Goal: Information Seeking & Learning: Learn about a topic

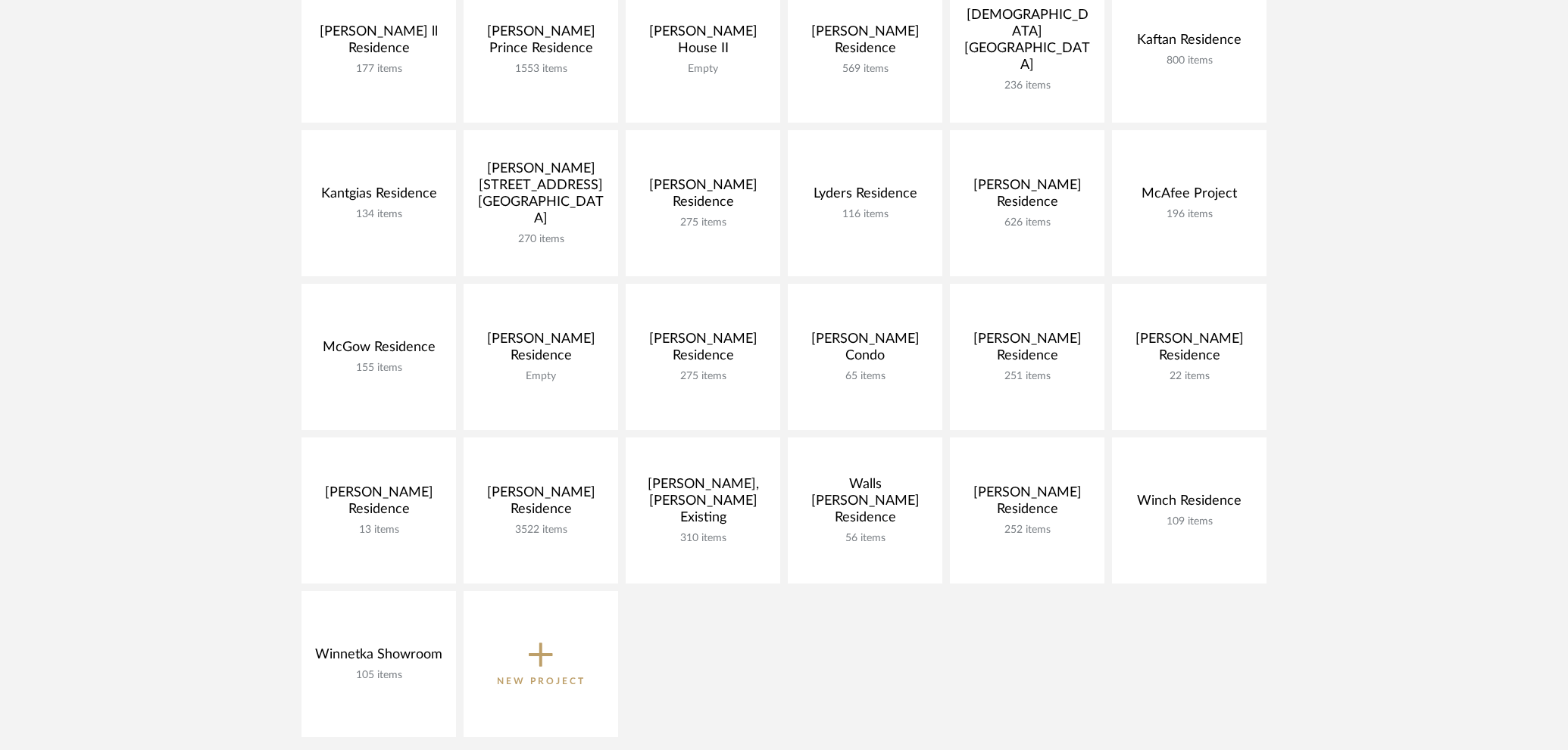
scroll to position [618, 0]
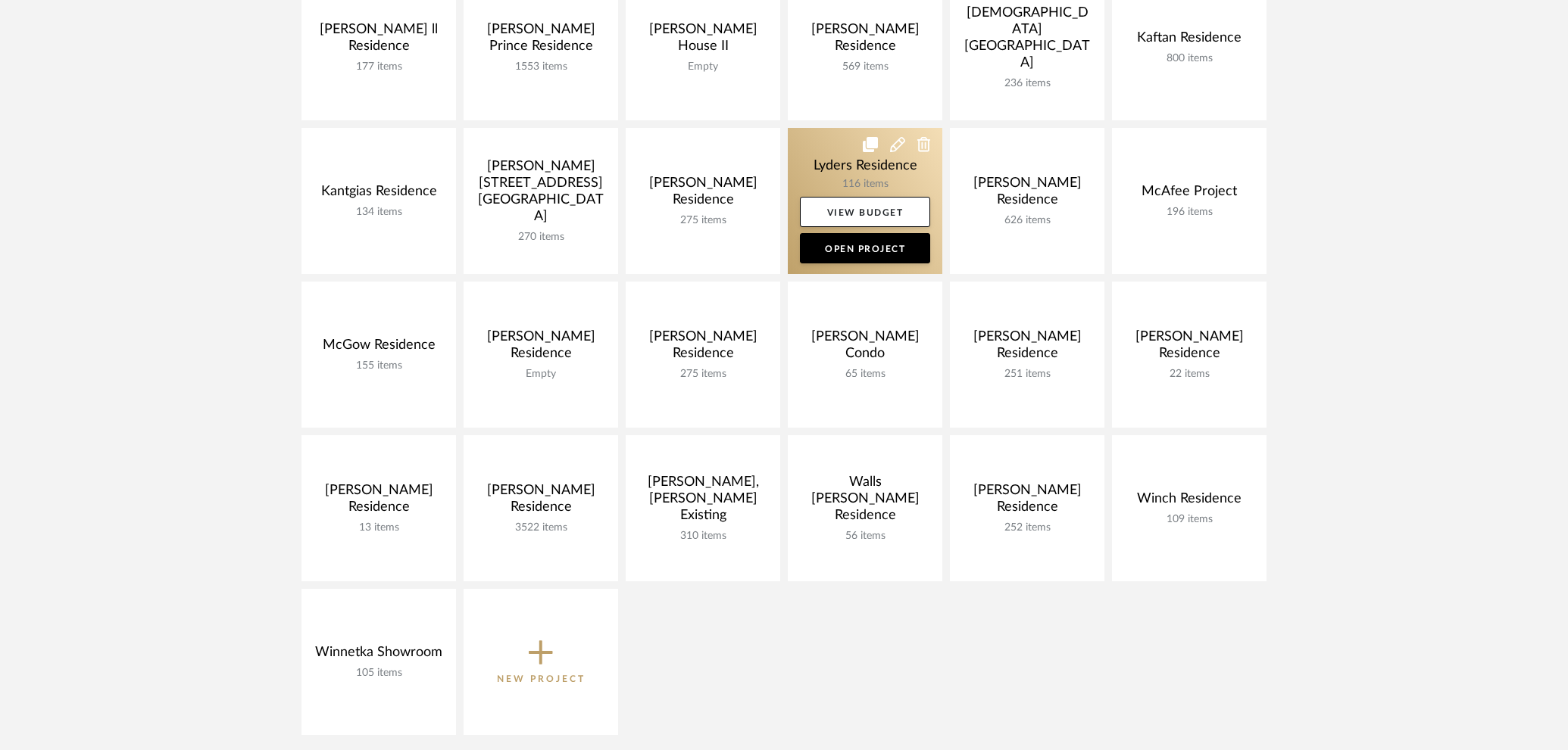
click at [849, 162] on link at bounding box center [864, 201] width 154 height 146
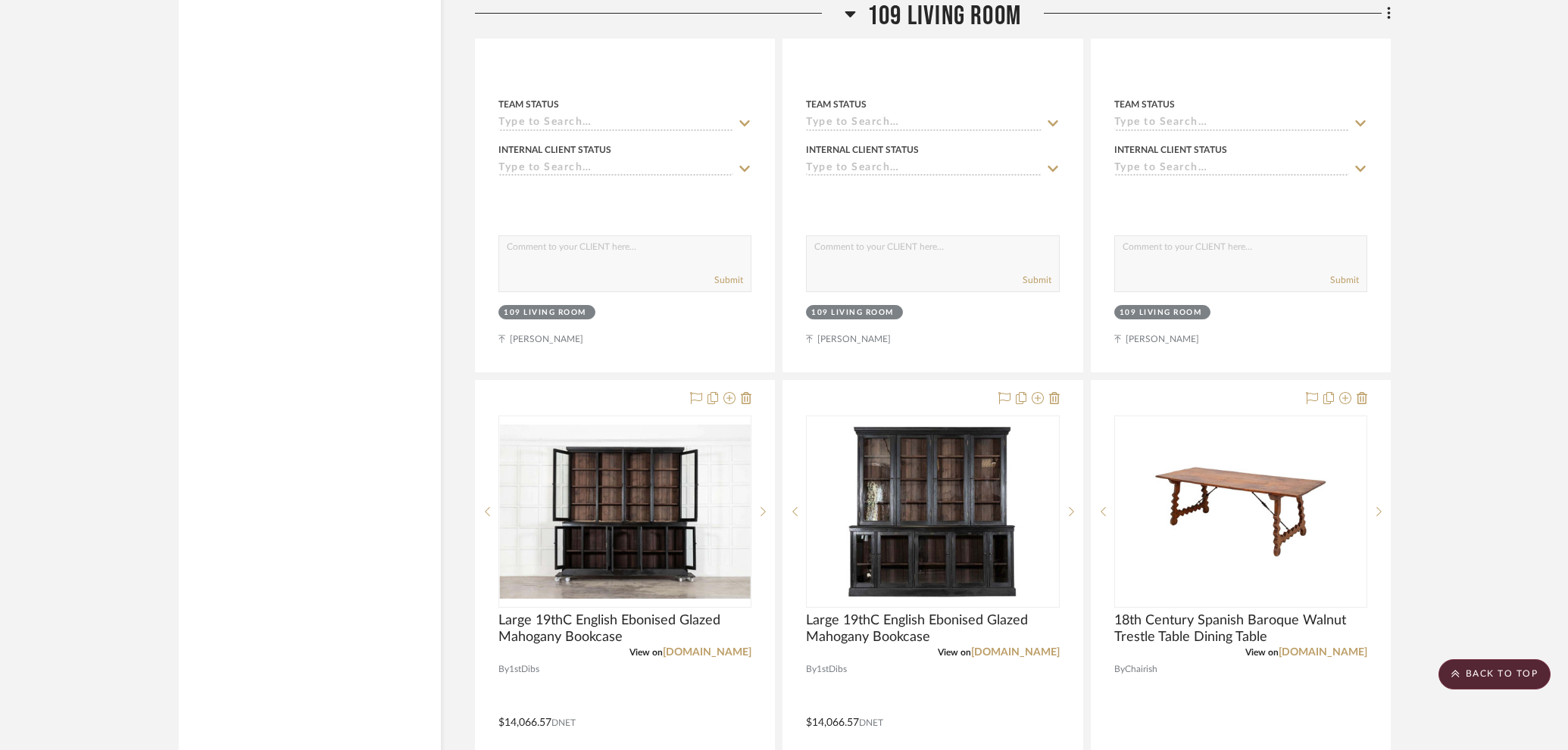
scroll to position [5660, 0]
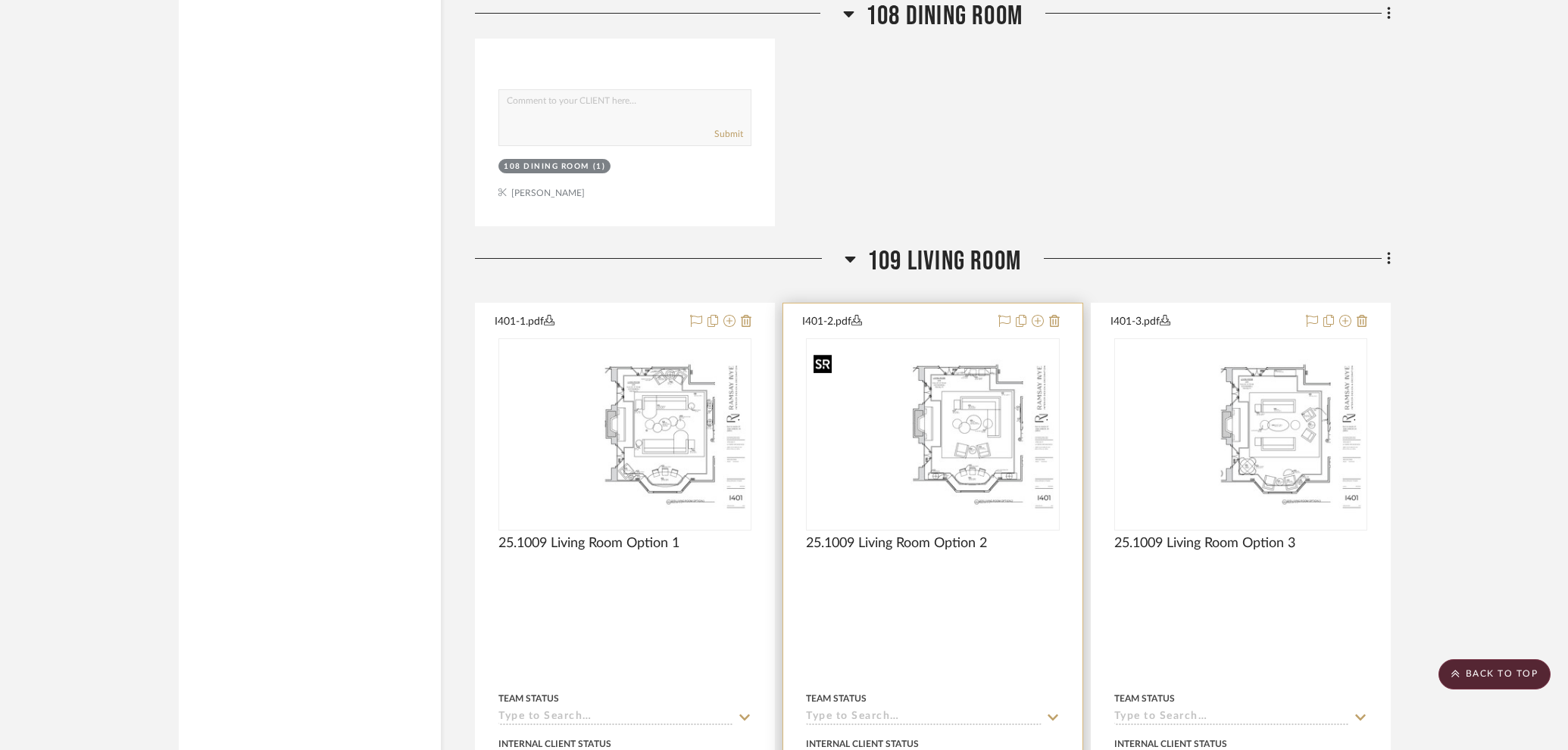
click at [1004, 399] on img "0" at bounding box center [933, 434] width 250 height 161
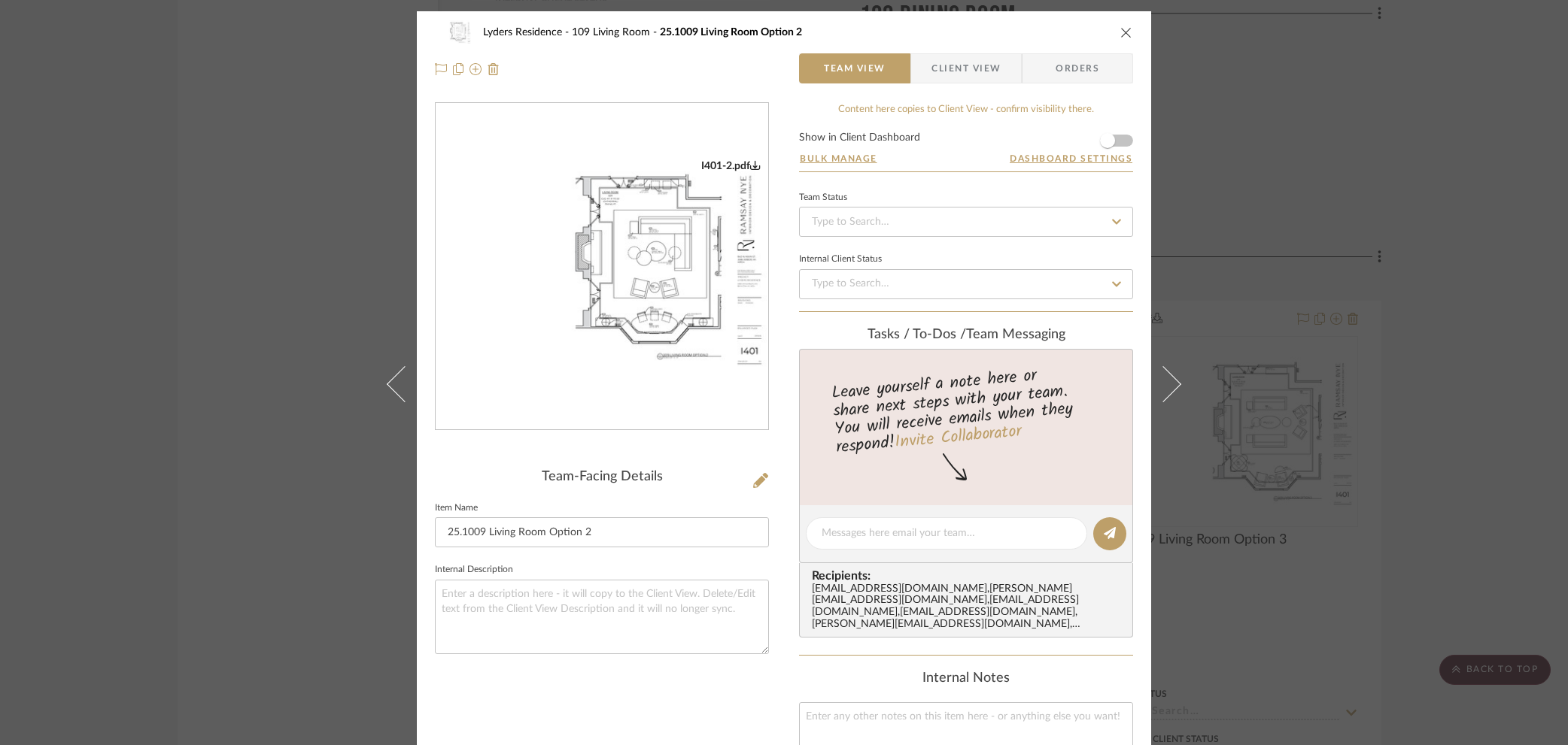
click at [1437, 313] on div "Lyders Residence 109 Living Room 25.1009 Living Room Option 2 Team View Client …" at bounding box center [784, 372] width 1568 height 745
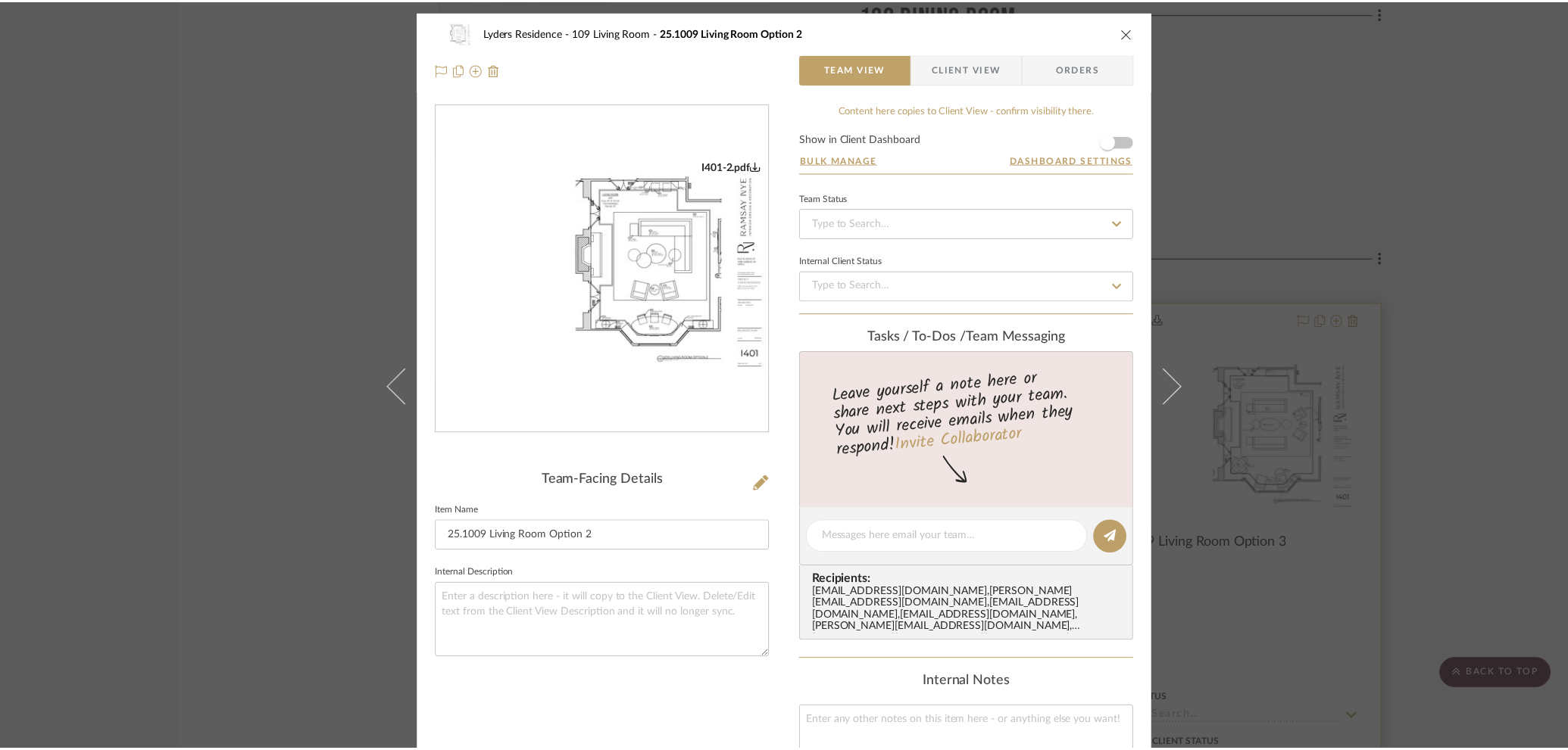
scroll to position [5660, 0]
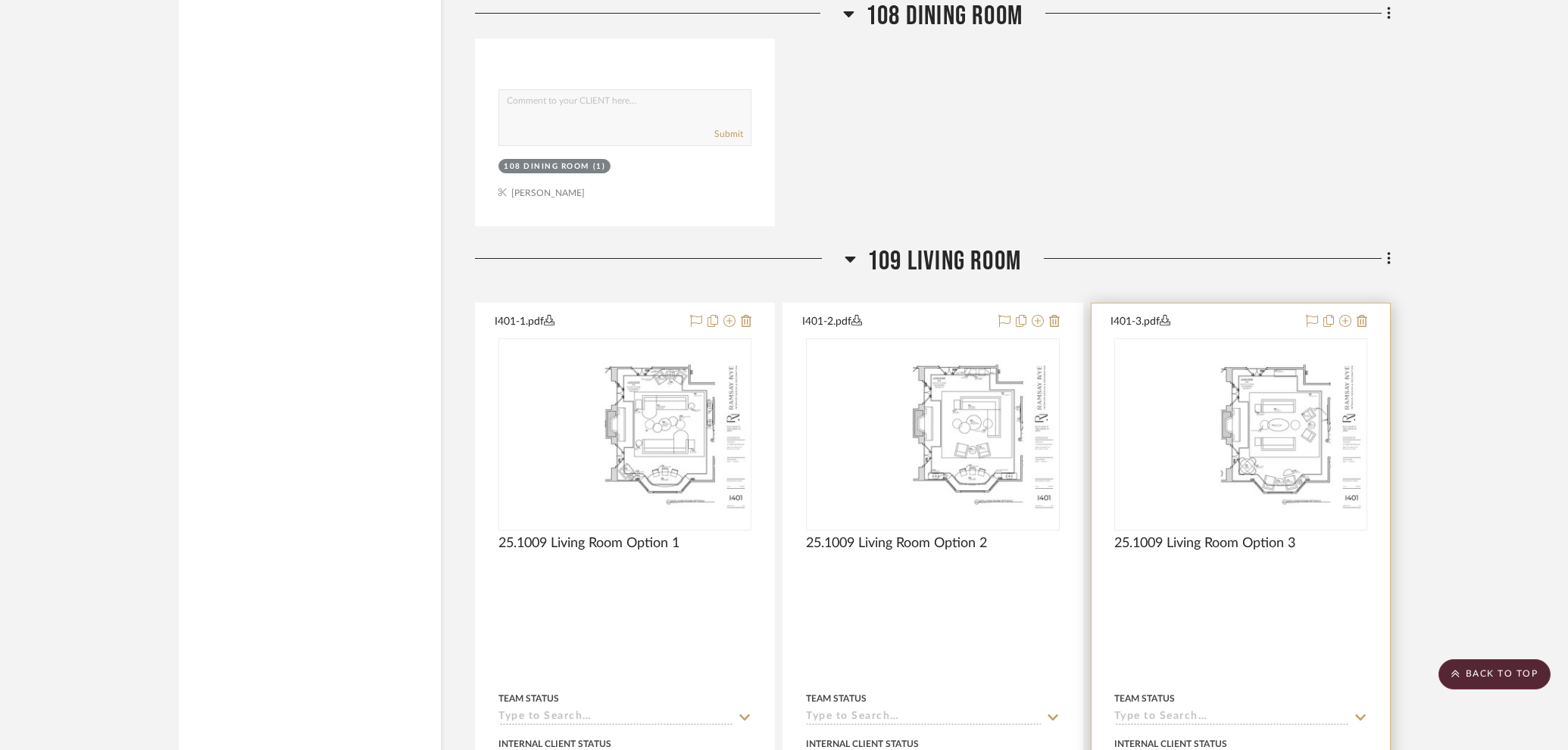
click at [1373, 411] on div at bounding box center [1240, 635] width 298 height 662
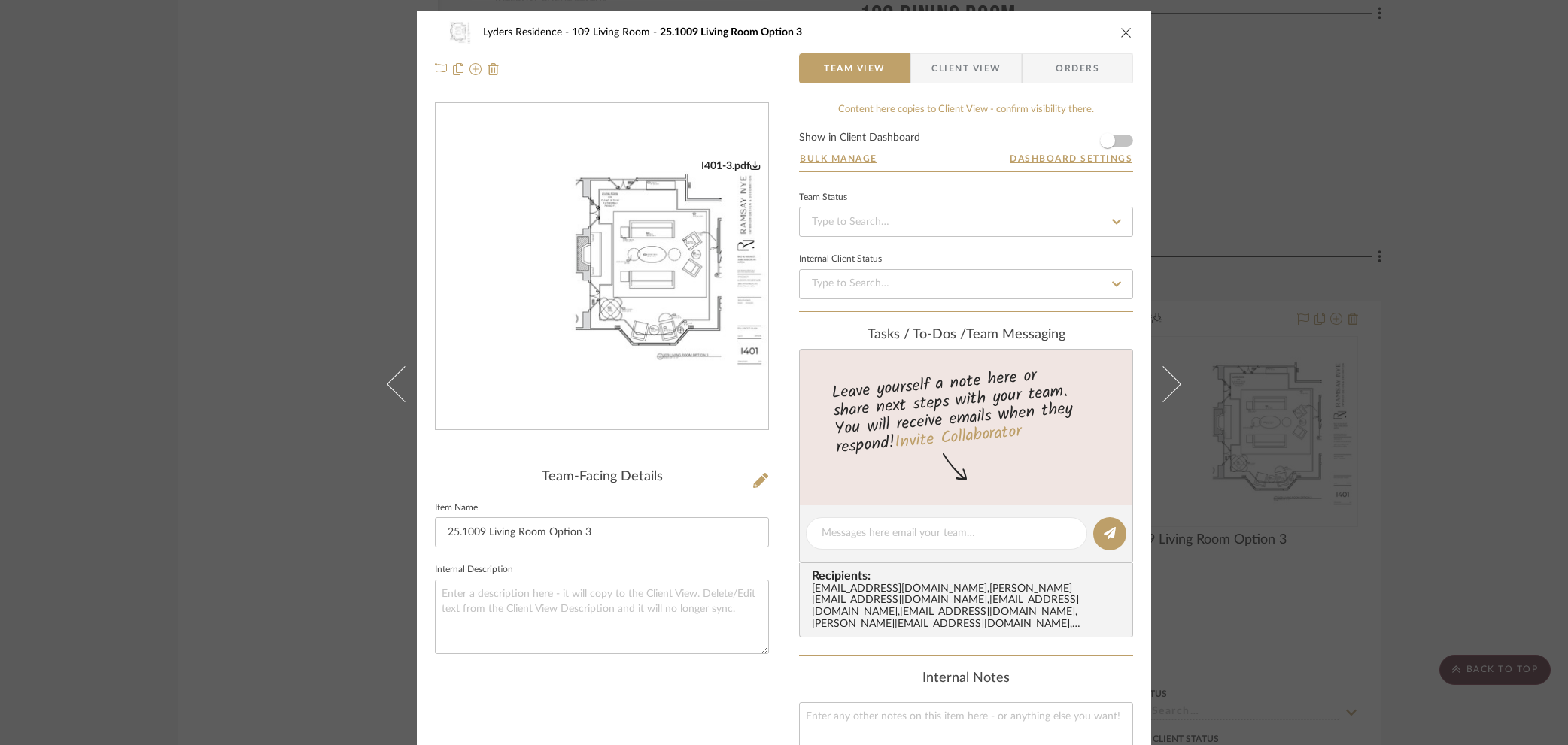
click at [1443, 372] on div "Lyders Residence 109 Living Room 25.1009 Living Room Option 3 Team View Client …" at bounding box center [784, 372] width 1568 height 745
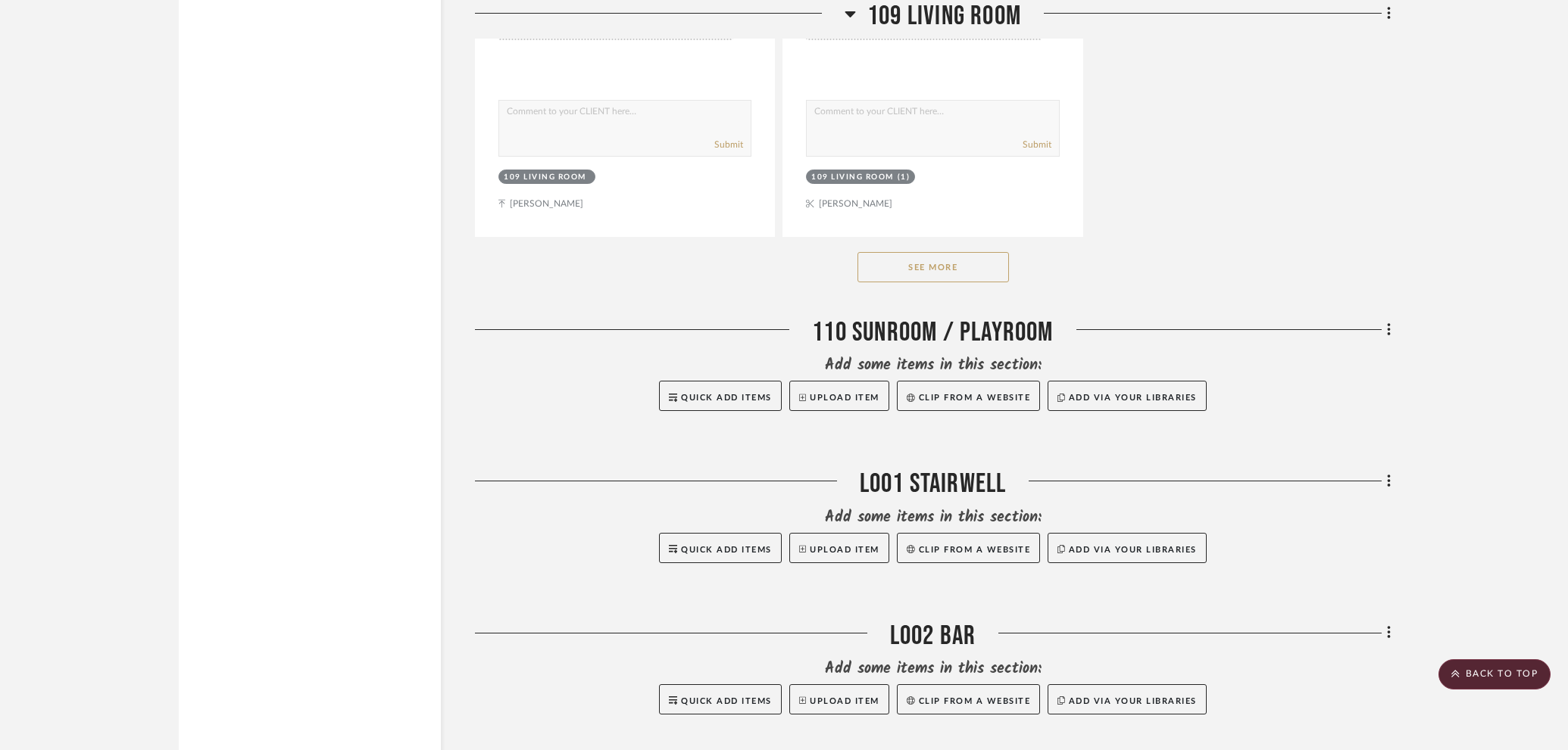
click at [974, 260] on button "See More" at bounding box center [933, 266] width 152 height 30
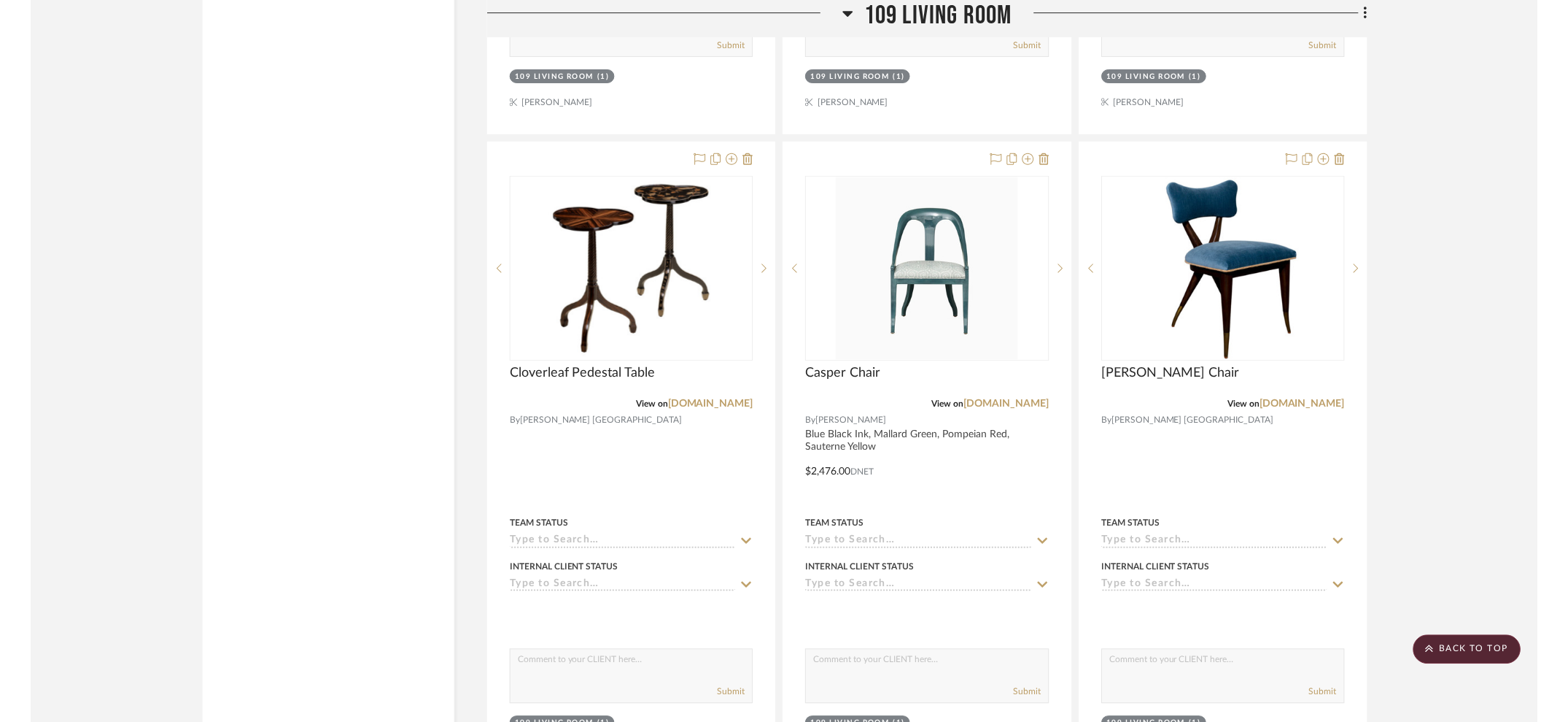
scroll to position [10783, 0]
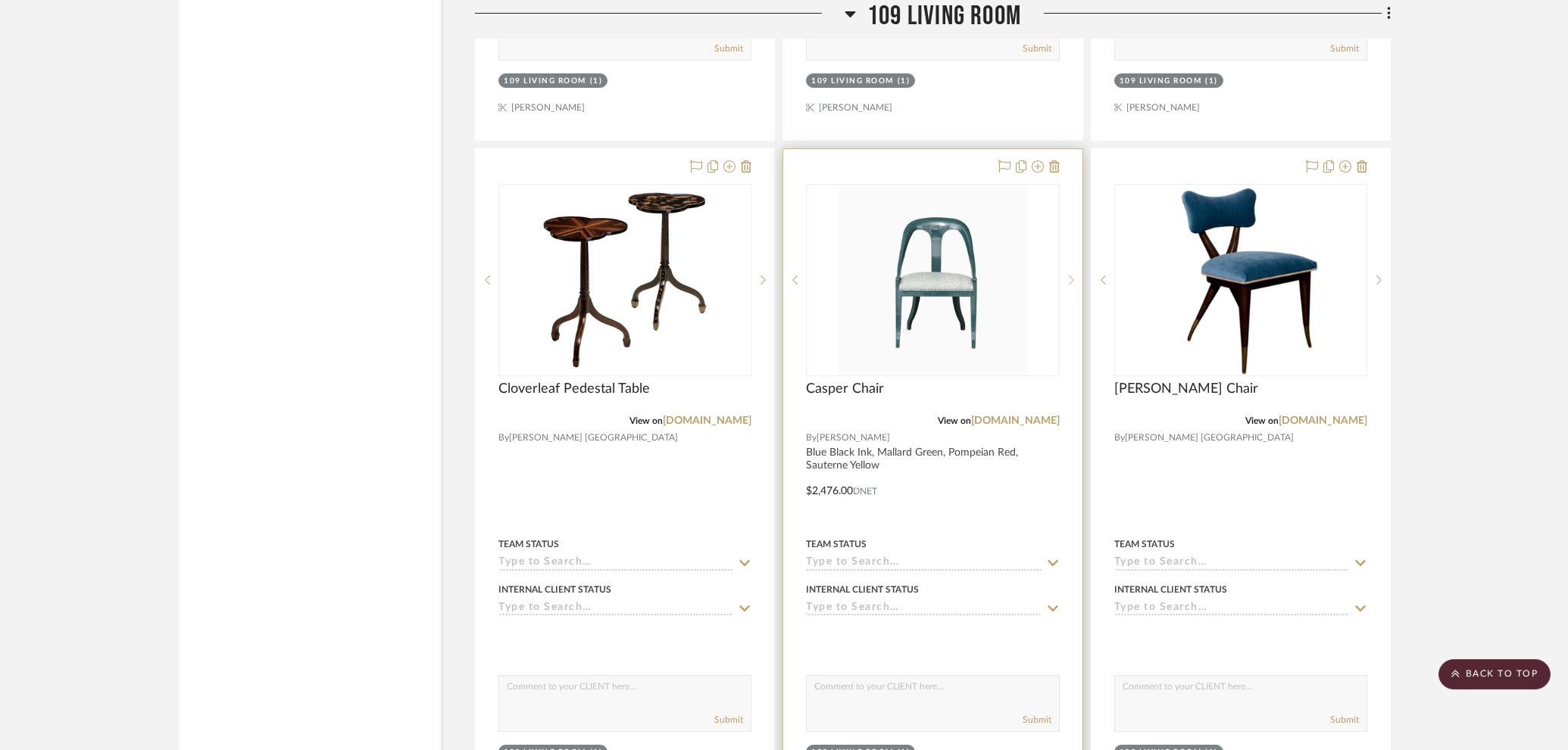
click at [1071, 262] on div at bounding box center [1071, 280] width 23 height 193
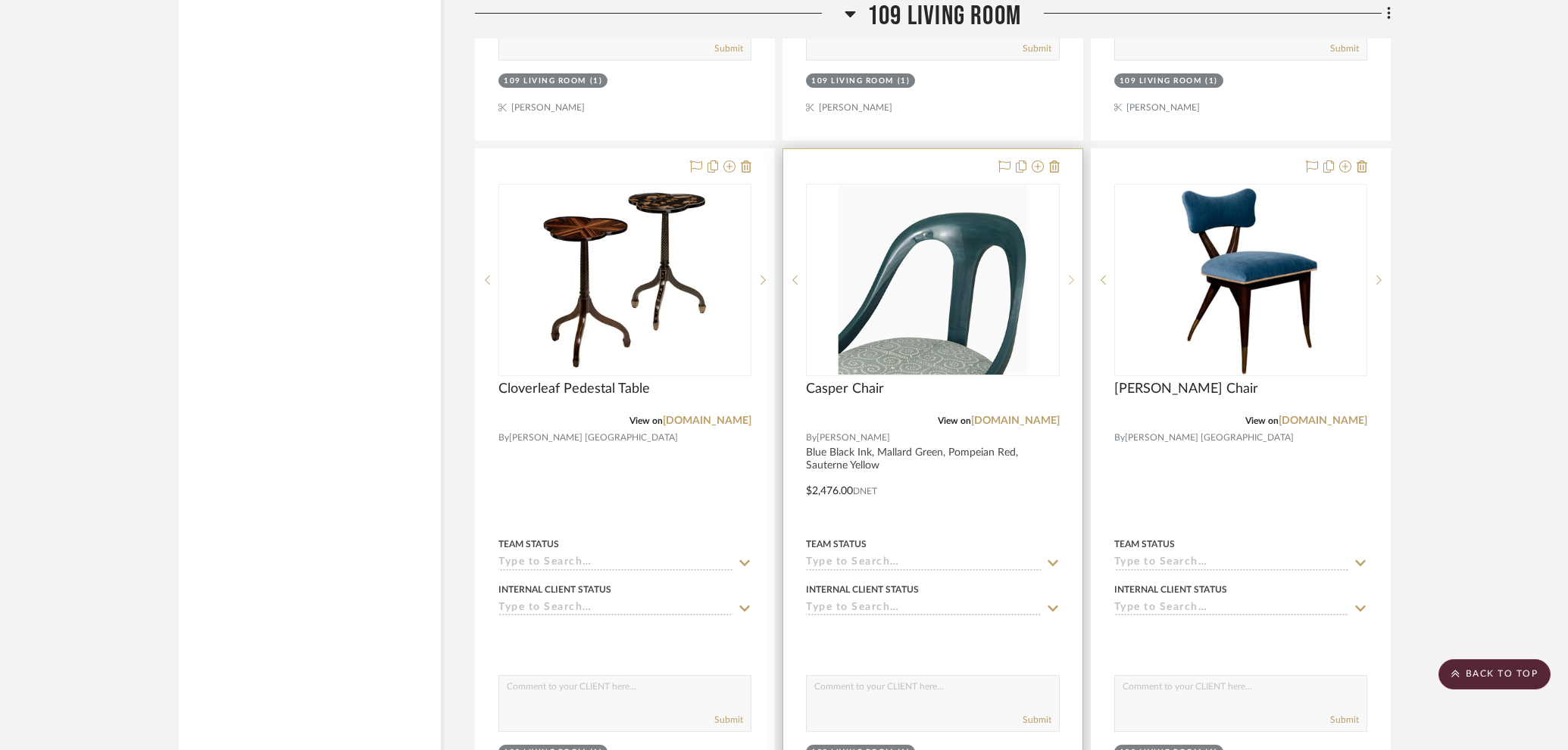
click at [1071, 262] on div at bounding box center [1071, 280] width 23 height 193
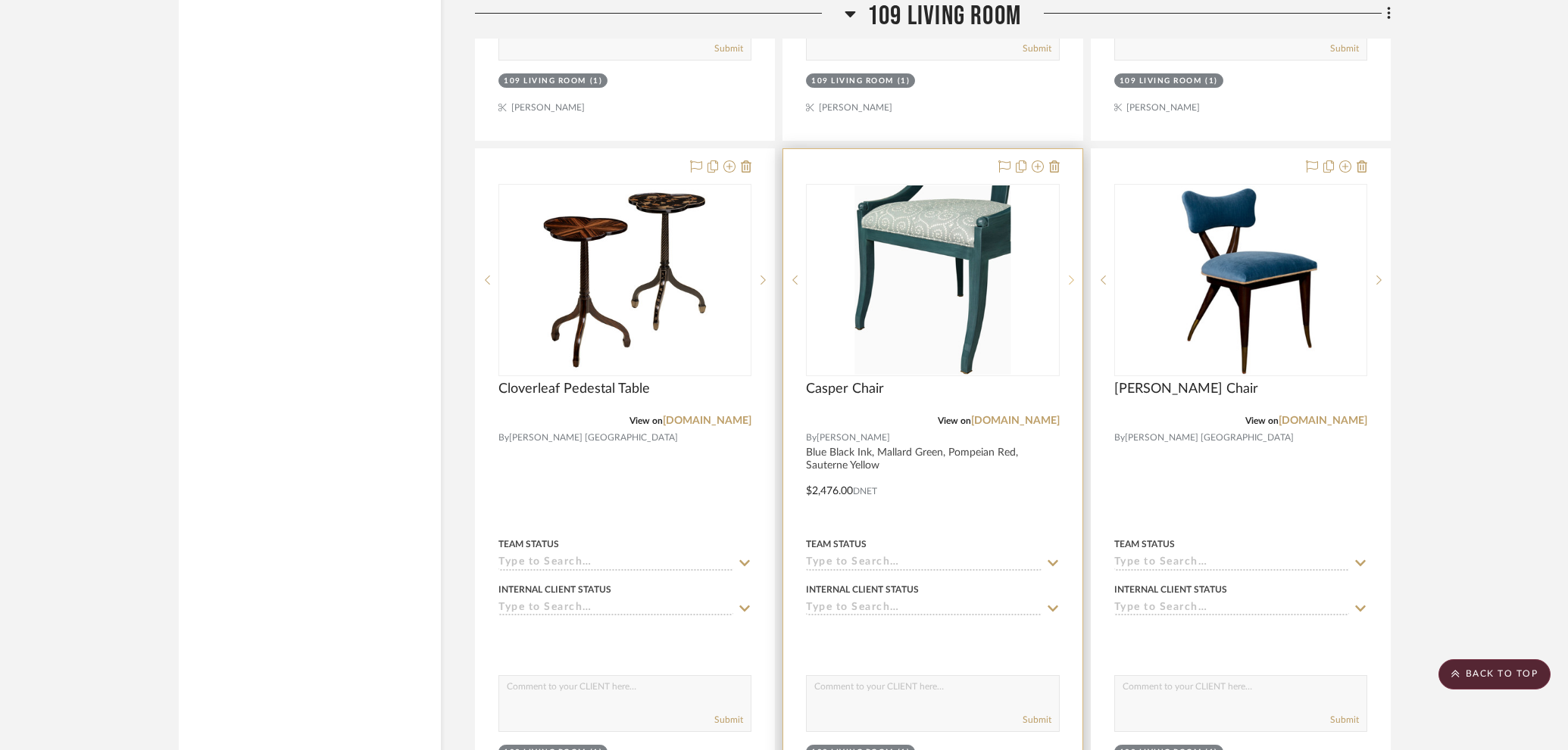
click at [1071, 262] on div at bounding box center [1071, 280] width 23 height 193
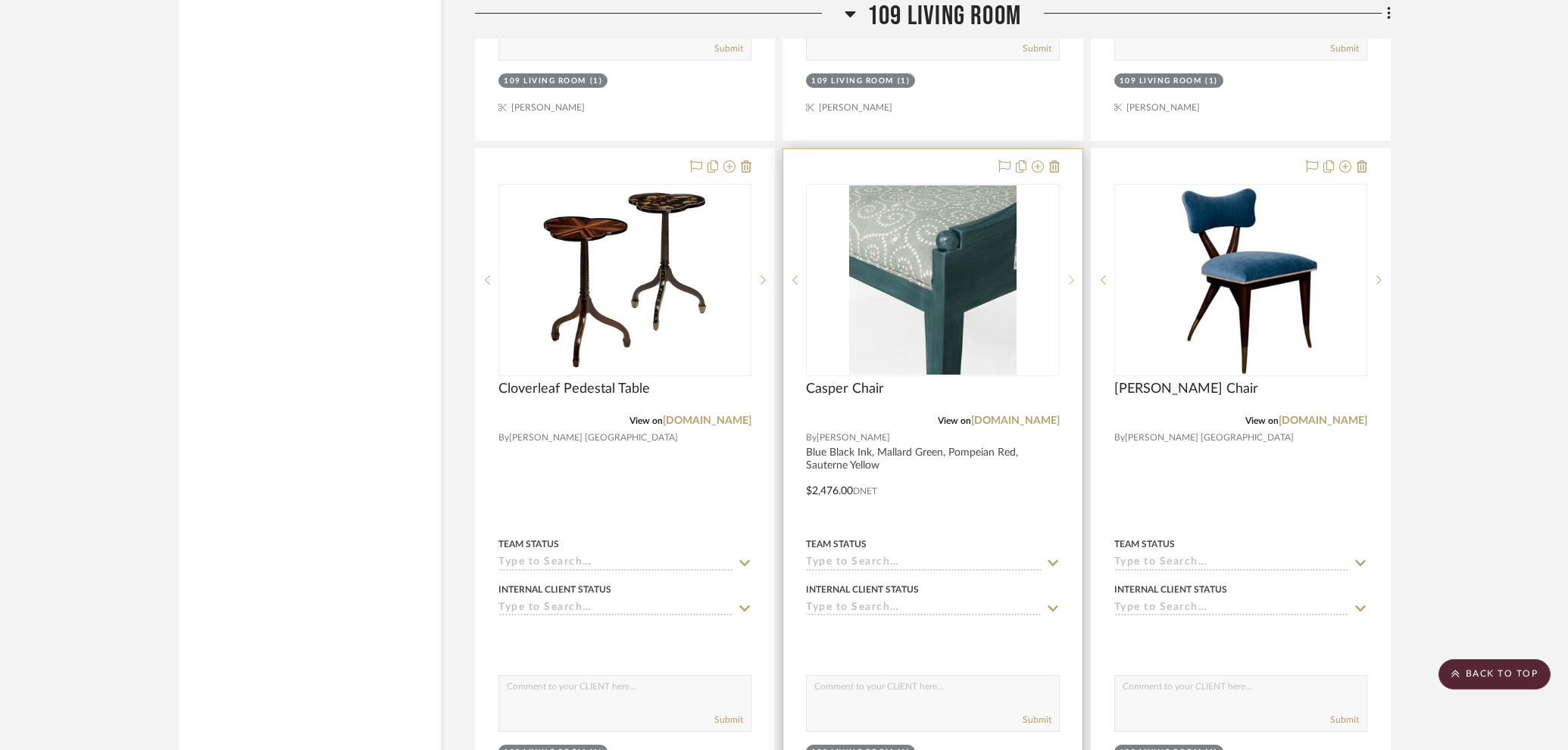
click at [1071, 262] on div at bounding box center [1071, 280] width 23 height 193
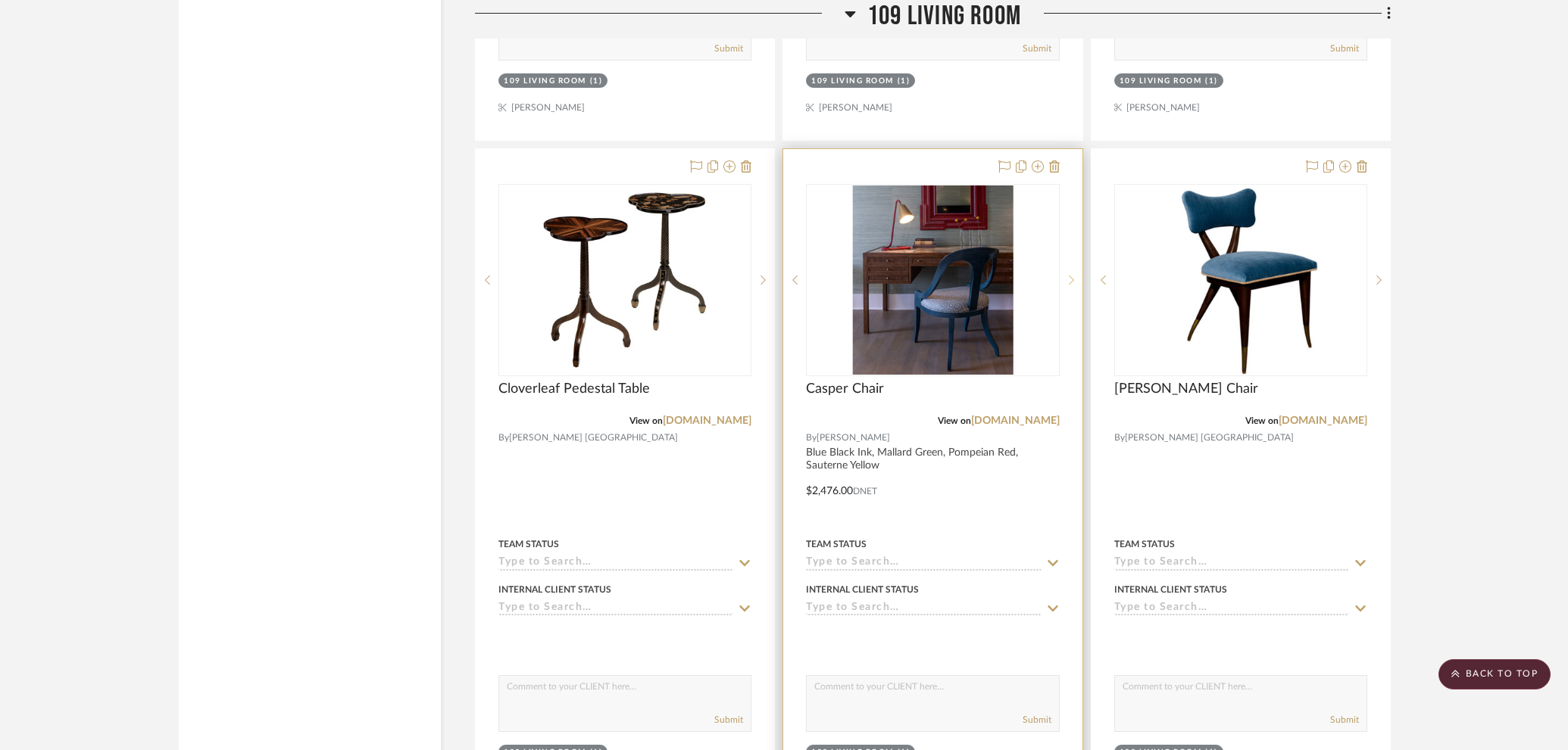
click at [1071, 262] on div at bounding box center [1071, 280] width 23 height 193
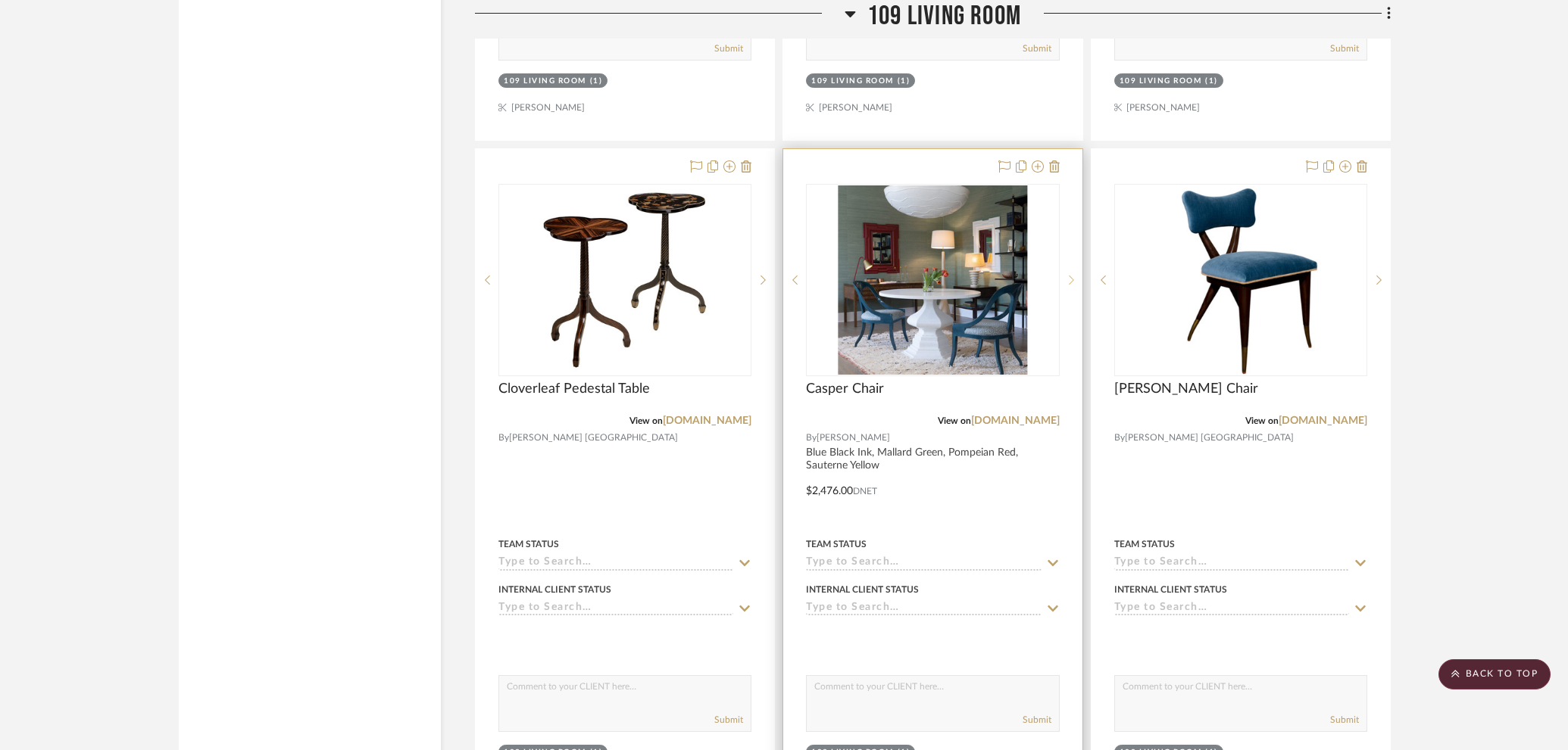
click at [1071, 262] on div at bounding box center [1071, 280] width 23 height 193
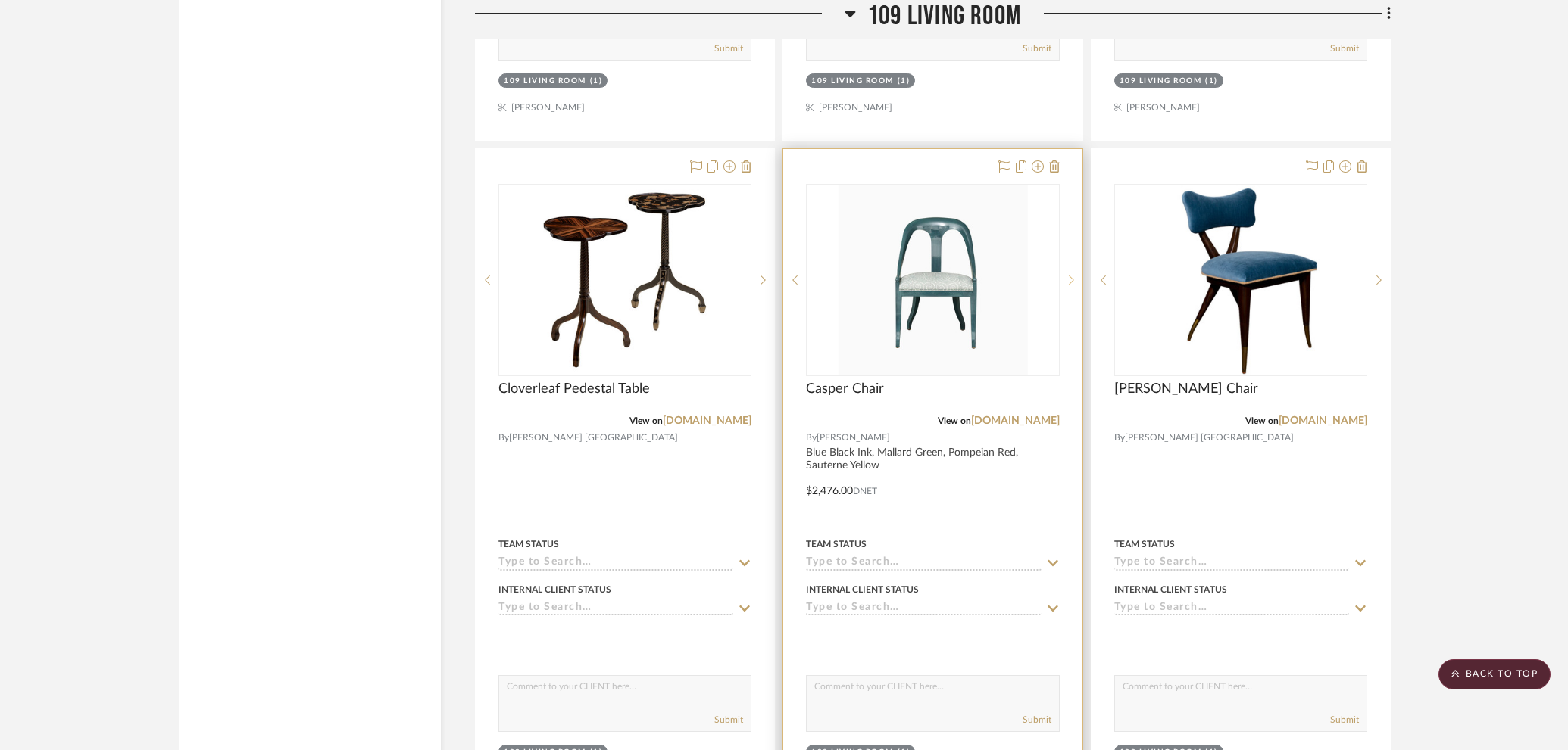
click at [1071, 262] on div at bounding box center [1071, 280] width 23 height 193
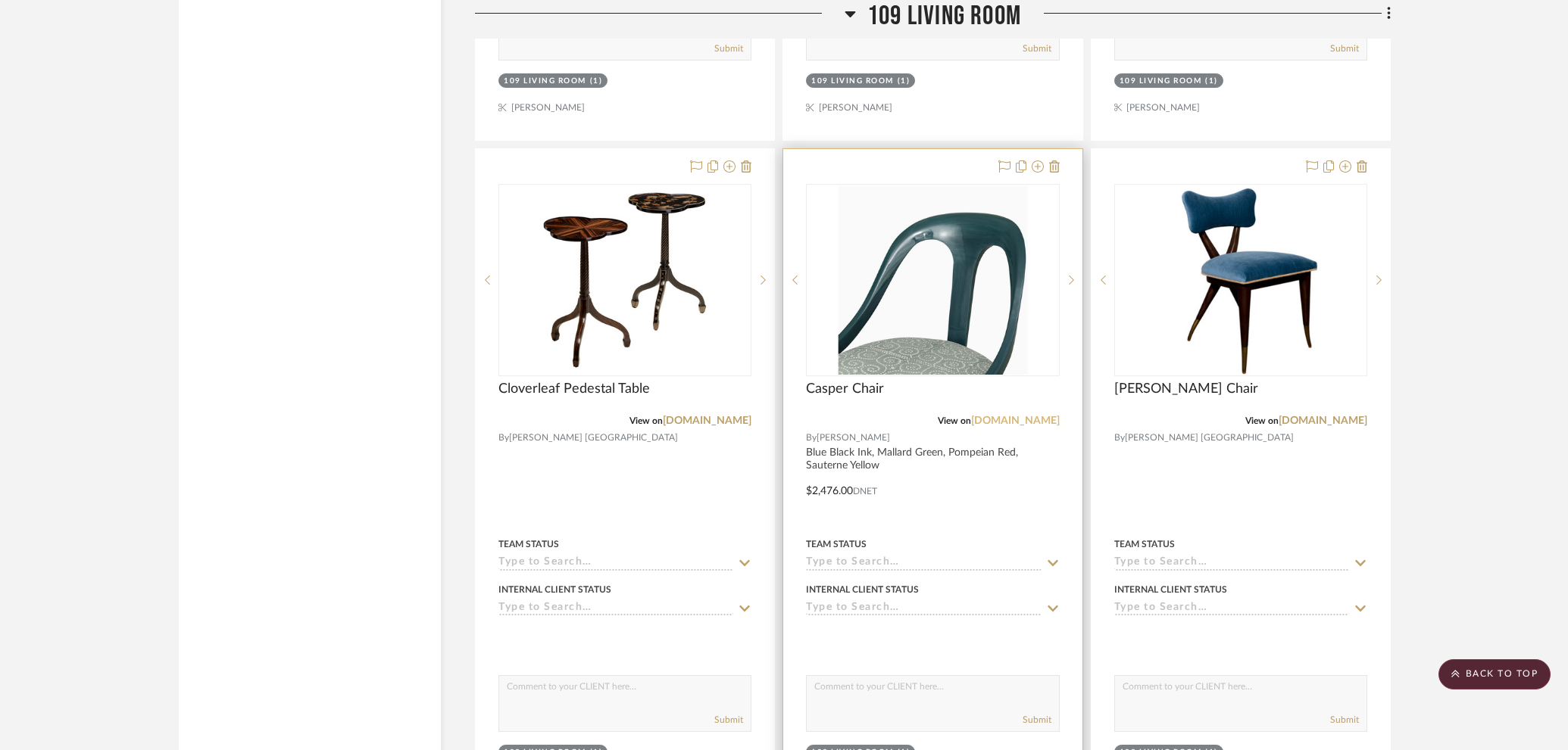
click at [996, 416] on link "us.julianchichester.com" at bounding box center [1015, 422] width 89 height 11
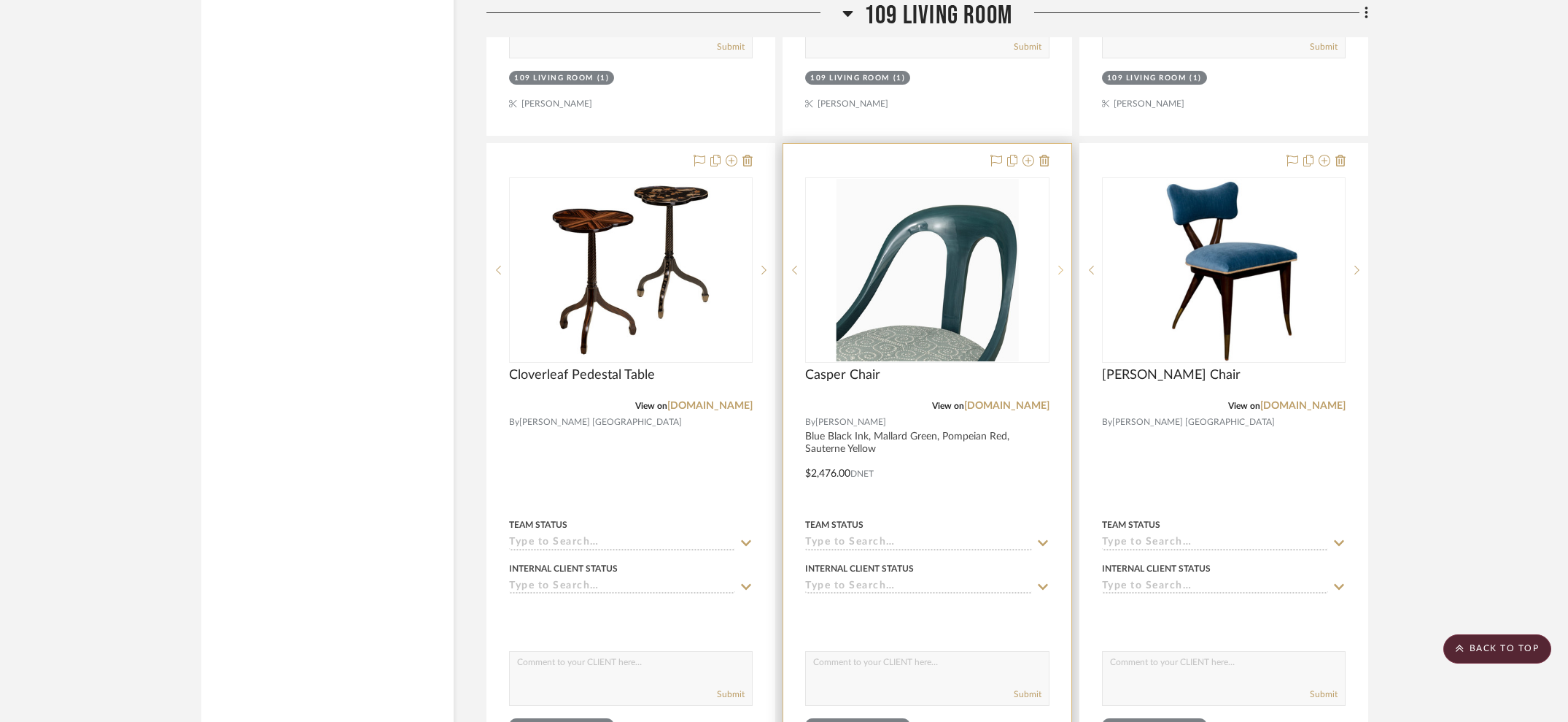
click at [1060, 252] on div at bounding box center [1060, 270] width 22 height 186
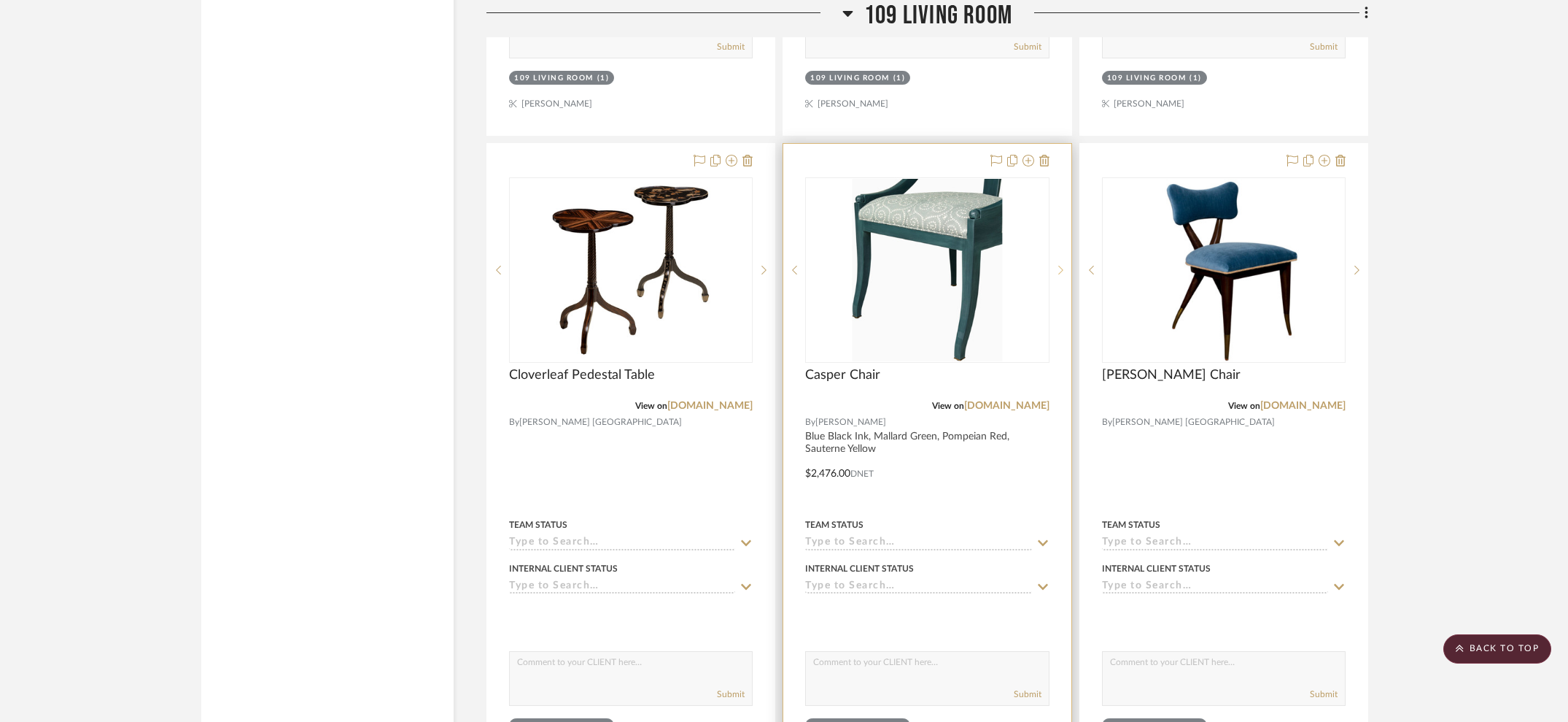
click at [1060, 252] on div at bounding box center [1060, 270] width 22 height 186
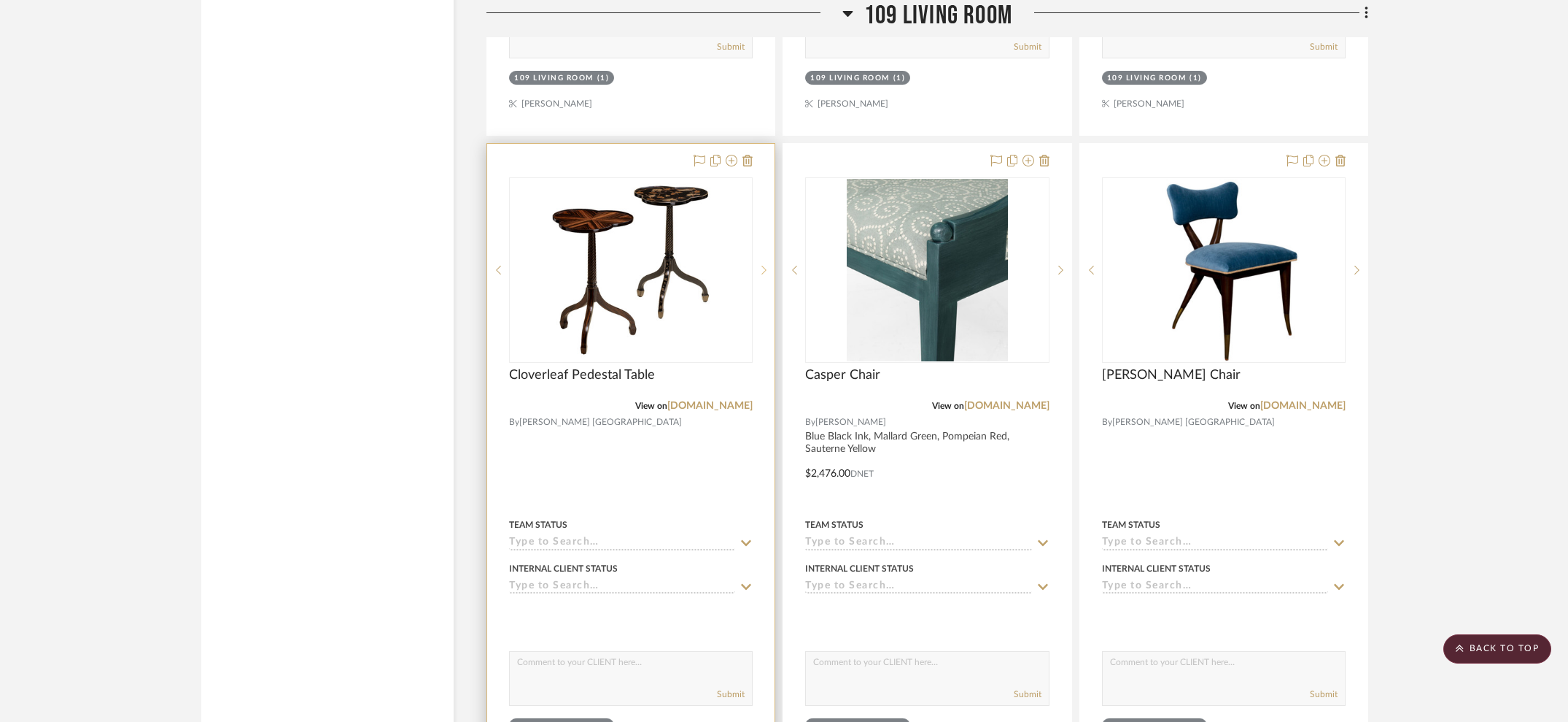
click at [763, 265] on icon at bounding box center [764, 270] width 5 height 11
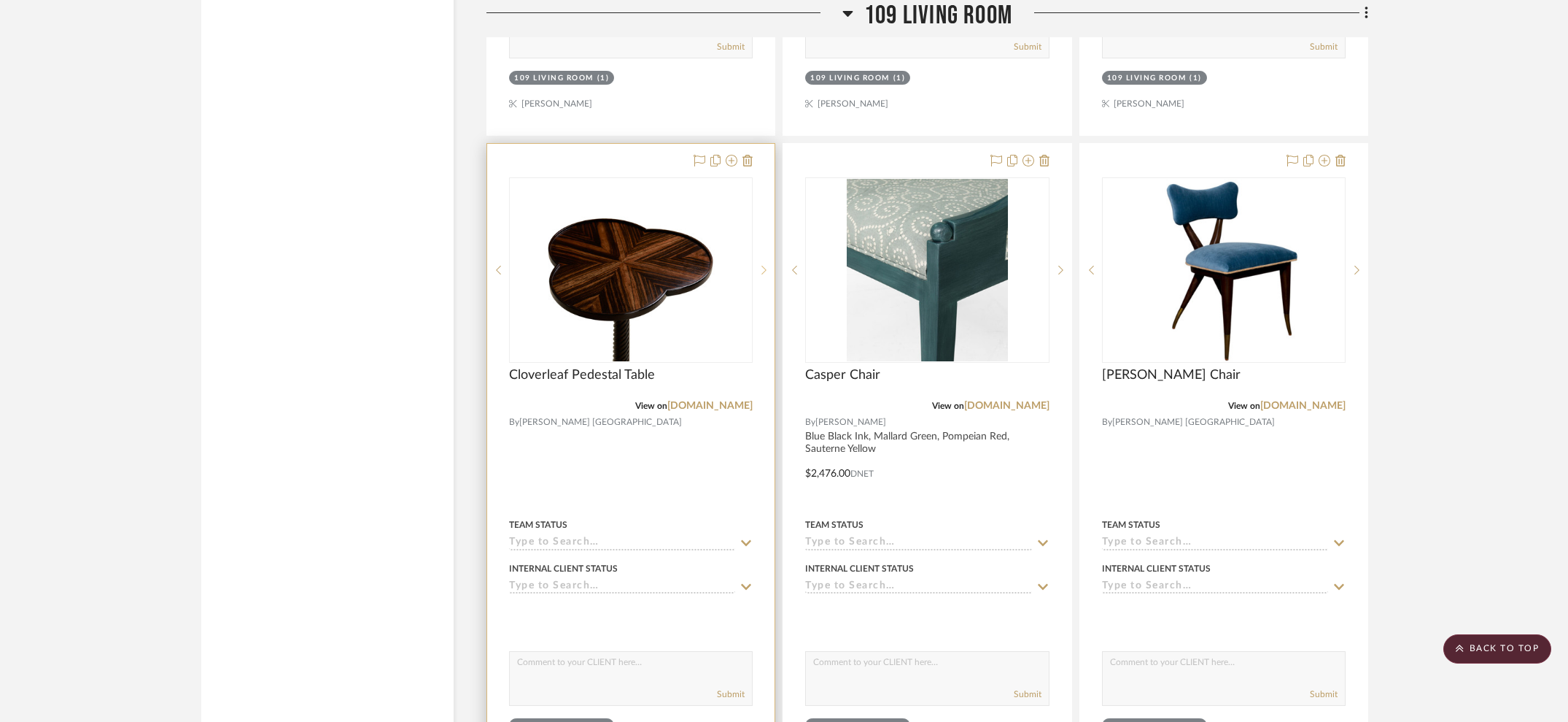
click at [760, 265] on sr-next-btn at bounding box center [763, 270] width 22 height 11
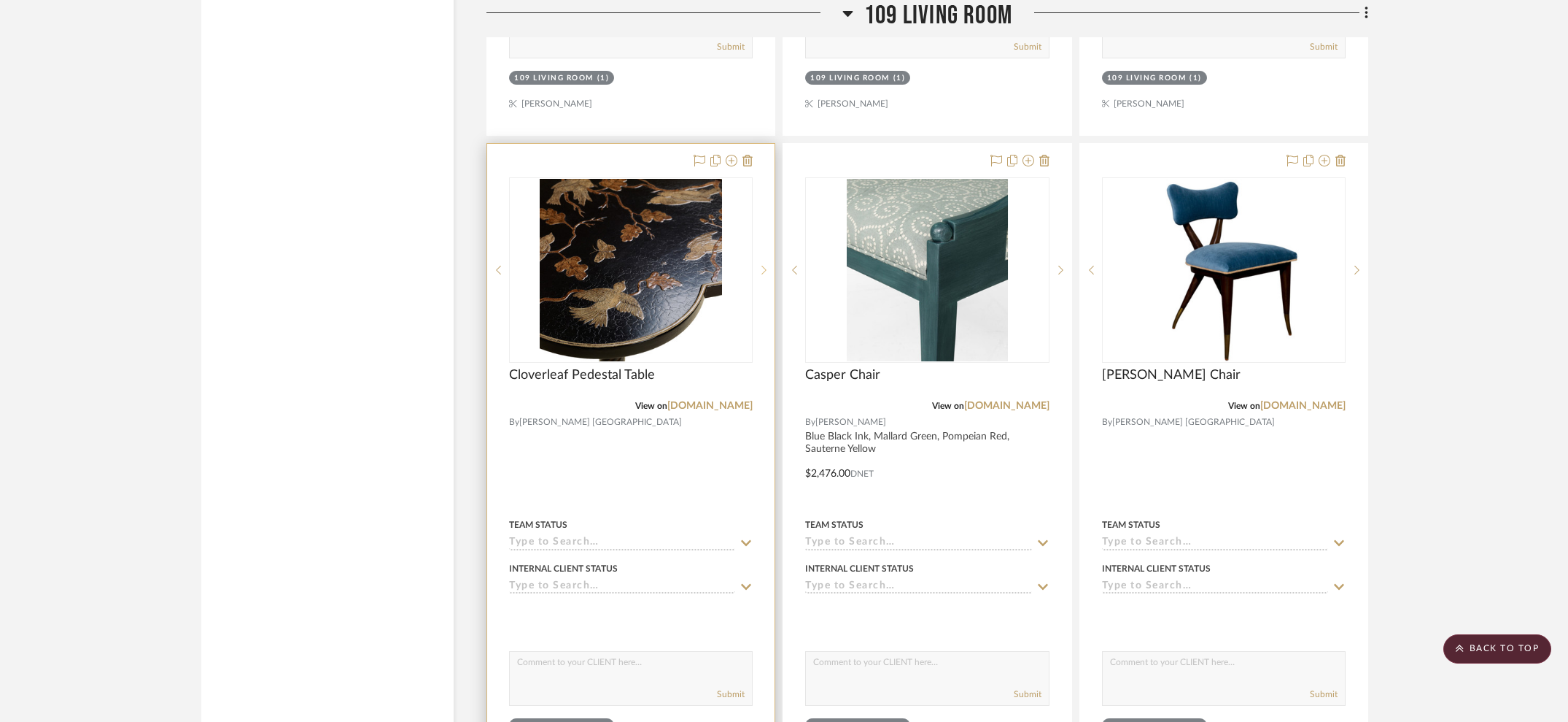
click at [760, 265] on sr-next-btn at bounding box center [763, 270] width 22 height 11
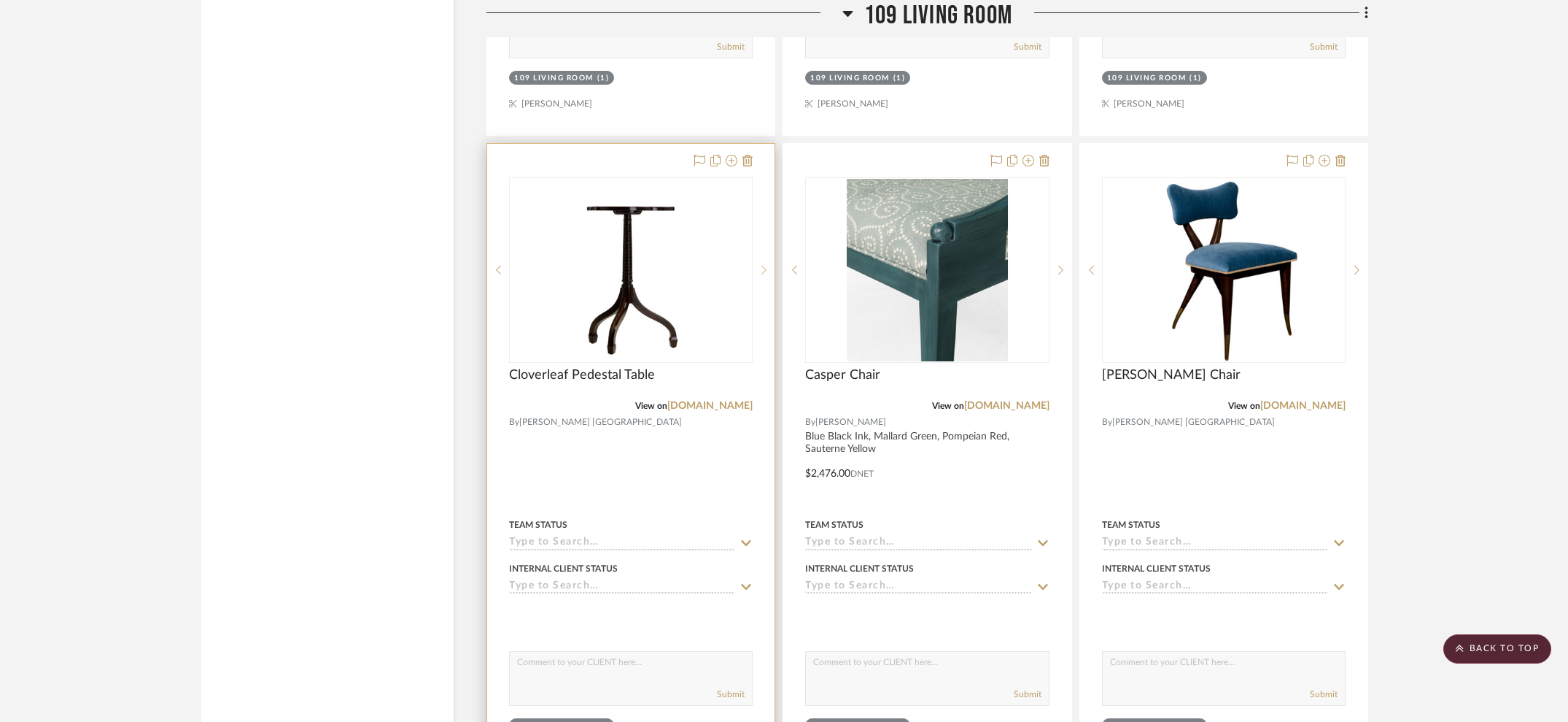
click at [760, 265] on sr-next-btn at bounding box center [763, 270] width 22 height 11
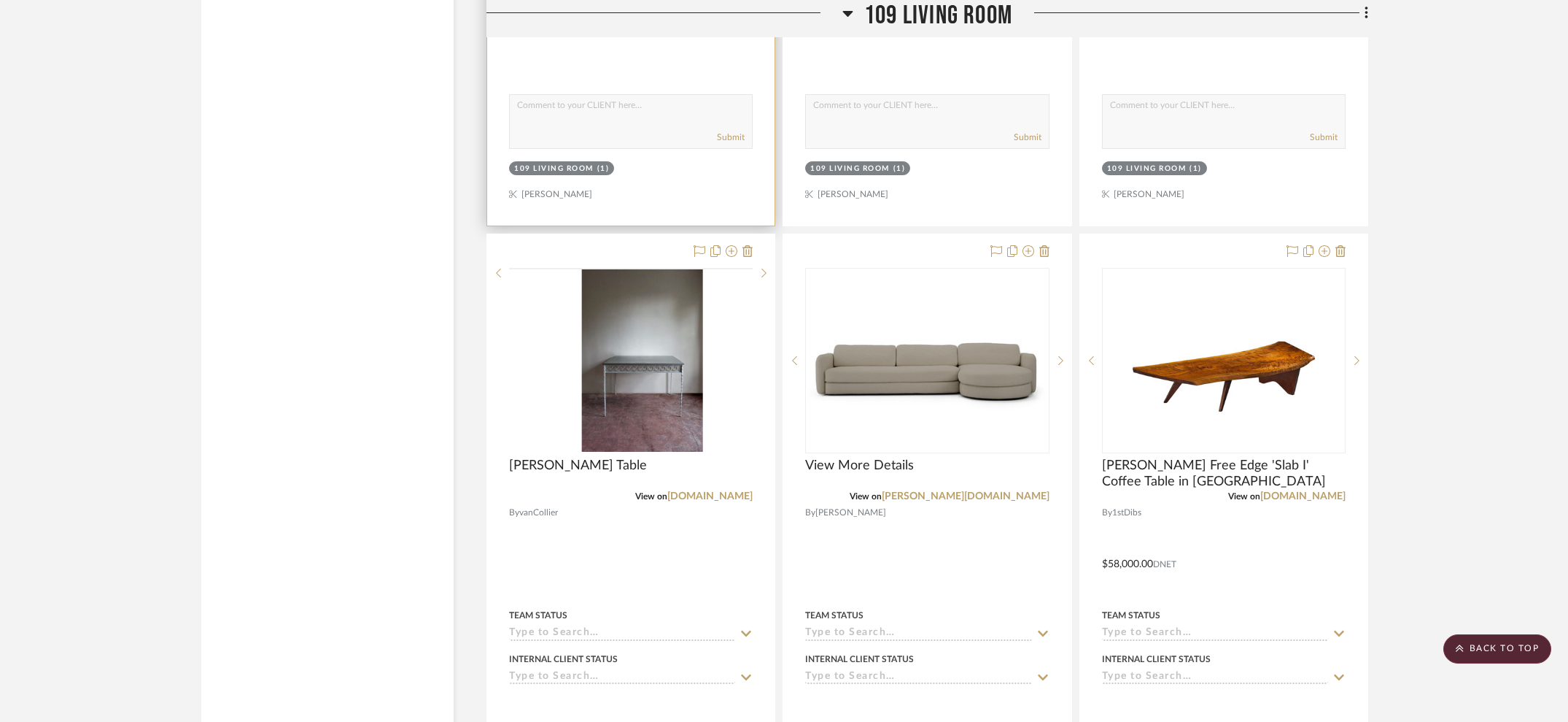
scroll to position [11348, 0]
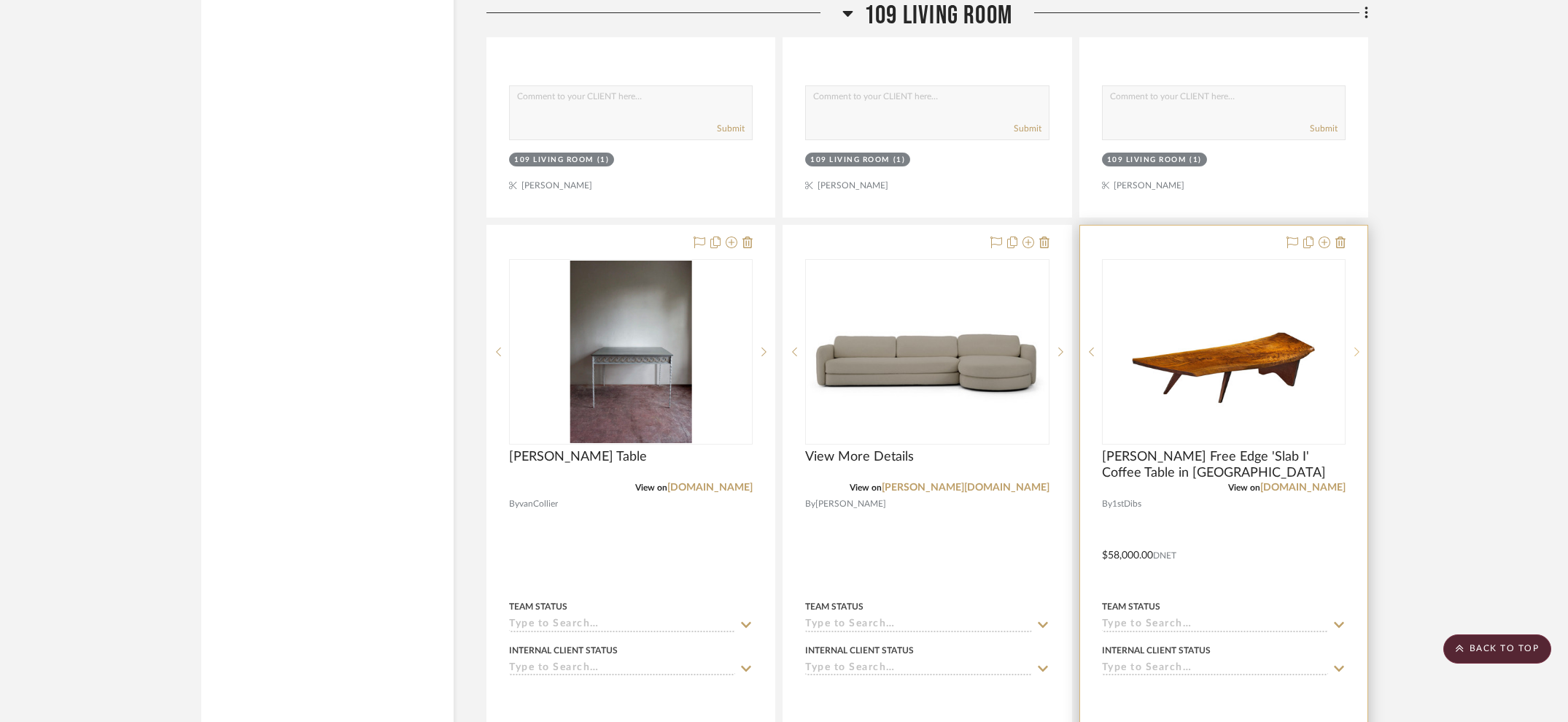
click at [1354, 346] on sr-next-btn at bounding box center [1356, 352] width 22 height 11
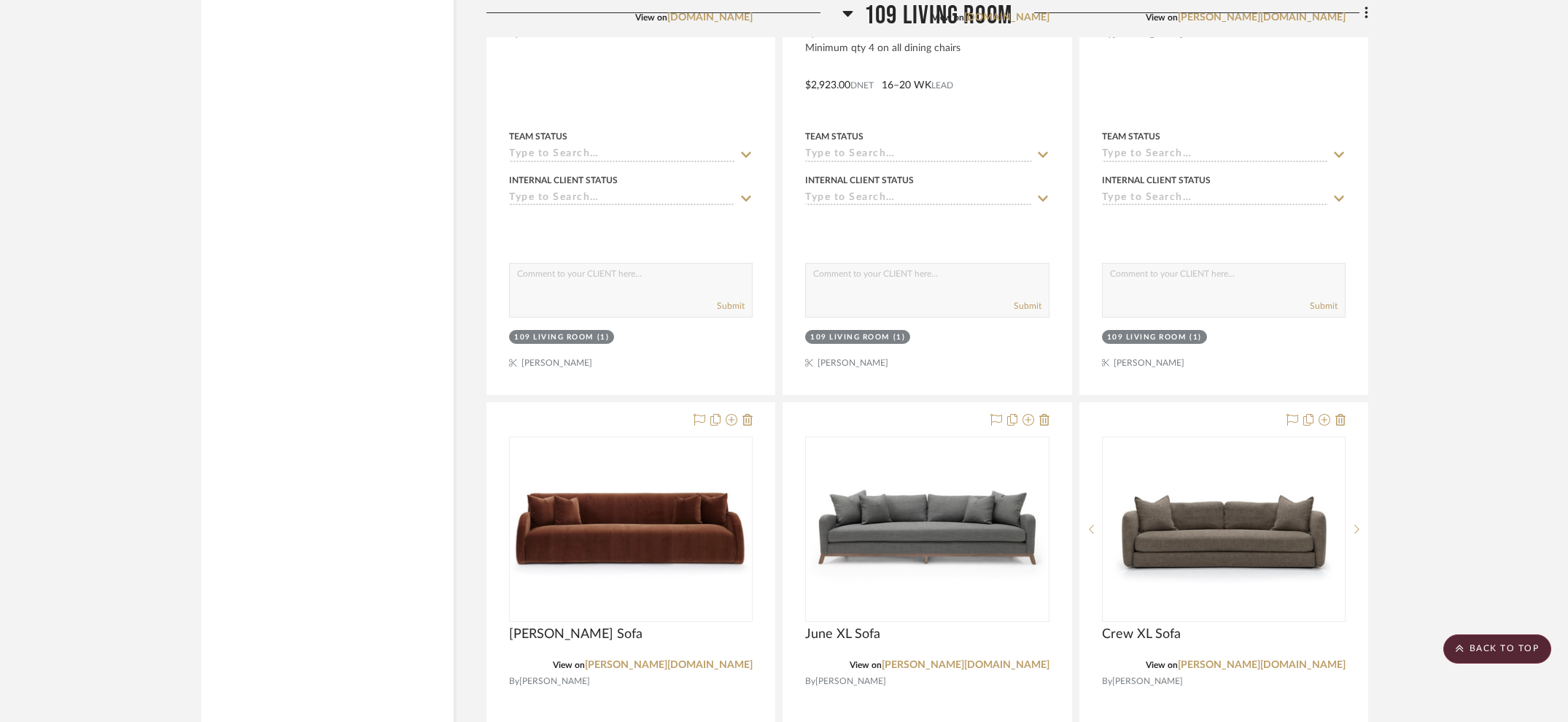
scroll to position [14131, 0]
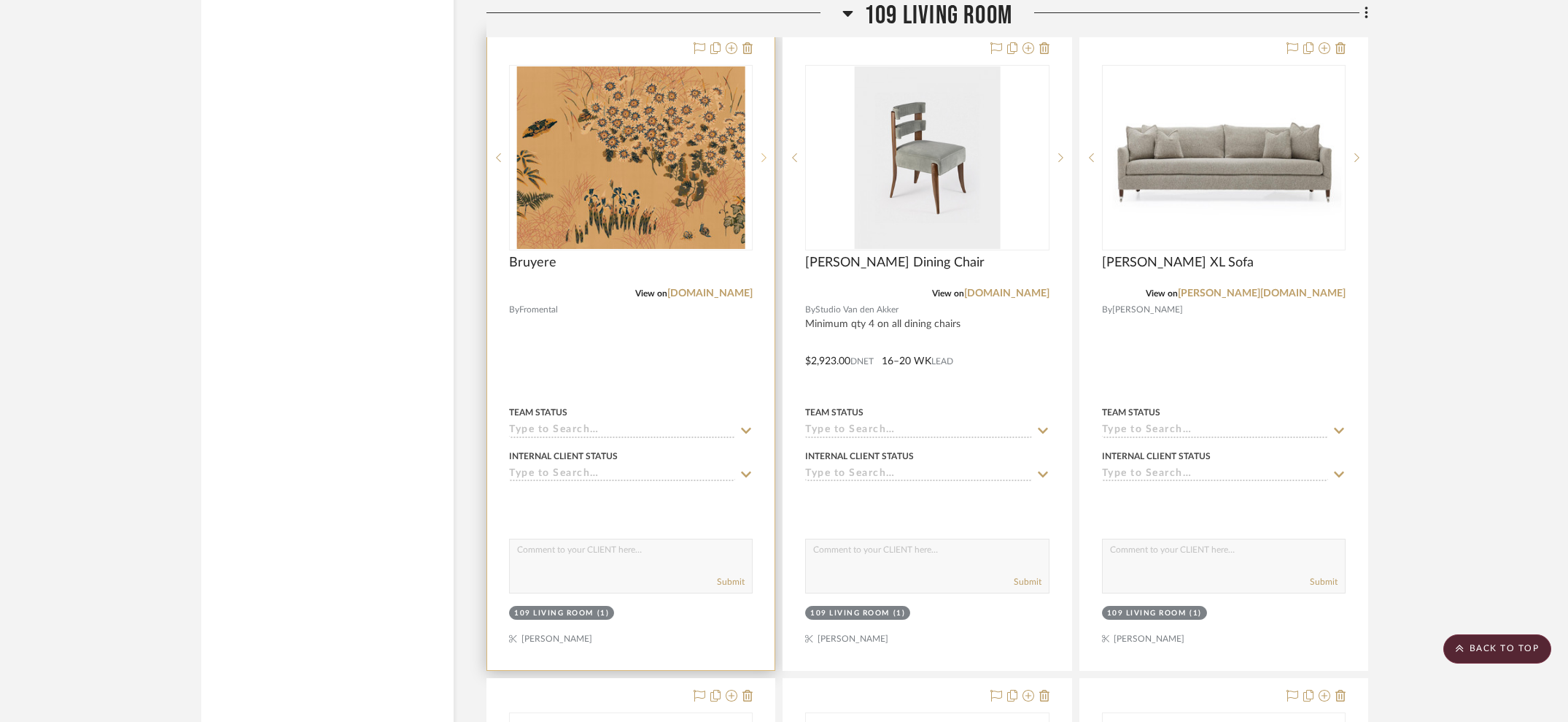
click at [770, 152] on sr-next-btn at bounding box center [763, 157] width 22 height 11
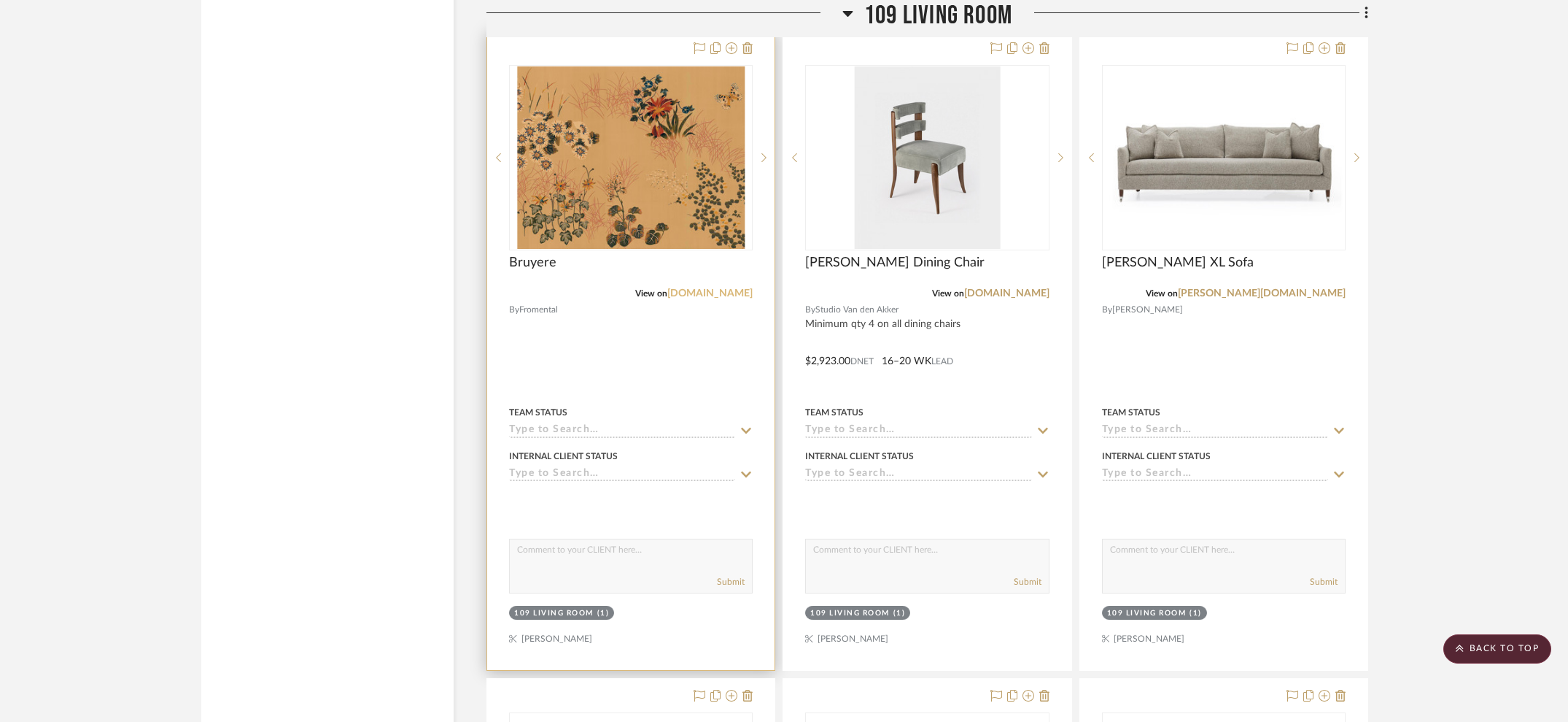
click at [721, 288] on link "fromental.com" at bounding box center [709, 294] width 85 height 11
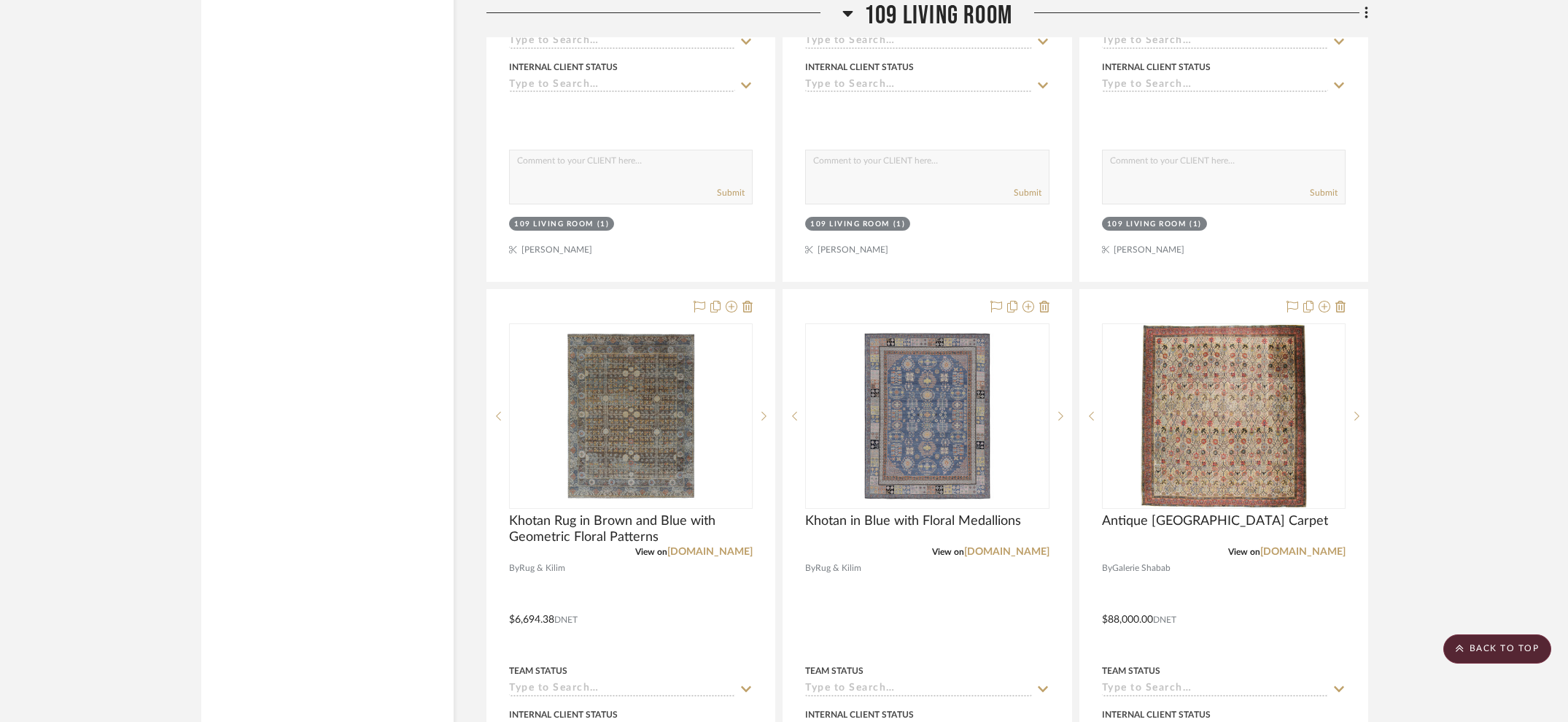
scroll to position [13267, 0]
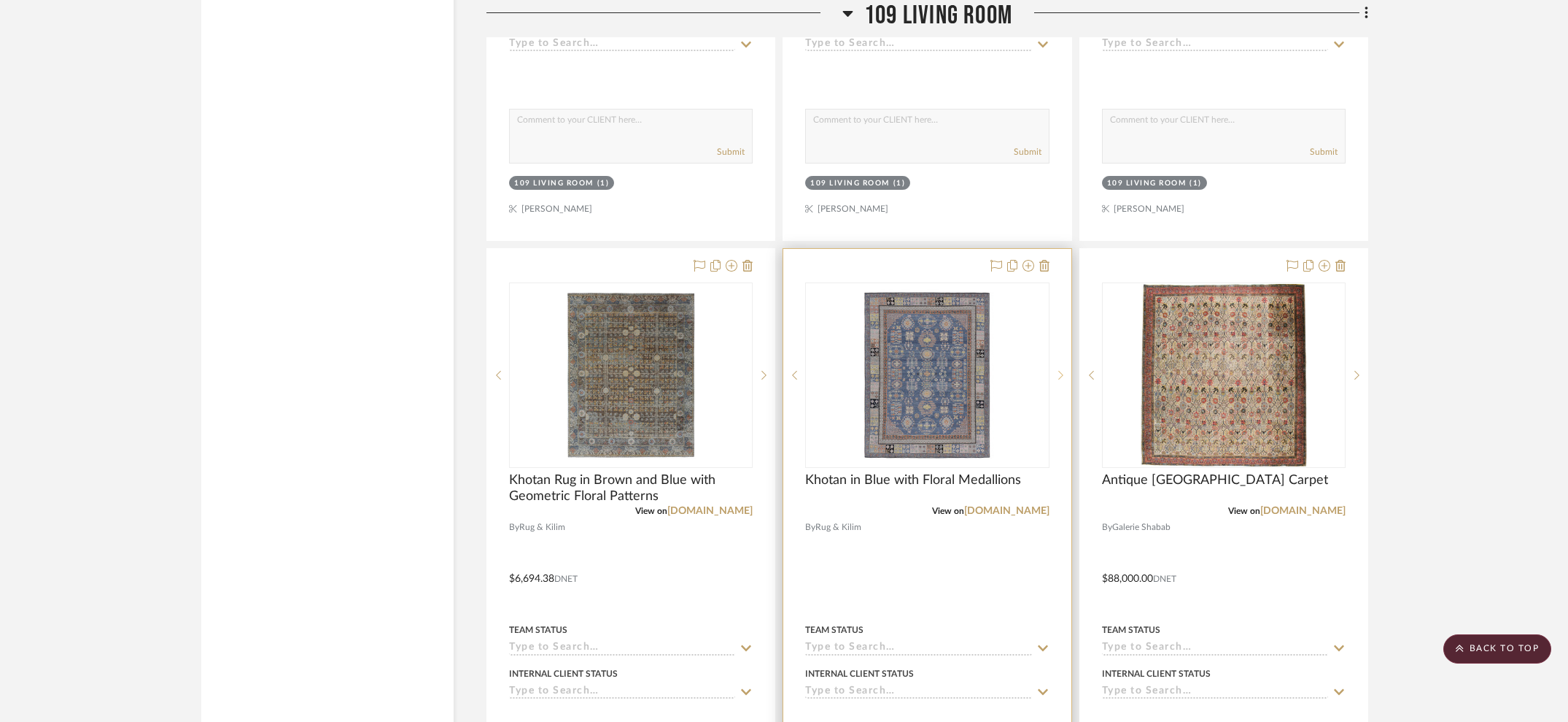
click at [1066, 370] on sr-next-btn at bounding box center [1060, 376] width 22 height 11
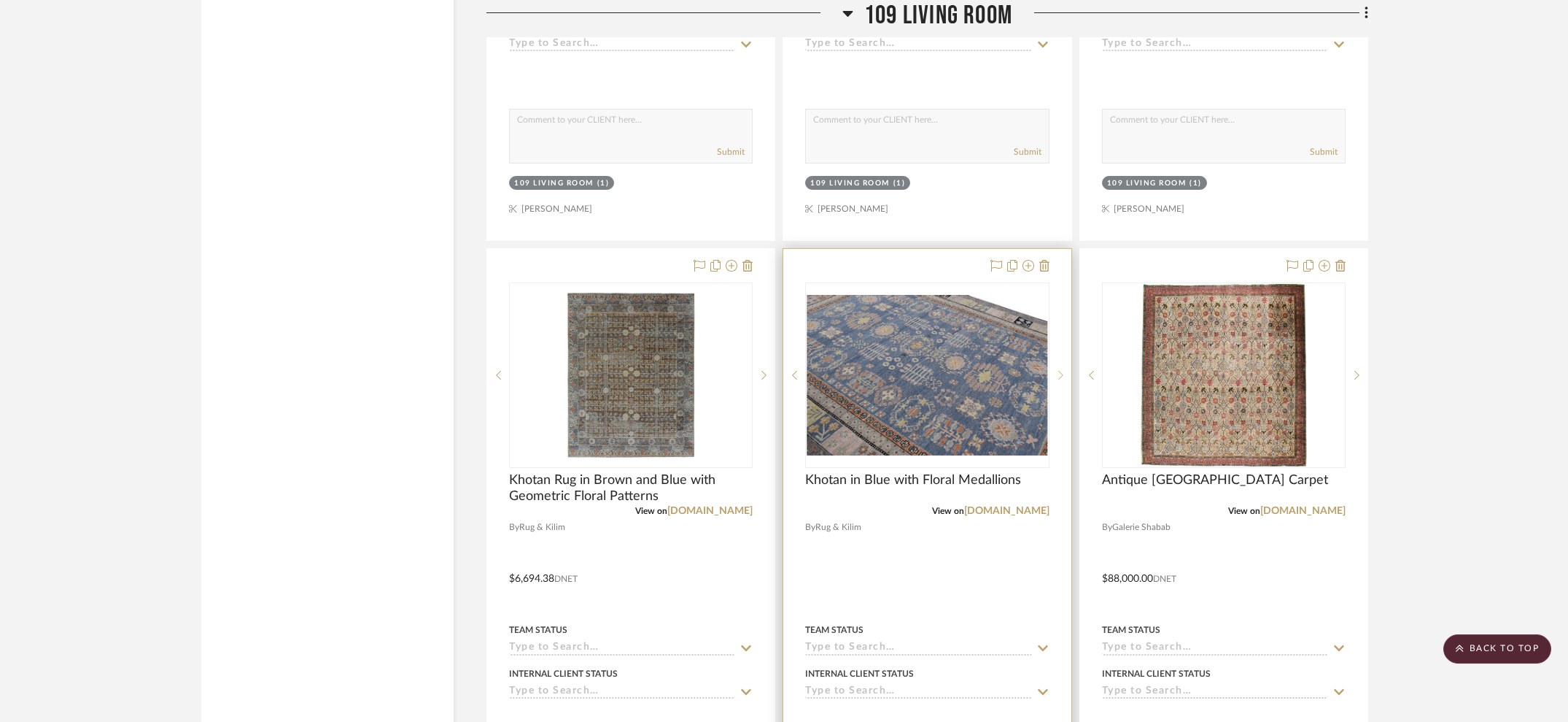
click at [1062, 370] on icon at bounding box center [1061, 376] width 5 height 11
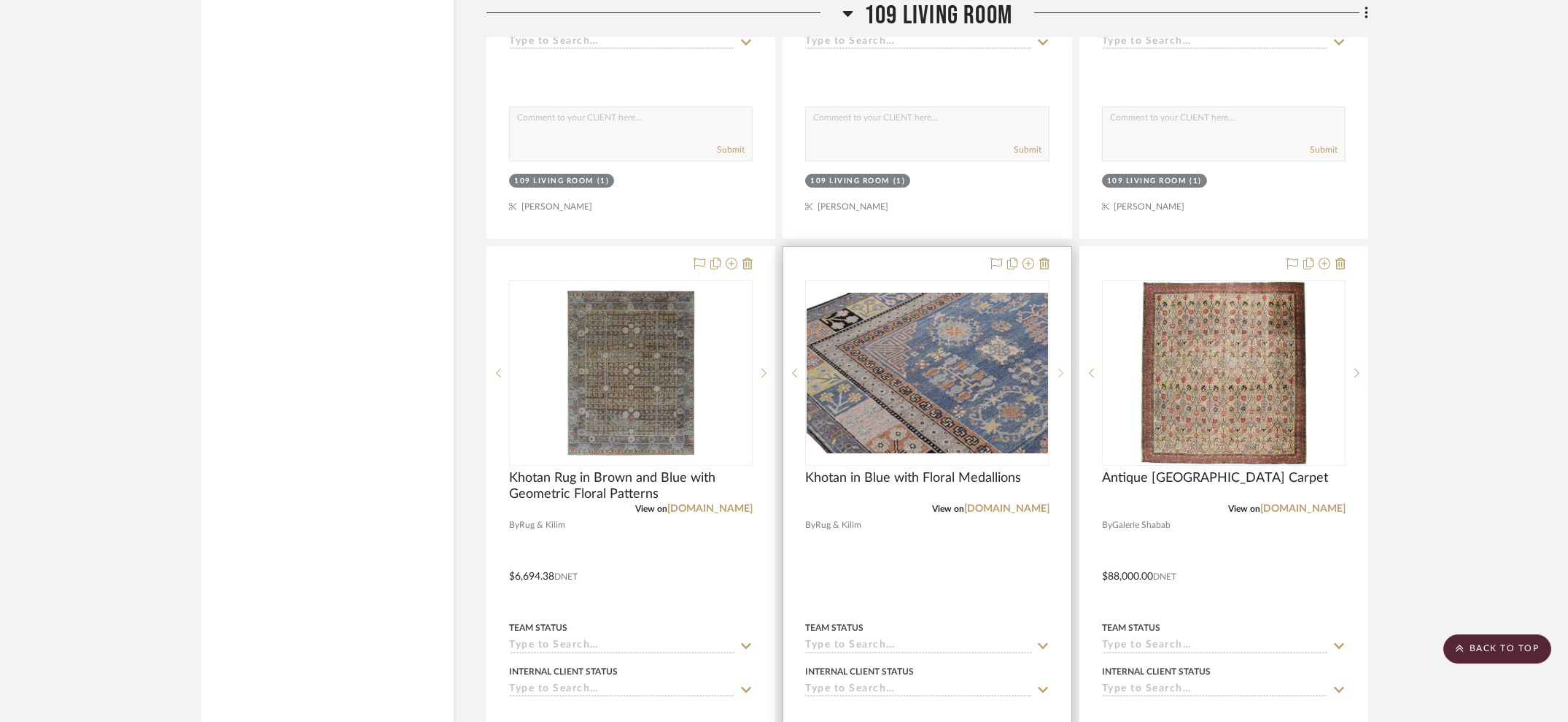
click at [1062, 368] on icon at bounding box center [1061, 373] width 5 height 11
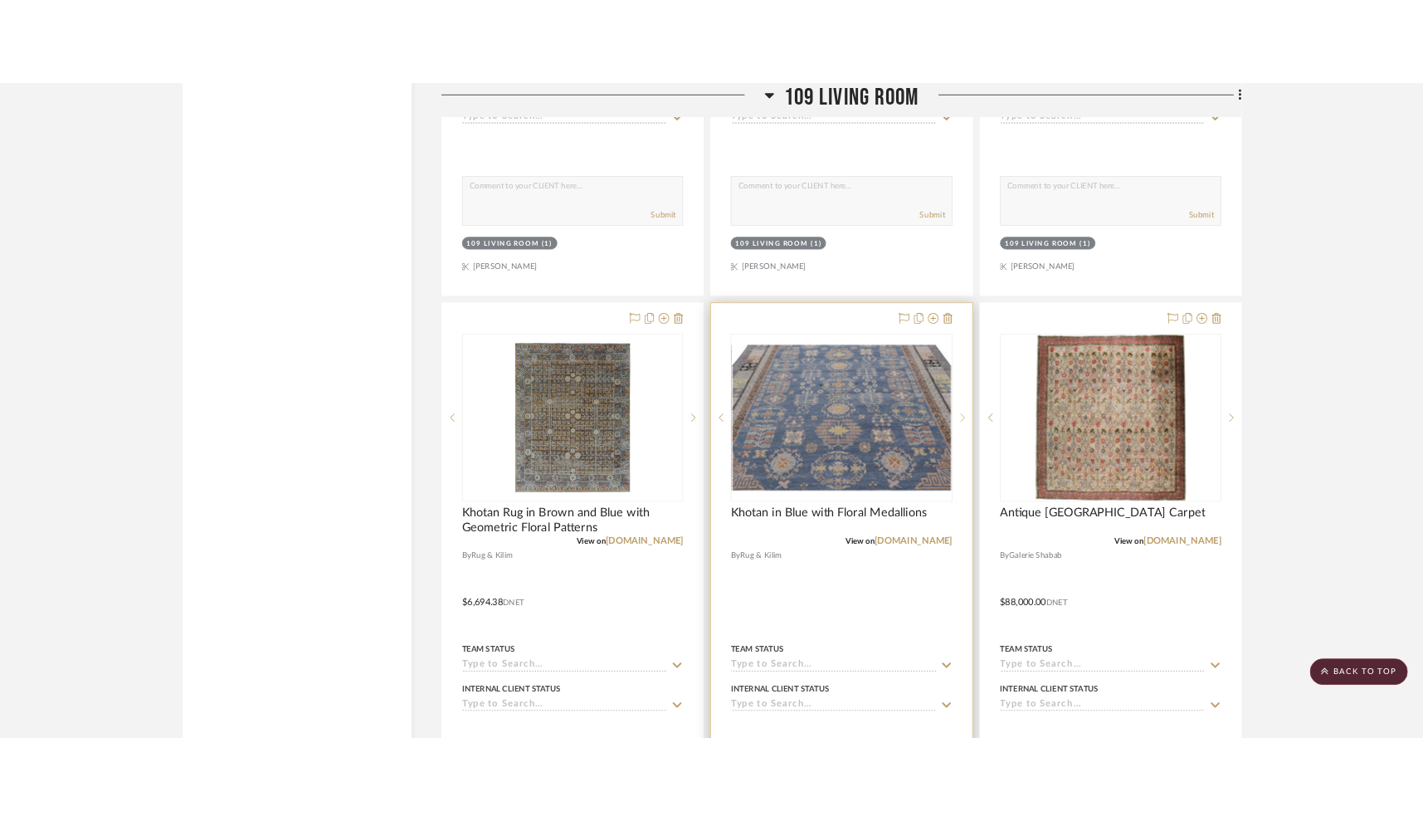
scroll to position [15090, 0]
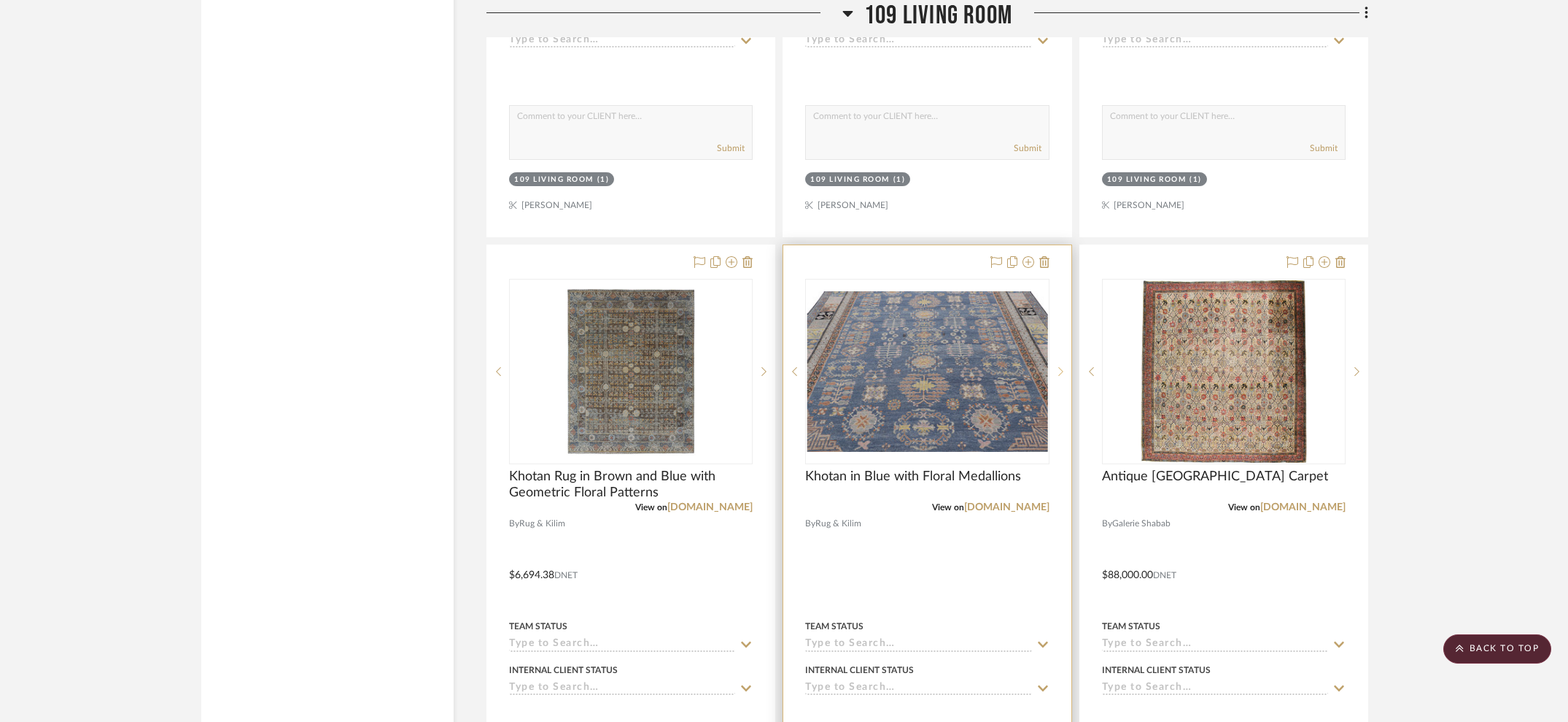
click at [1063, 367] on sr-next-btn at bounding box center [1060, 372] width 22 height 11
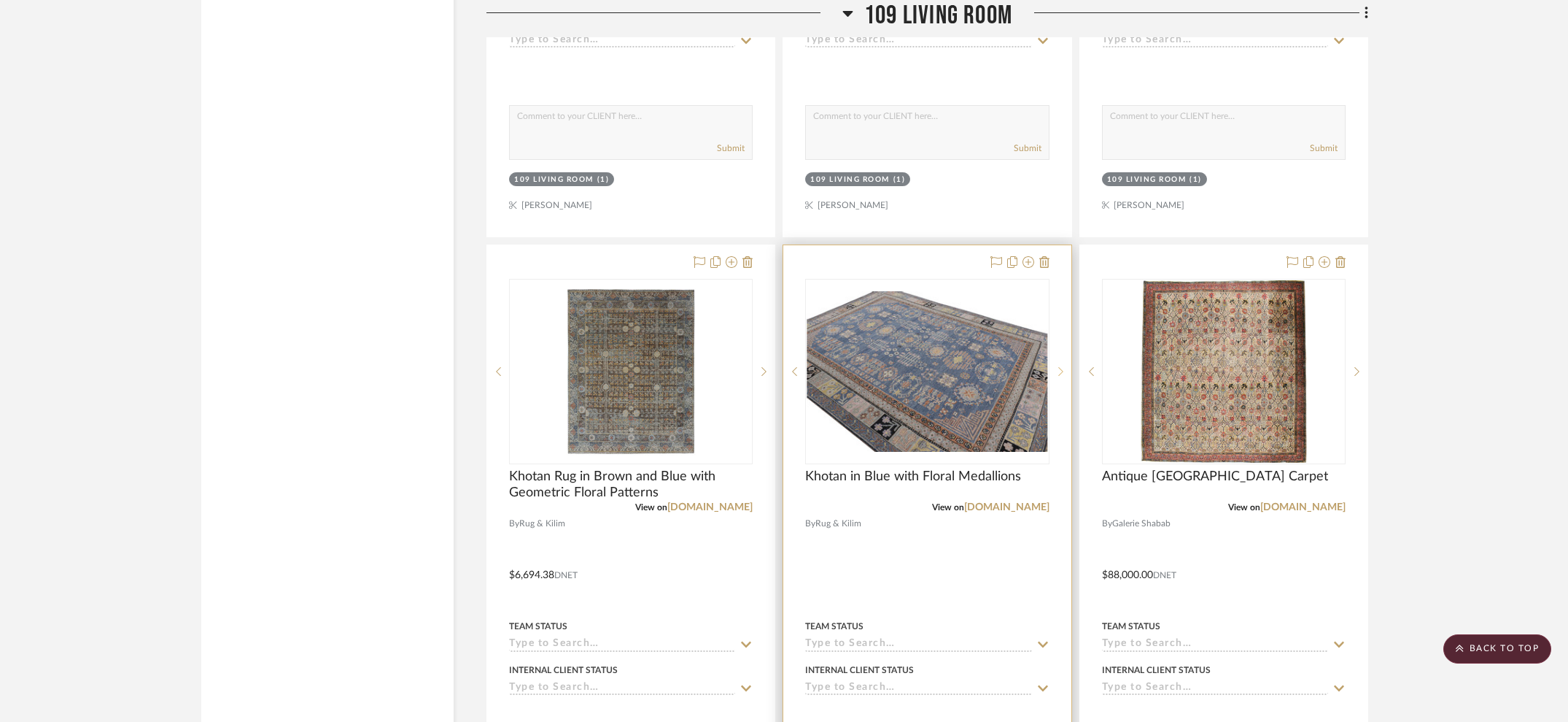
click at [1063, 367] on sr-next-btn at bounding box center [1060, 372] width 22 height 11
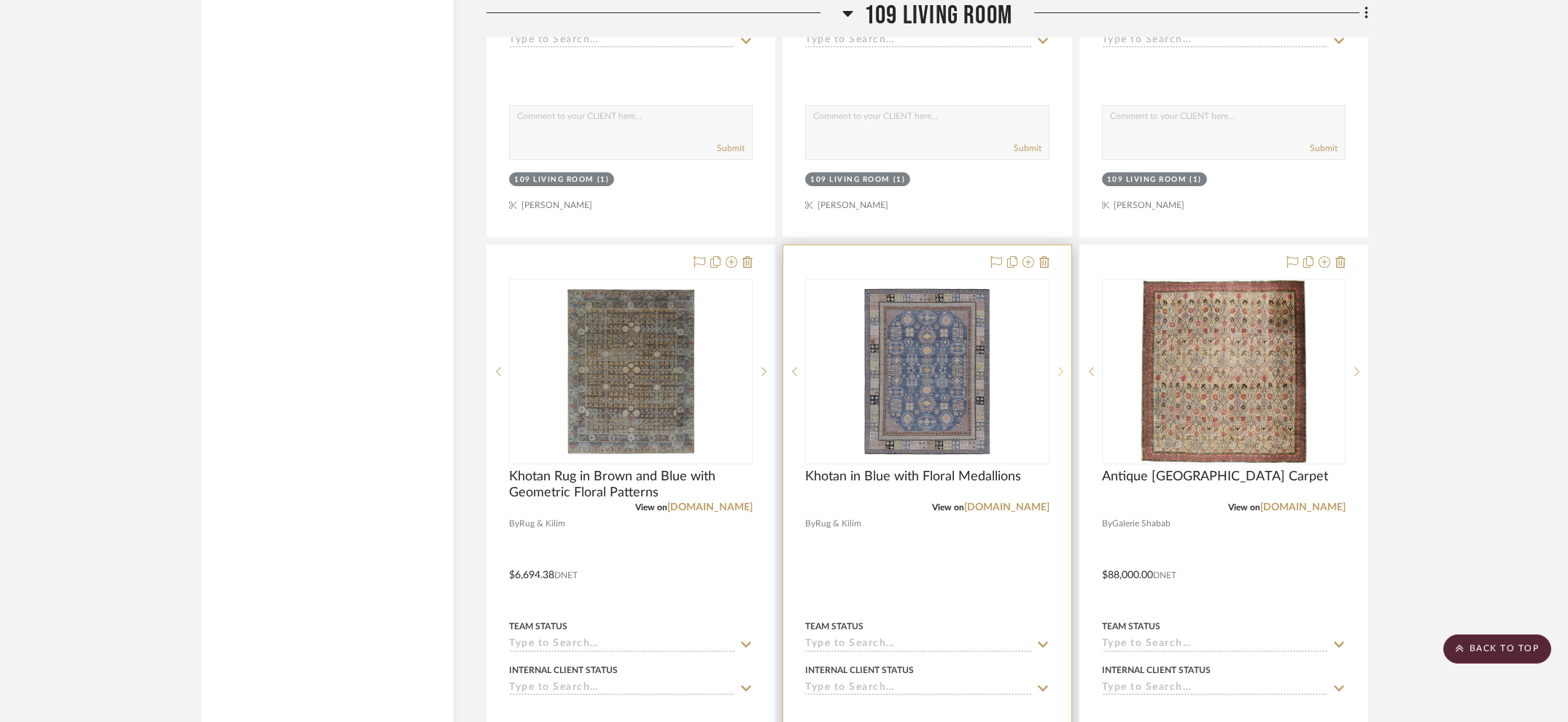
click at [1063, 367] on sr-next-btn at bounding box center [1060, 372] width 22 height 11
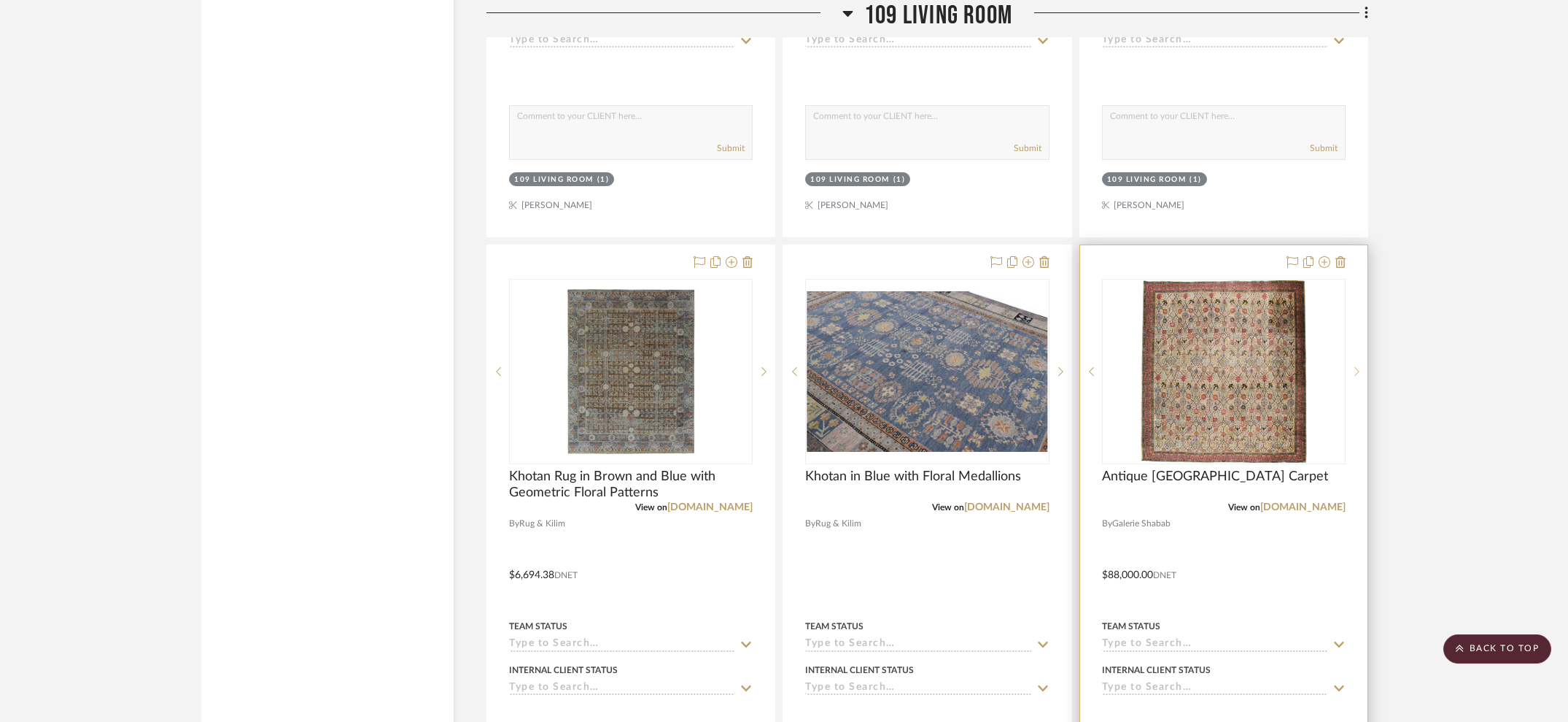
click at [1359, 367] on icon at bounding box center [1357, 372] width 5 height 11
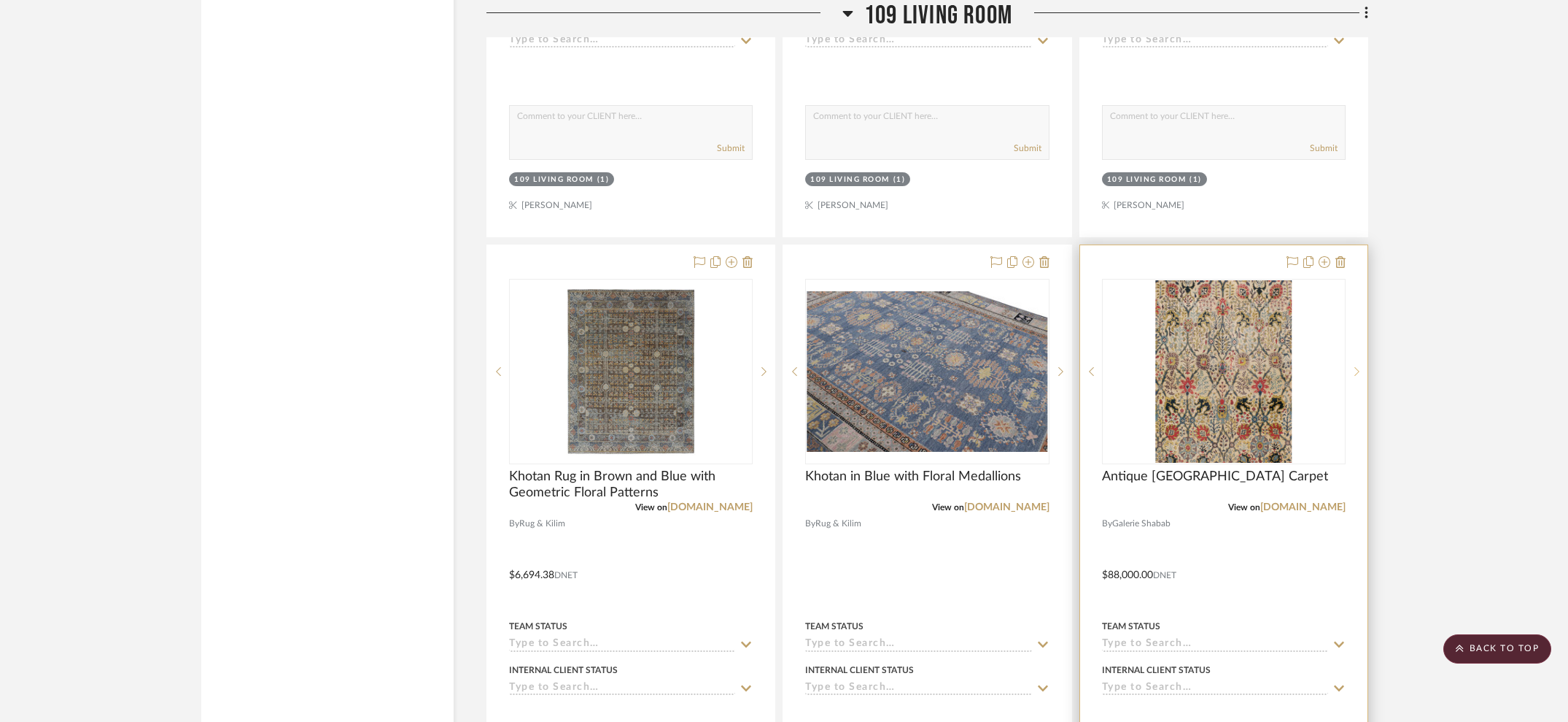
click at [1357, 367] on icon at bounding box center [1357, 371] width 5 height 9
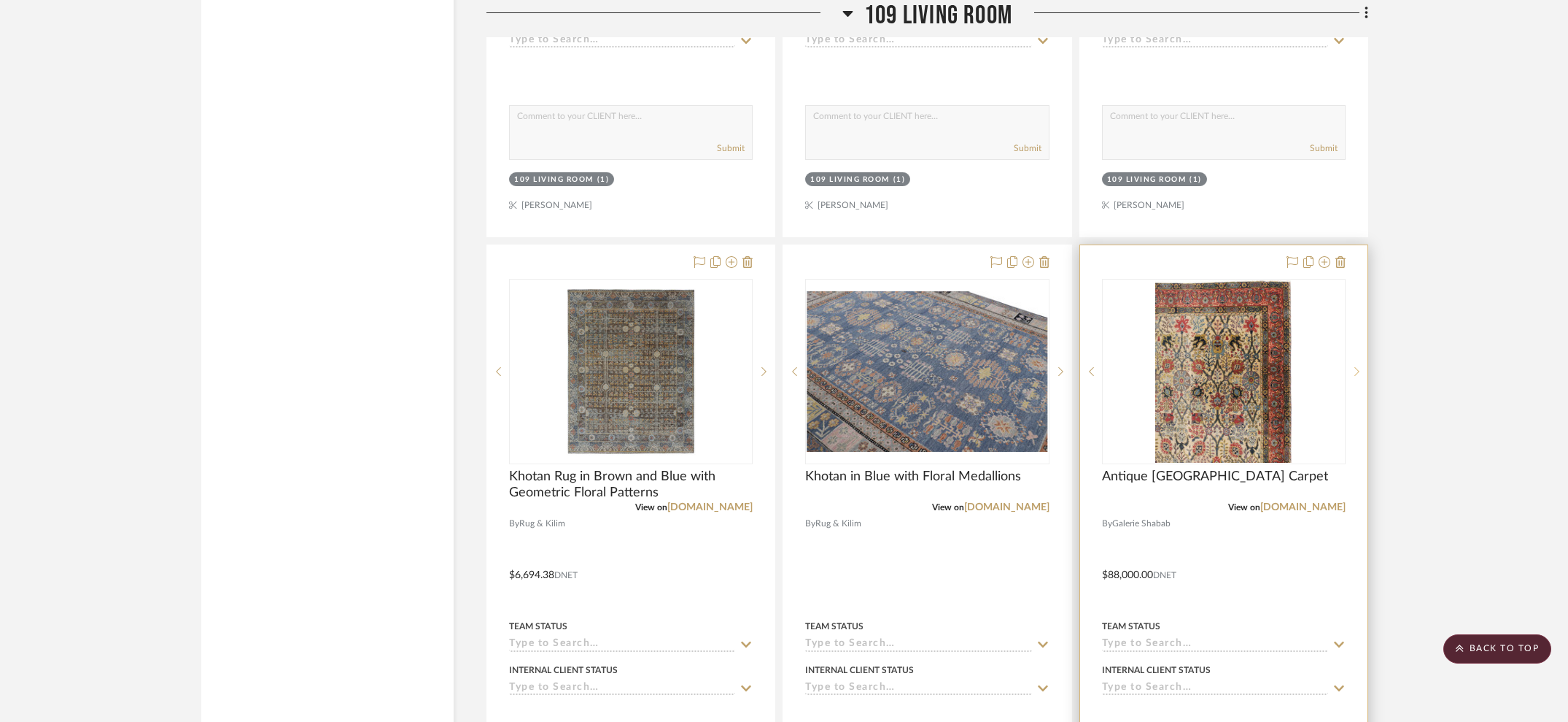
click at [1357, 367] on icon at bounding box center [1357, 371] width 5 height 9
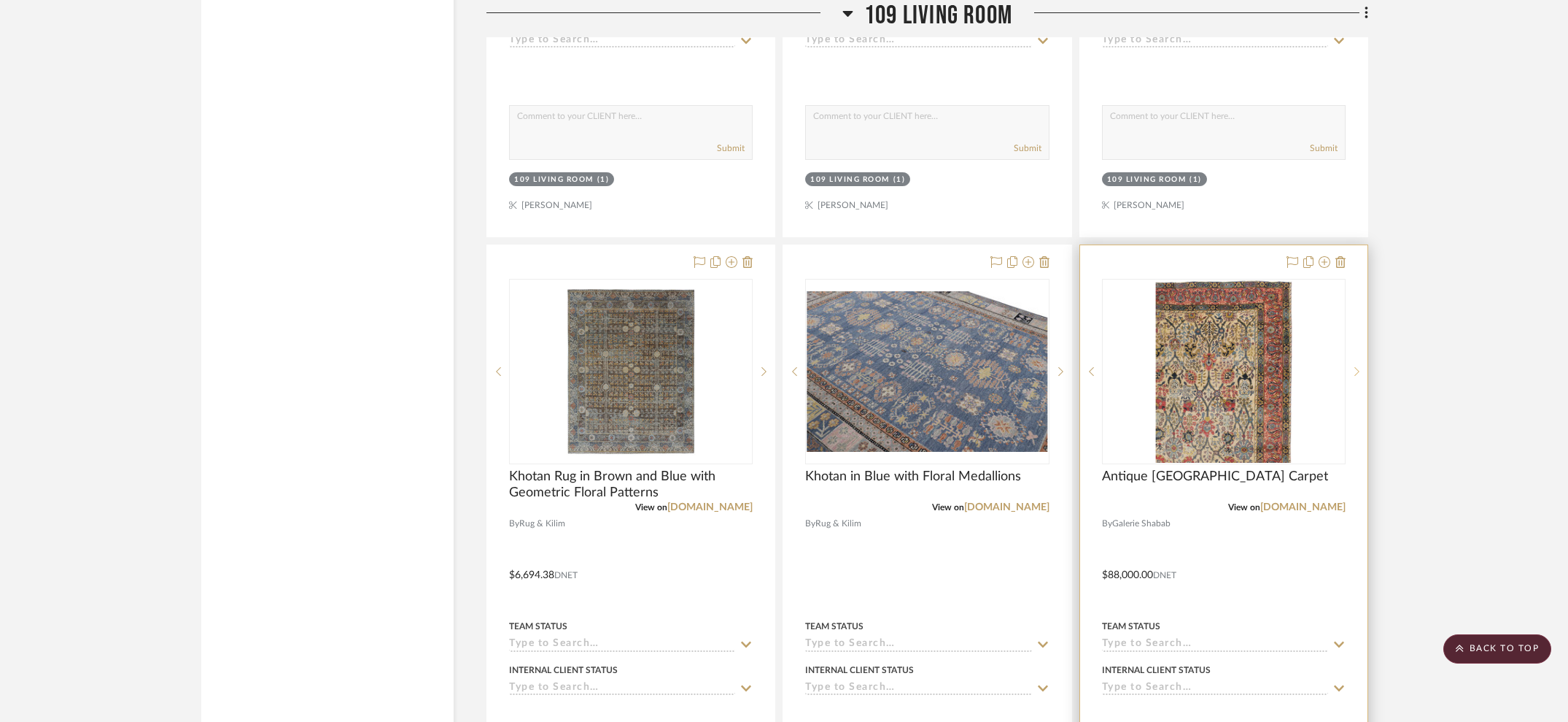
click at [1357, 367] on icon at bounding box center [1357, 371] width 5 height 9
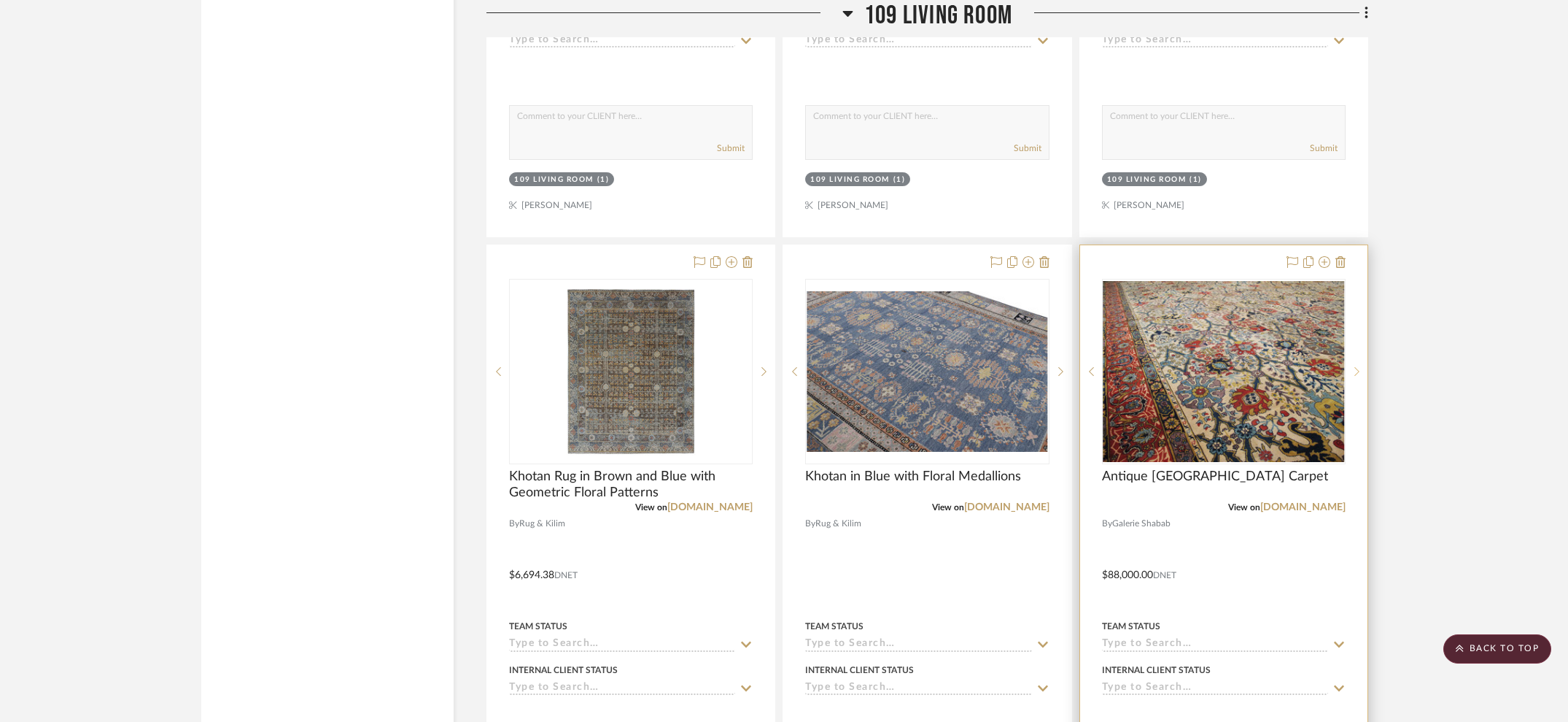
click at [1357, 367] on icon at bounding box center [1357, 371] width 5 height 9
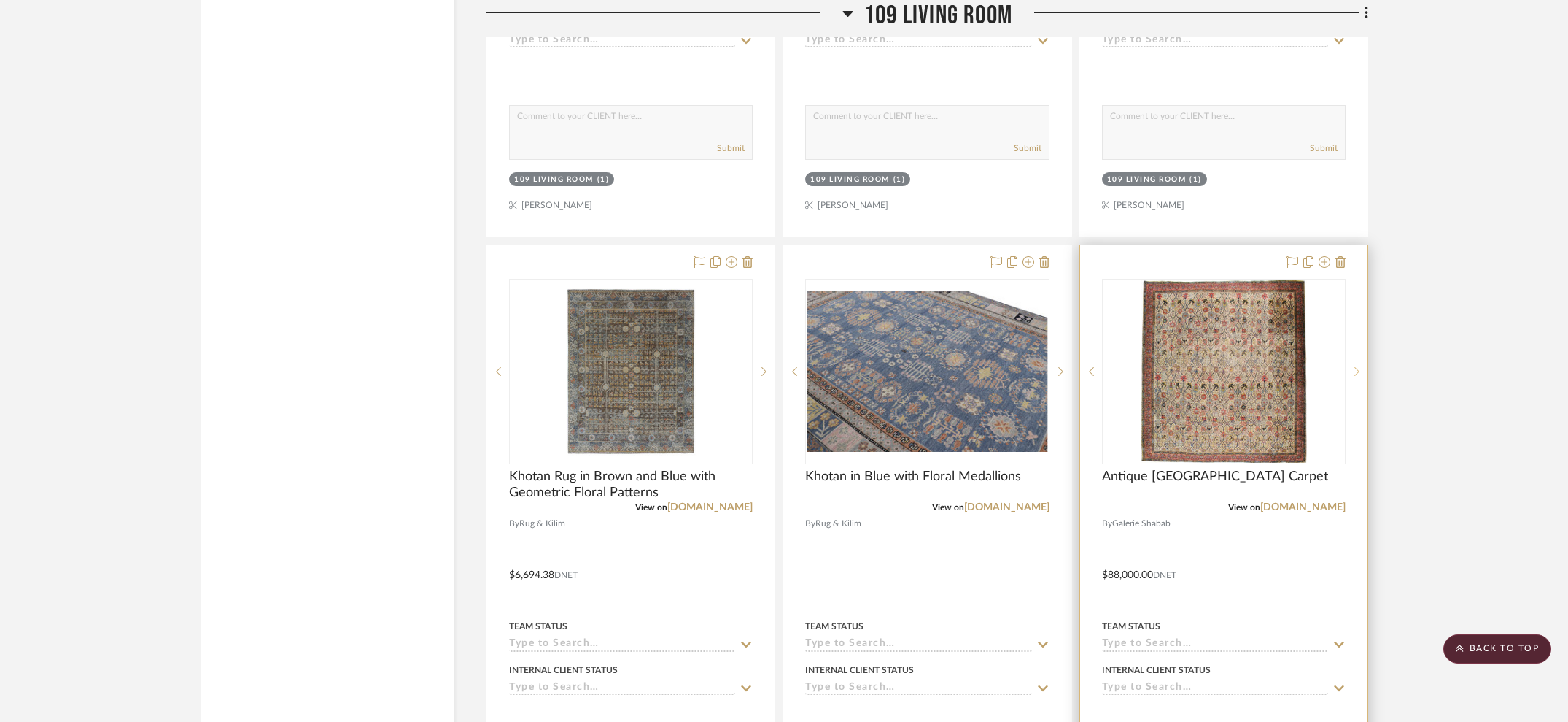
click at [1357, 367] on icon at bounding box center [1357, 371] width 5 height 9
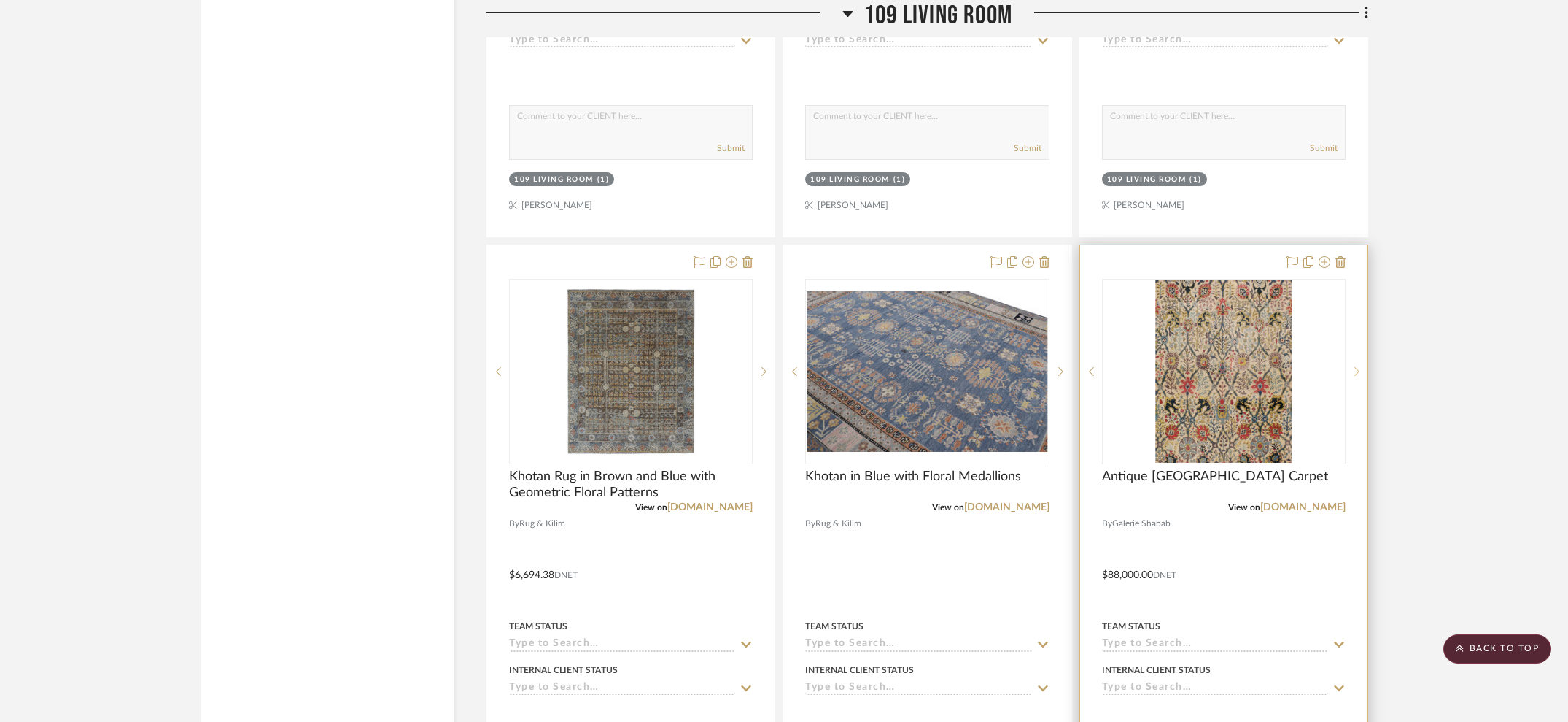
click at [1357, 367] on icon at bounding box center [1357, 371] width 5 height 9
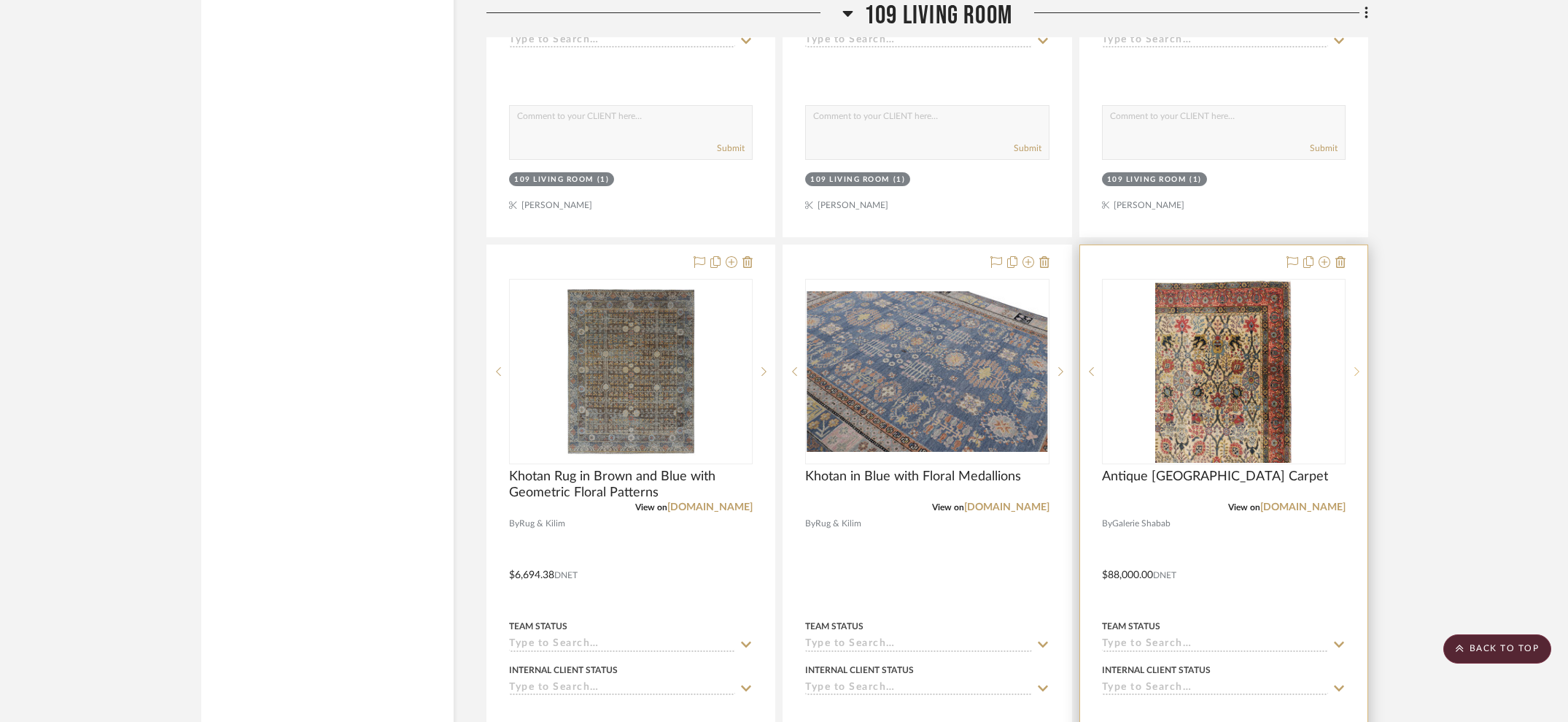
click at [1357, 367] on icon at bounding box center [1357, 371] width 5 height 9
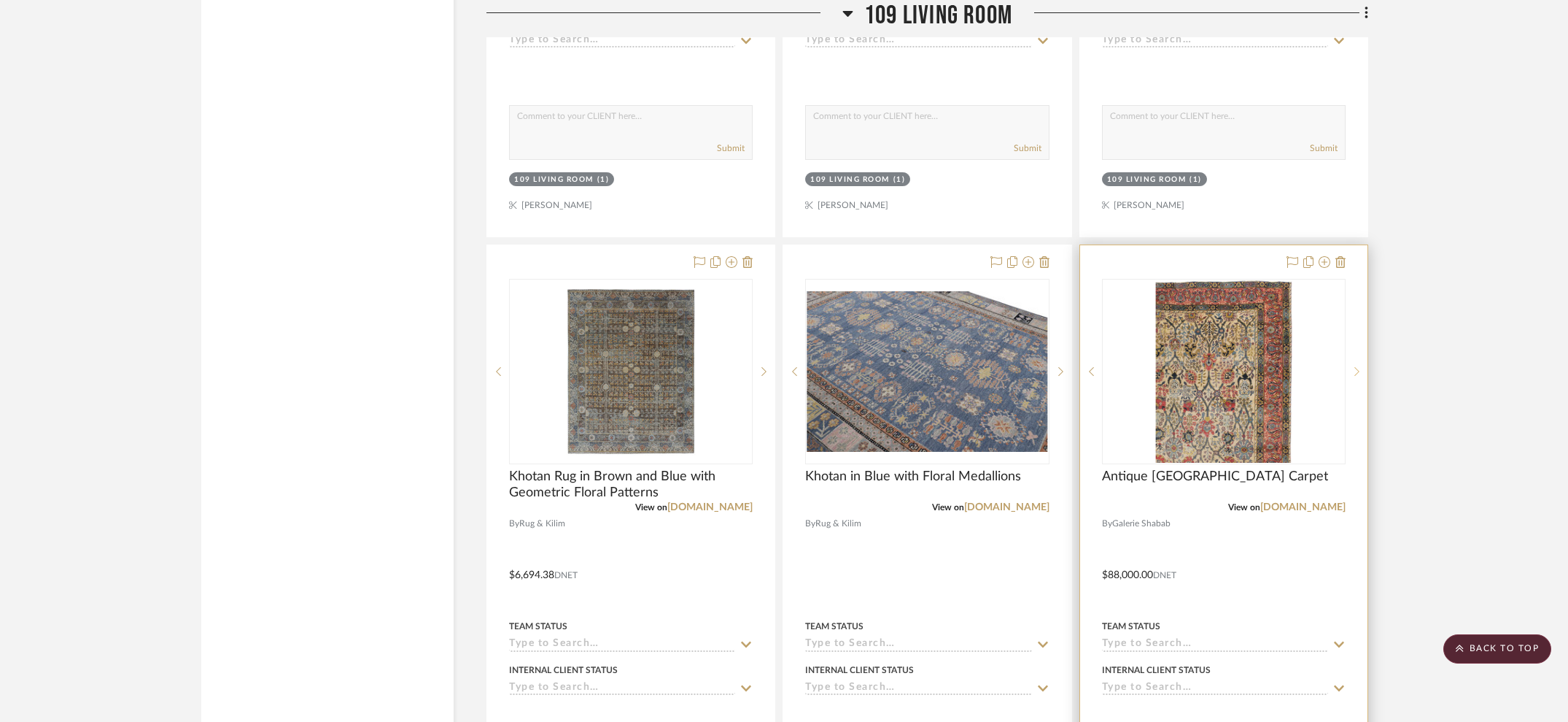
click at [1357, 367] on icon at bounding box center [1357, 371] width 5 height 9
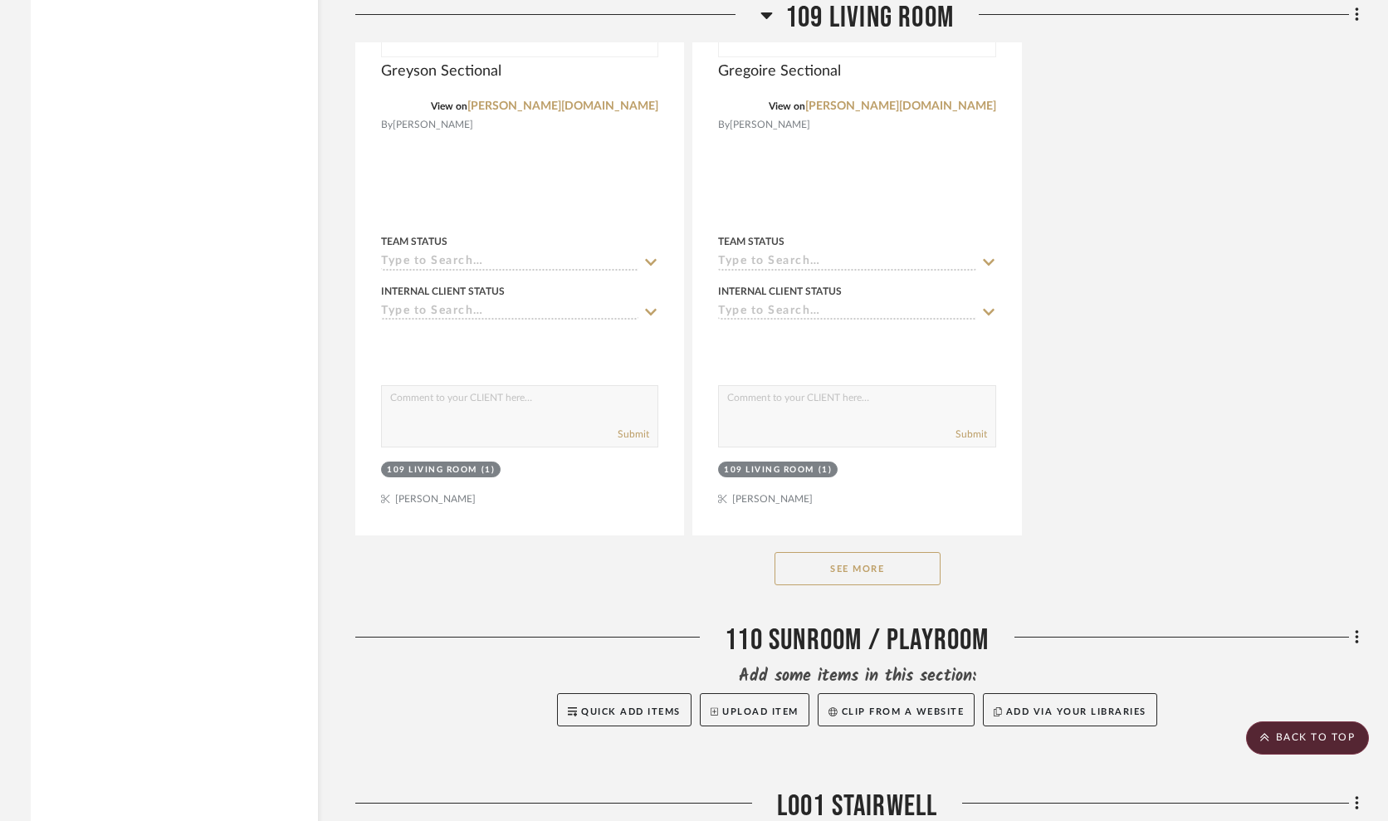
scroll to position [8512, 0]
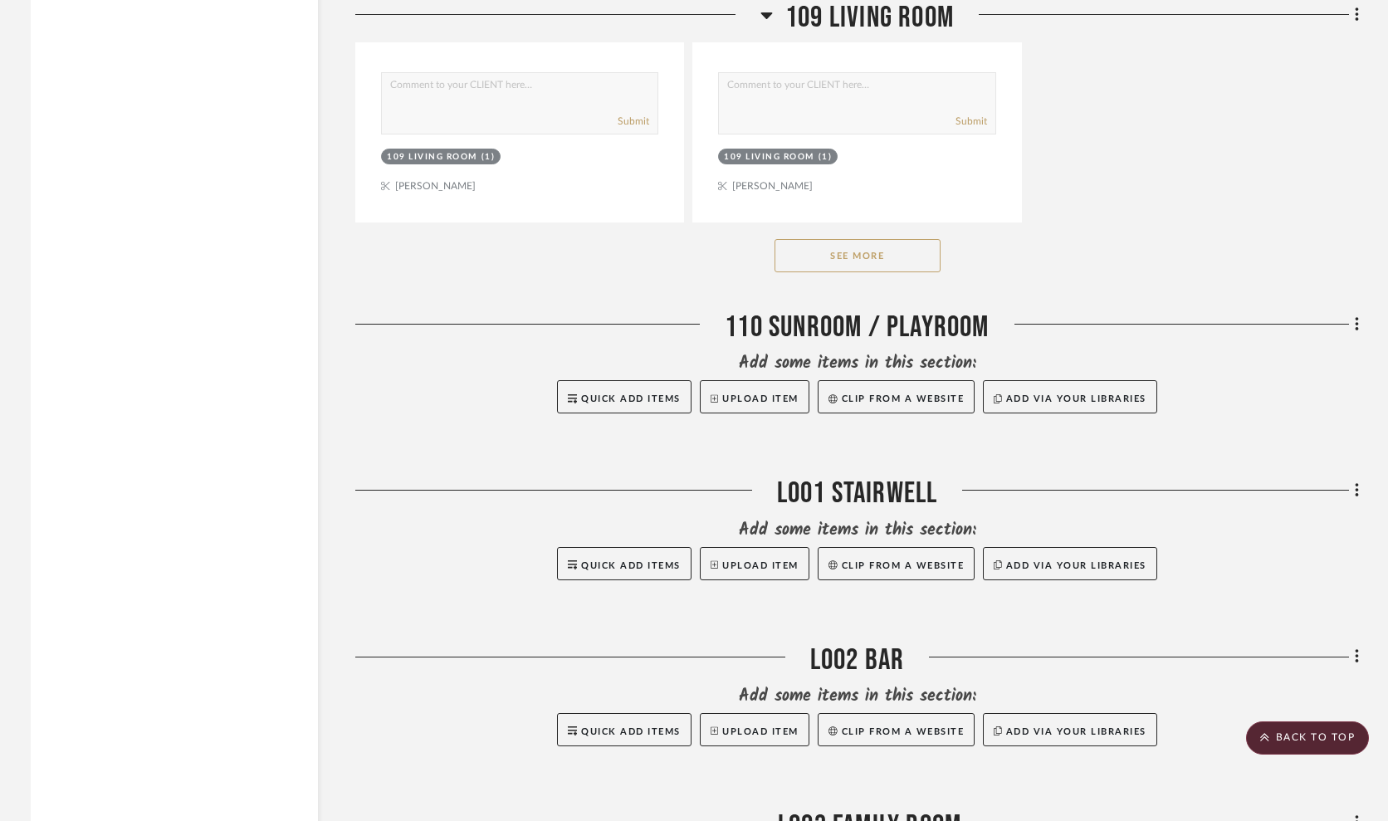
click at [838, 247] on button "See More" at bounding box center [857, 255] width 166 height 33
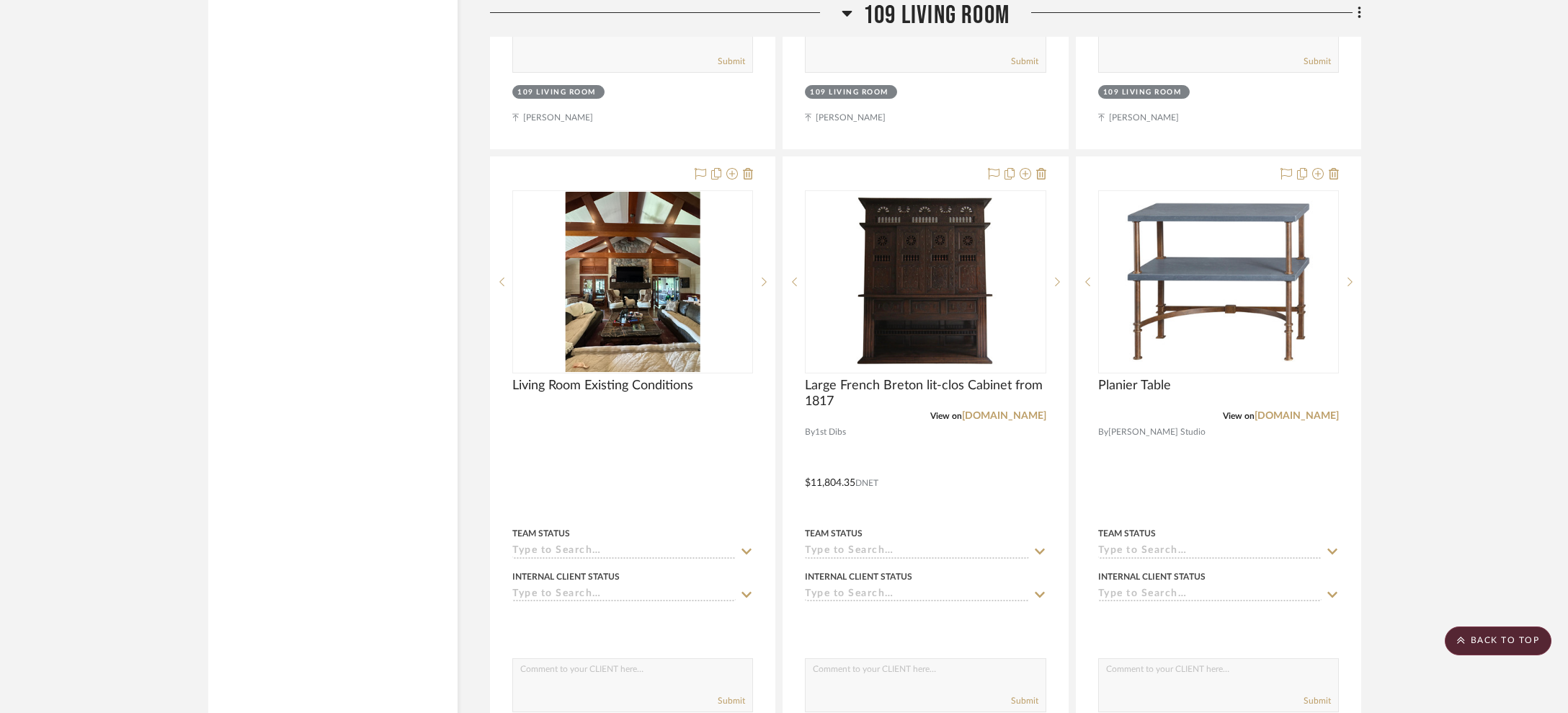
scroll to position [6117, 0]
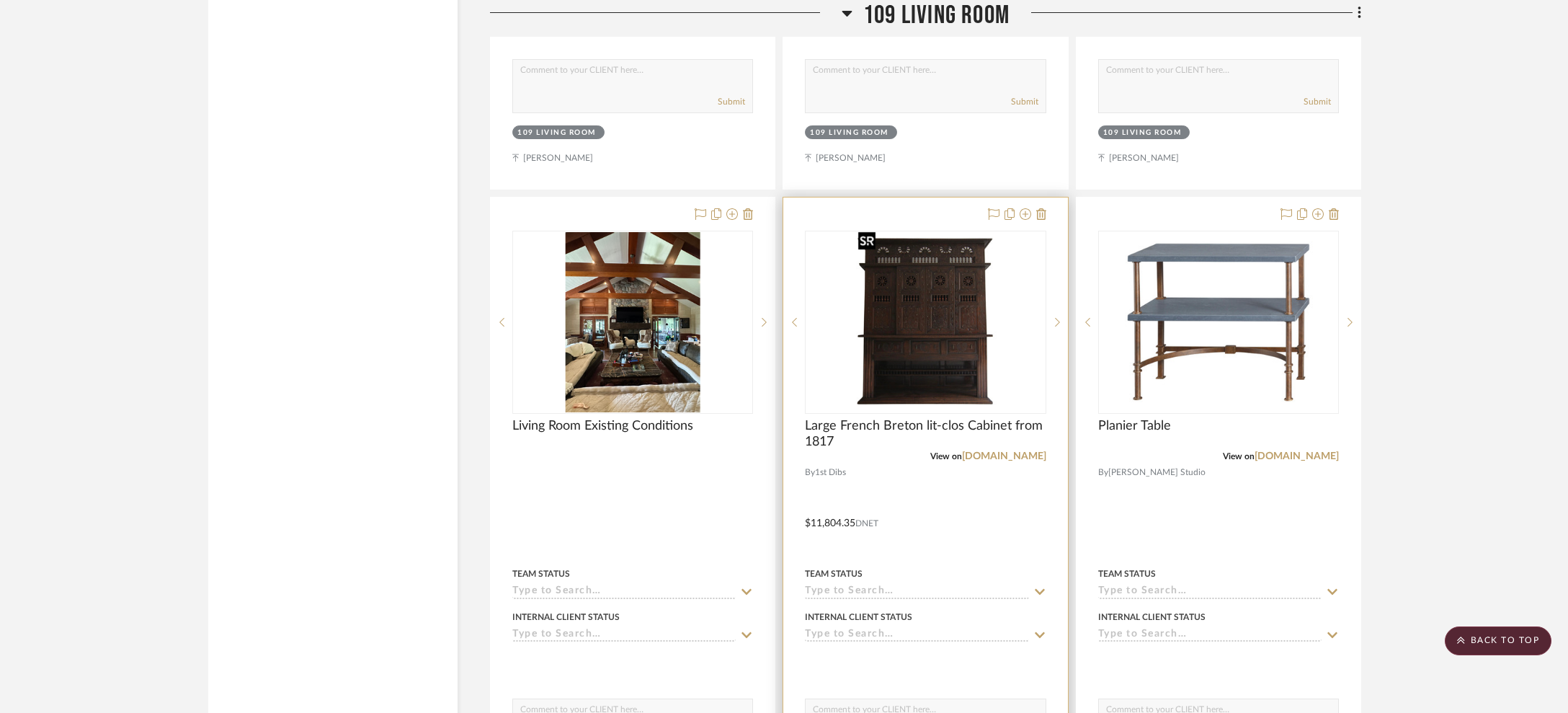
click at [0, 0] on img at bounding box center [0, 0] width 0 height 0
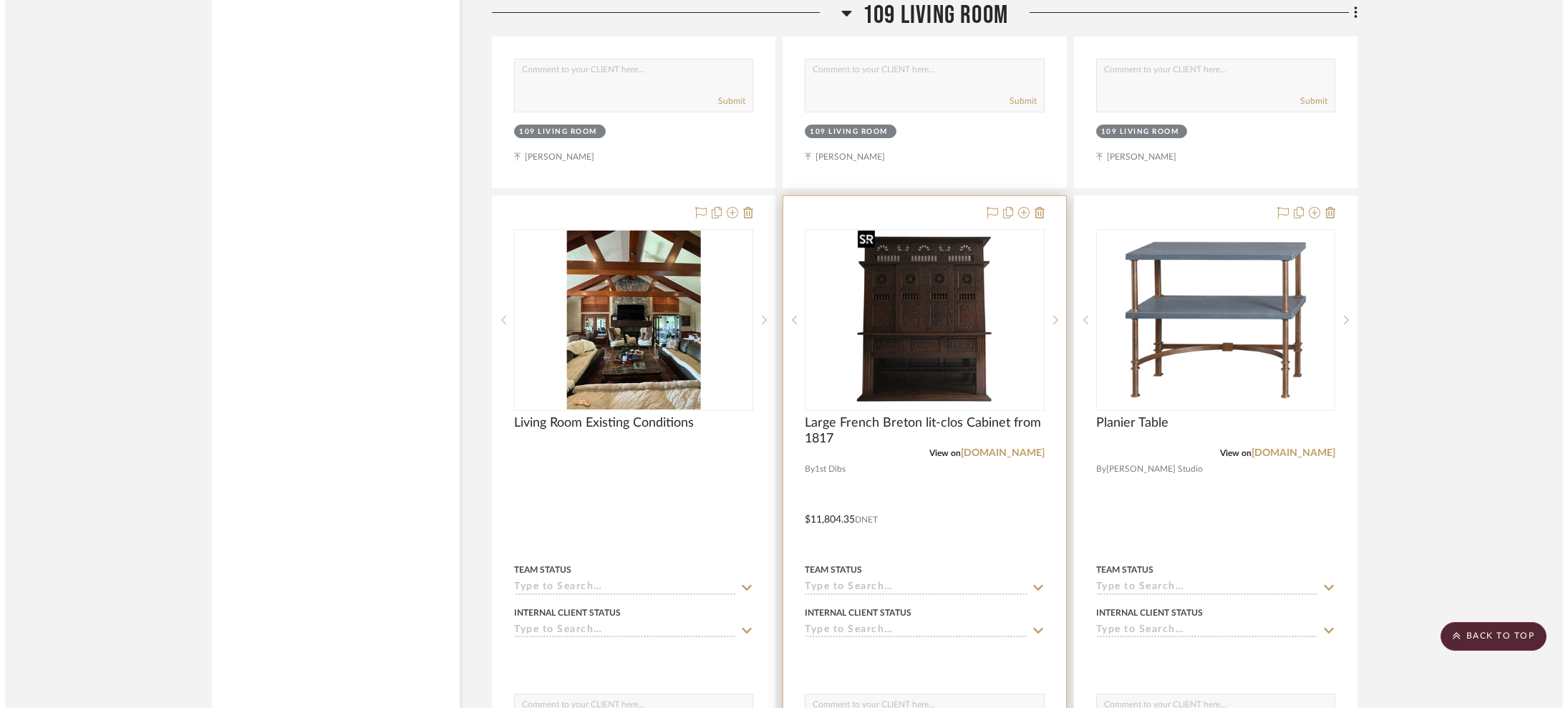
scroll to position [0, 0]
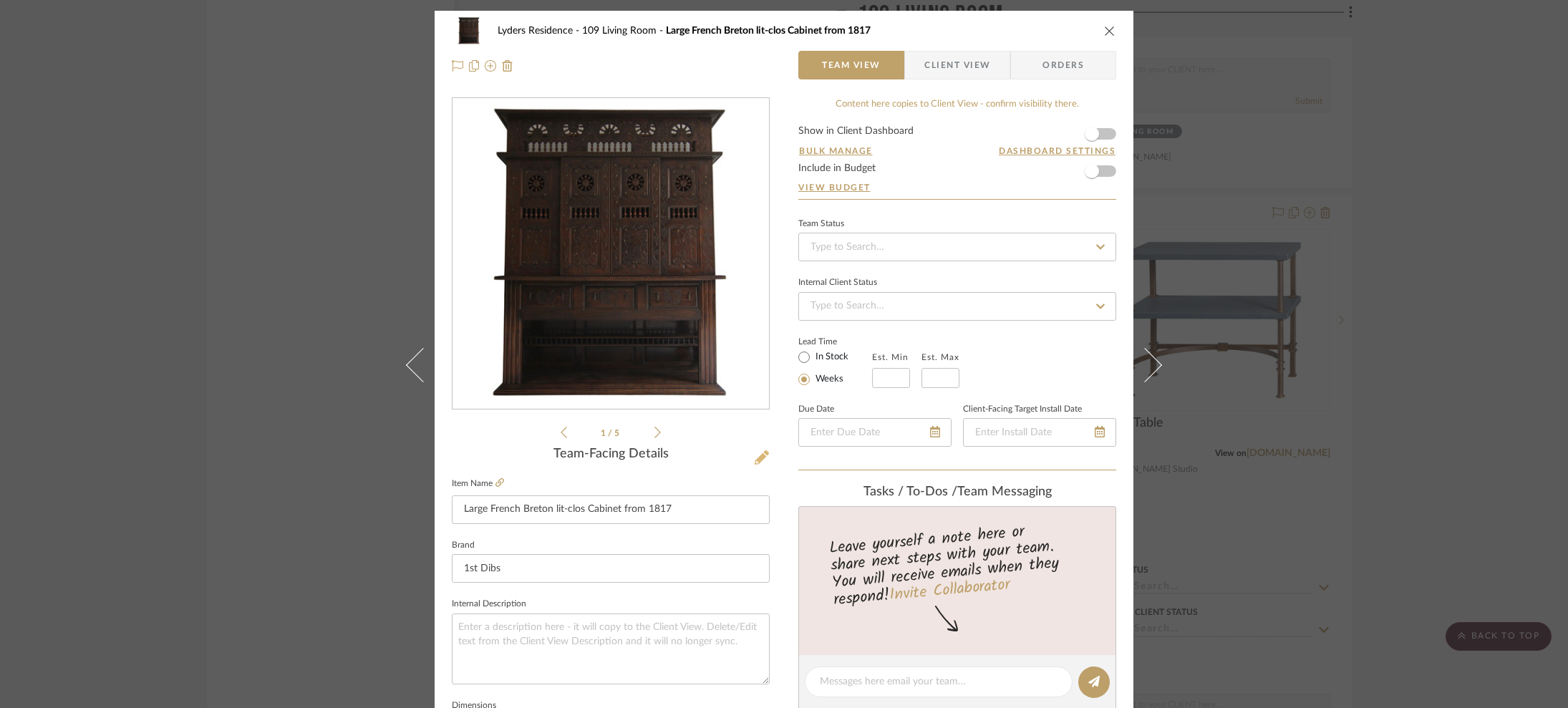
click at [760, 458] on icon at bounding box center [762, 457] width 15 height 15
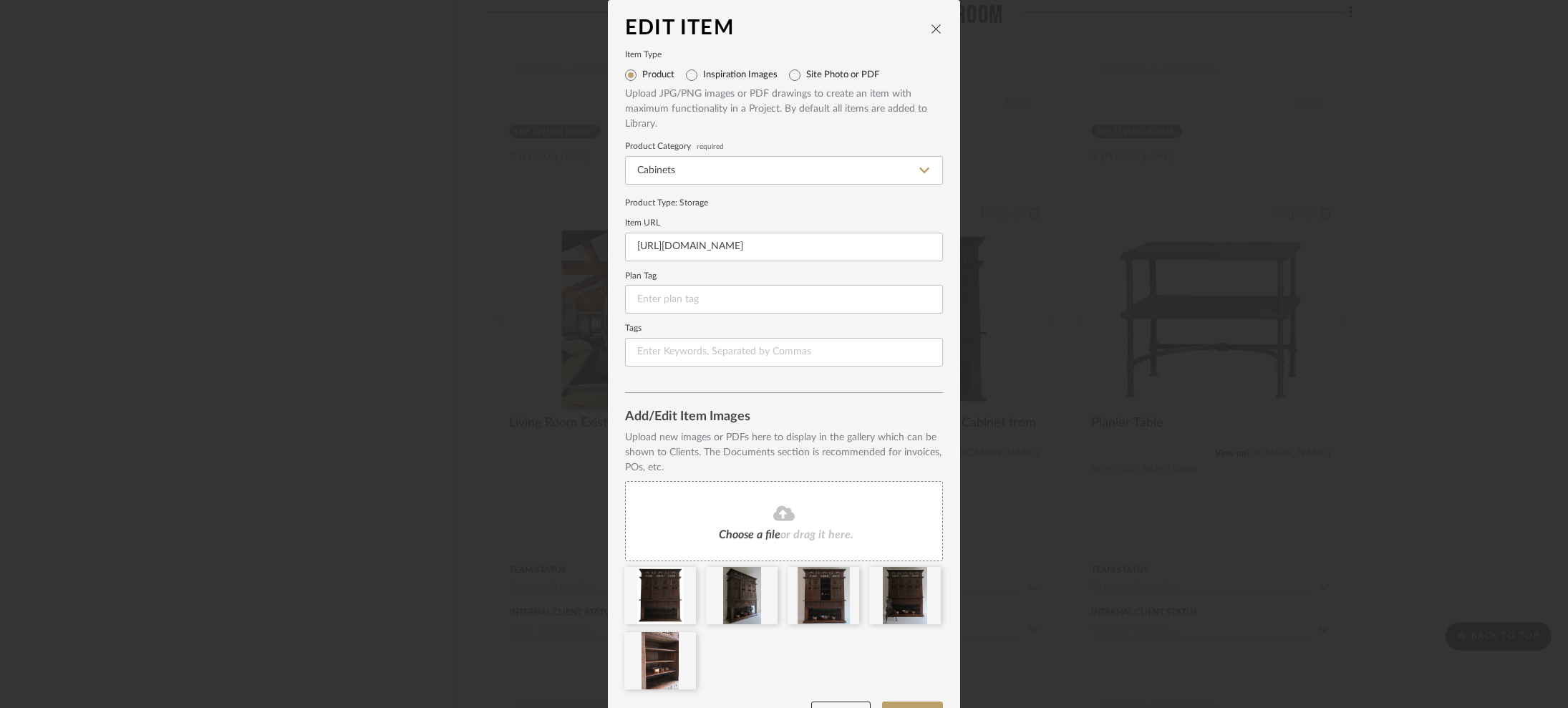
click at [774, 512] on icon at bounding box center [784, 512] width 22 height 15
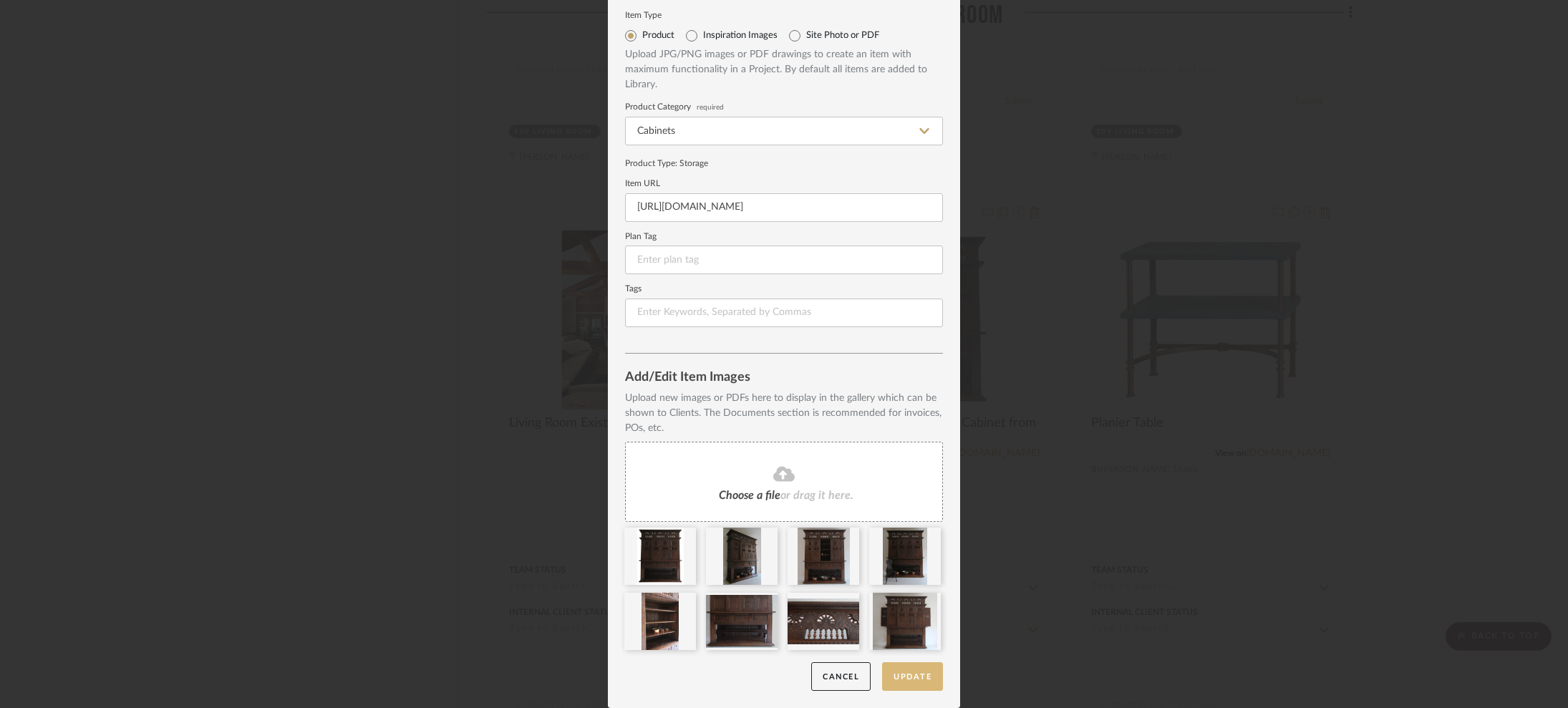
click at [911, 664] on button "Update" at bounding box center [912, 677] width 61 height 29
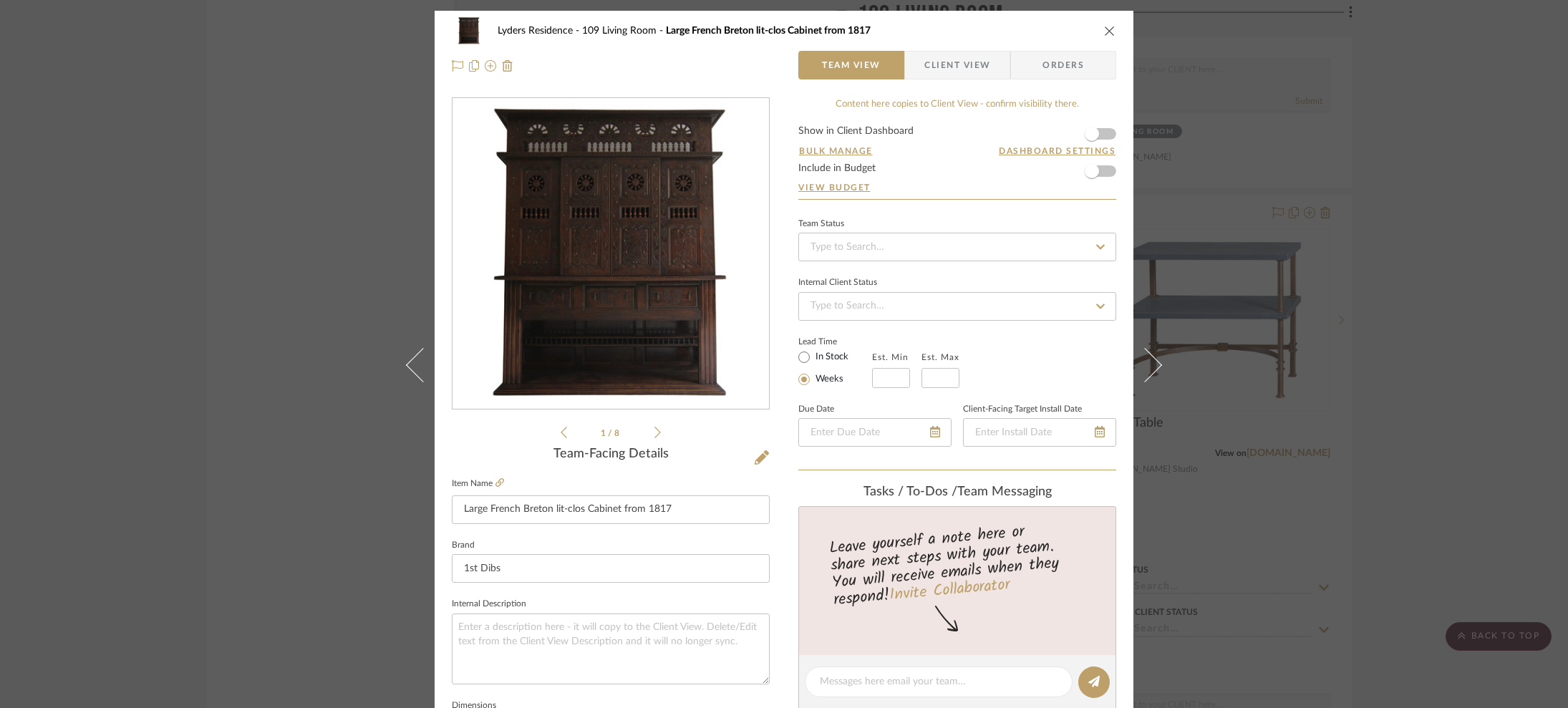
click at [277, 440] on div "Lyders Residence 109 Living Room Large French Breton lit-clos Cabinet from 1817…" at bounding box center [784, 354] width 1568 height 708
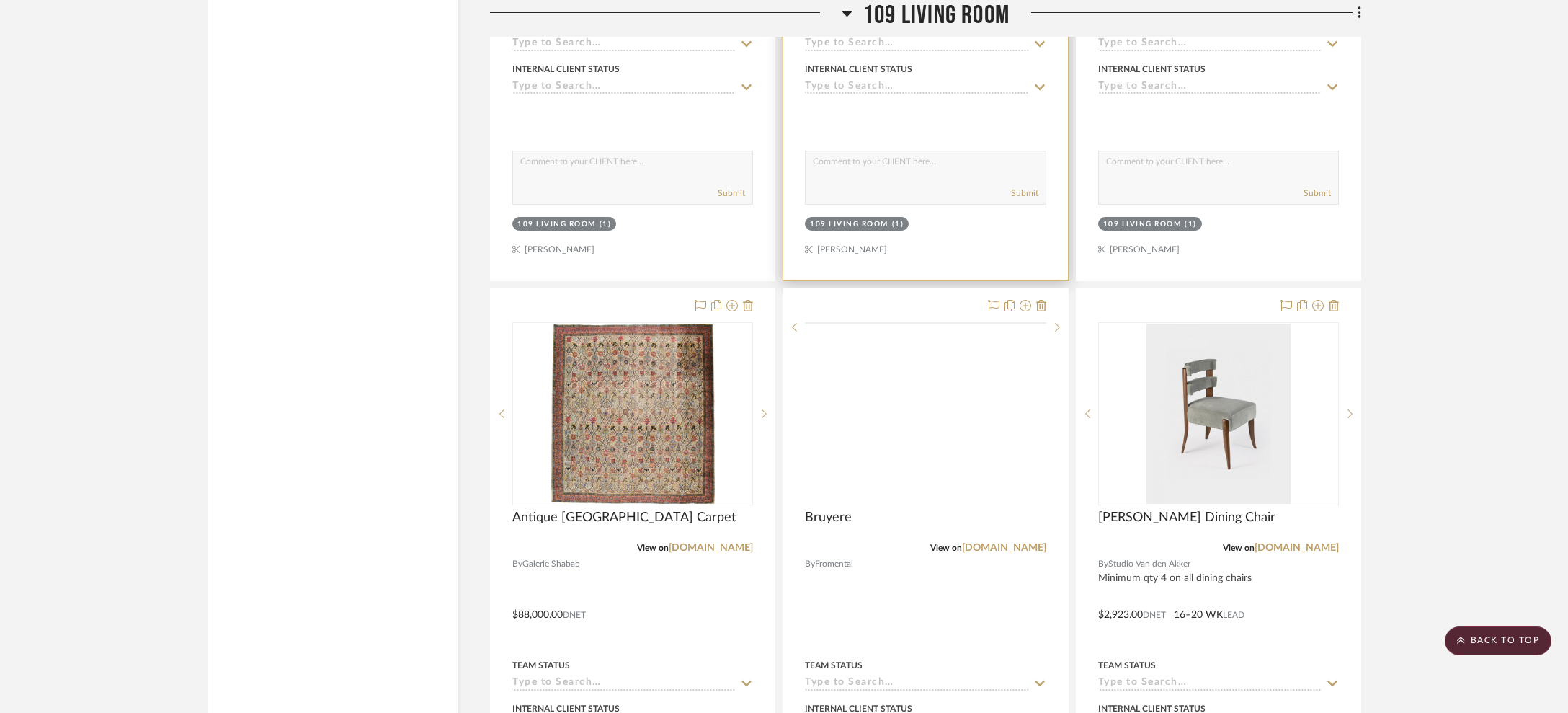
scroll to position [14391, 0]
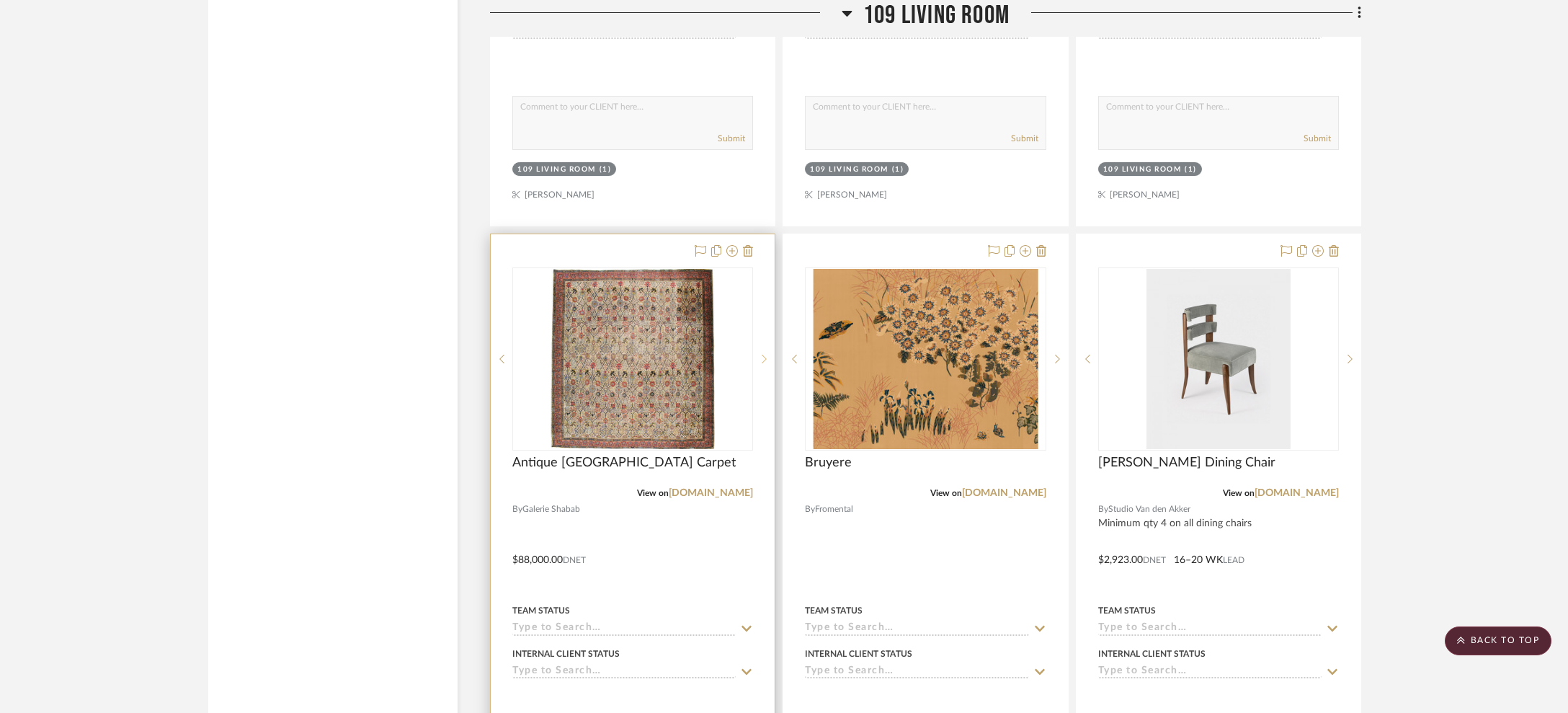
click at [768, 353] on sr-next-btn at bounding box center [763, 359] width 22 height 10
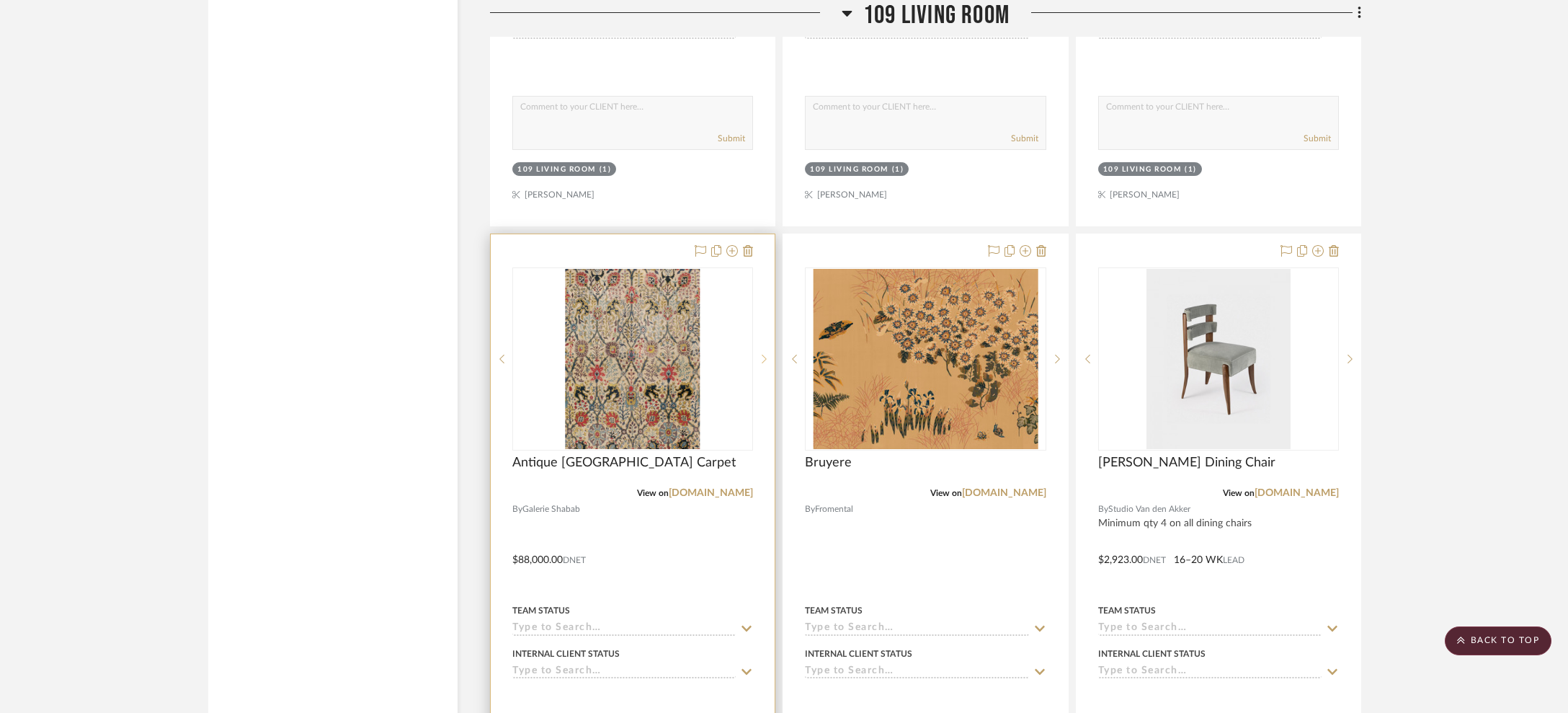
click at [768, 353] on sr-next-btn at bounding box center [763, 359] width 22 height 10
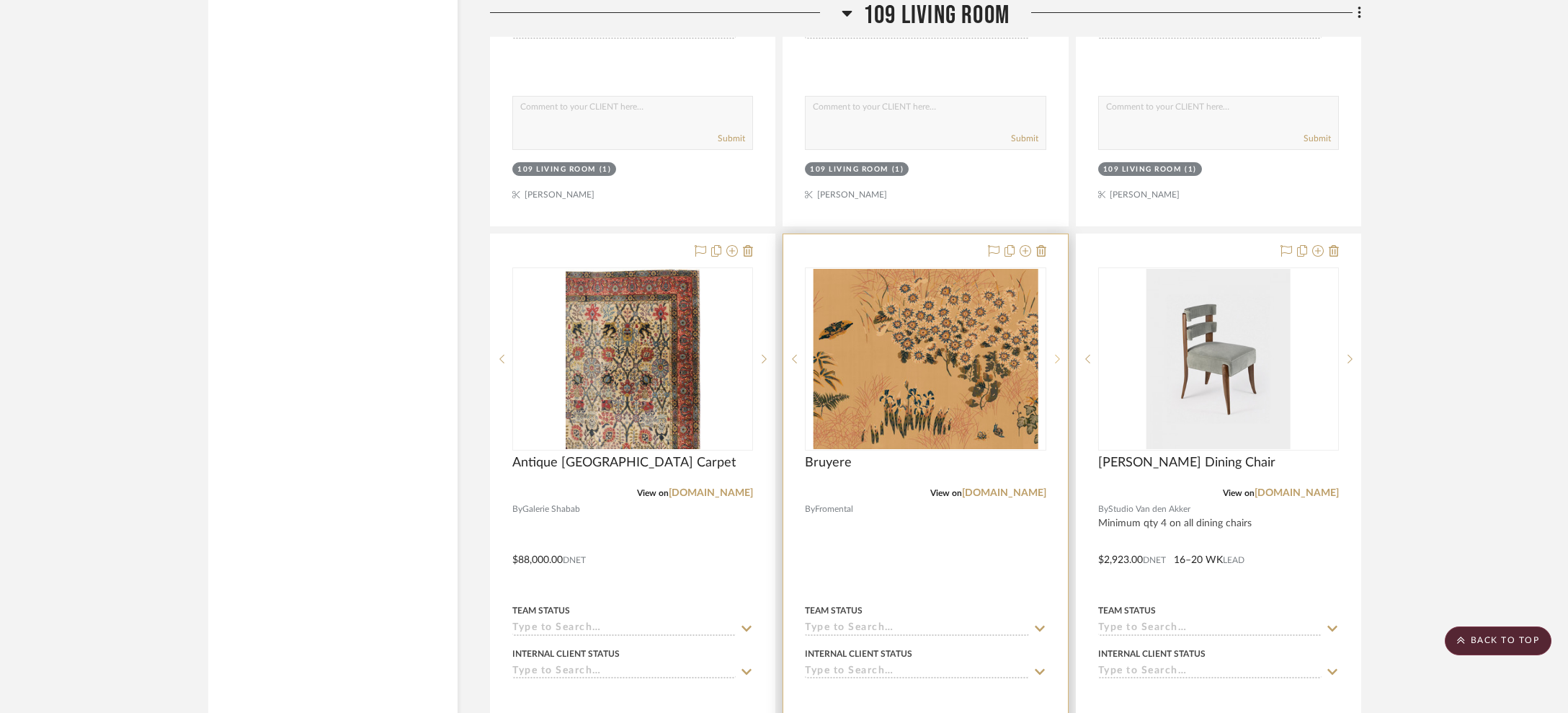
click at [1061, 353] on sr-next-btn at bounding box center [1057, 359] width 22 height 10
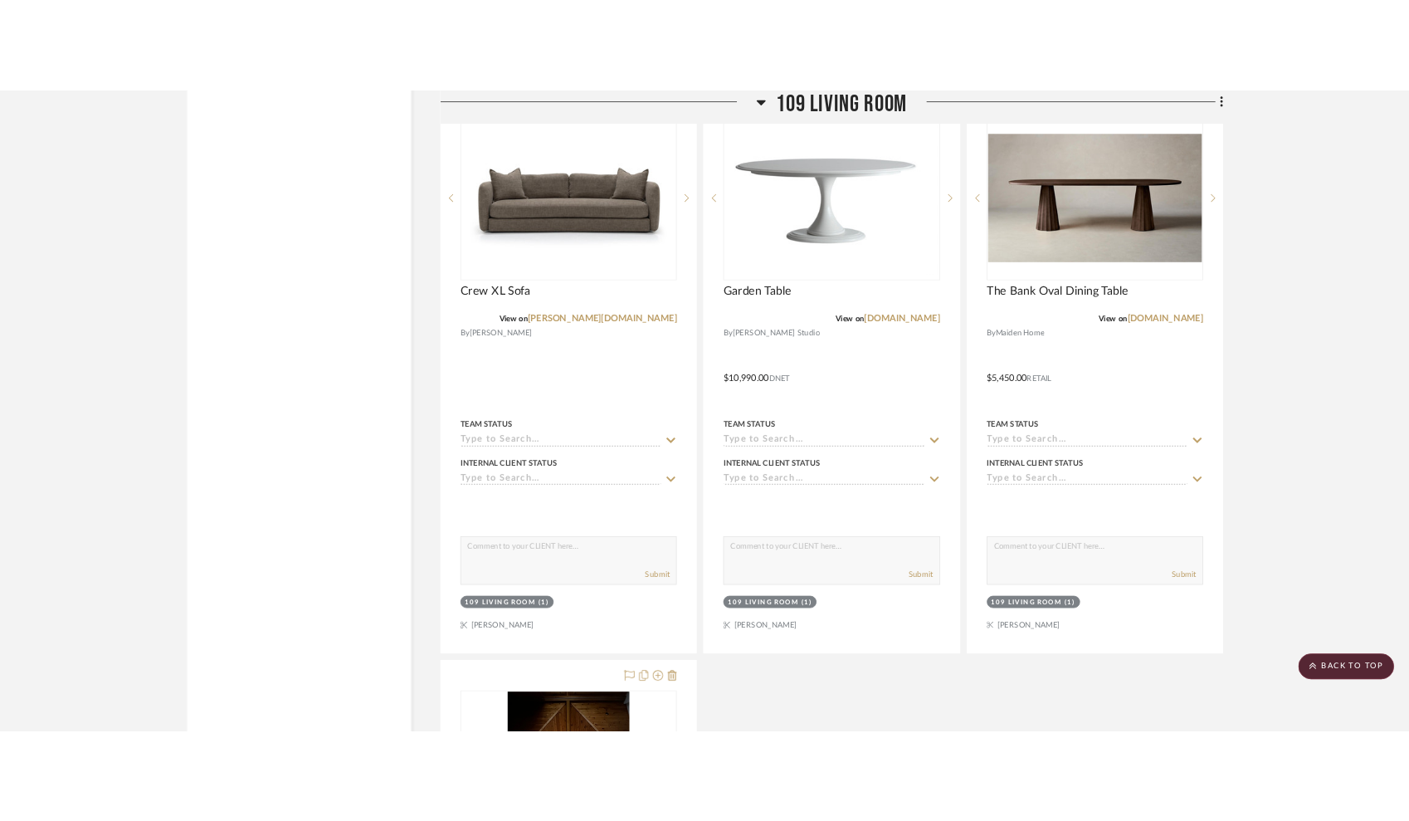
scroll to position [18322, 0]
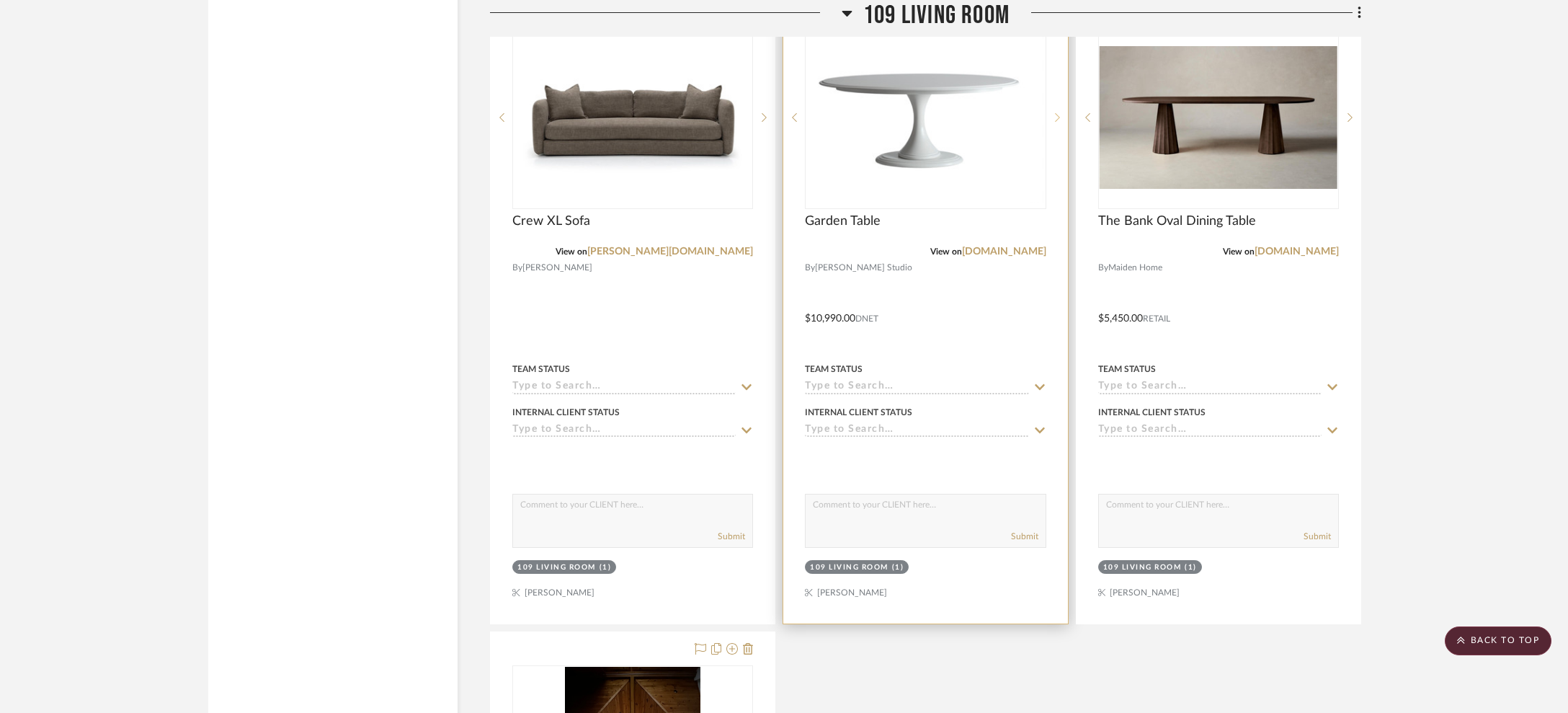
click at [1058, 112] on icon at bounding box center [1057, 117] width 5 height 10
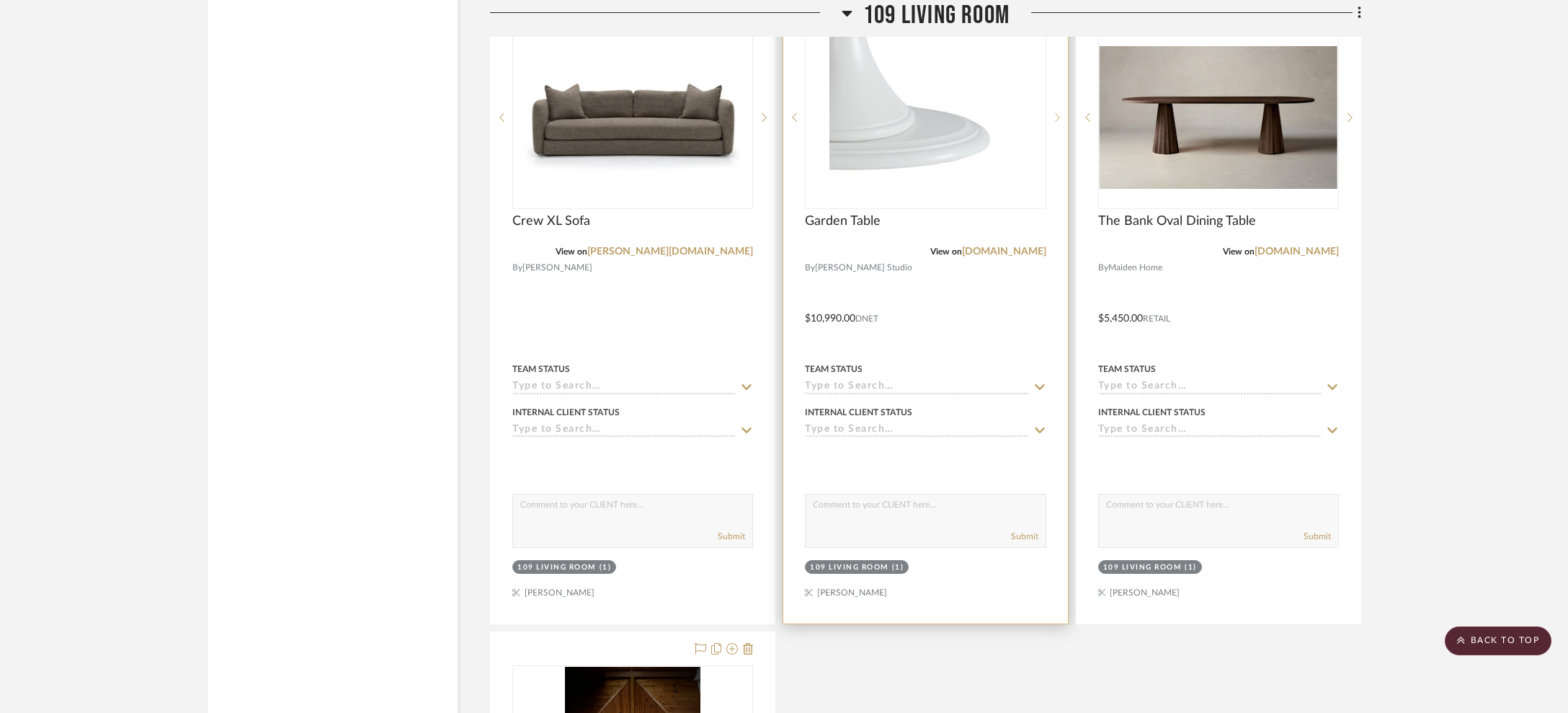
click at [1058, 112] on icon at bounding box center [1057, 117] width 5 height 10
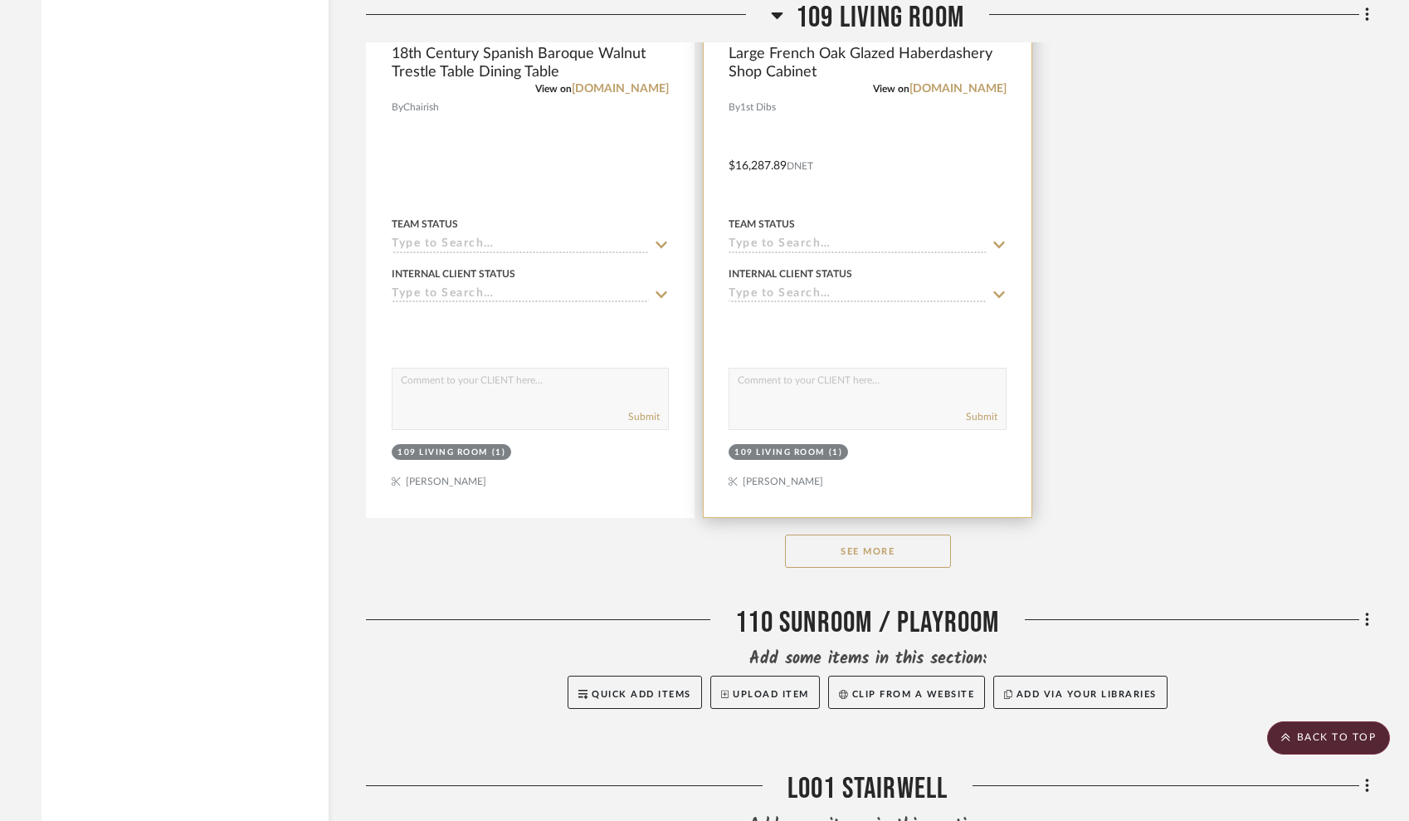
scroll to position [8420, 0]
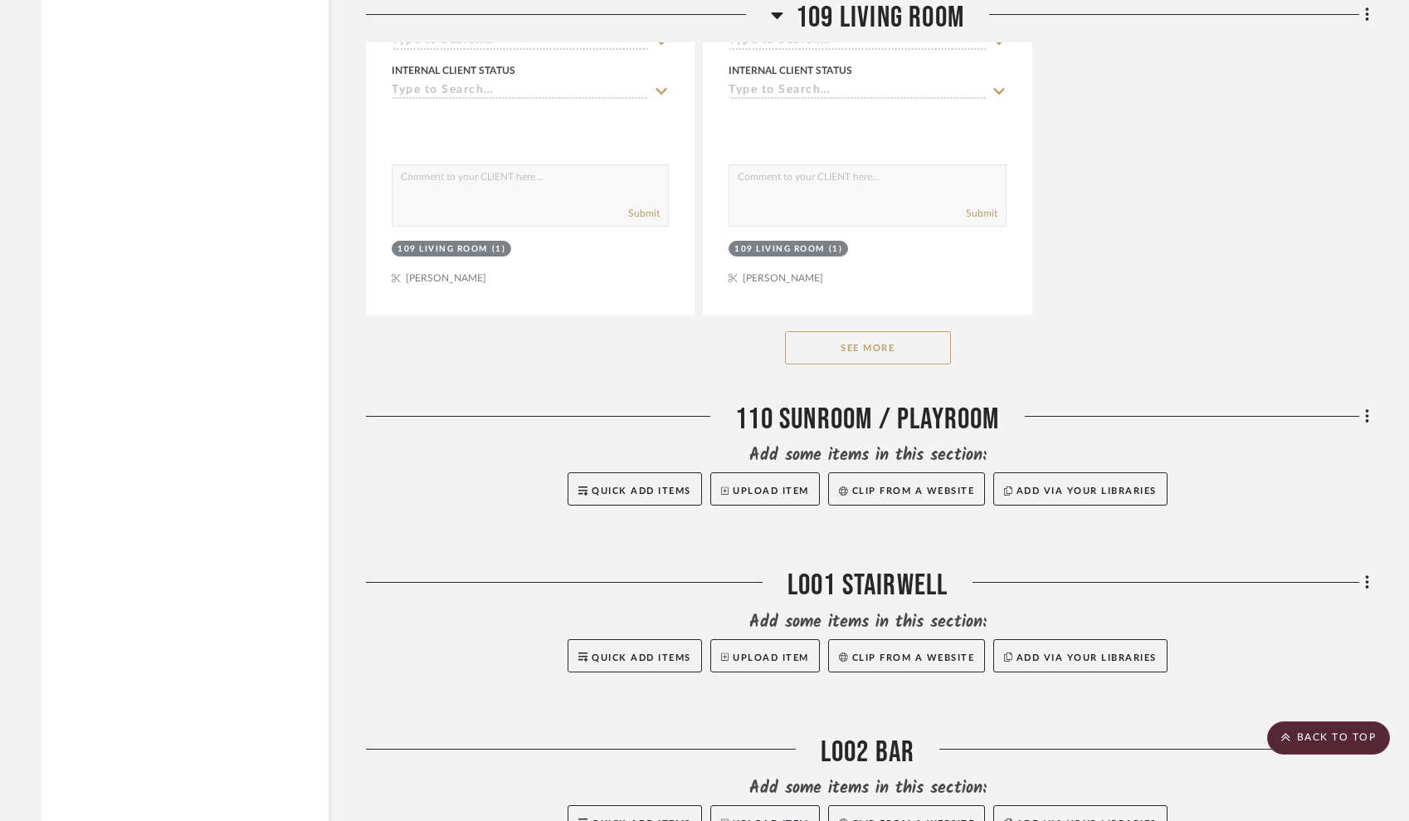
click at [851, 337] on button "See More" at bounding box center [868, 347] width 166 height 33
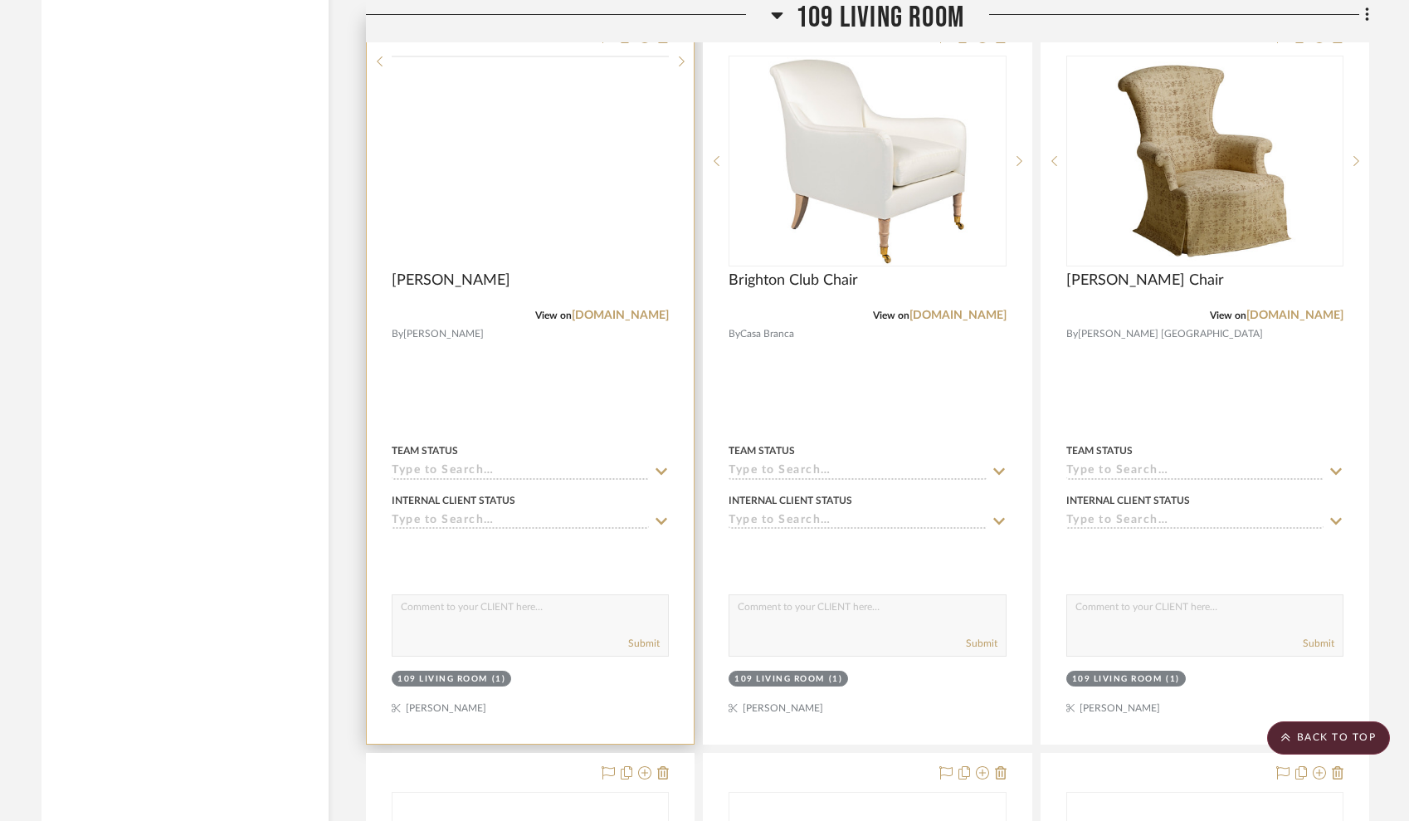
scroll to position [10325, 0]
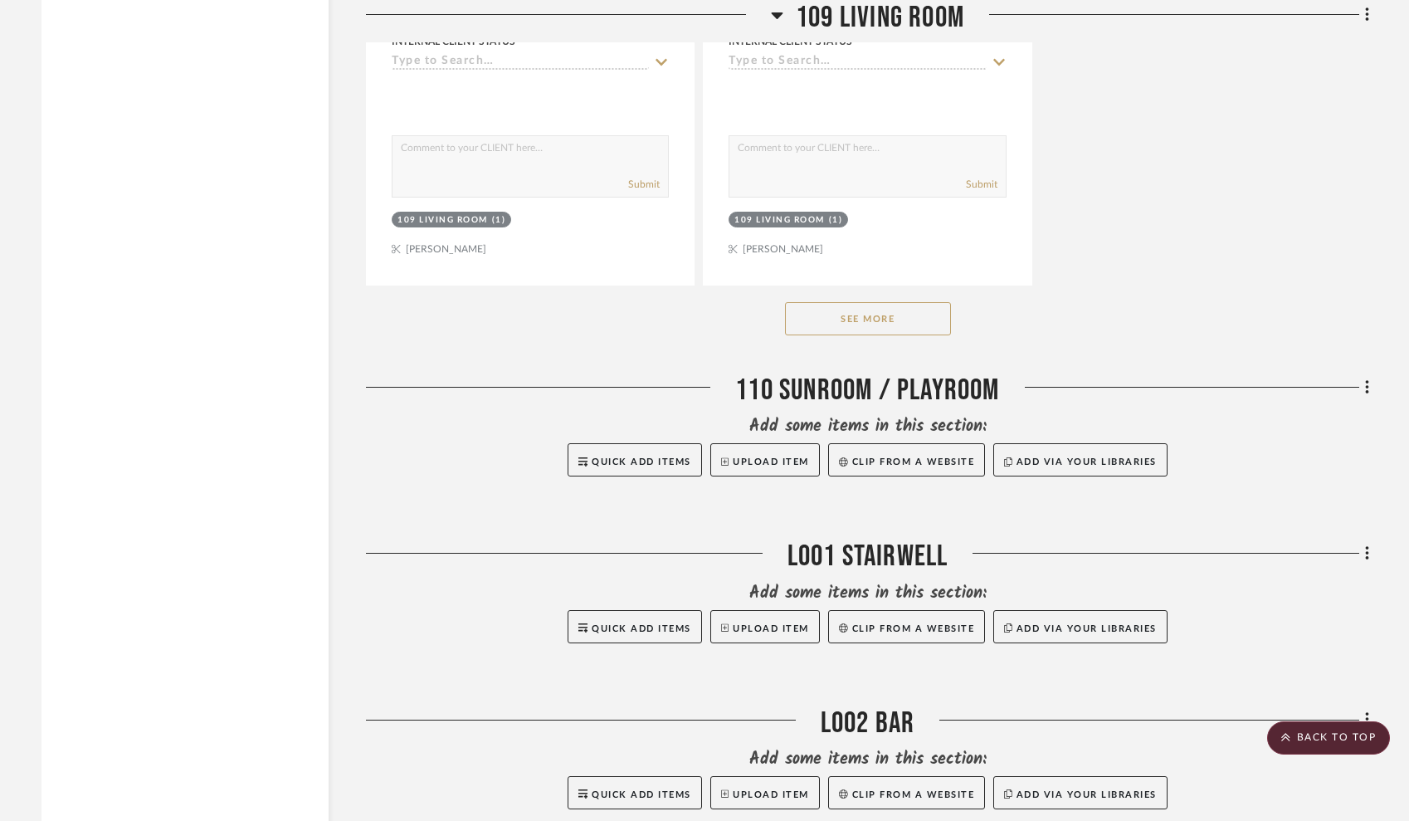
scroll to position [8604, 0]
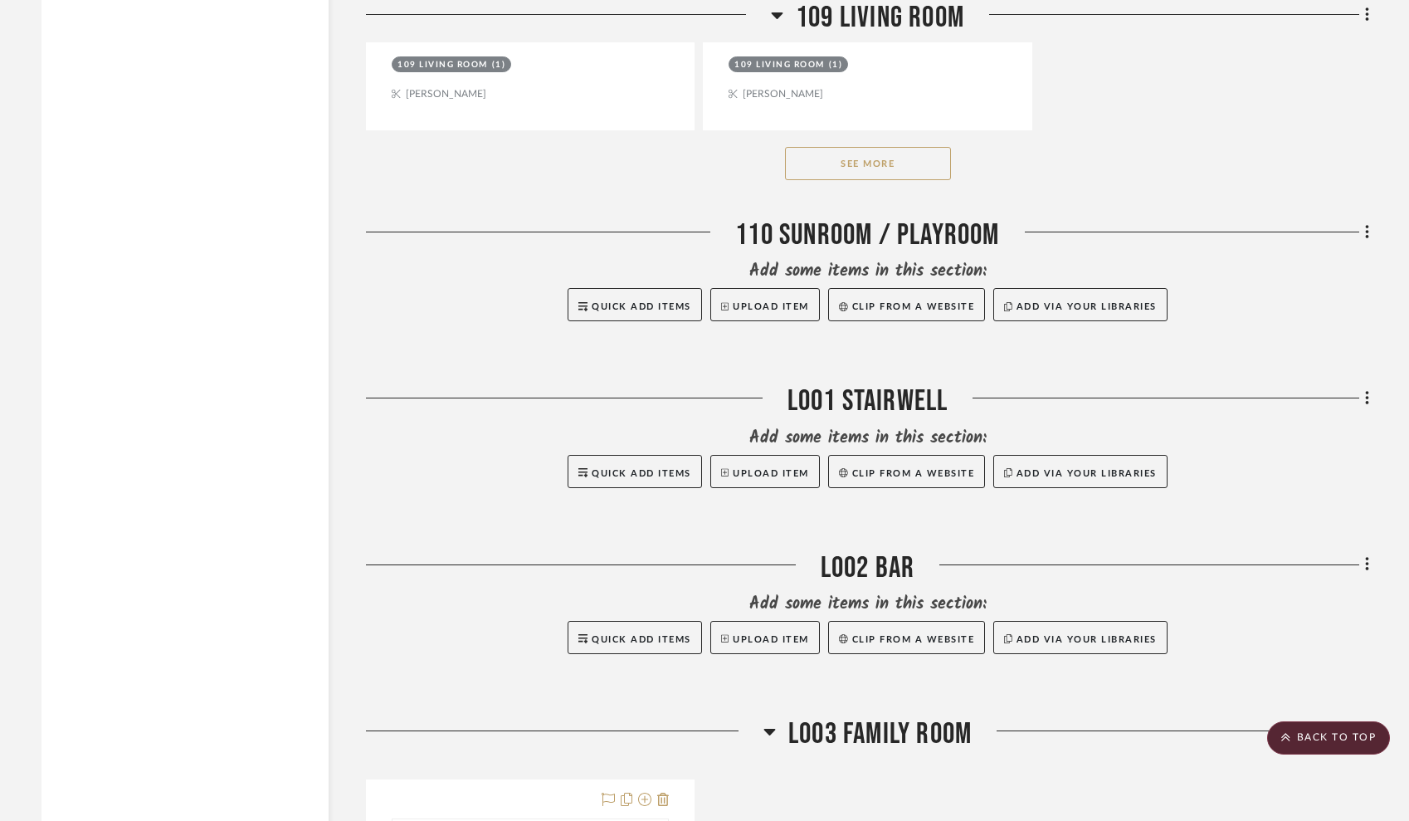
click at [845, 136] on div "See More" at bounding box center [867, 163] width 1003 height 66
click at [838, 153] on button "See More" at bounding box center [868, 163] width 166 height 33
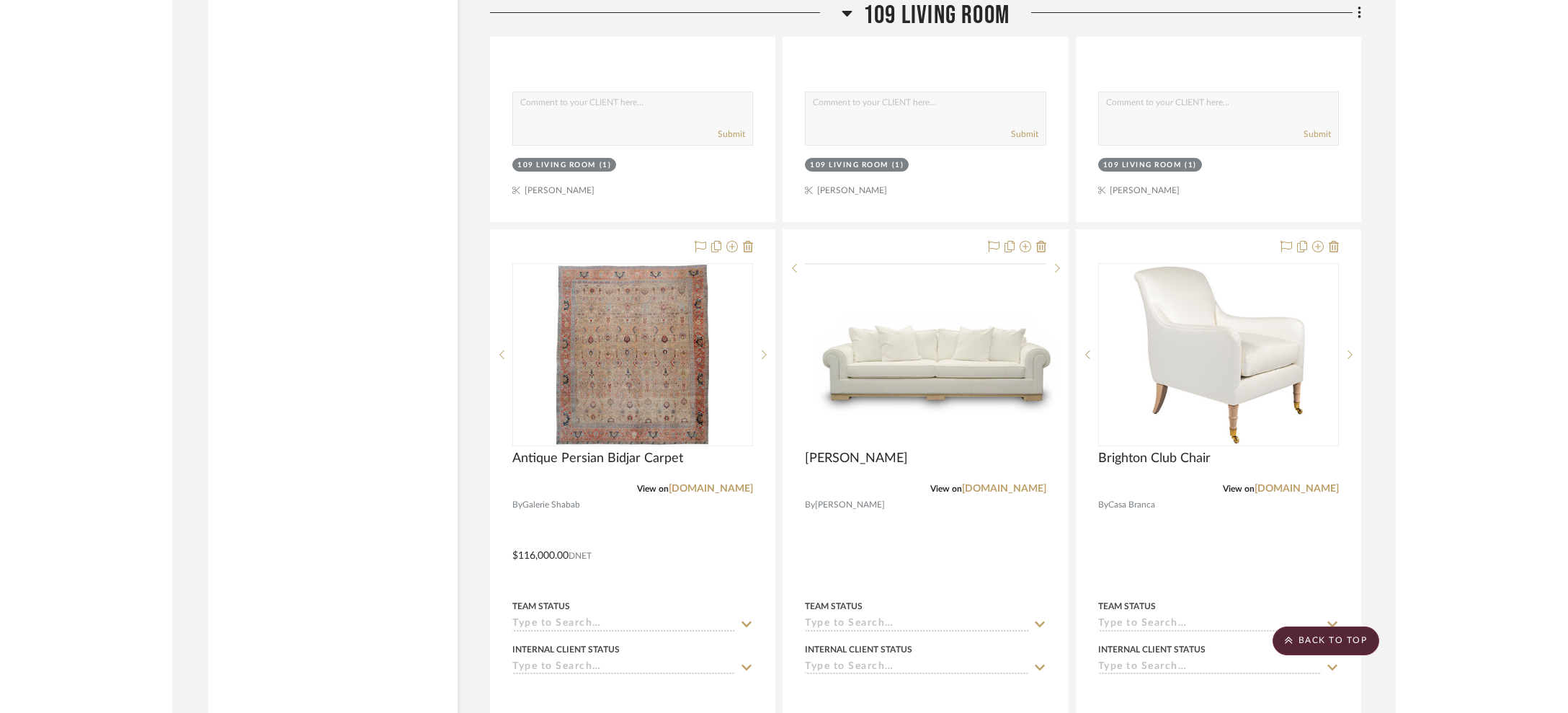
scroll to position [9286, 0]
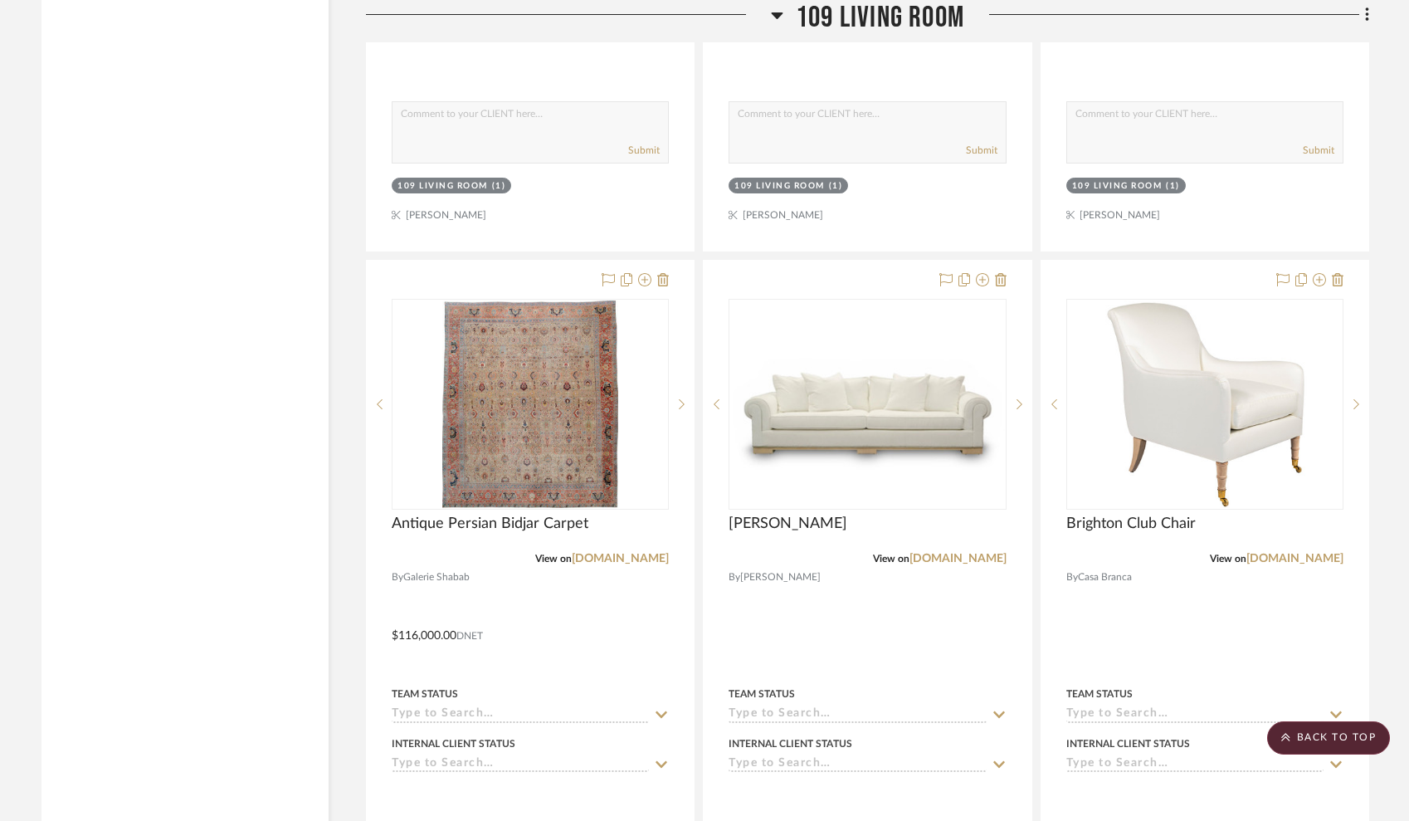
drag, startPoint x: 970, startPoint y: 243, endPoint x: 949, endPoint y: 6, distance: 238.3
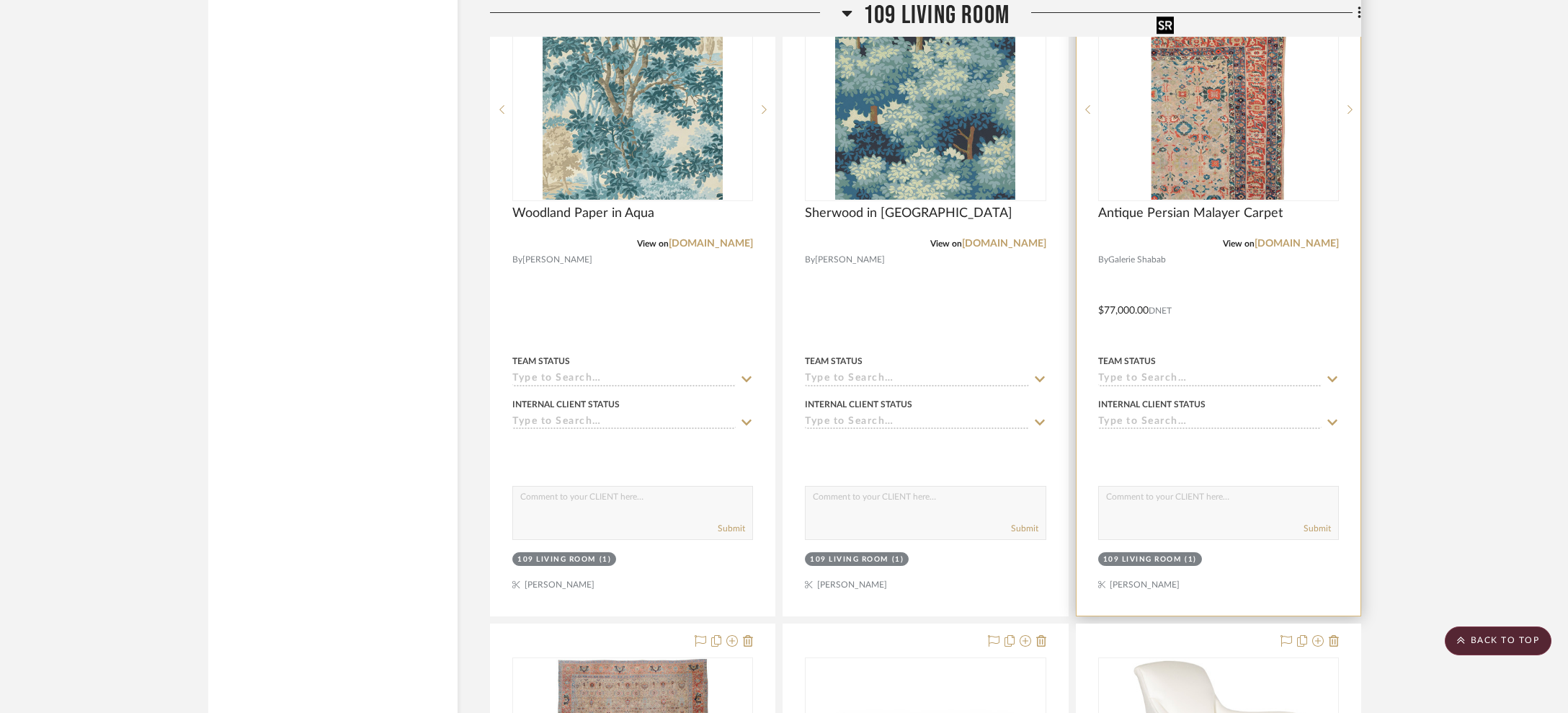
scroll to position [8891, 0]
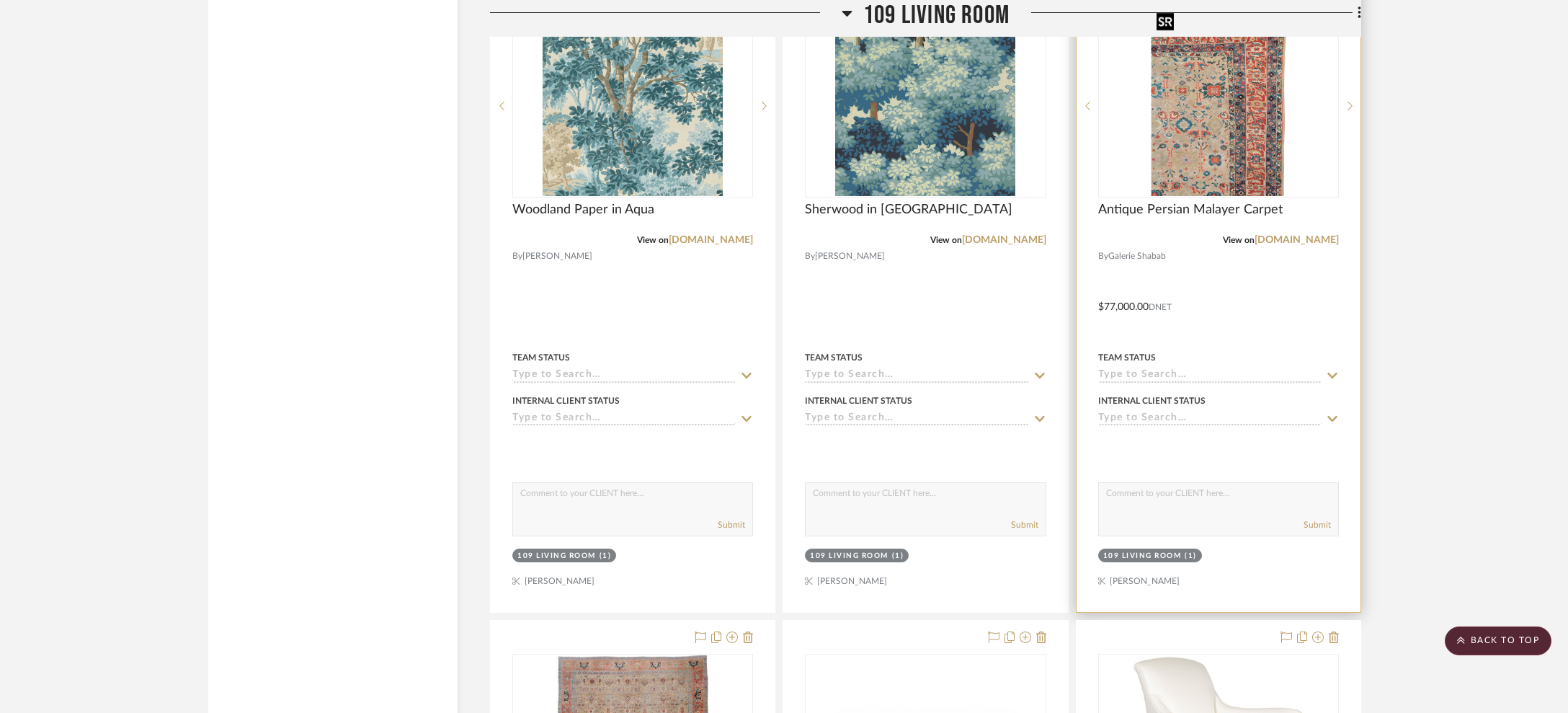
click at [1233, 149] on img "0" at bounding box center [1217, 105] width 135 height 180
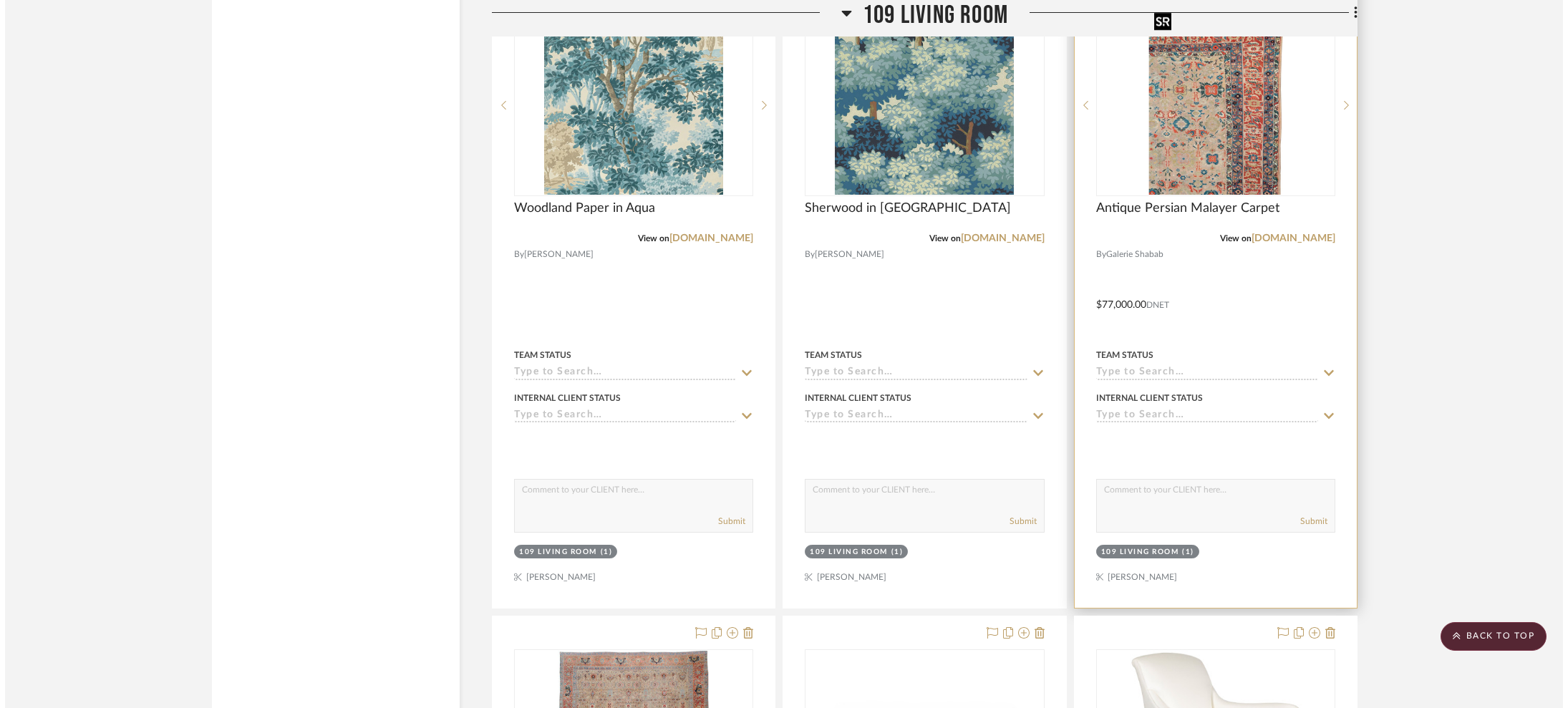
scroll to position [0, 0]
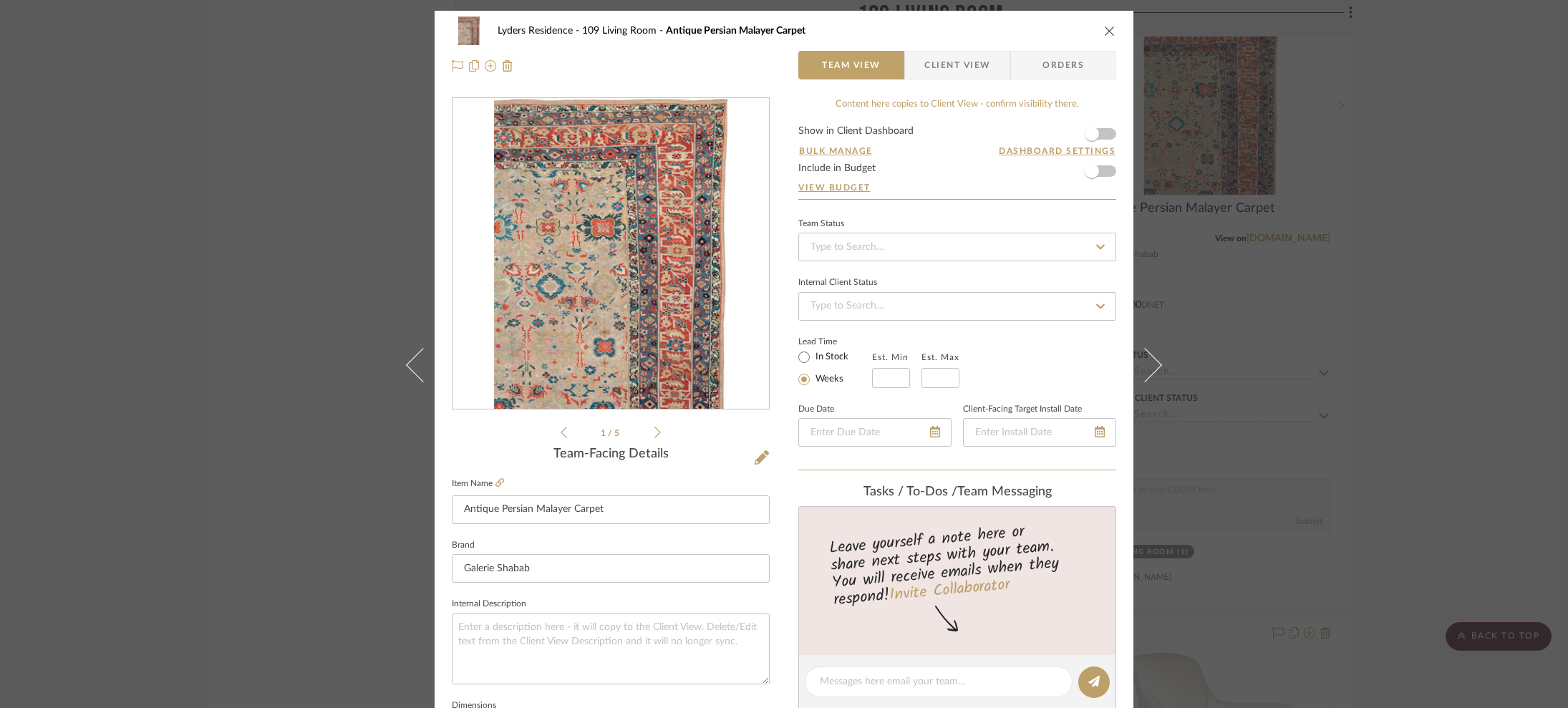
click at [651, 246] on img "0" at bounding box center [611, 254] width 233 height 310
click at [655, 435] on icon at bounding box center [658, 432] width 6 height 13
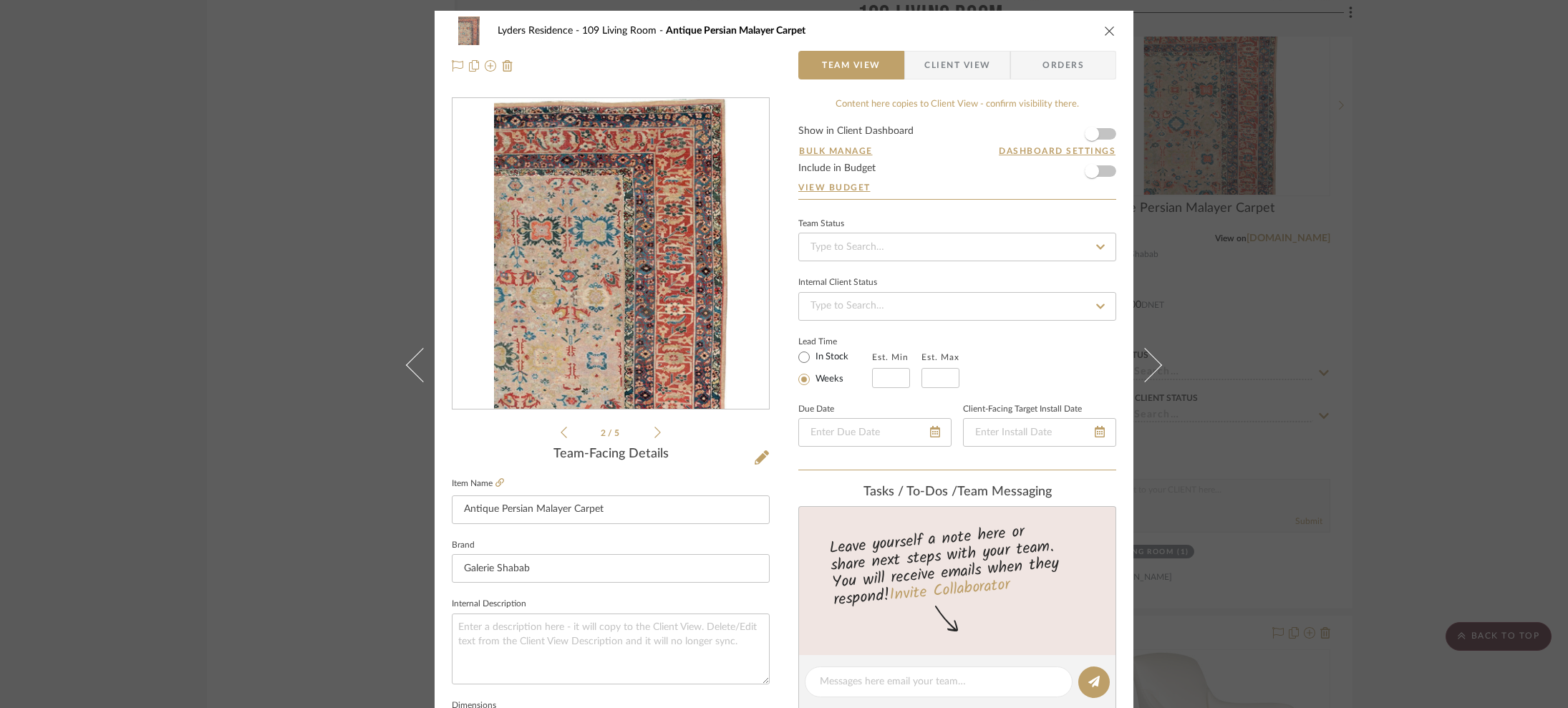
click at [655, 435] on icon at bounding box center [658, 432] width 6 height 13
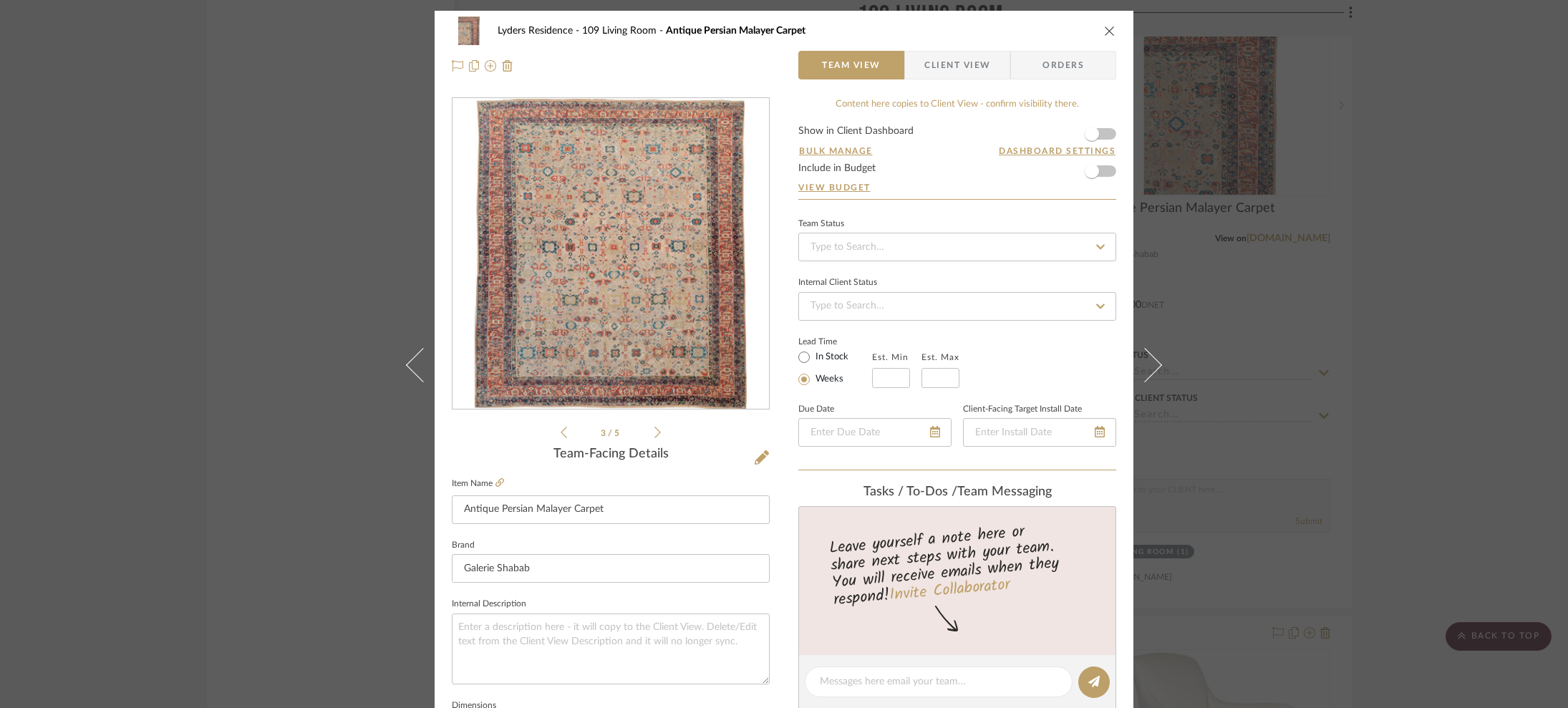
click at [655, 435] on icon at bounding box center [658, 432] width 6 height 13
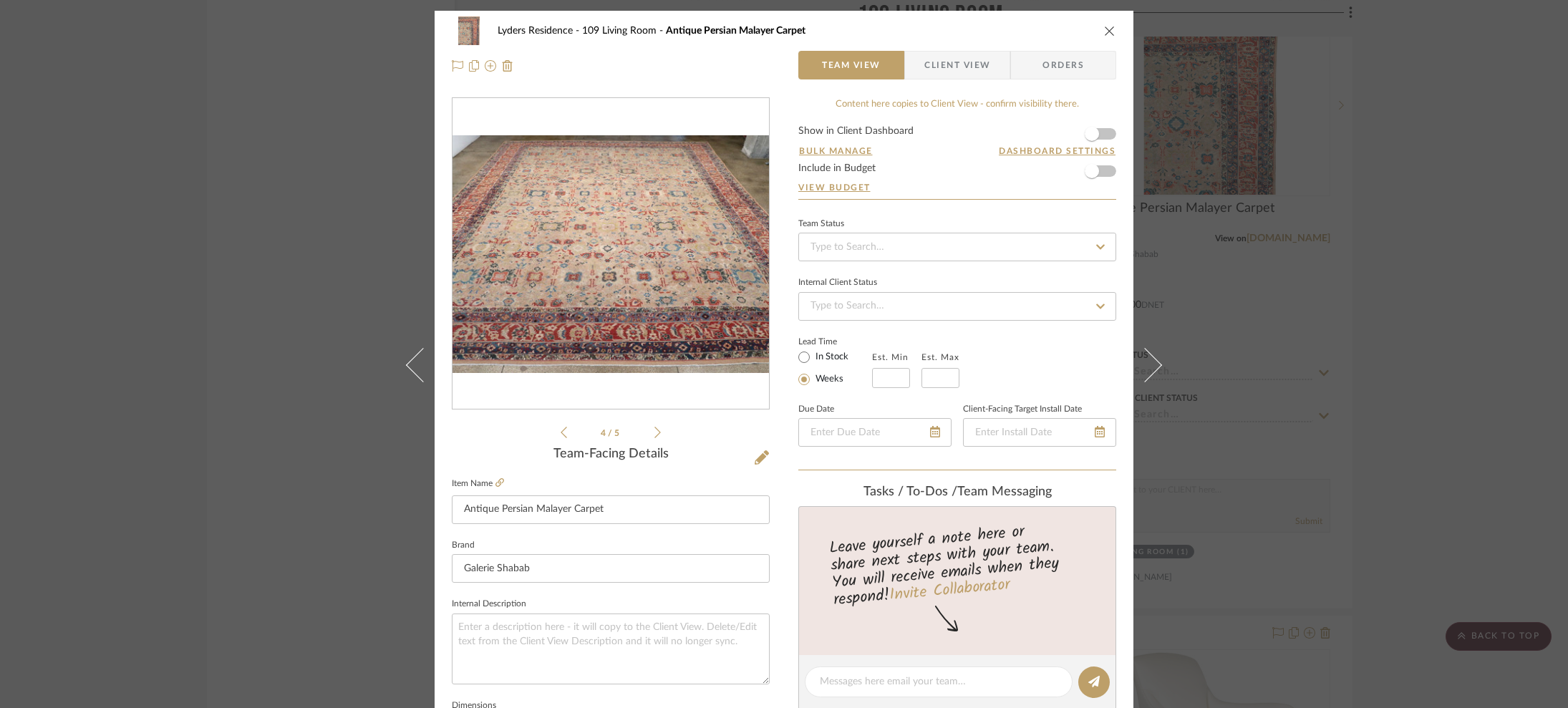
click at [655, 435] on icon at bounding box center [658, 432] width 6 height 13
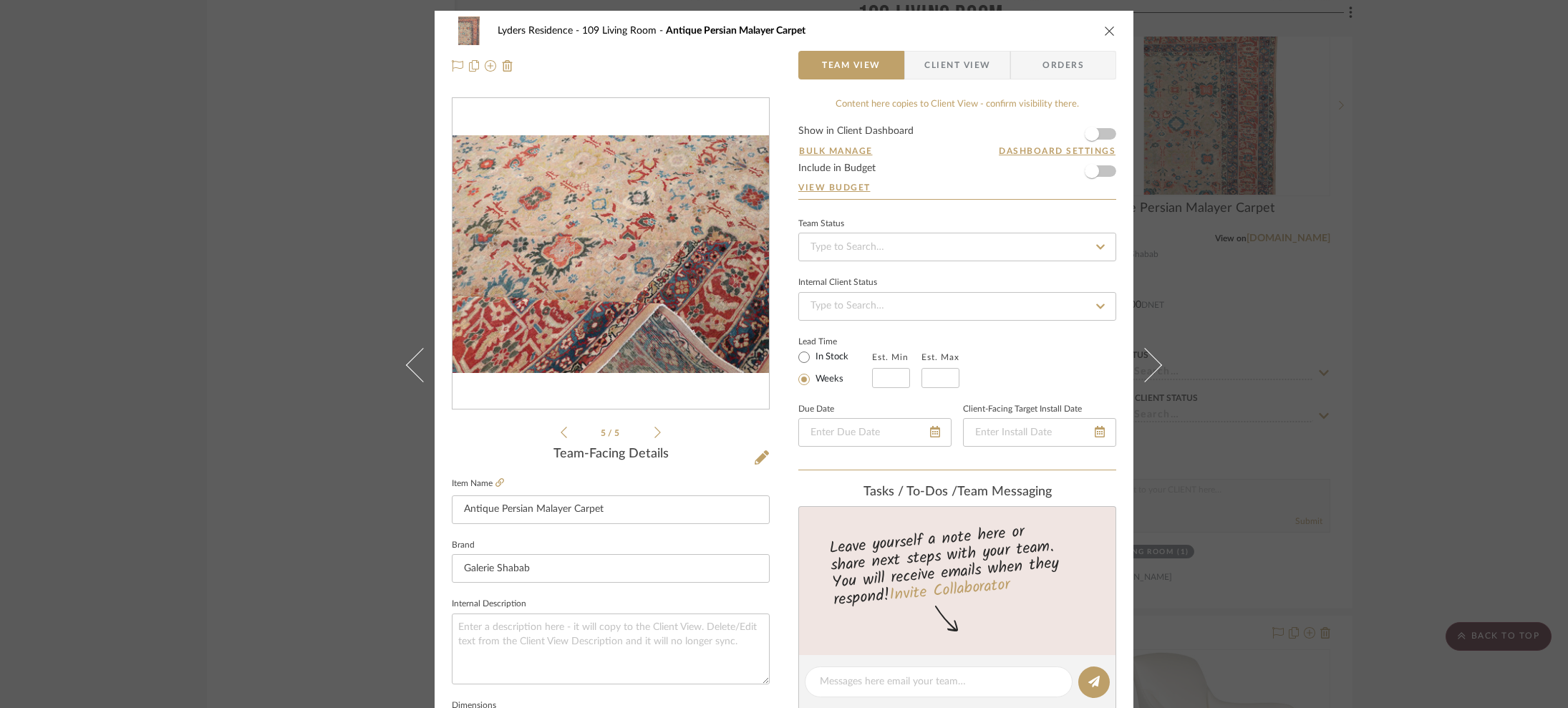
click at [645, 368] on img "4" at bounding box center [610, 254] width 317 height 238
click at [495, 479] on icon at bounding box center [500, 482] width 9 height 9
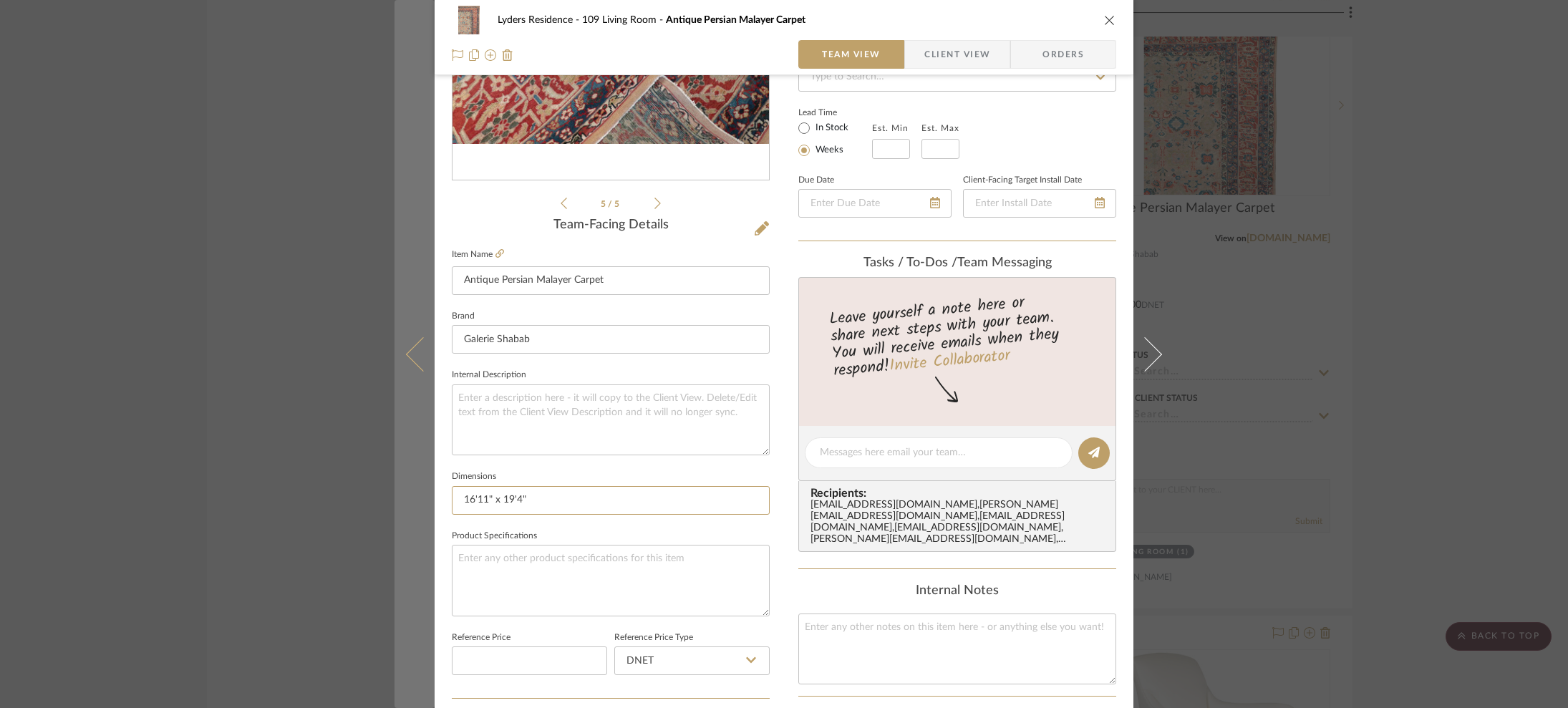
drag, startPoint x: 537, startPoint y: 495, endPoint x: 423, endPoint y: 484, distance: 114.5
click at [420, 484] on mat-dialog-content "Lyders Residence 109 Living Room Antique Persian Malayer Carpet Team View Clien…" at bounding box center [784, 442] width 779 height 1322
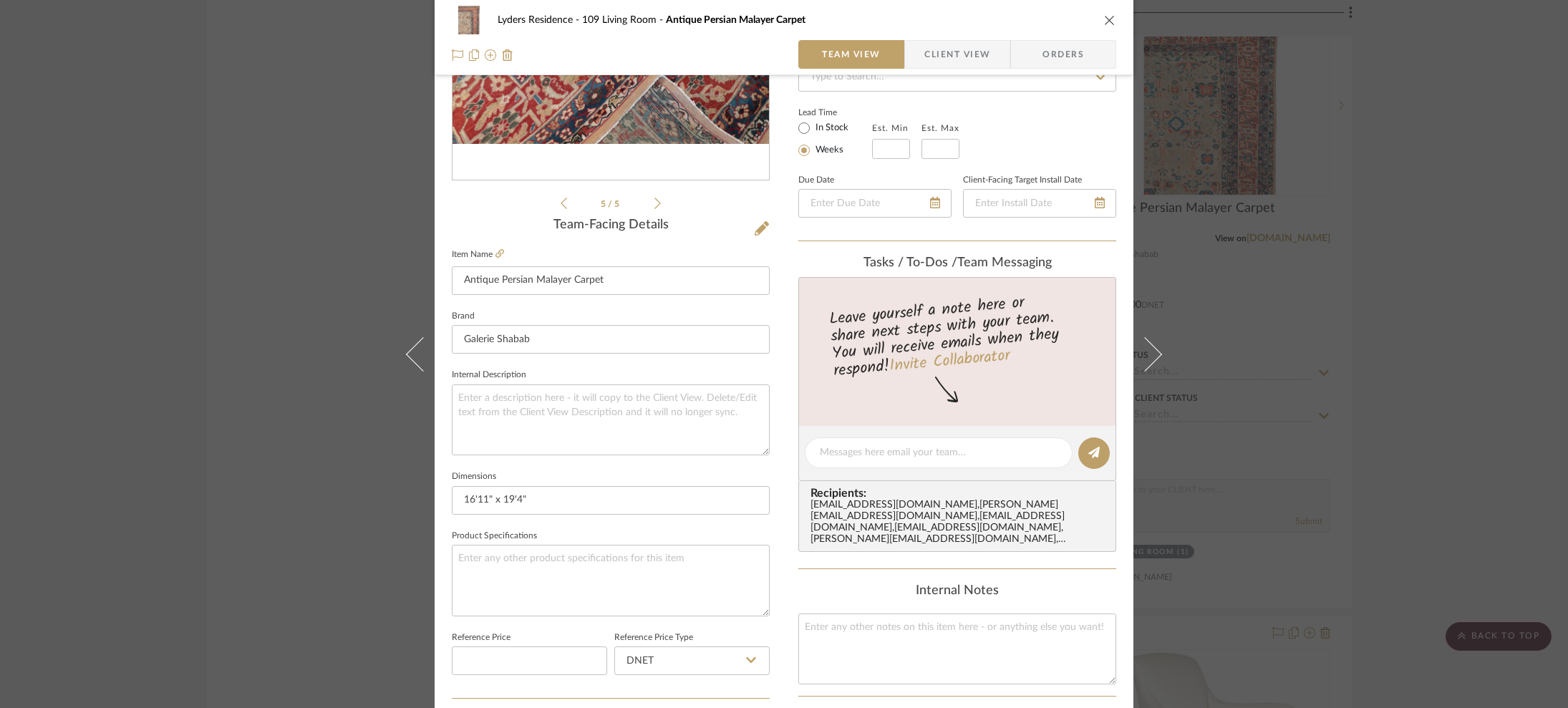
click at [1225, 241] on div "Lyders Residence 109 Living Room Antique Persian Malayer Carpet Team View Clien…" at bounding box center [784, 354] width 1568 height 708
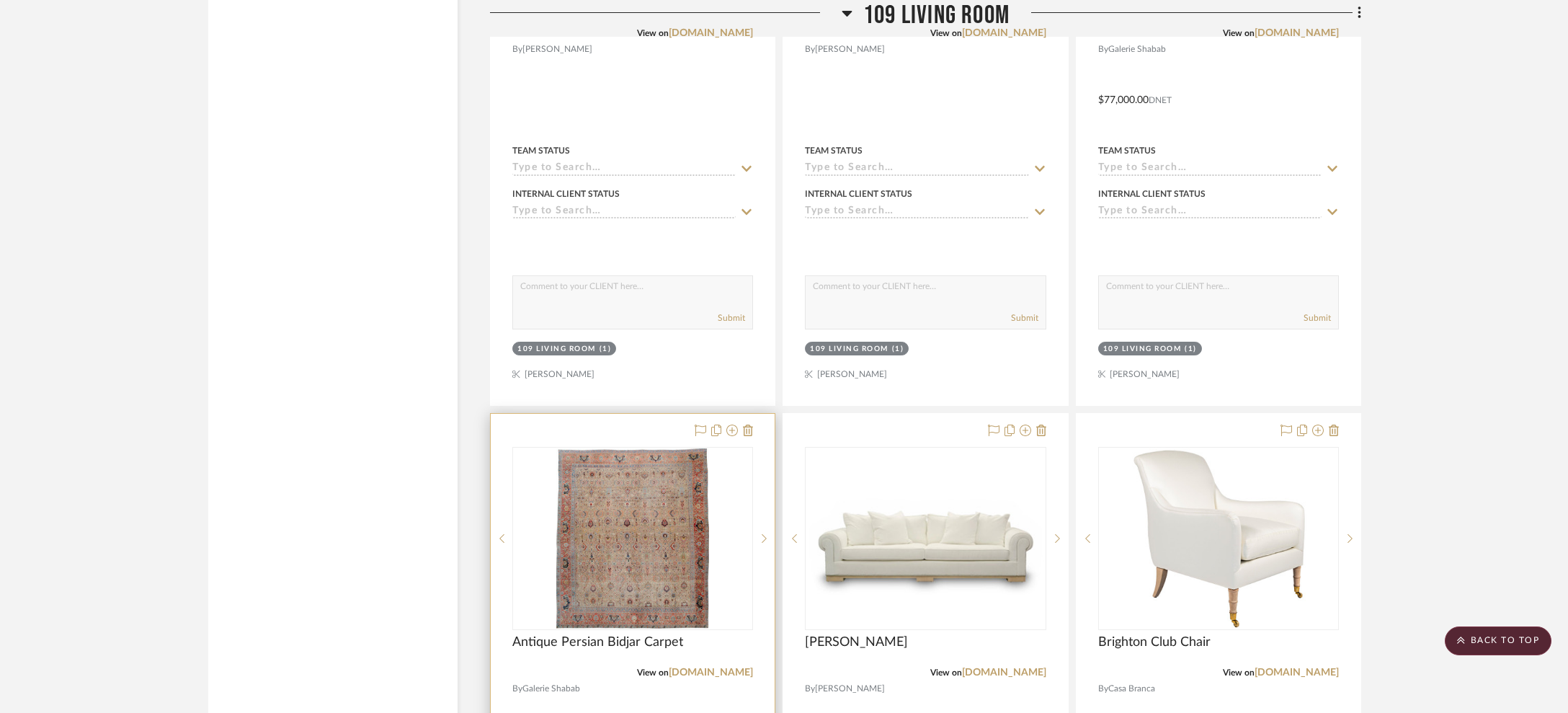
scroll to position [9109, 0]
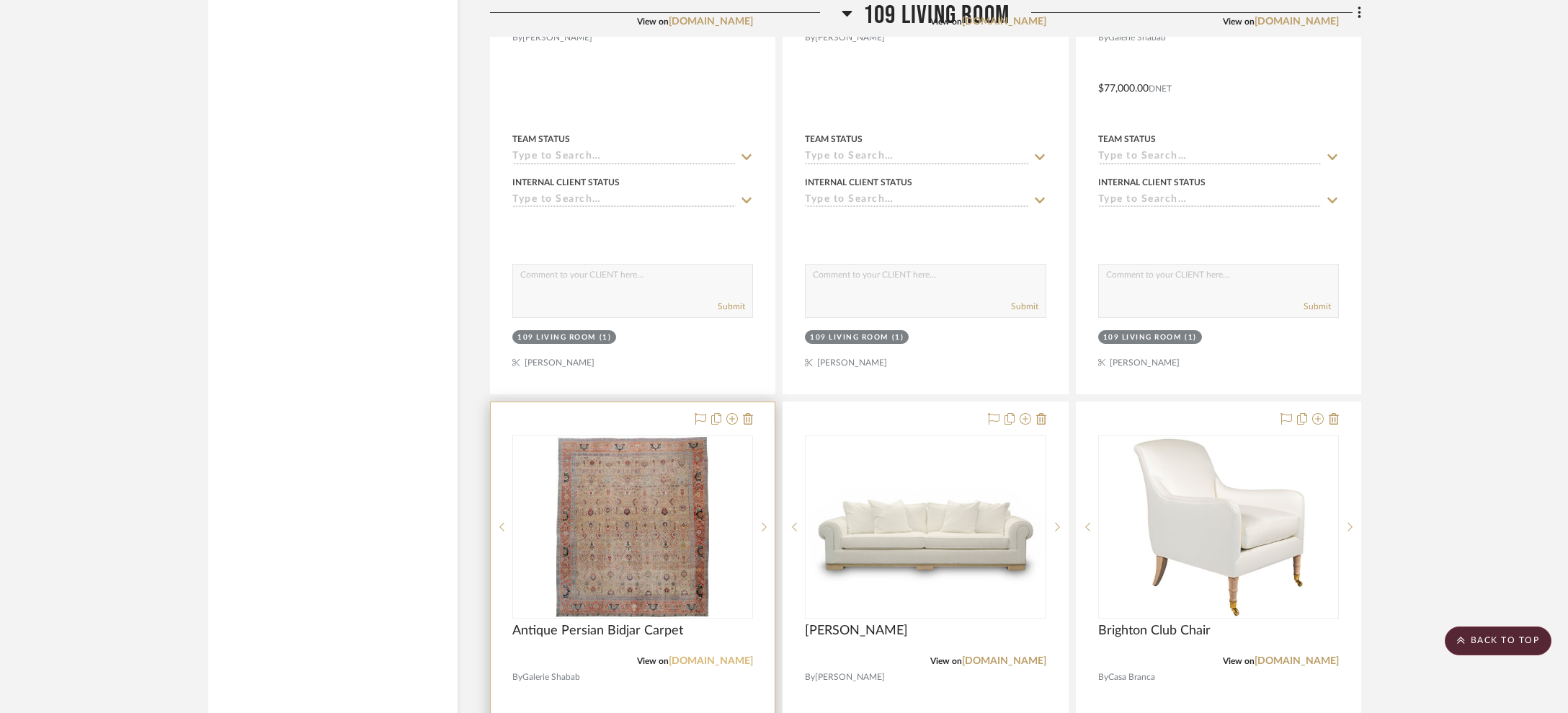
click at [727, 656] on link "[DOMAIN_NAME]" at bounding box center [710, 661] width 84 height 10
click at [0, 0] on img at bounding box center [0, 0] width 0 height 0
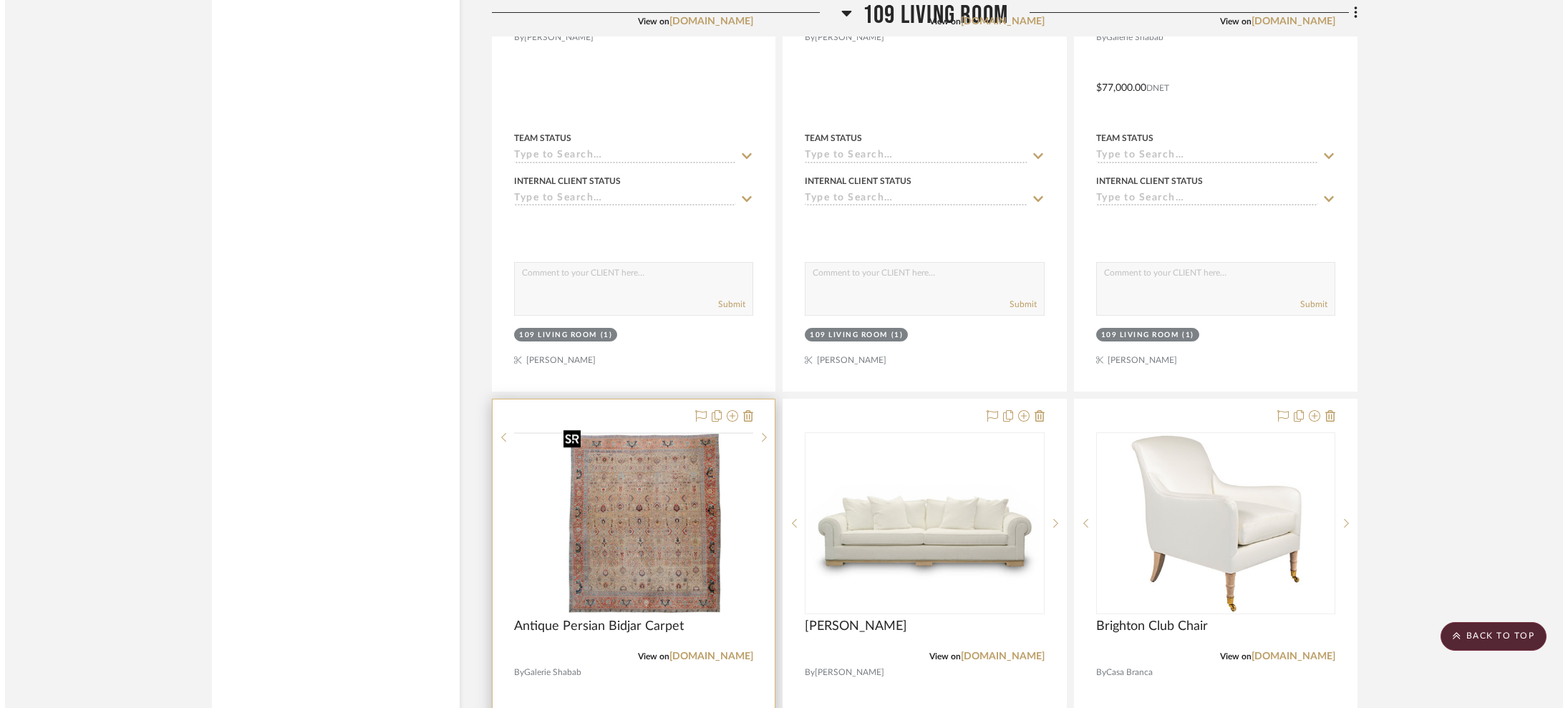
scroll to position [0, 0]
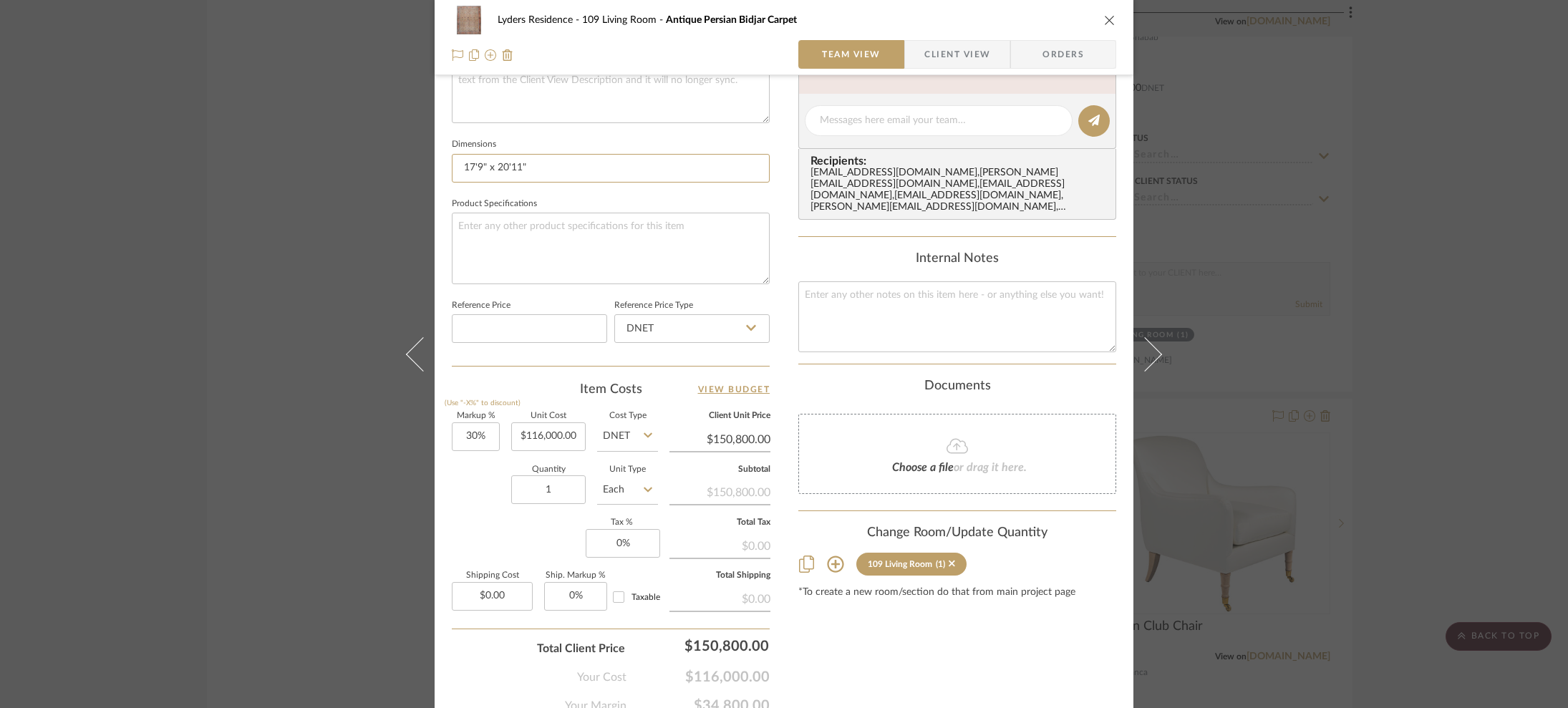
drag, startPoint x: 541, startPoint y: 171, endPoint x: 443, endPoint y: 160, distance: 98.6
click at [443, 160] on div "Lyders Residence 109 Living Room Antique Persian Bidjar Carpet Team View Client…" at bounding box center [784, 110] width 699 height 1322
click at [1225, 242] on div "Lyders Residence 109 Living Room Antique Persian Bidjar Carpet Team View Client…" at bounding box center [784, 354] width 1568 height 708
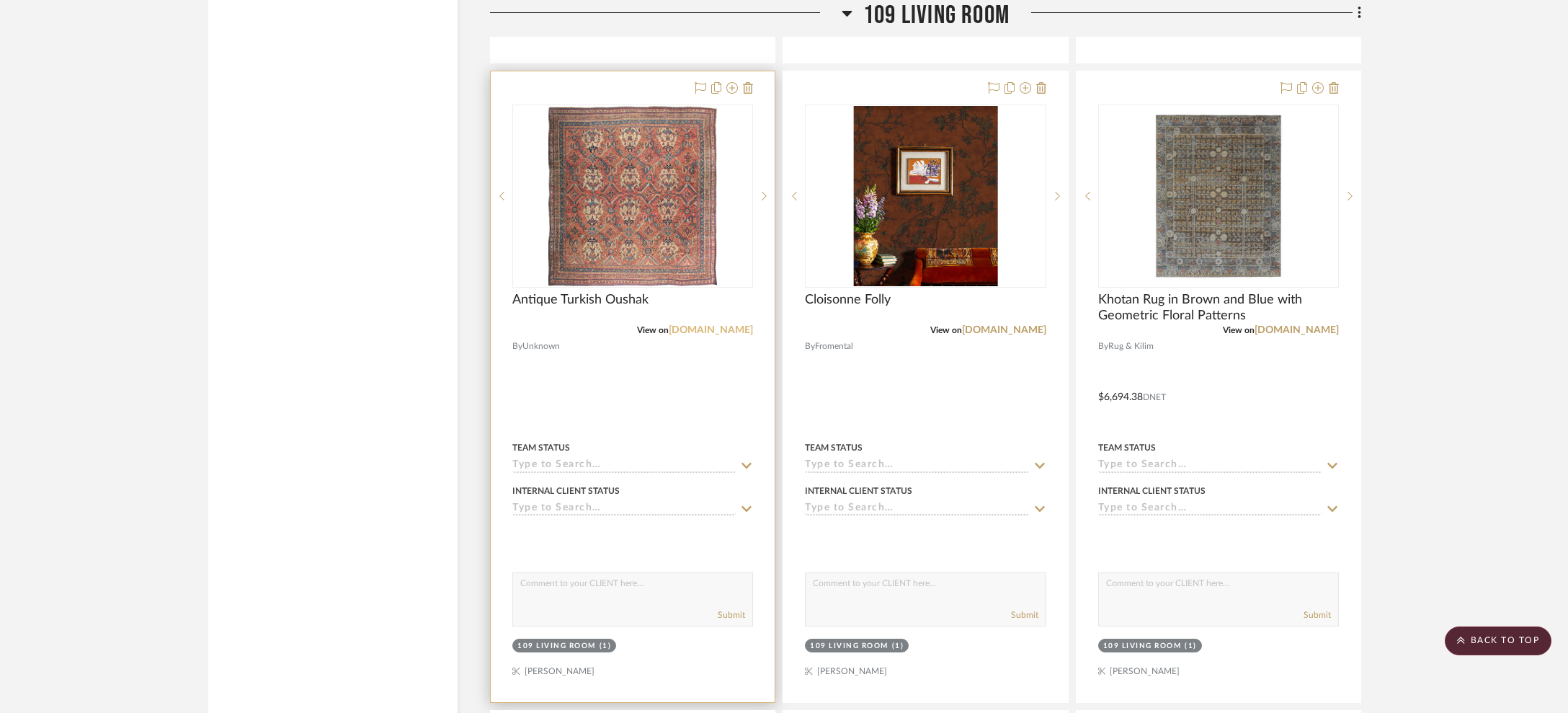
scroll to position [13920, 0]
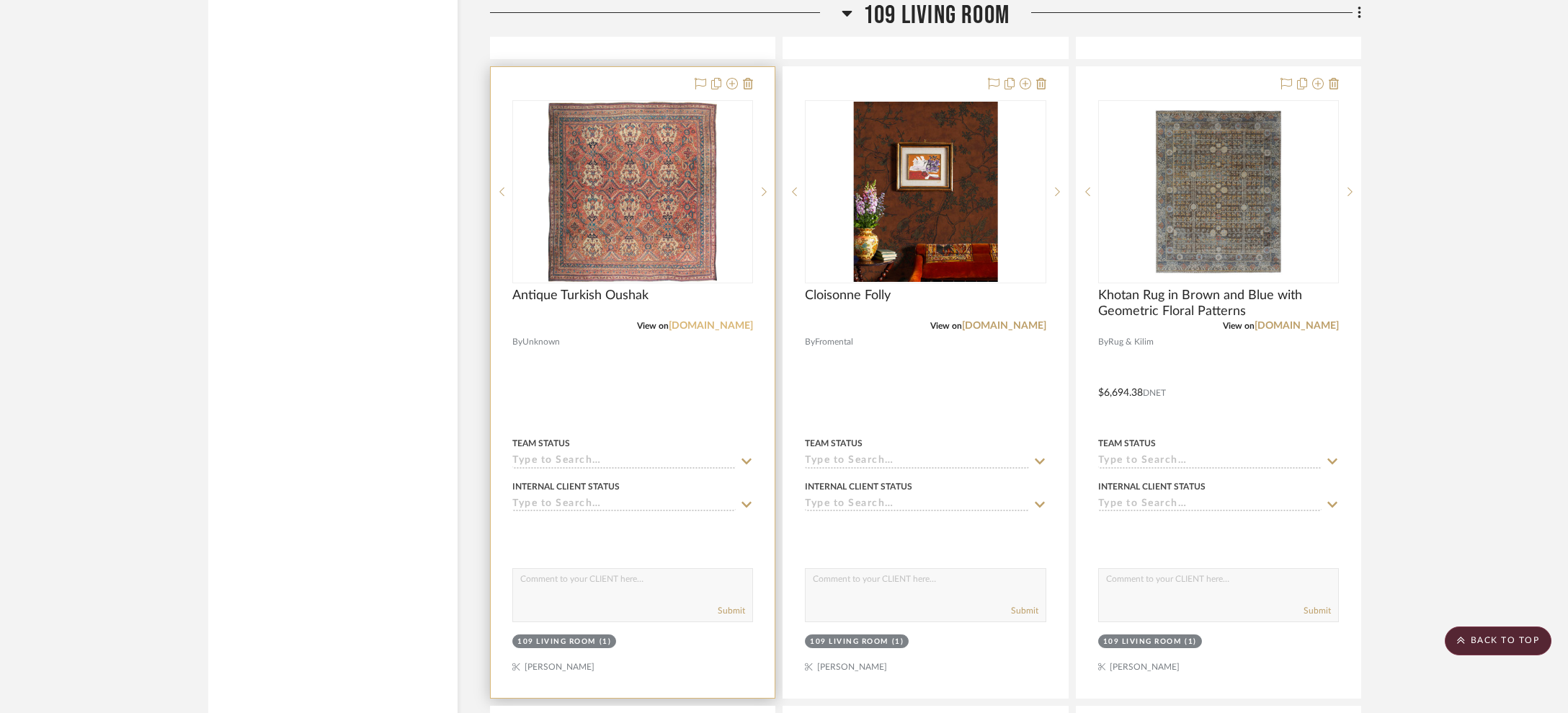
click at [708, 320] on link "[DOMAIN_NAME]" at bounding box center [710, 326] width 84 height 10
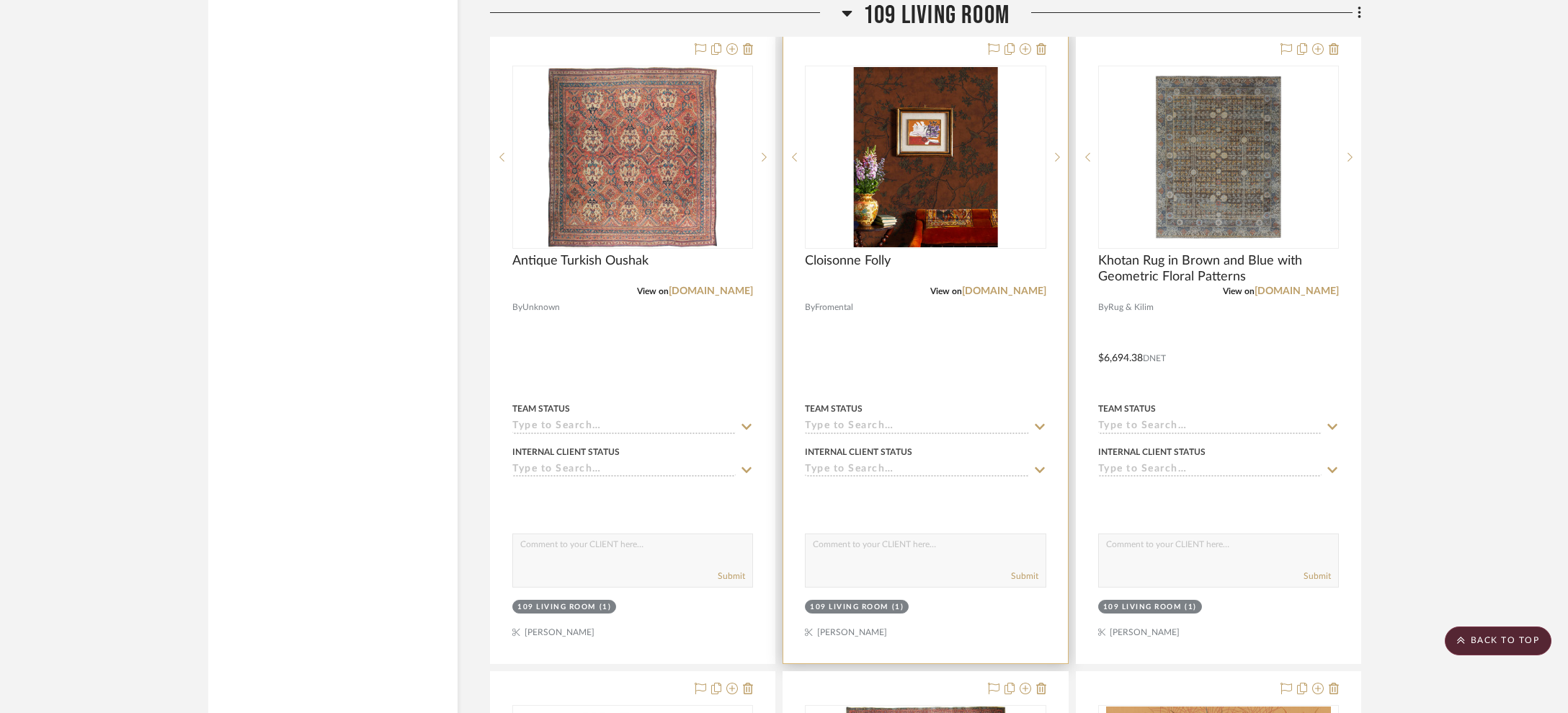
scroll to position [13946, 0]
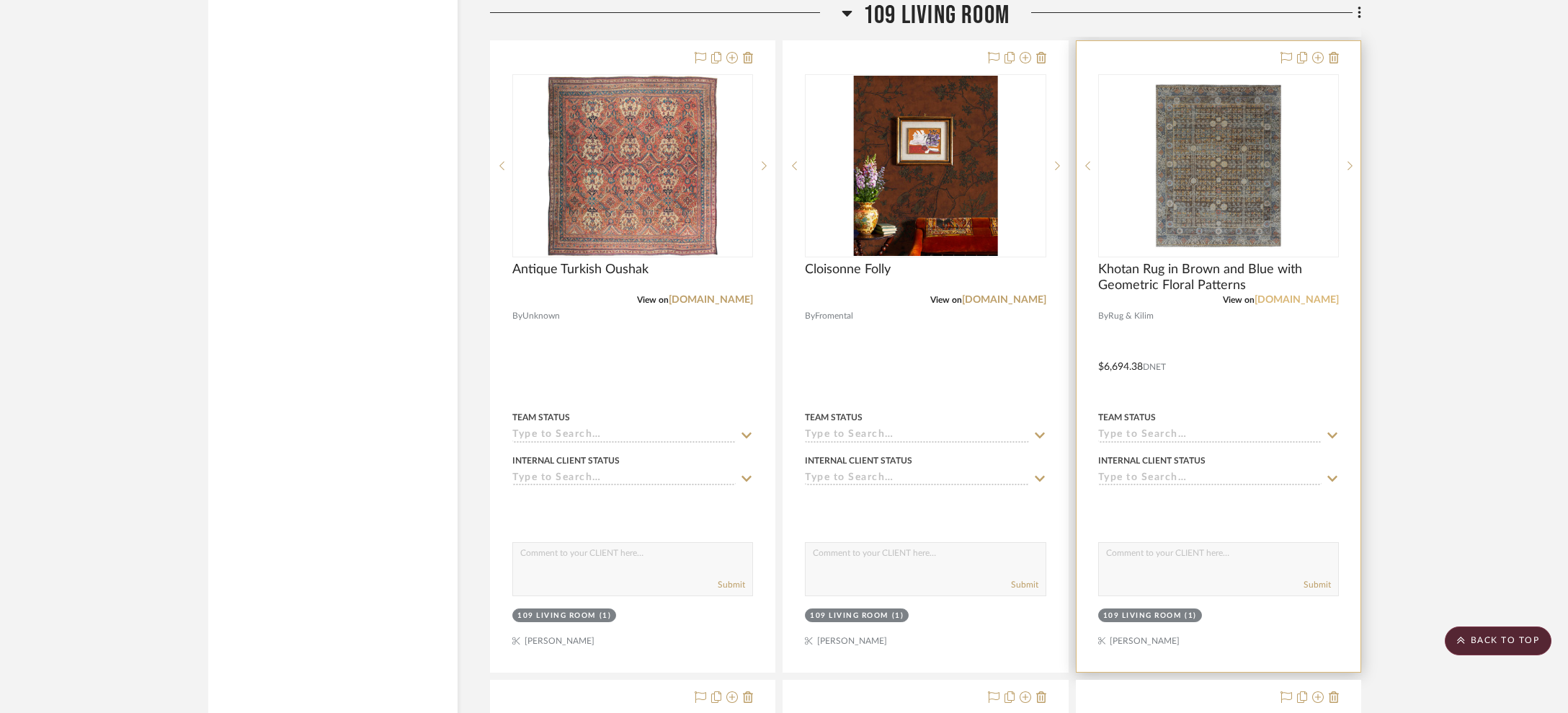
click at [1233, 294] on link "[DOMAIN_NAME]" at bounding box center [1296, 300] width 84 height 10
click at [1210, 188] on img "0" at bounding box center [1218, 165] width 143 height 180
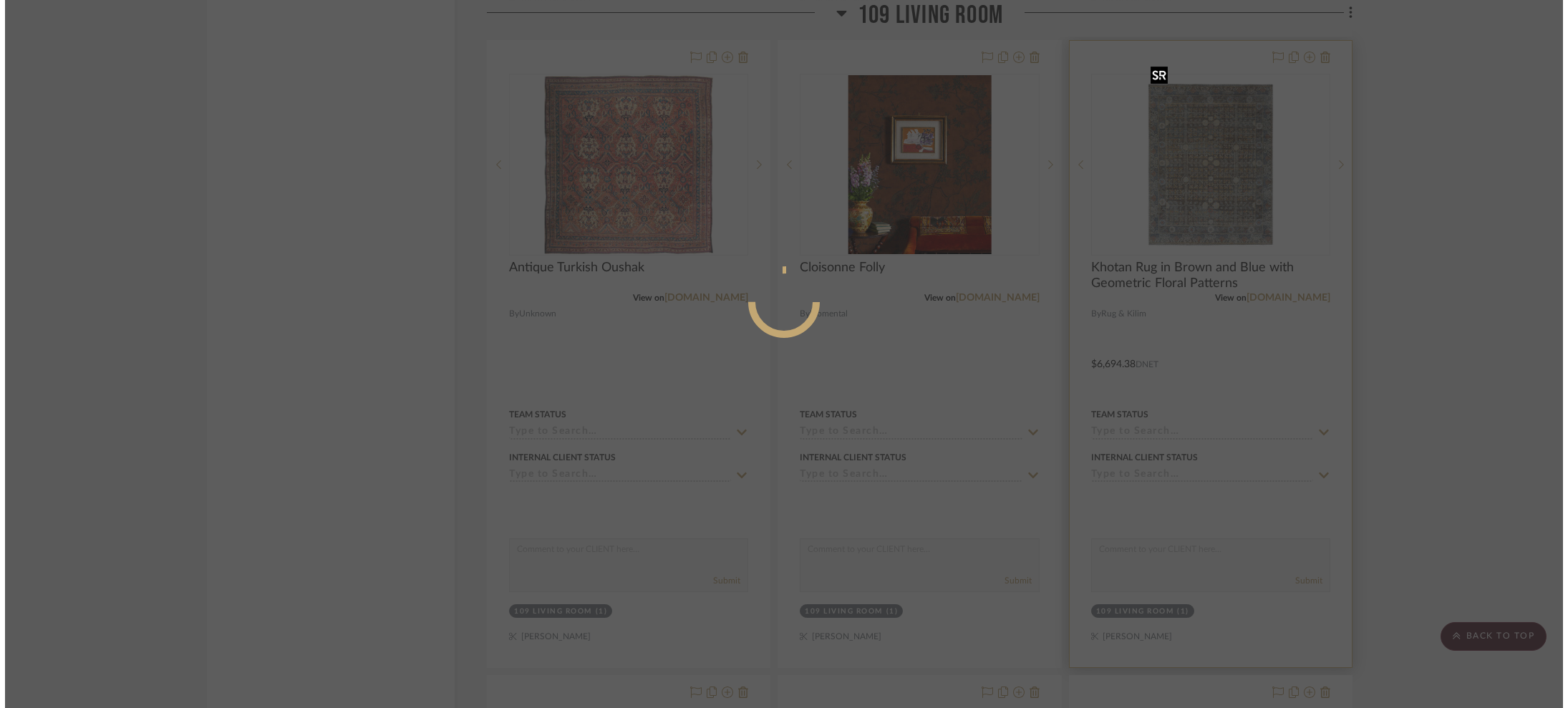
scroll to position [0, 0]
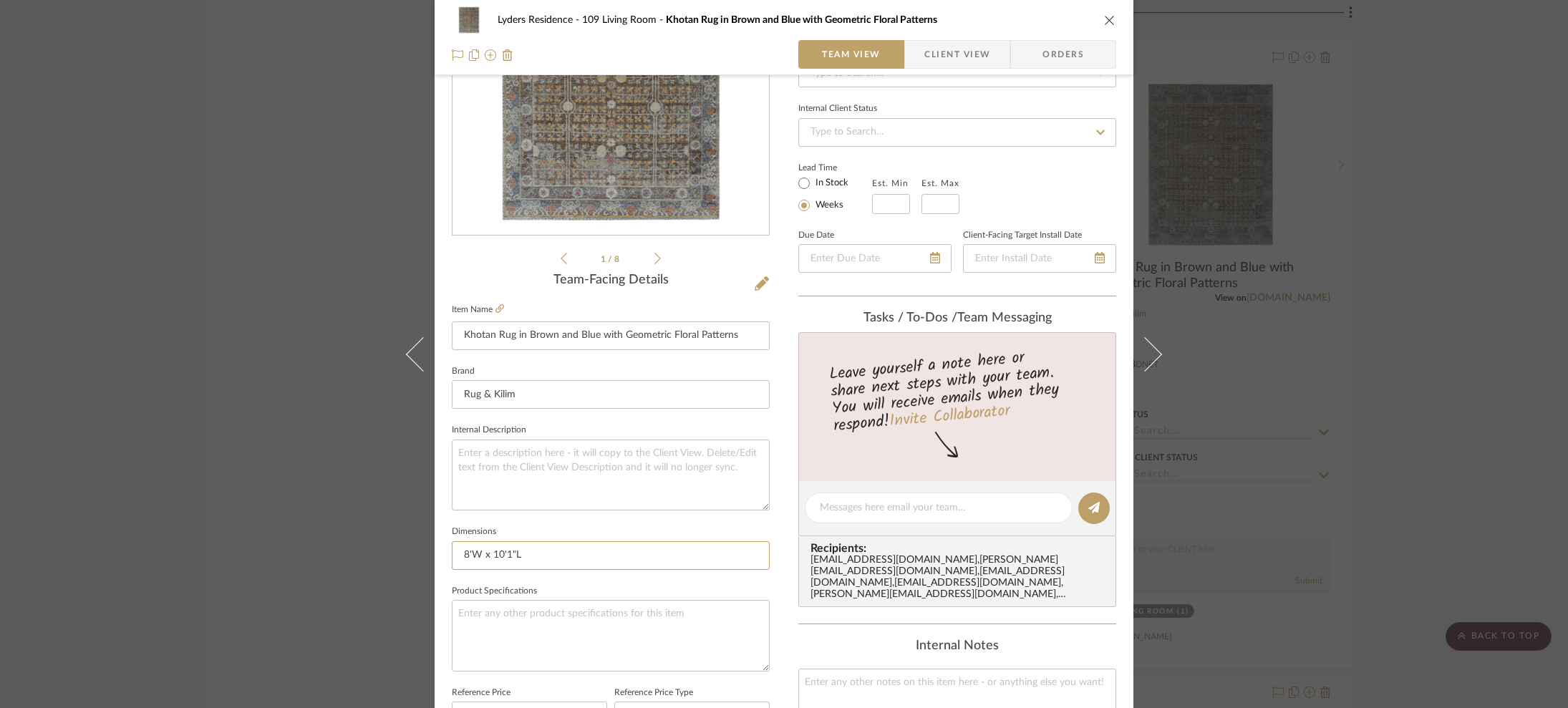
drag, startPoint x: 528, startPoint y: 554, endPoint x: 440, endPoint y: 547, distance: 88.3
click at [438, 550] on div "Lyders Residence 109 Living Room Khotan Rug in Brown and Blue with Geometric Fl…" at bounding box center [784, 498] width 699 height 1322
click at [1225, 110] on div "Lyders Residence 109 Living Room Khotan Rug in Brown and Blue with Geometric Fl…" at bounding box center [784, 354] width 1568 height 708
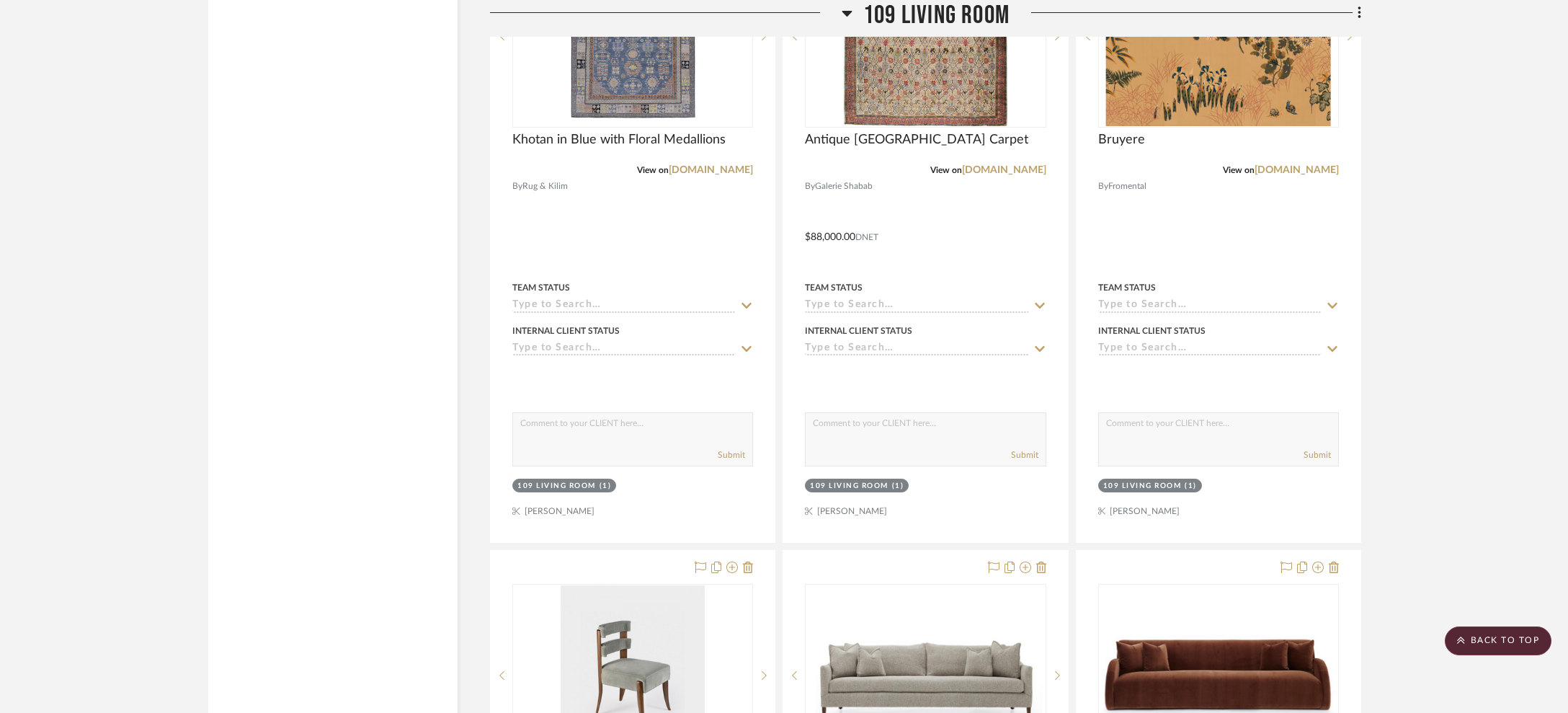
scroll to position [14622, 0]
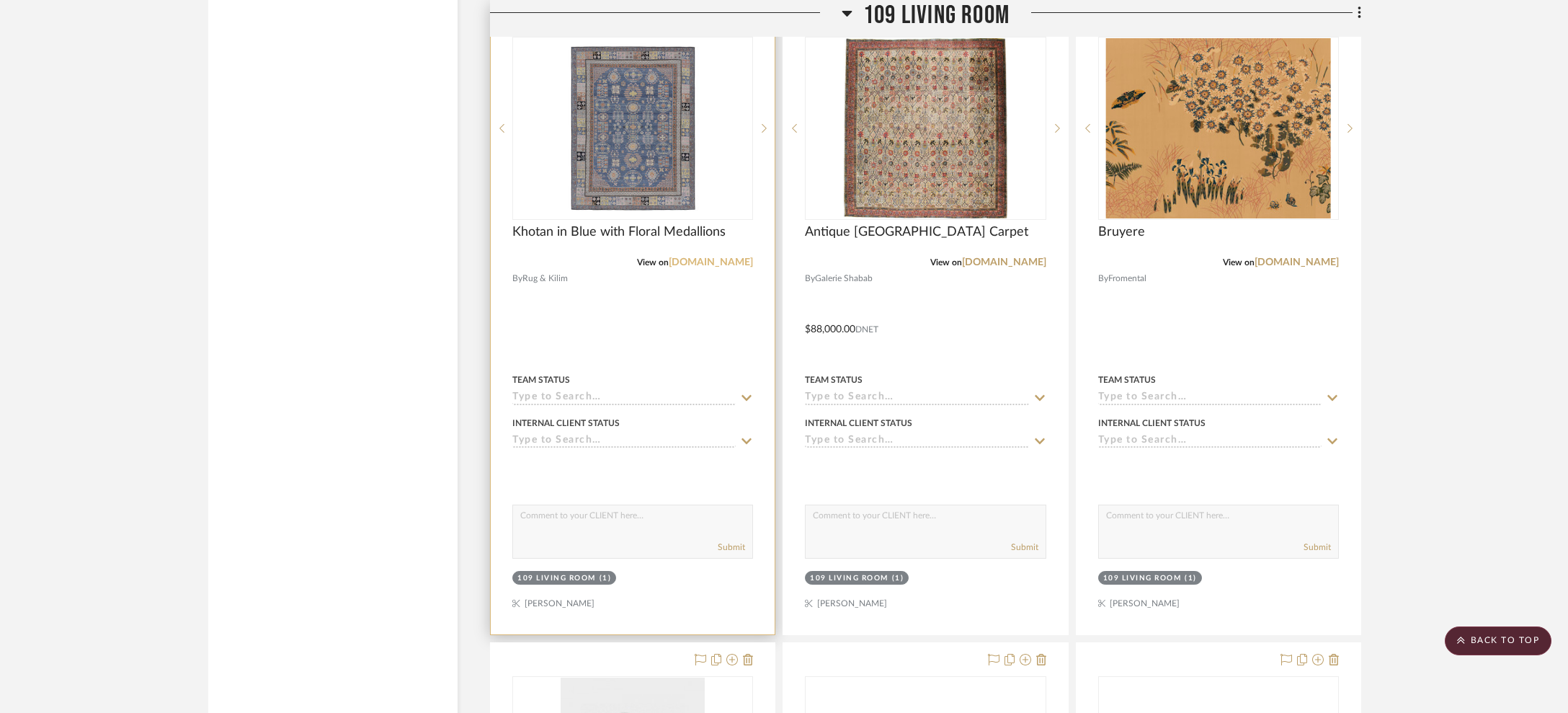
click at [728, 257] on link "[DOMAIN_NAME]" at bounding box center [710, 262] width 84 height 10
click at [0, 0] on div at bounding box center [0, 0] width 0 height 0
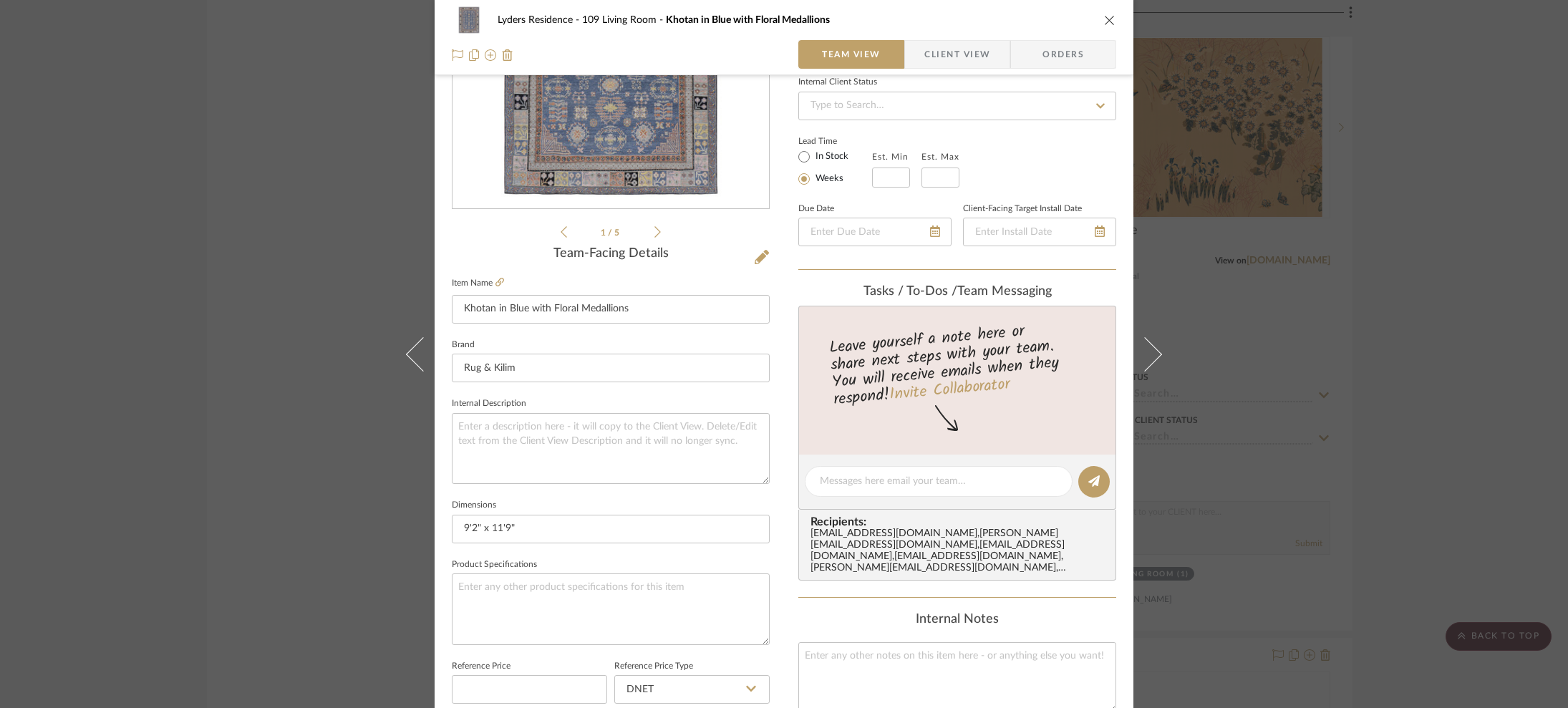
scroll to position [220, 0]
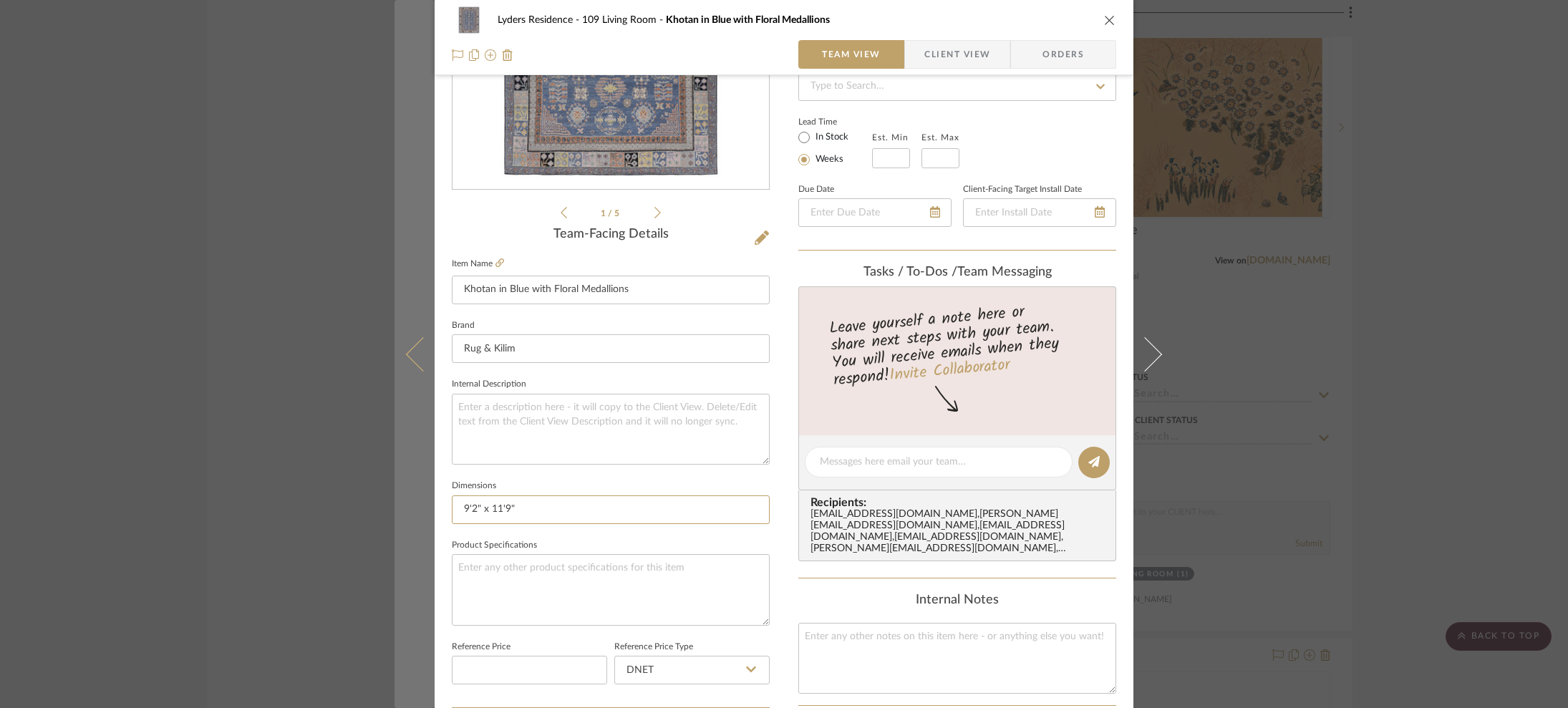
drag, startPoint x: 510, startPoint y: 508, endPoint x: 411, endPoint y: 496, distance: 99.7
click at [411, 496] on mat-dialog-content "Lyders Residence 109 Living Room Khotan in Blue with Floral Medallions Team Vie…" at bounding box center [784, 452] width 779 height 1322
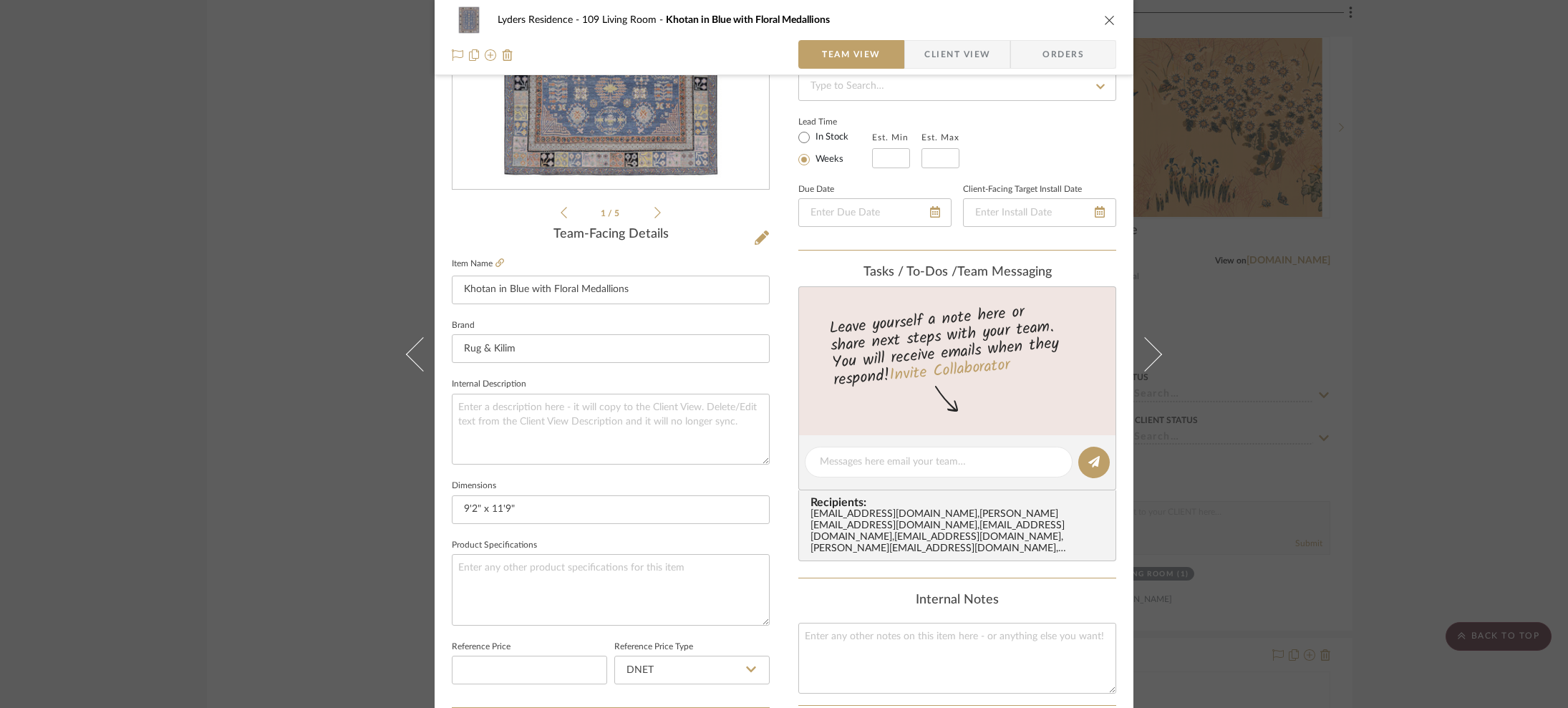
click at [313, 161] on div "Lyders Residence 109 Living Room Khotan in Blue with Floral Medallions Team Vie…" at bounding box center [784, 354] width 1568 height 708
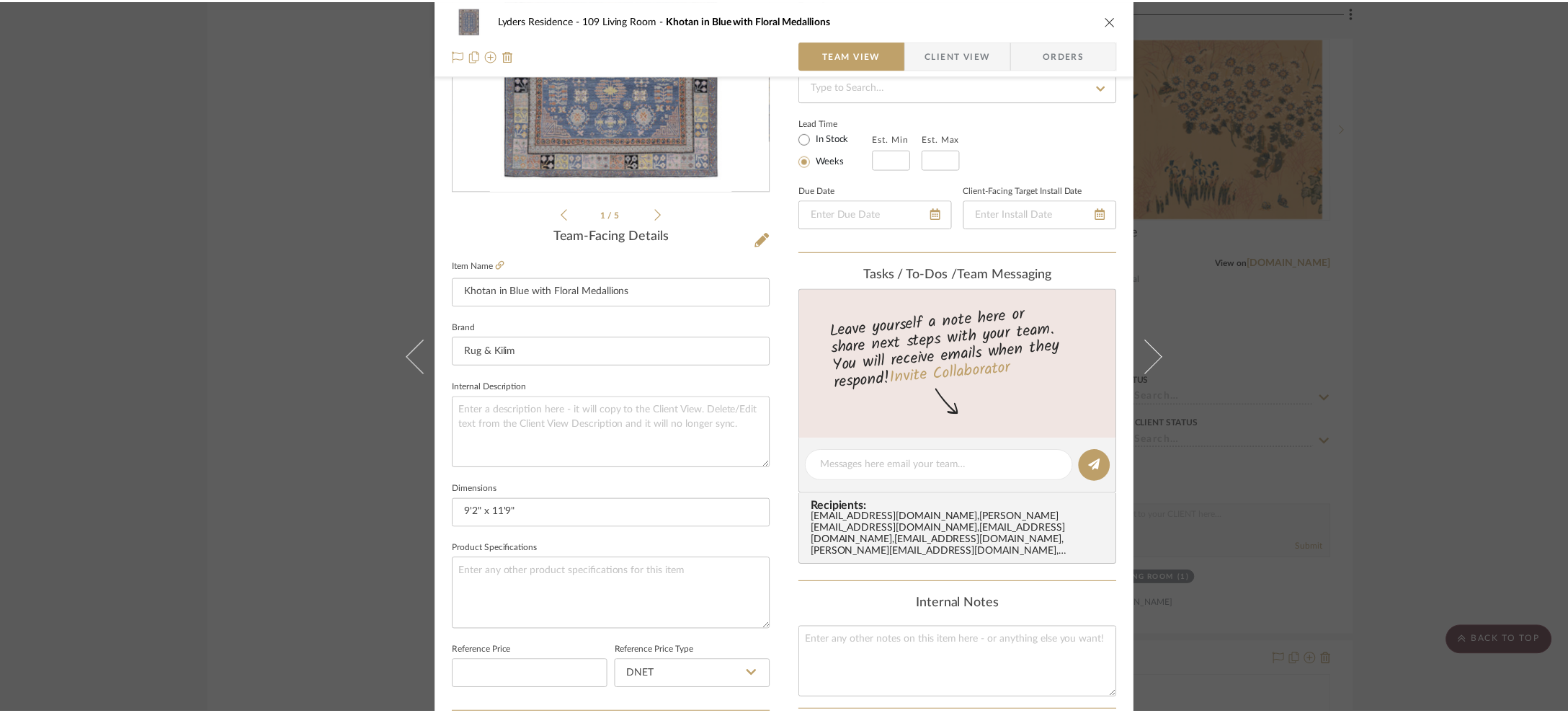
scroll to position [14622, 0]
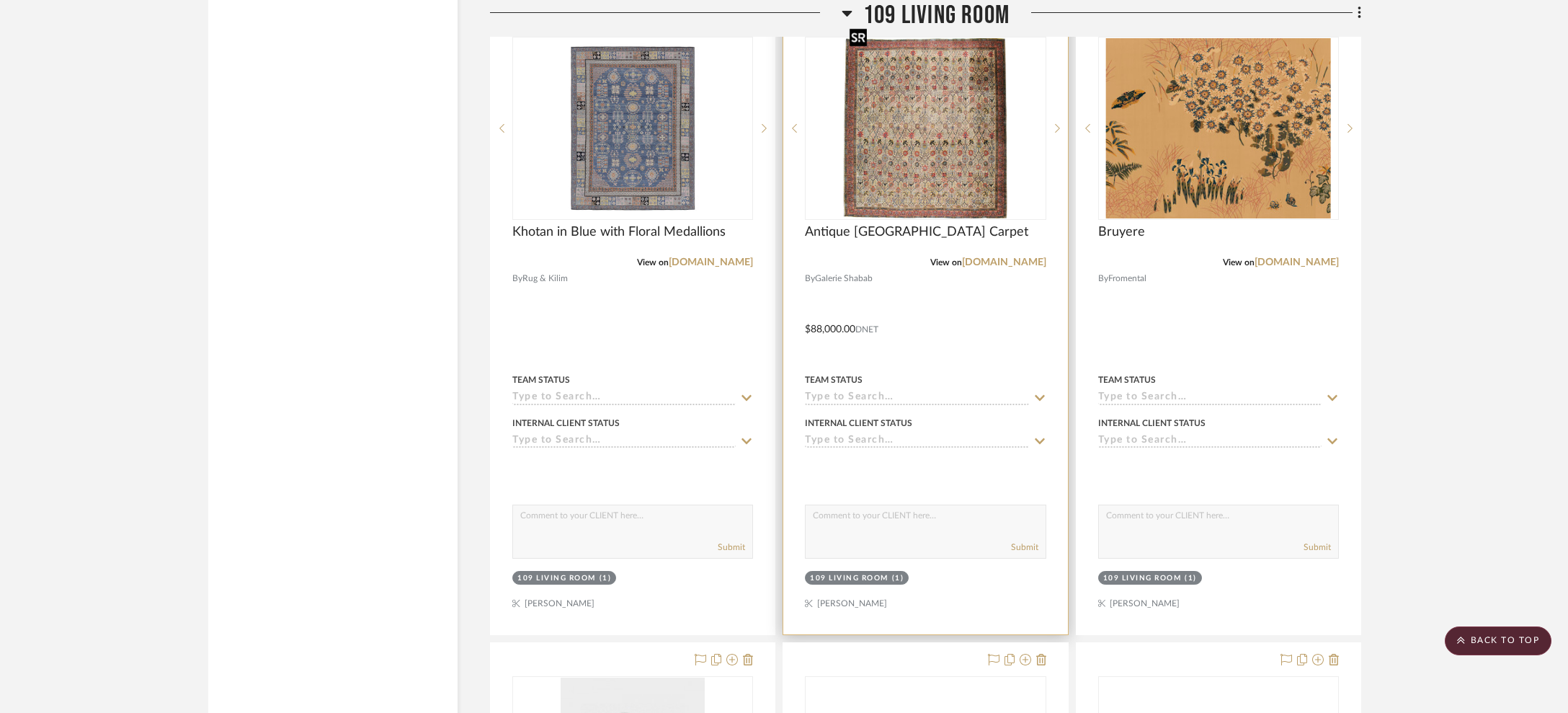
click at [965, 159] on img "0" at bounding box center [926, 128] width 163 height 180
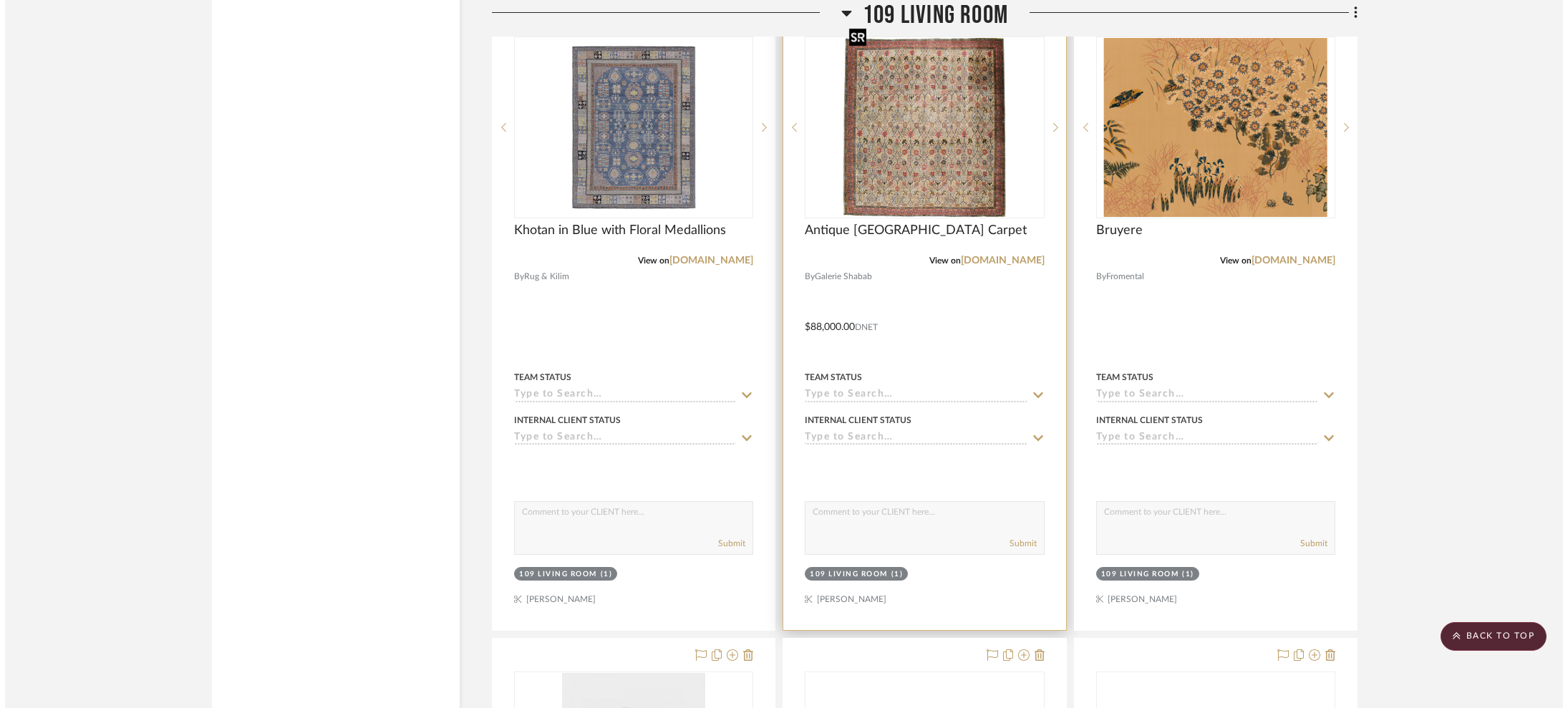
scroll to position [0, 0]
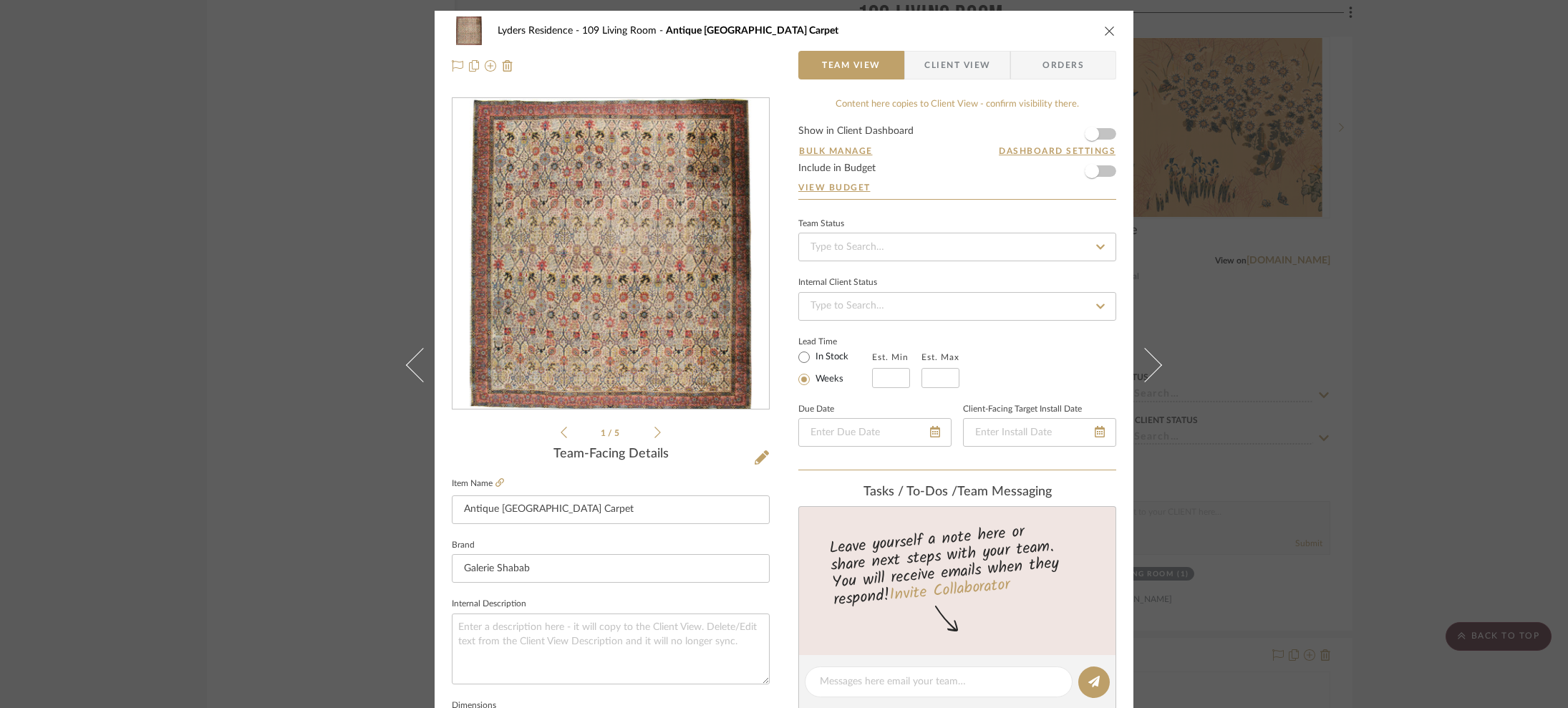
drag, startPoint x: 1472, startPoint y: 238, endPoint x: 1414, endPoint y: 266, distance: 64.4
click at [1225, 238] on div "Lyders Residence 109 Living Room Antique Indian Lahore Carpet Team View Client …" at bounding box center [784, 354] width 1568 height 708
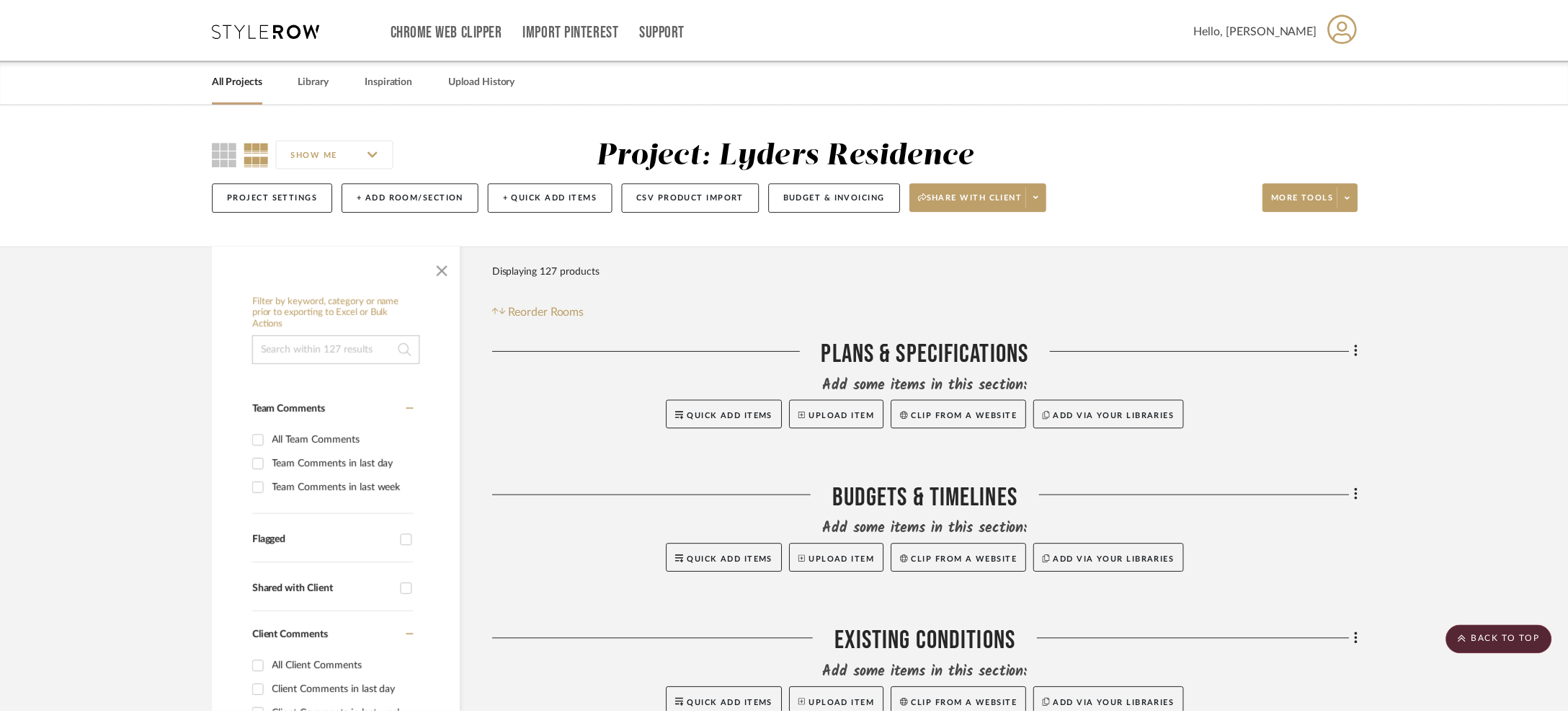
scroll to position [14622, 0]
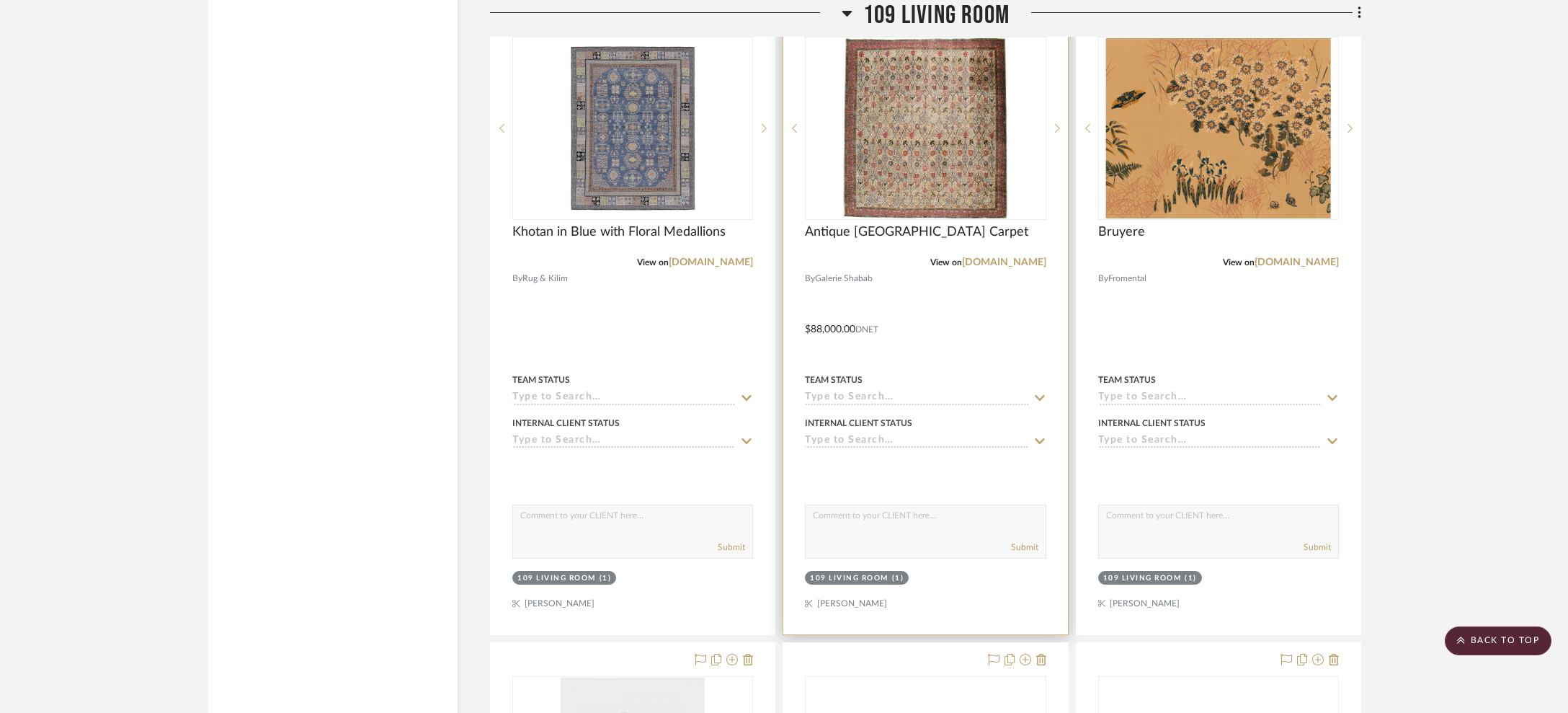
click at [1008, 256] on div at bounding box center [925, 319] width 284 height 630
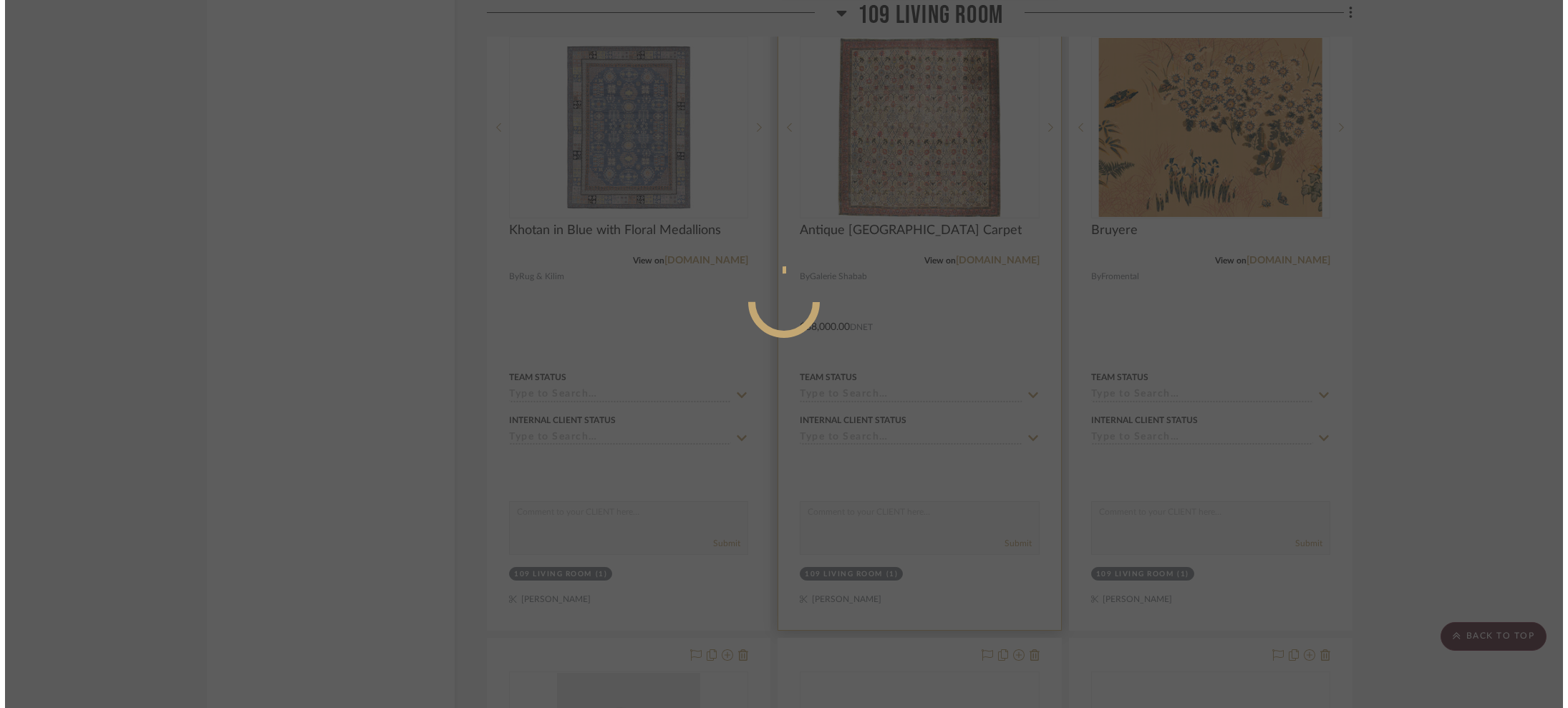
scroll to position [0, 0]
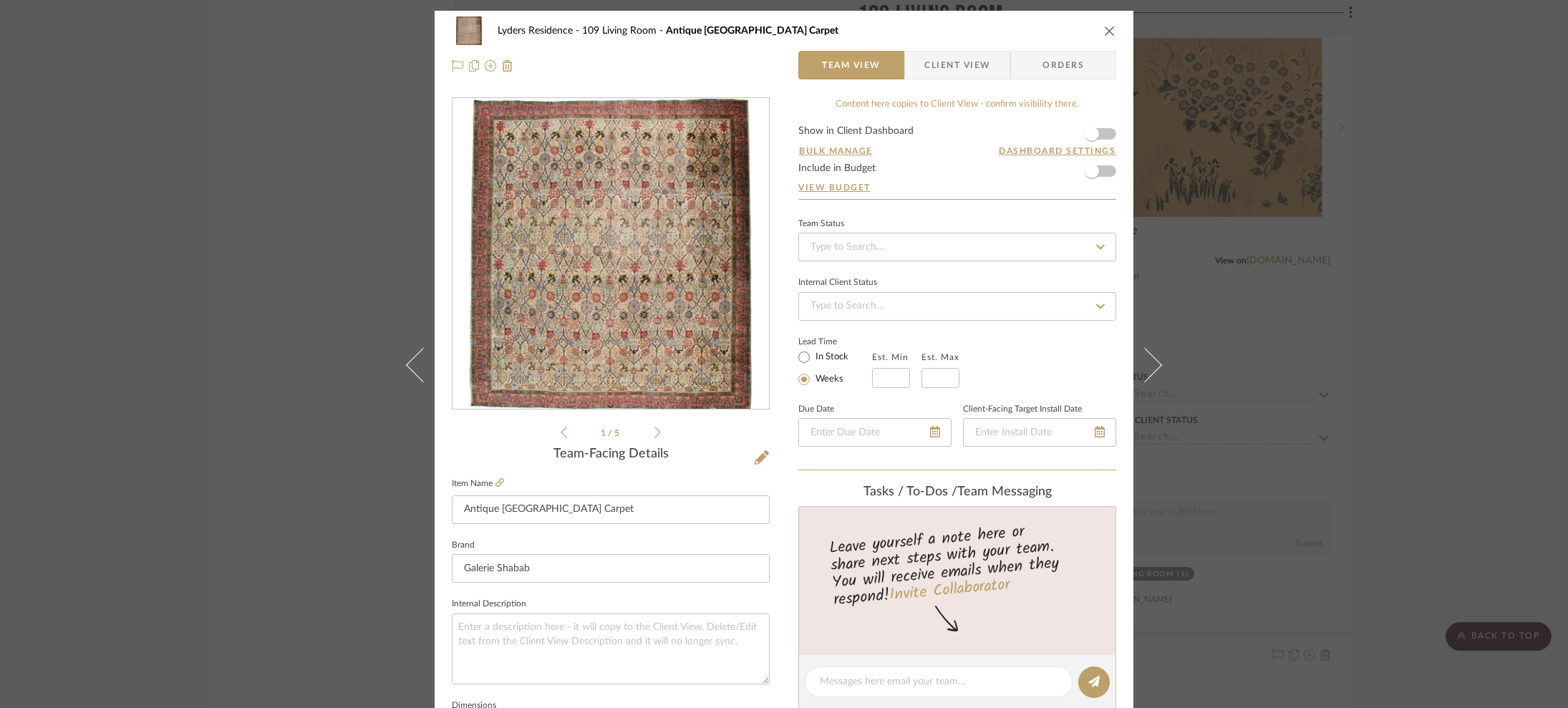
click at [1222, 266] on div "Lyders Residence 109 Living Room Antique Indian Lahore Carpet Team View Client …" at bounding box center [784, 354] width 1568 height 708
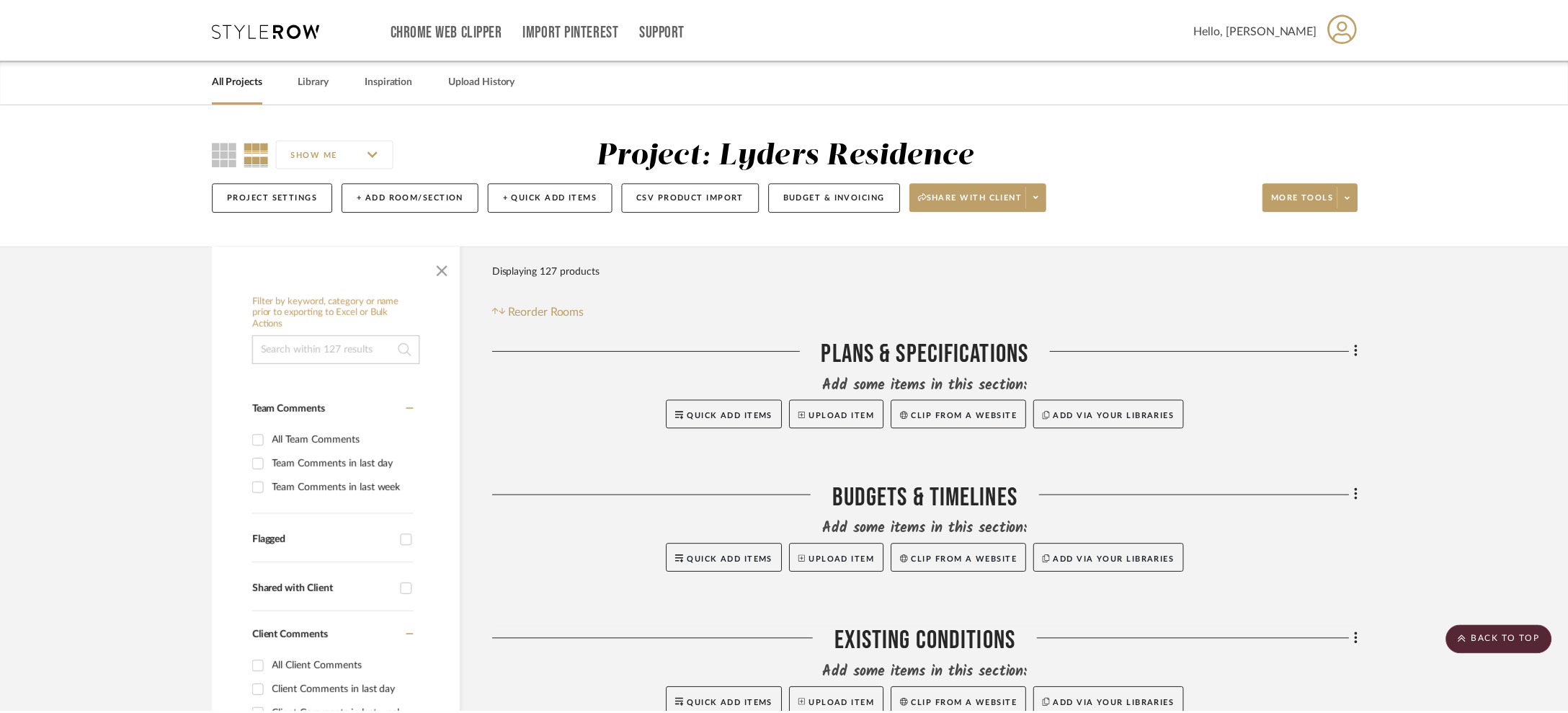
scroll to position [14622, 0]
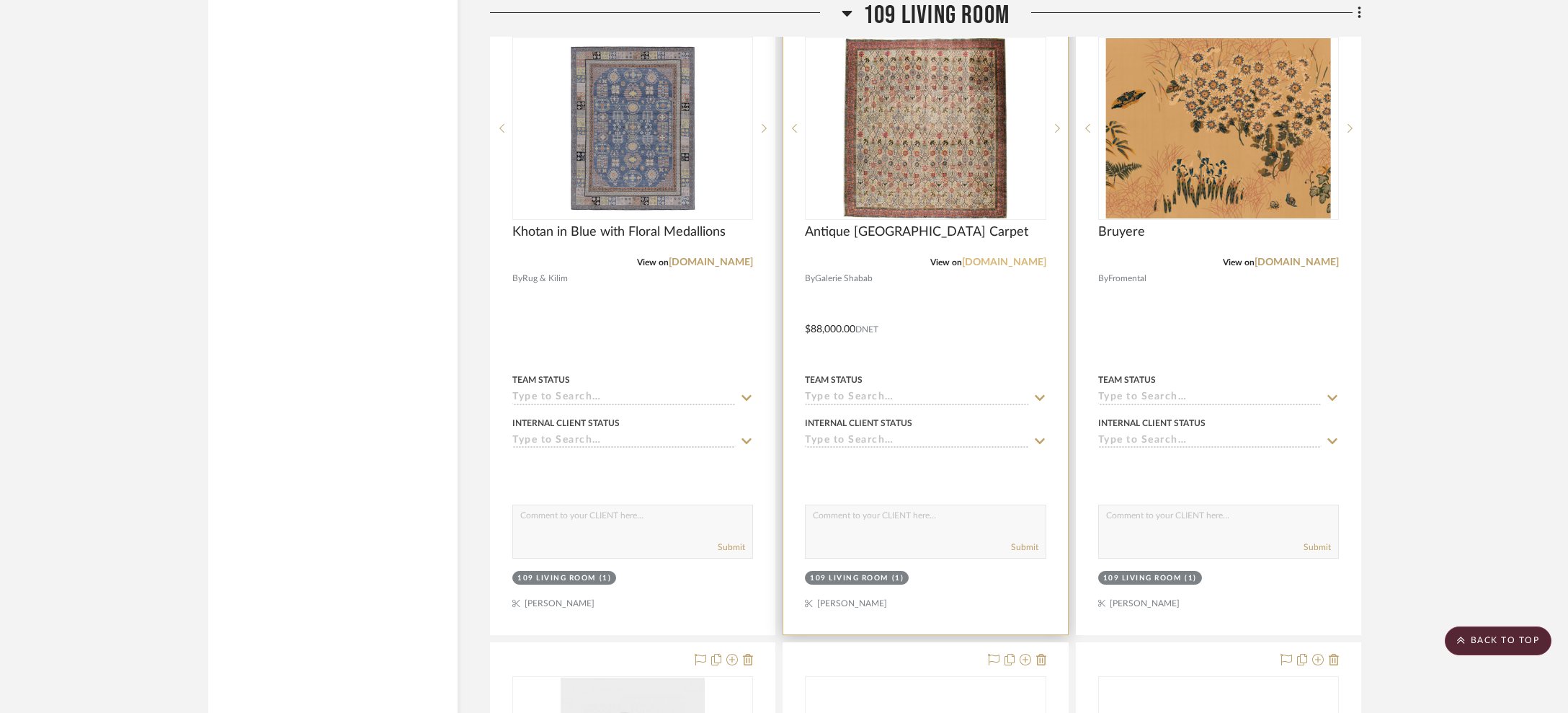
click at [1043, 257] on link "[DOMAIN_NAME]" at bounding box center [1004, 262] width 84 height 10
click at [866, 224] on span "Antique Indian Lahore Carpet" at bounding box center [916, 232] width 223 height 16
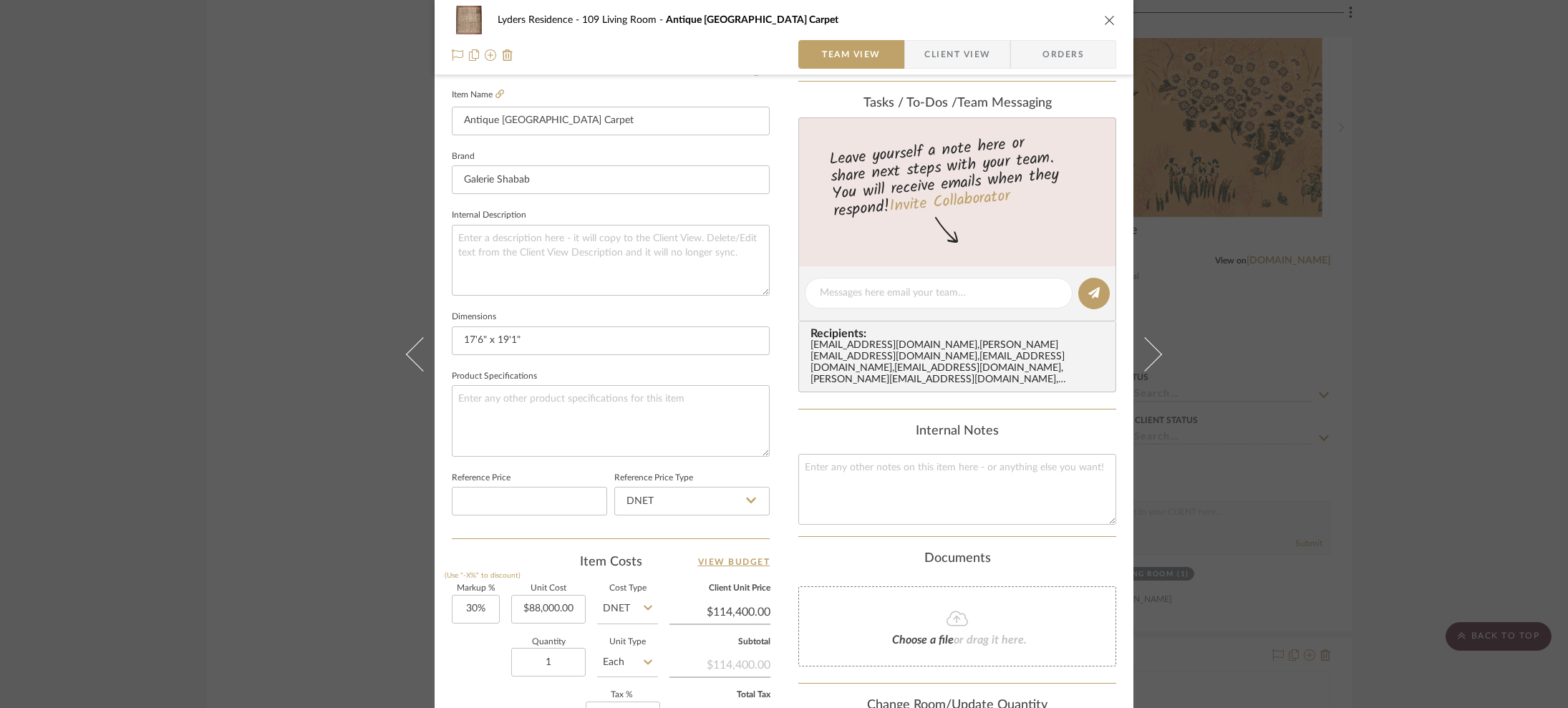
scroll to position [622, 0]
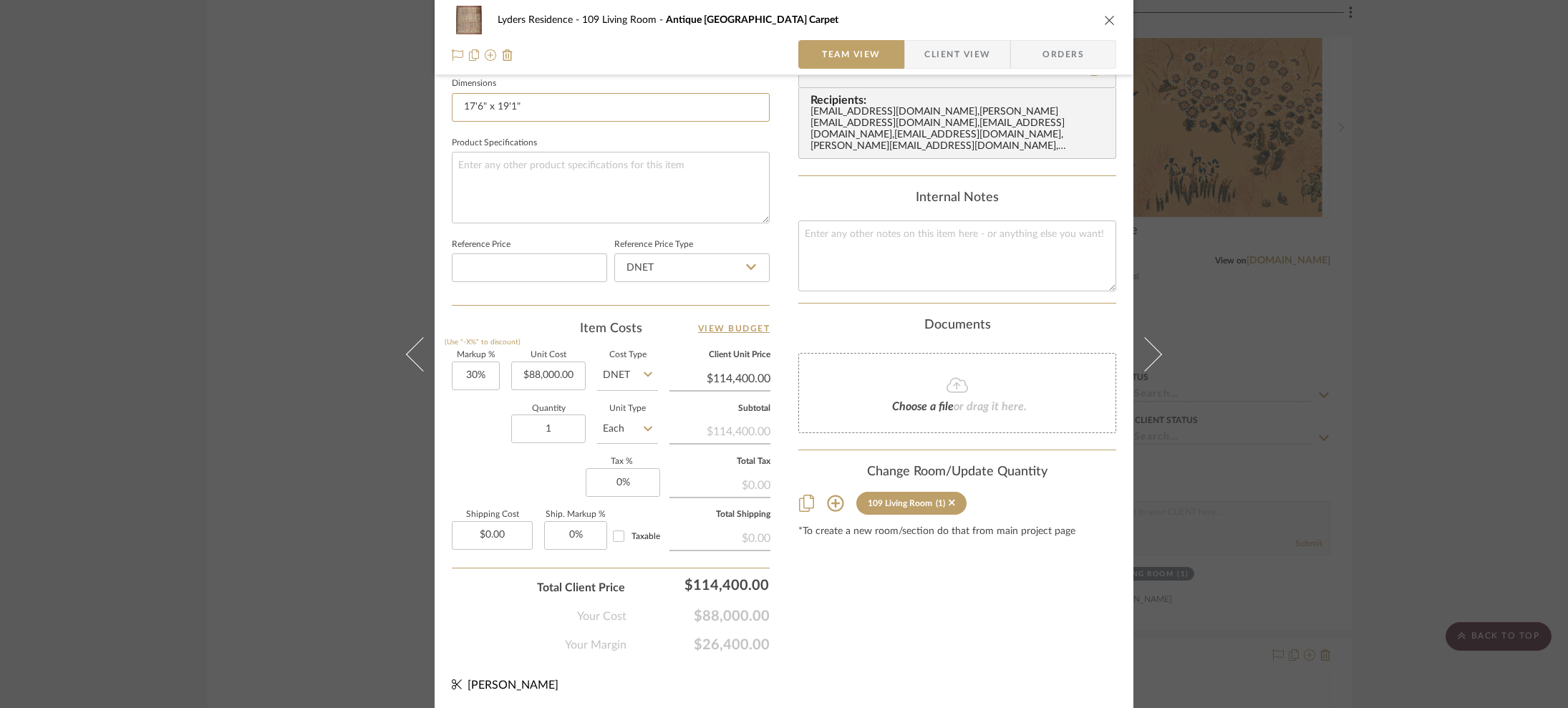
drag, startPoint x: 539, startPoint y: 111, endPoint x: 378, endPoint y: 97, distance: 161.6
click at [378, 97] on div "Lyders Residence 109 Living Room Antique Indian Lahore Carpet Team View Client …" at bounding box center [784, 354] width 1568 height 708
click at [1207, 249] on div "Lyders Residence 109 Living Room Antique Indian Lahore Carpet Team View Client …" at bounding box center [784, 354] width 1568 height 708
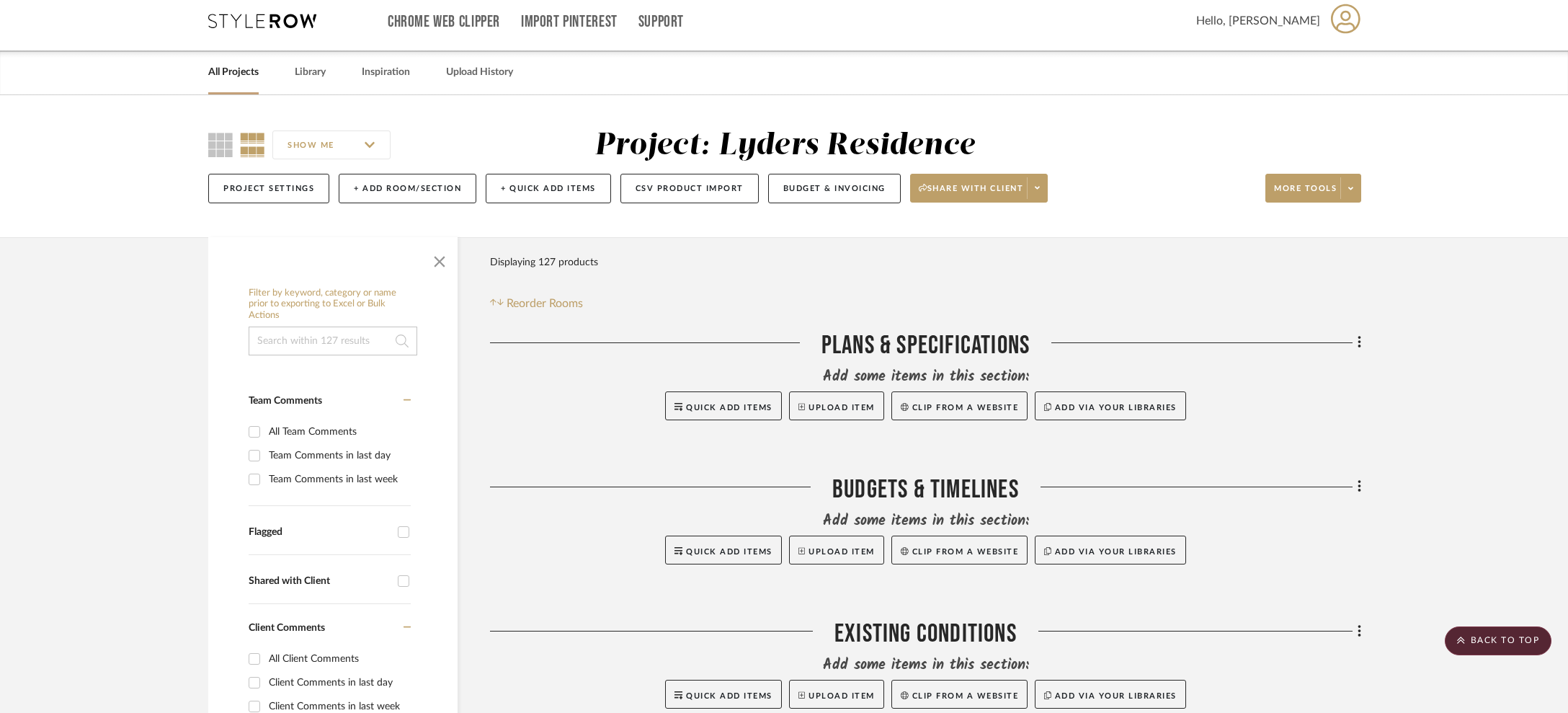
scroll to position [0, 0]
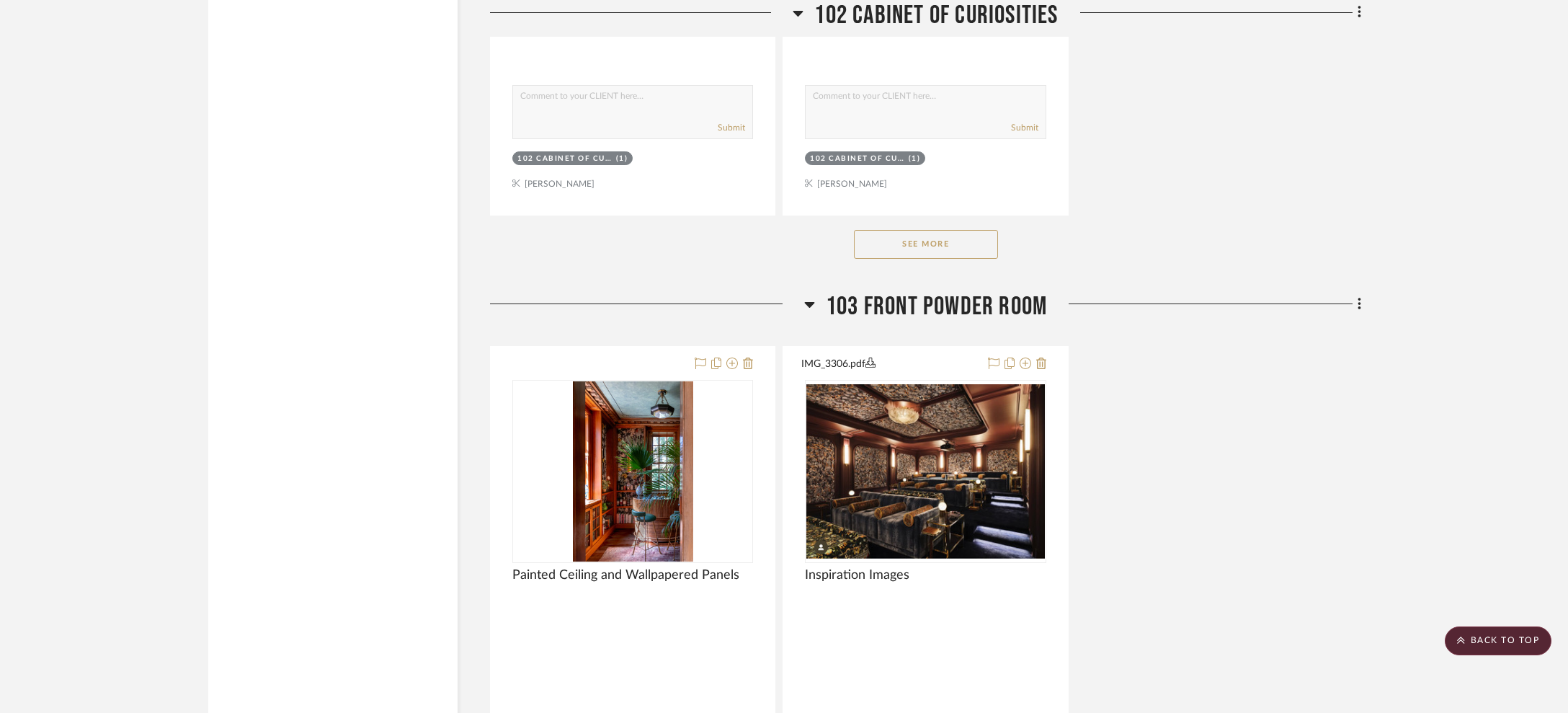
click at [943, 241] on button "See More" at bounding box center [926, 244] width 144 height 29
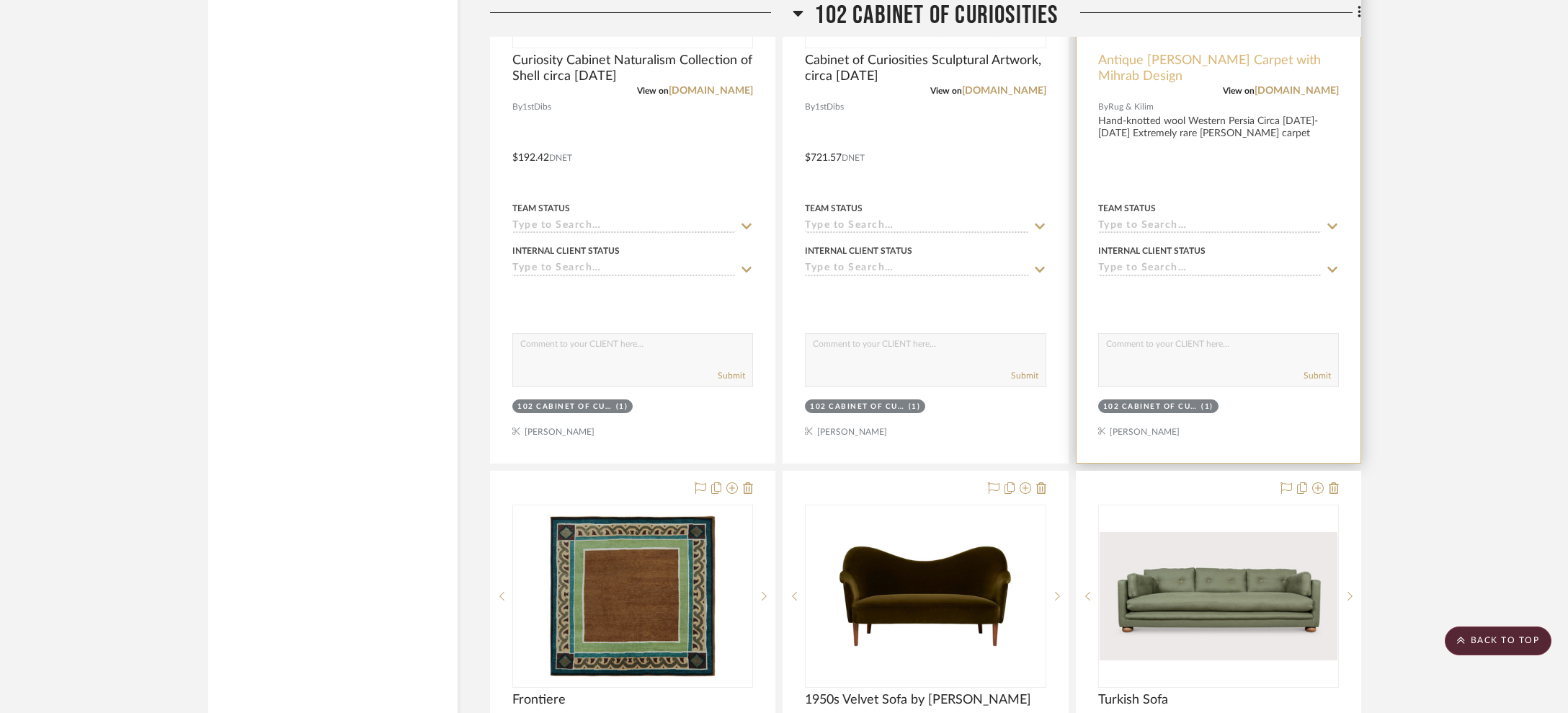
scroll to position [5058, 0]
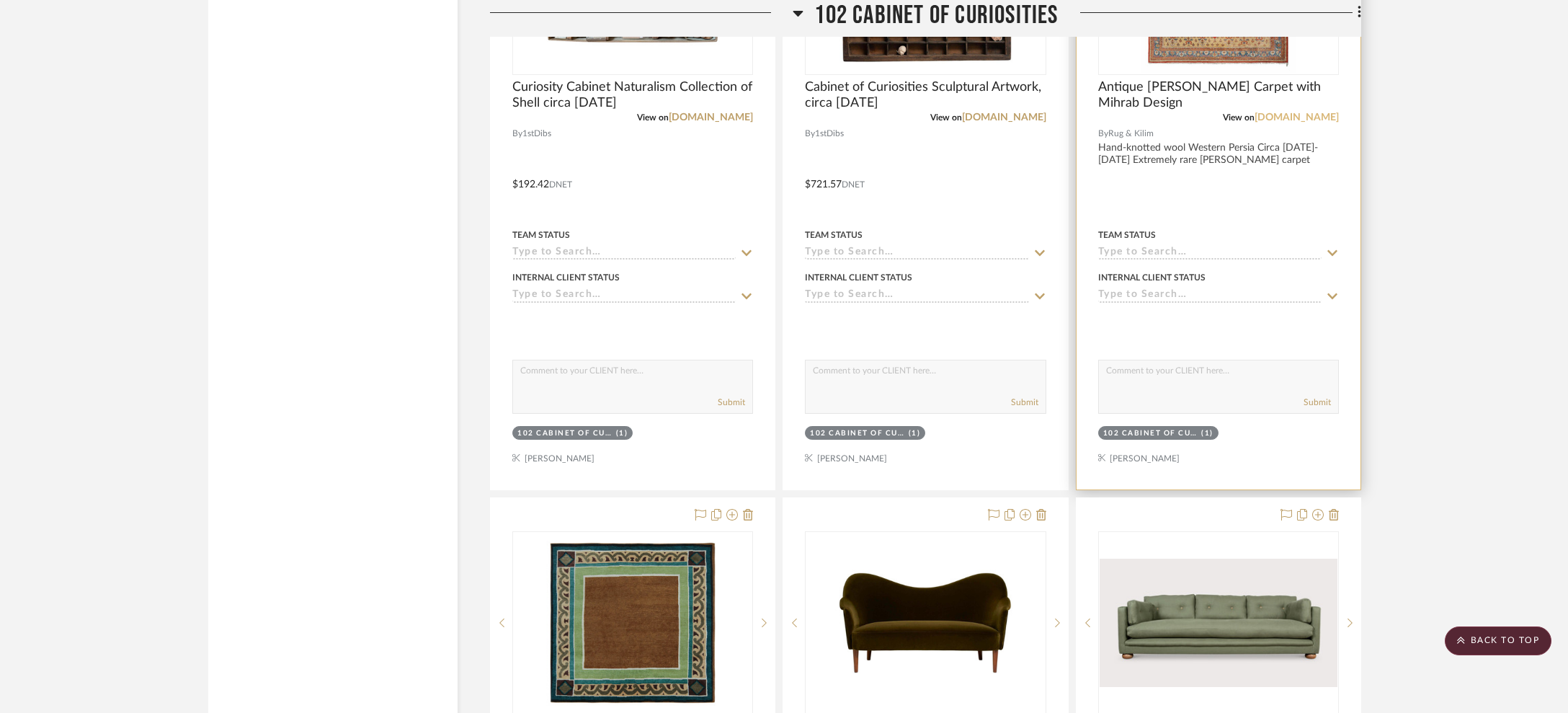
click at [1233, 112] on link "[DOMAIN_NAME]" at bounding box center [1296, 117] width 84 height 10
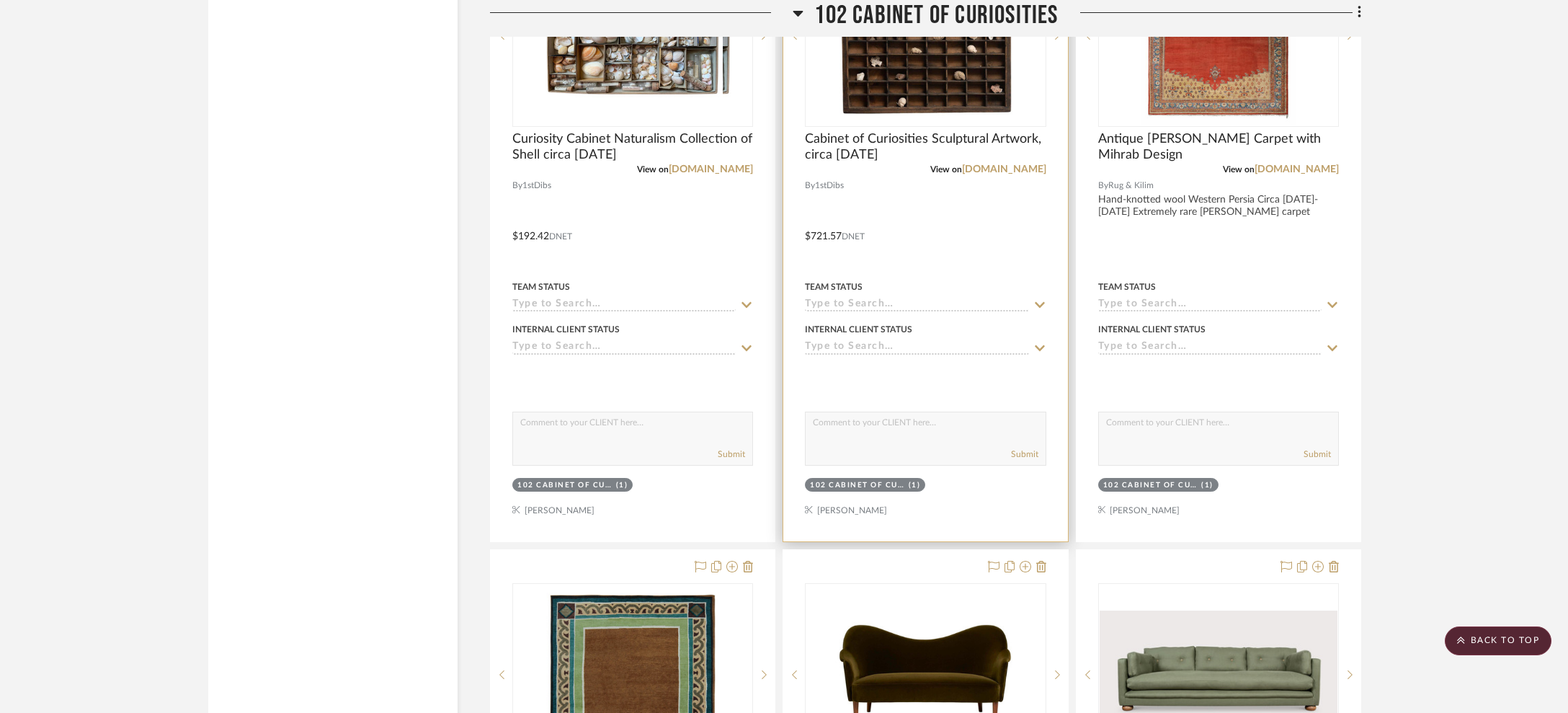
scroll to position [4994, 0]
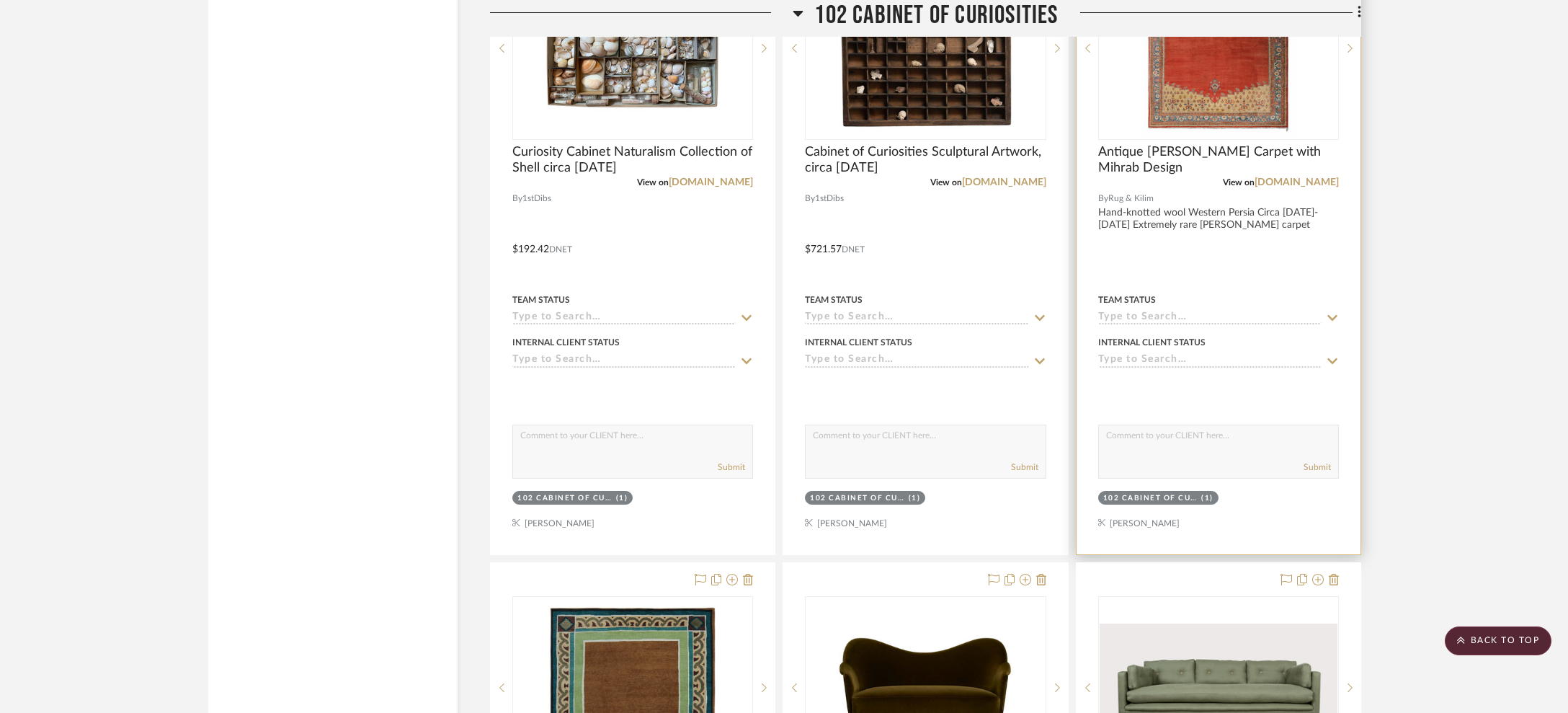
click at [1203, 125] on img "0" at bounding box center [1219, 48] width 155 height 180
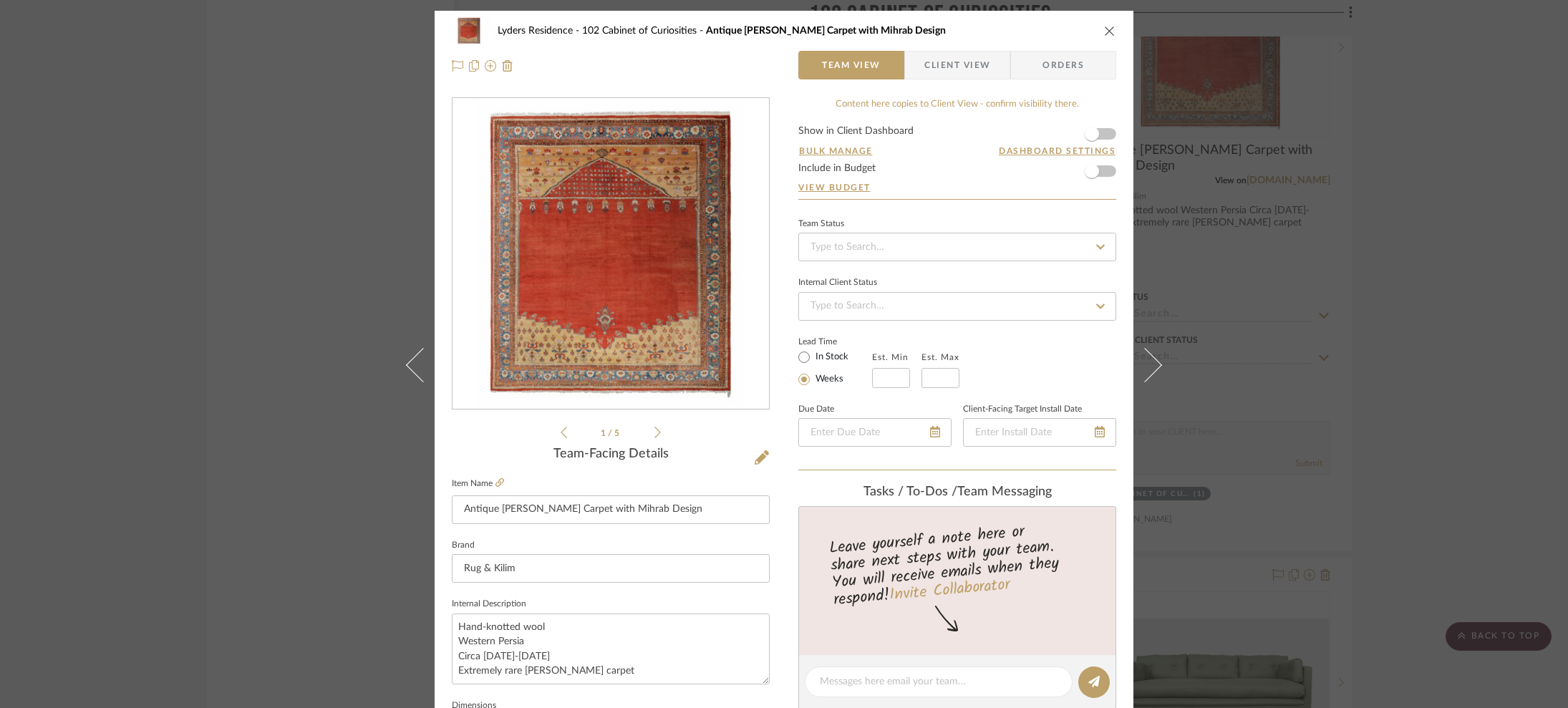
scroll to position [315, 0]
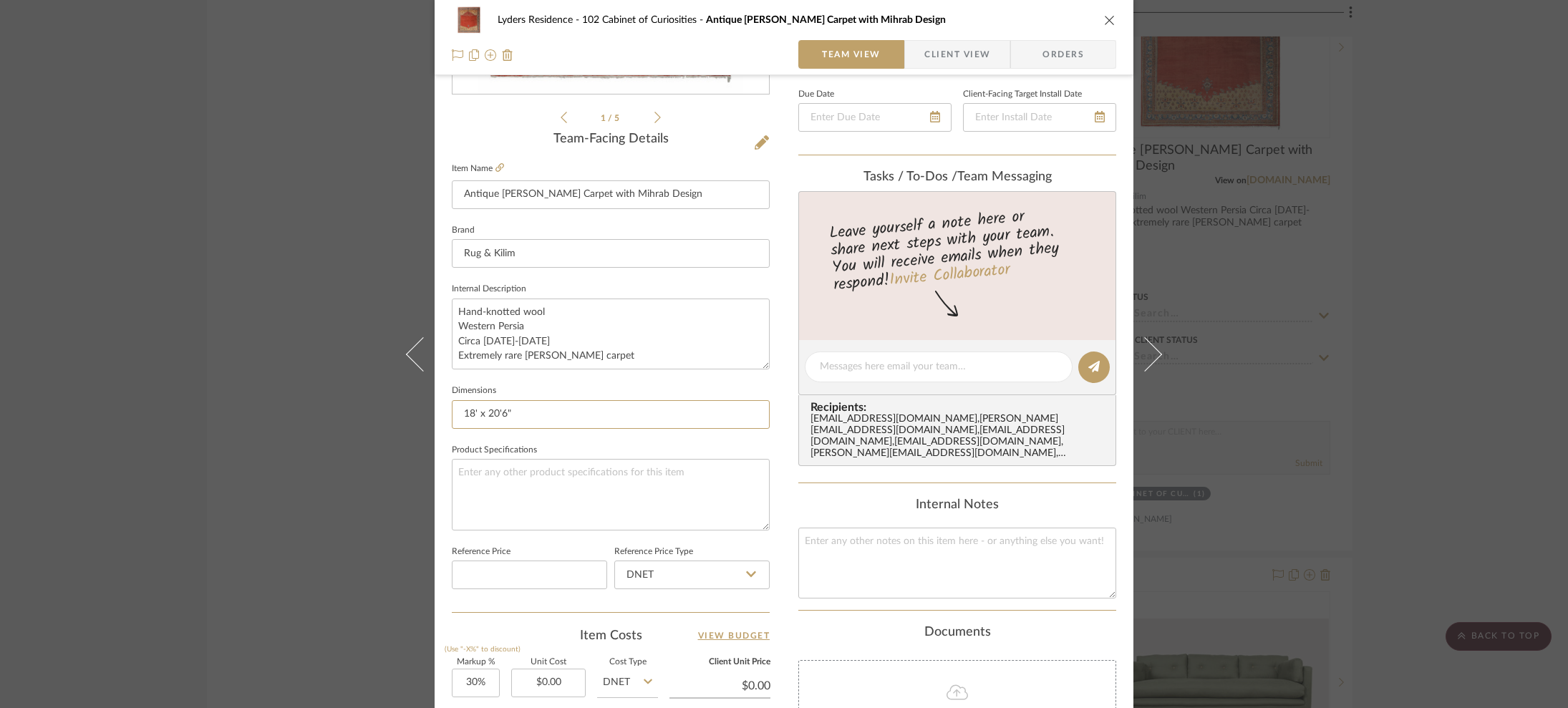
drag, startPoint x: 512, startPoint y: 412, endPoint x: 512, endPoint y: 269, distance: 143.0
click at [435, 408] on div "Lyders Residence 102 Cabinet of Curiosities Antique Zeigler Carpet with Mihrab …" at bounding box center [784, 356] width 699 height 1322
drag, startPoint x: 331, startPoint y: 189, endPoint x: 741, endPoint y: 316, distance: 429.2
click at [331, 189] on div "Lyders Residence 102 Cabinet of Curiosities Antique Zeigler Carpet with Mihrab …" at bounding box center [784, 354] width 1568 height 708
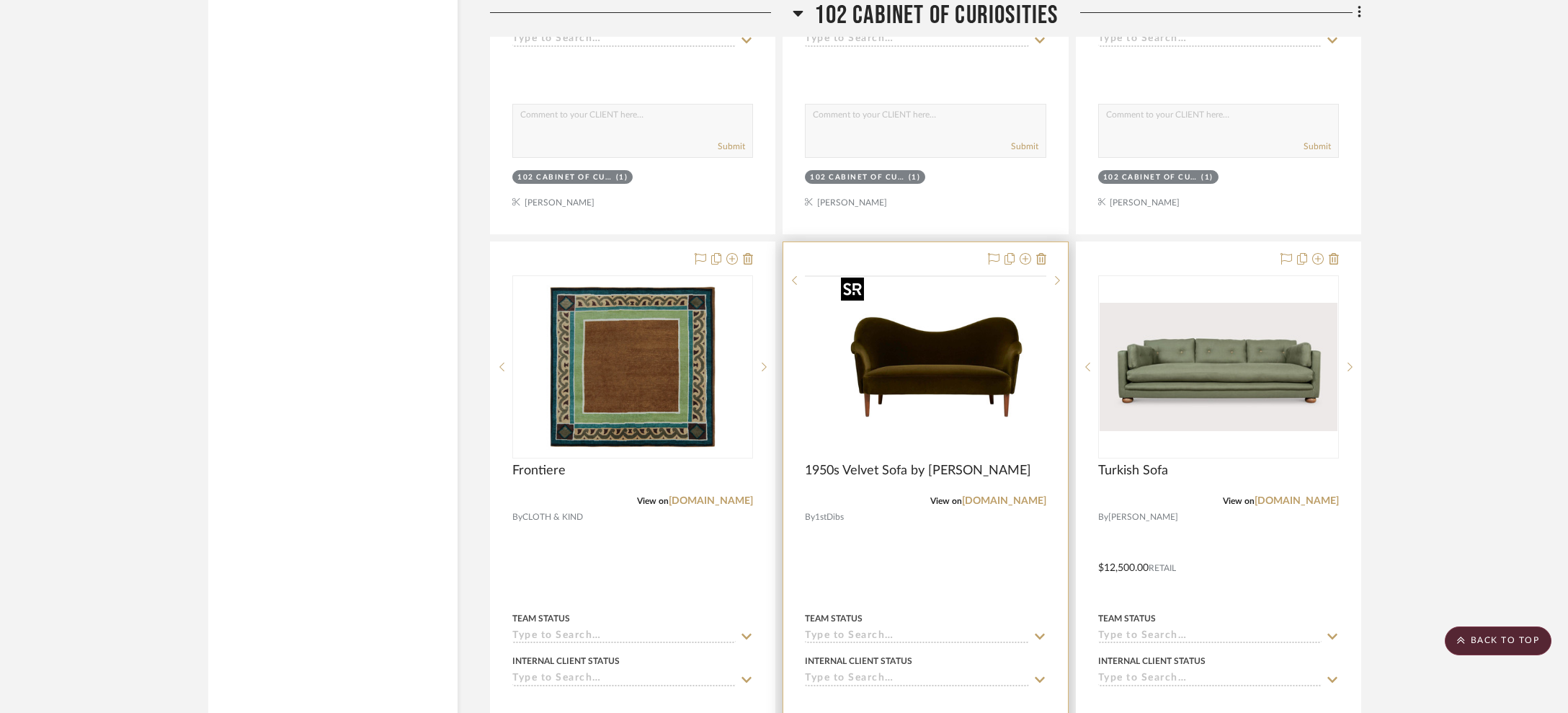
scroll to position [5323, 0]
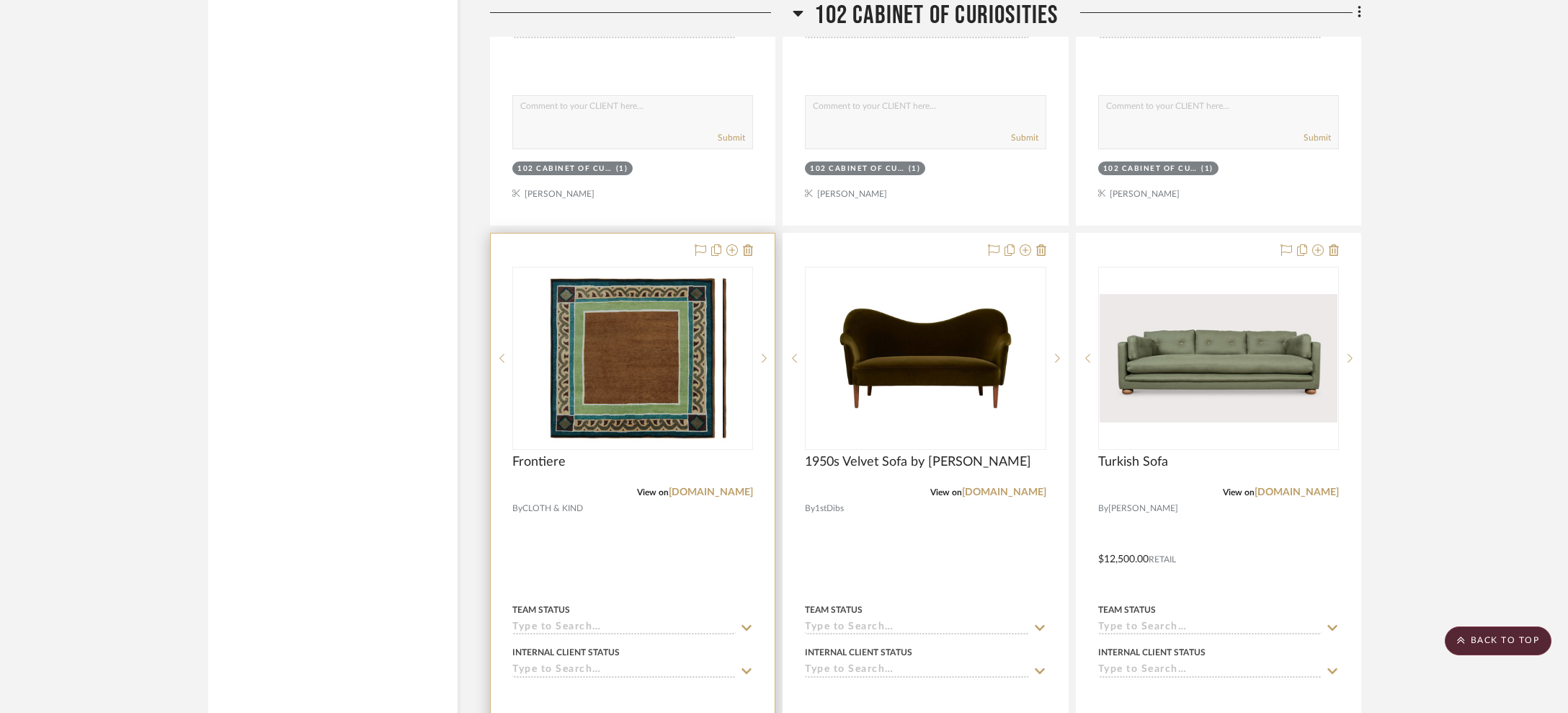
click at [695, 493] on div "View on shop.clothandkind.com" at bounding box center [632, 492] width 240 height 13
click at [705, 488] on link "shop.clothandkind.com" at bounding box center [710, 492] width 84 height 10
click at [693, 378] on img "0" at bounding box center [632, 358] width 180 height 180
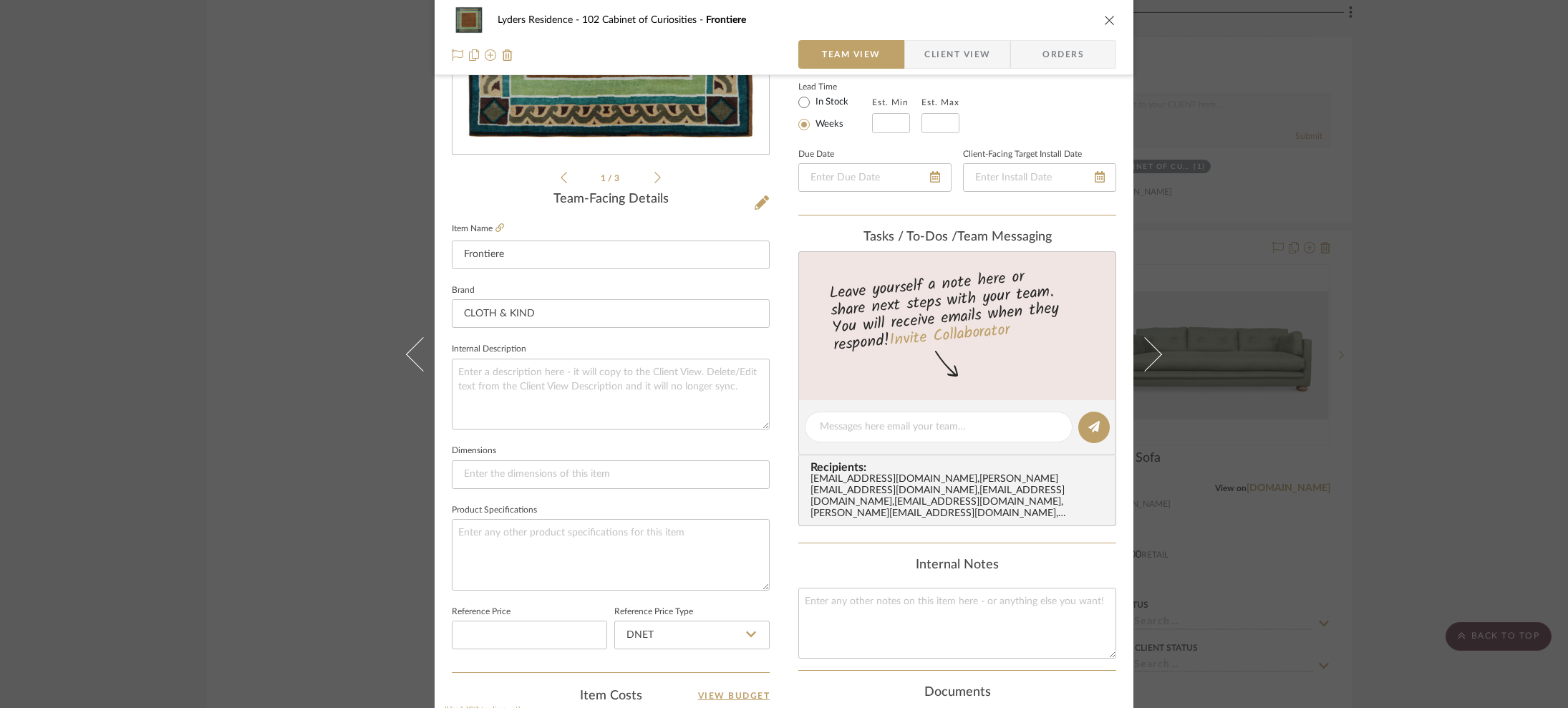
scroll to position [0, 0]
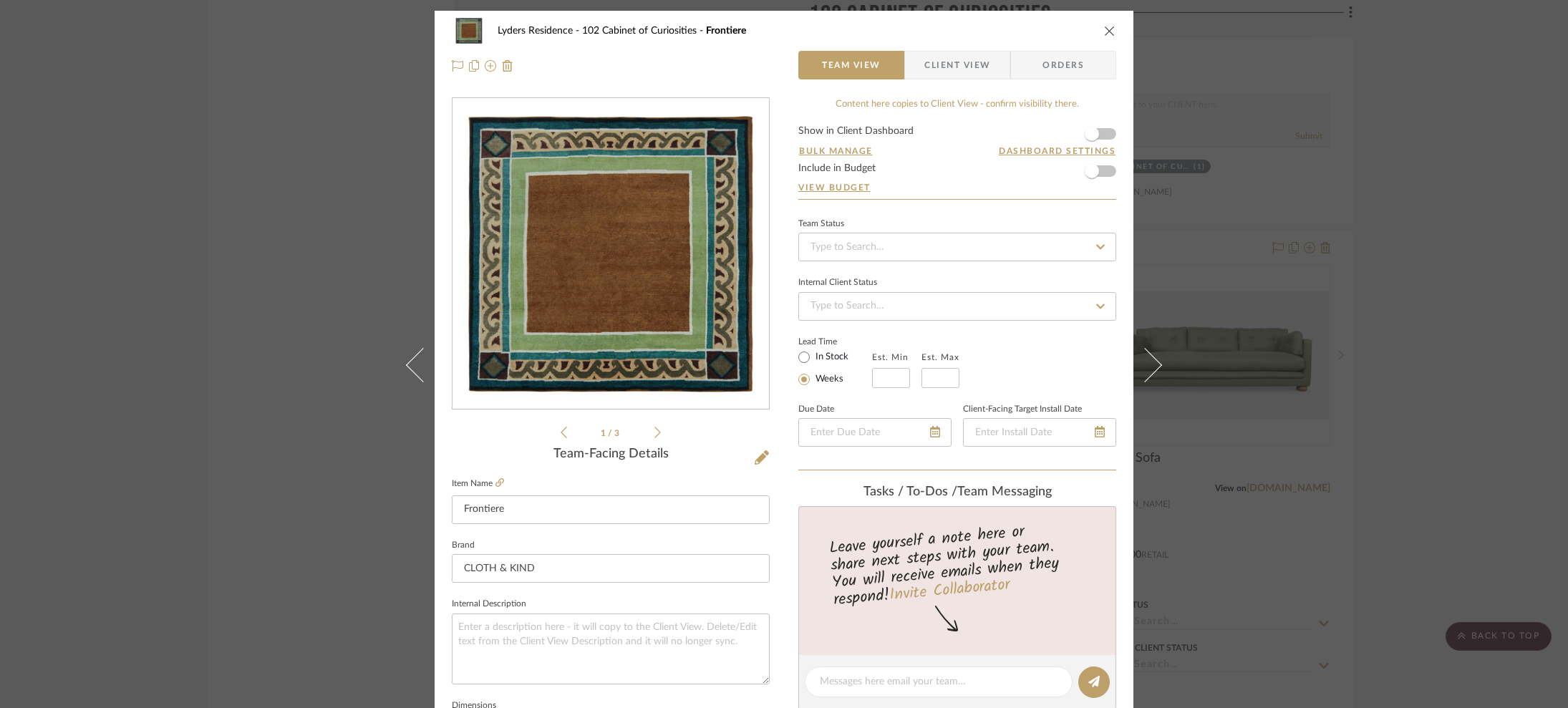
click at [257, 86] on div "Lyders Residence 102 Cabinet of Curiosities Frontiere Team View Client View Ord…" at bounding box center [784, 354] width 1568 height 708
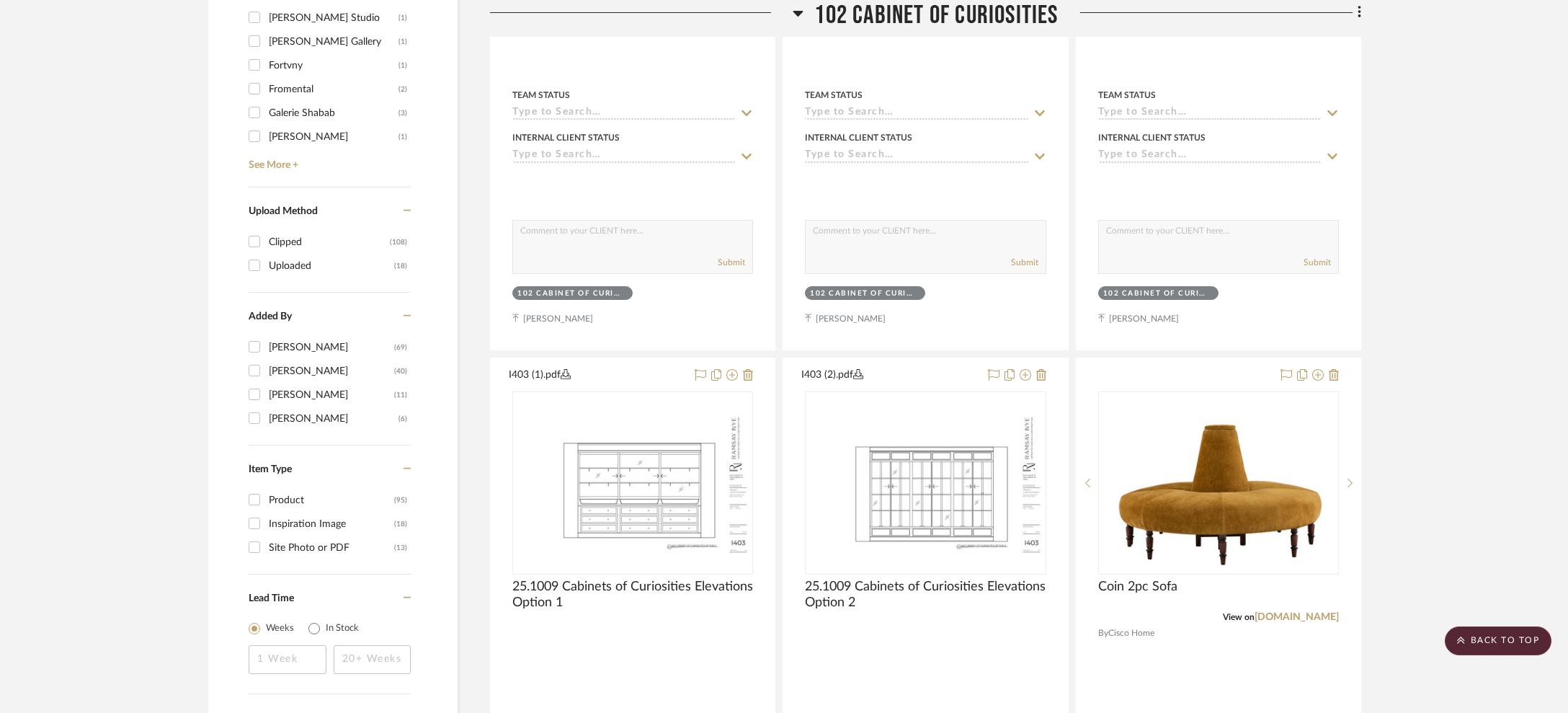
scroll to position [1019, 0]
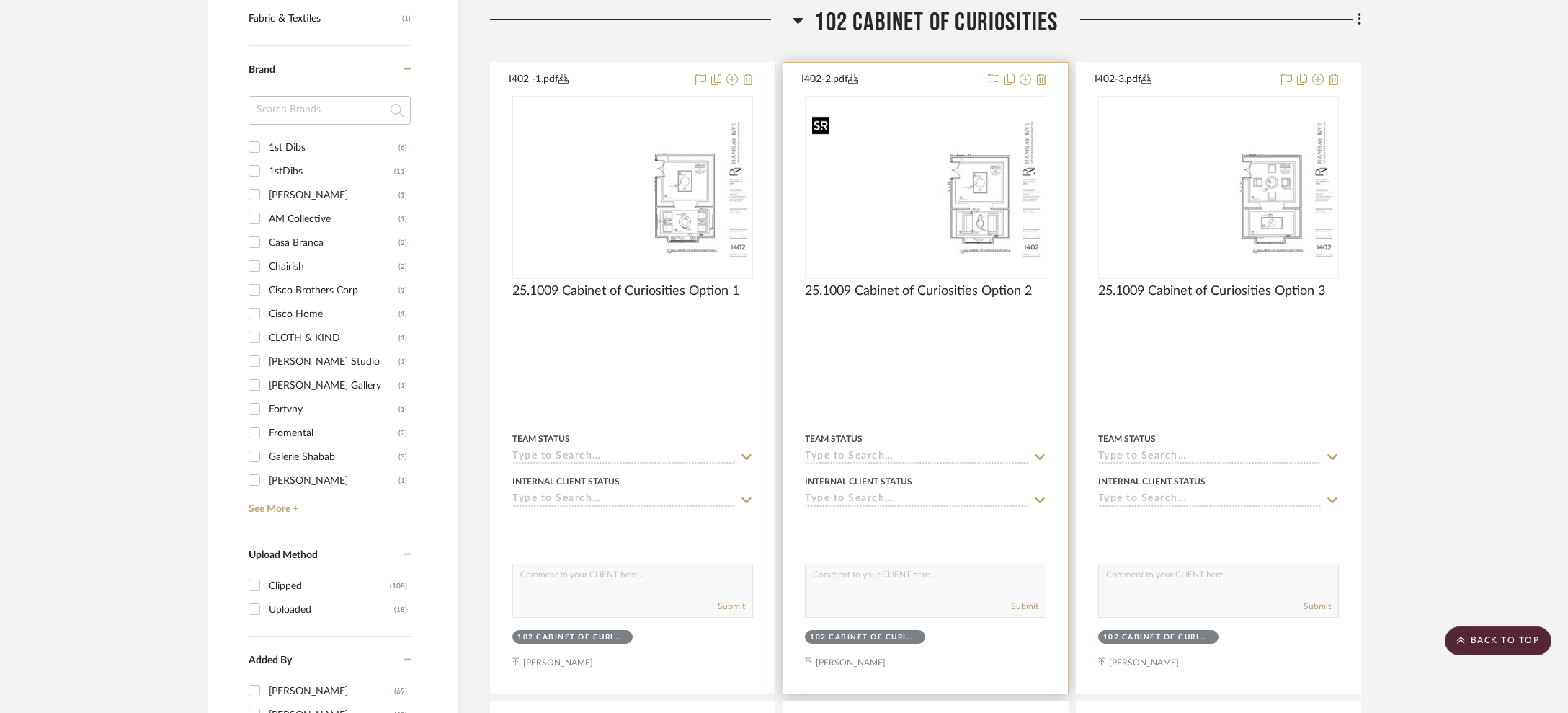
click at [916, 201] on img "0" at bounding box center [926, 187] width 238 height 154
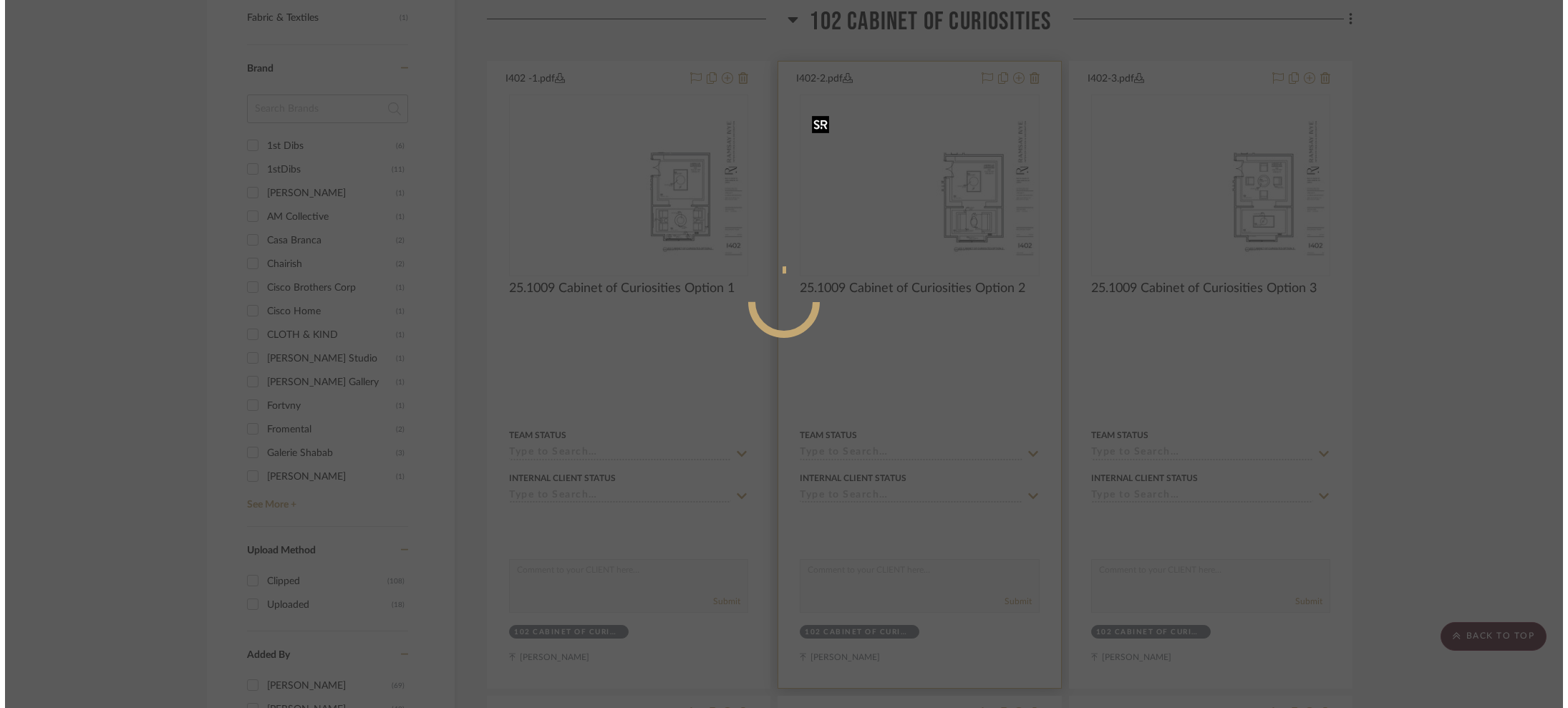
scroll to position [0, 0]
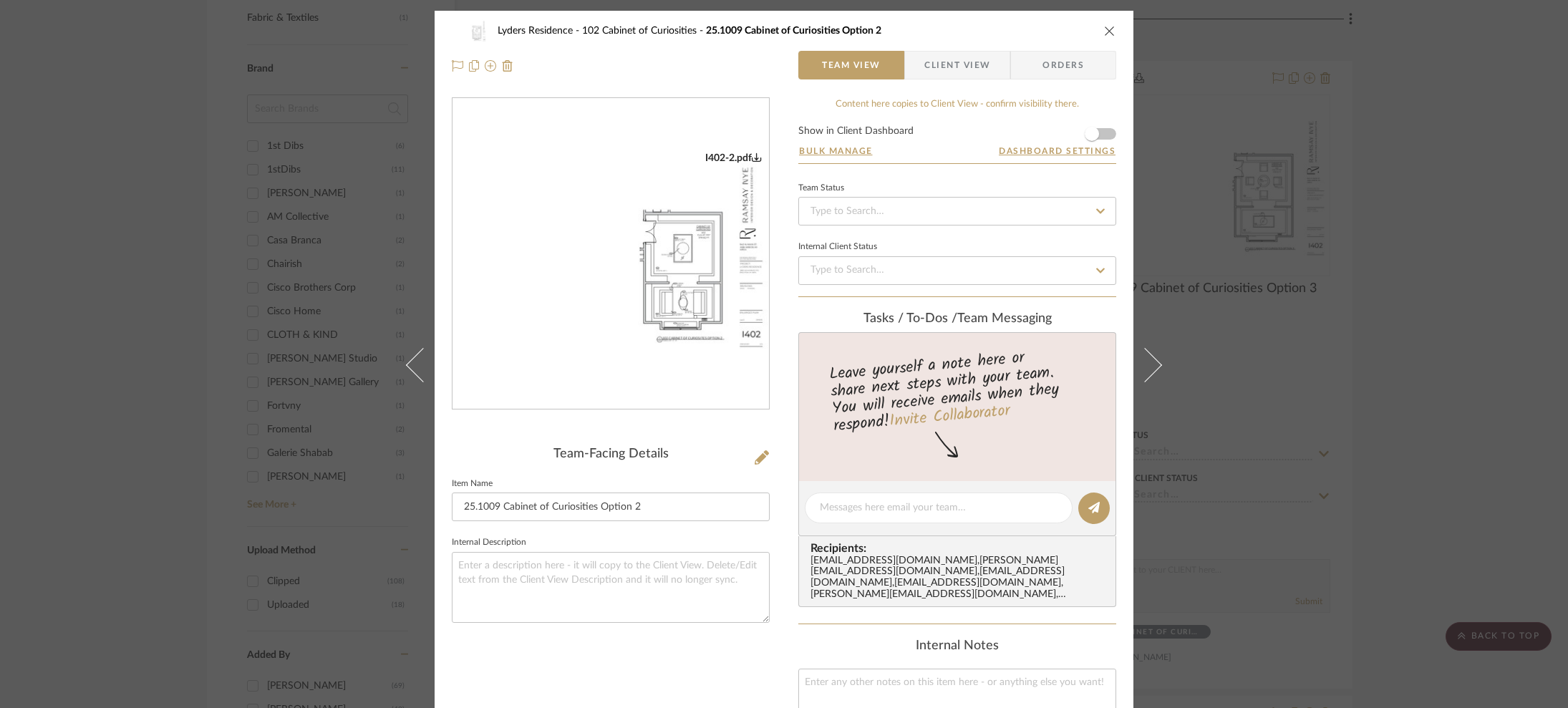
click at [683, 272] on img "0" at bounding box center [610, 254] width 317 height 204
click at [1225, 207] on div "Lyders Residence 102 Cabinet of Curiosities 25.1009 Cabinet of Curiosities Opti…" at bounding box center [784, 354] width 1568 height 708
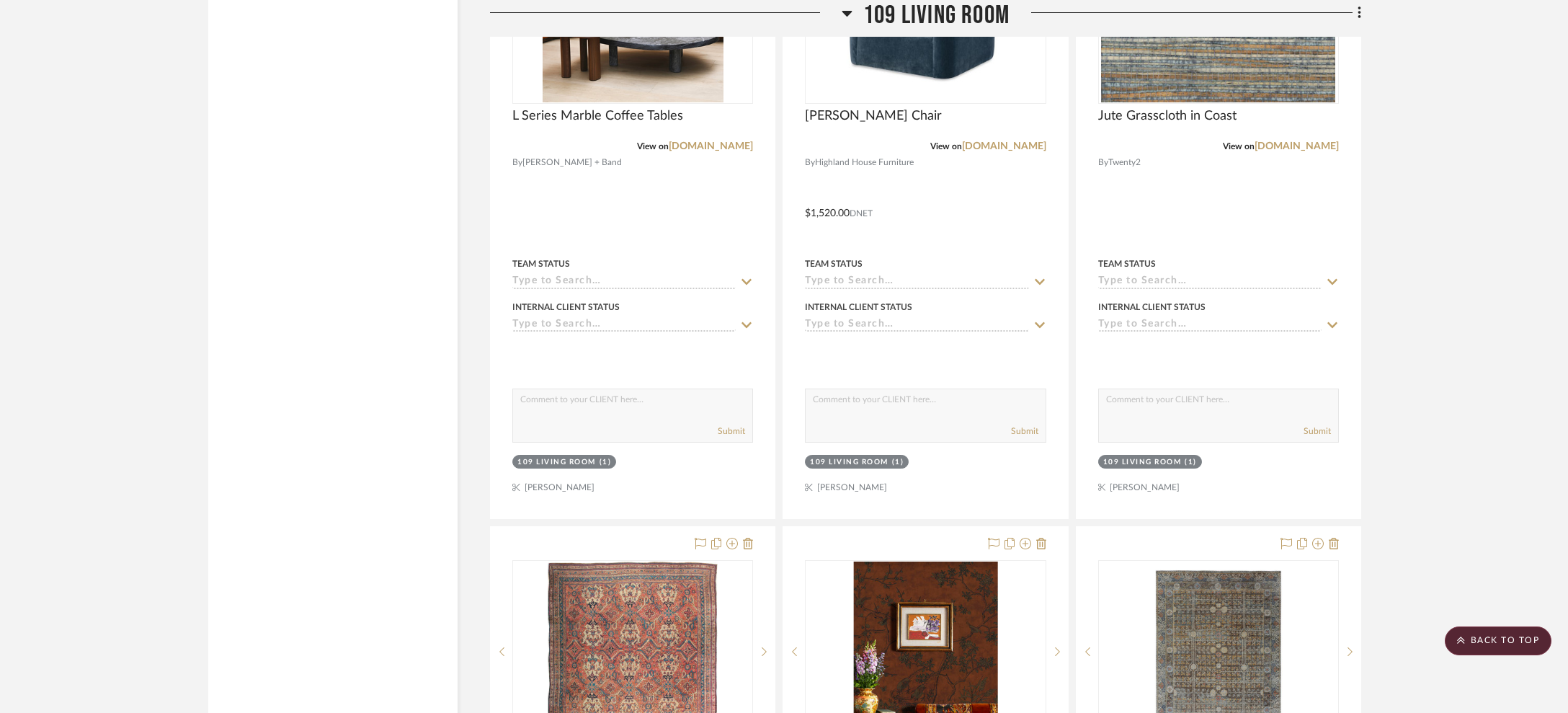
scroll to position [23470, 0]
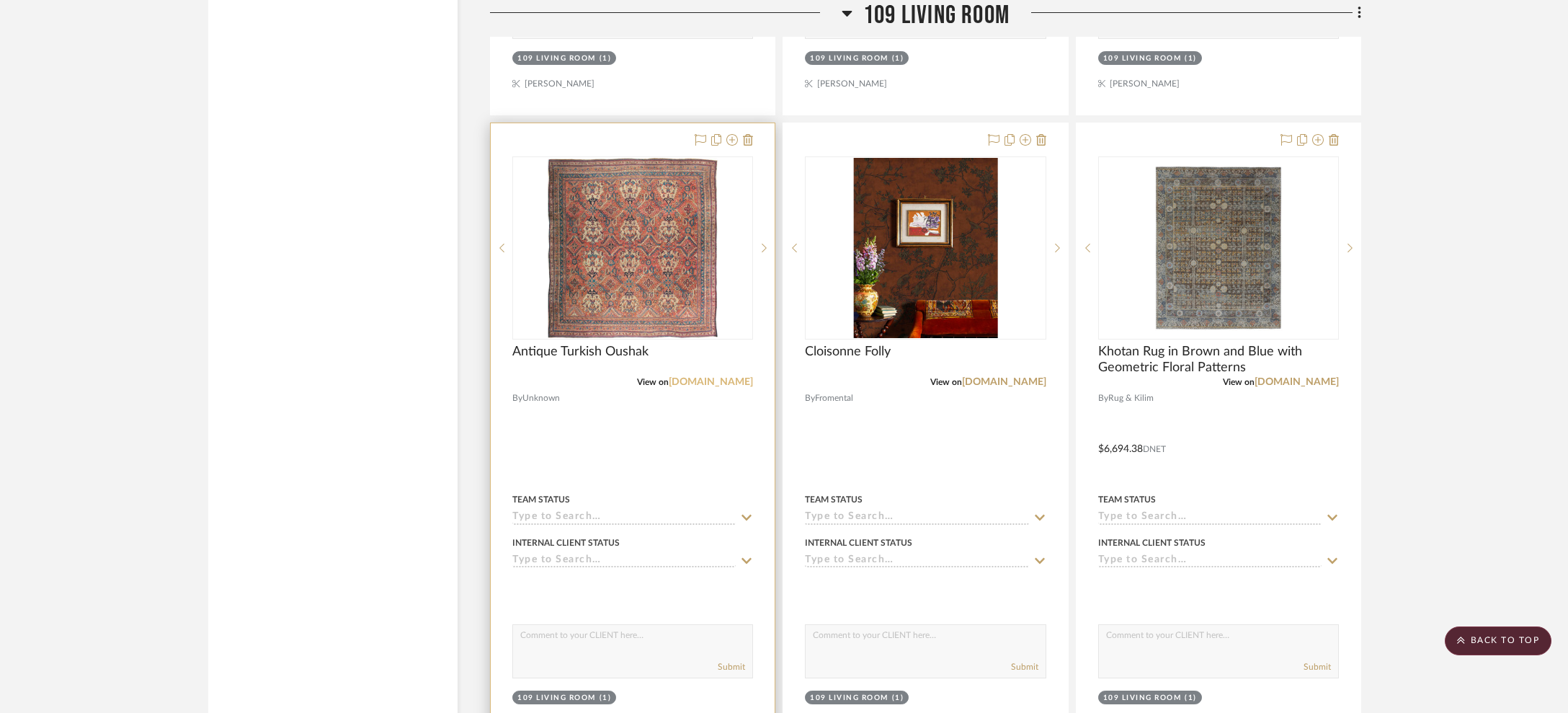
click at [741, 377] on link "[DOMAIN_NAME]" at bounding box center [710, 382] width 84 height 10
click at [599, 252] on img "0" at bounding box center [633, 248] width 168 height 180
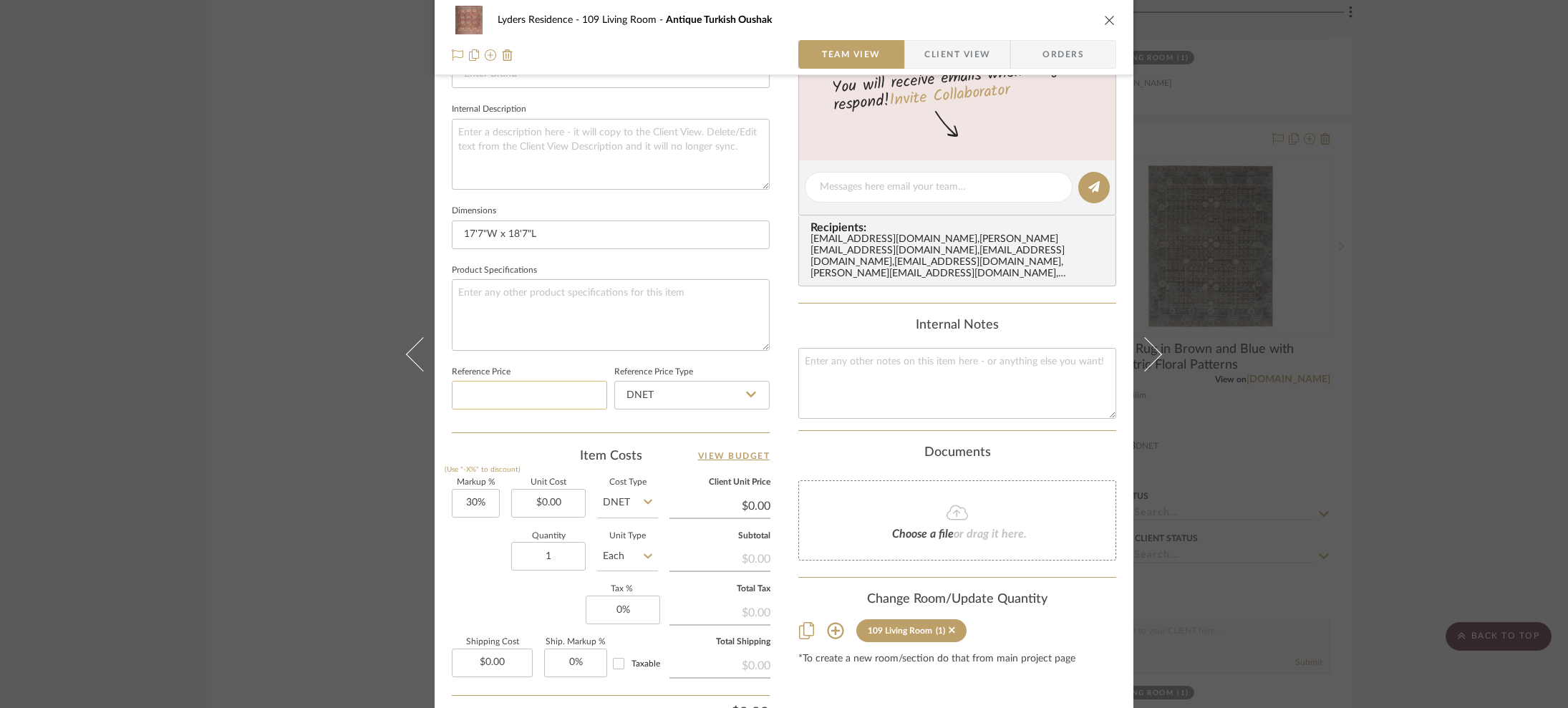
scroll to position [534, 0]
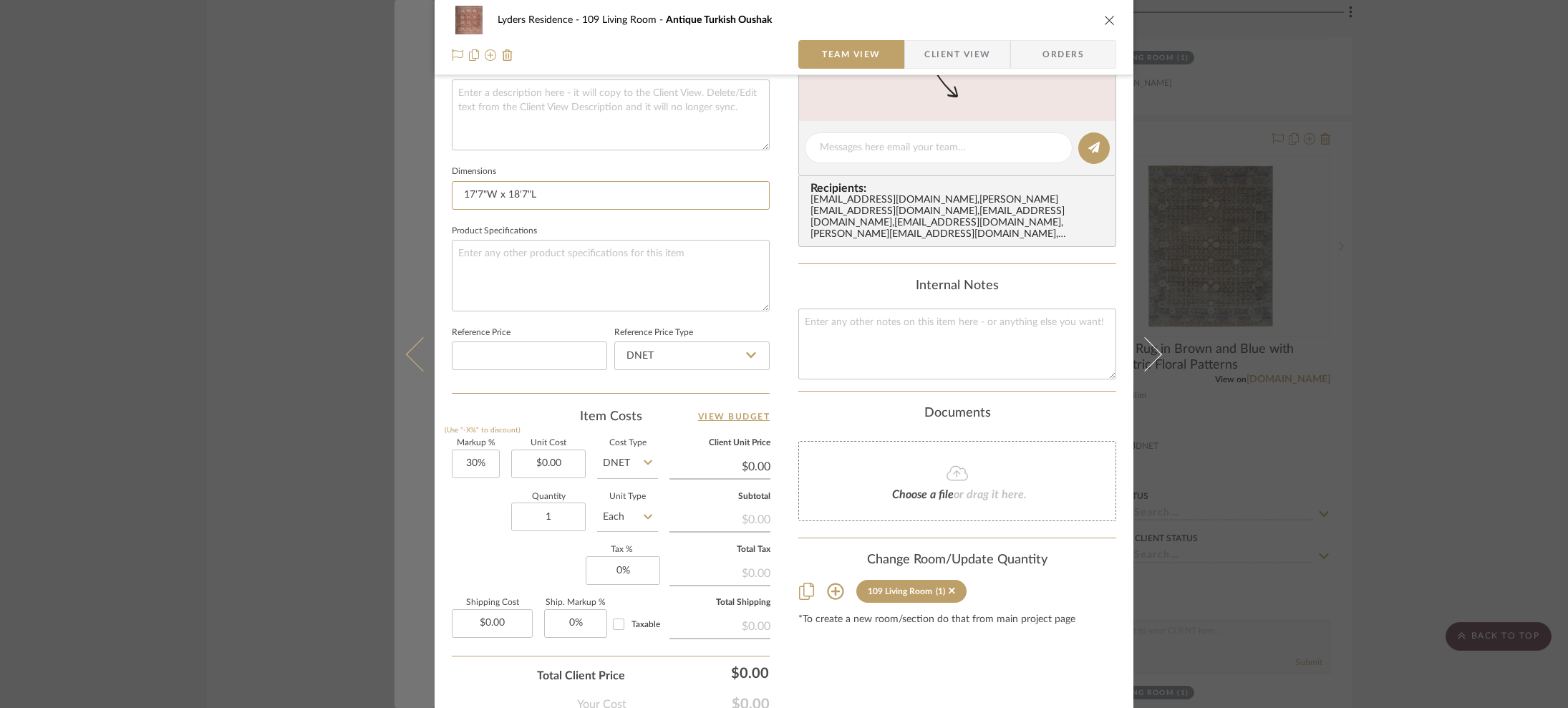
drag, startPoint x: 538, startPoint y: 199, endPoint x: 412, endPoint y: 182, distance: 127.1
click at [412, 182] on mat-dialog-content "Lyders Residence 109 Living Room Antique Turkish Oushak Team View Client View O…" at bounding box center [784, 137] width 779 height 1322
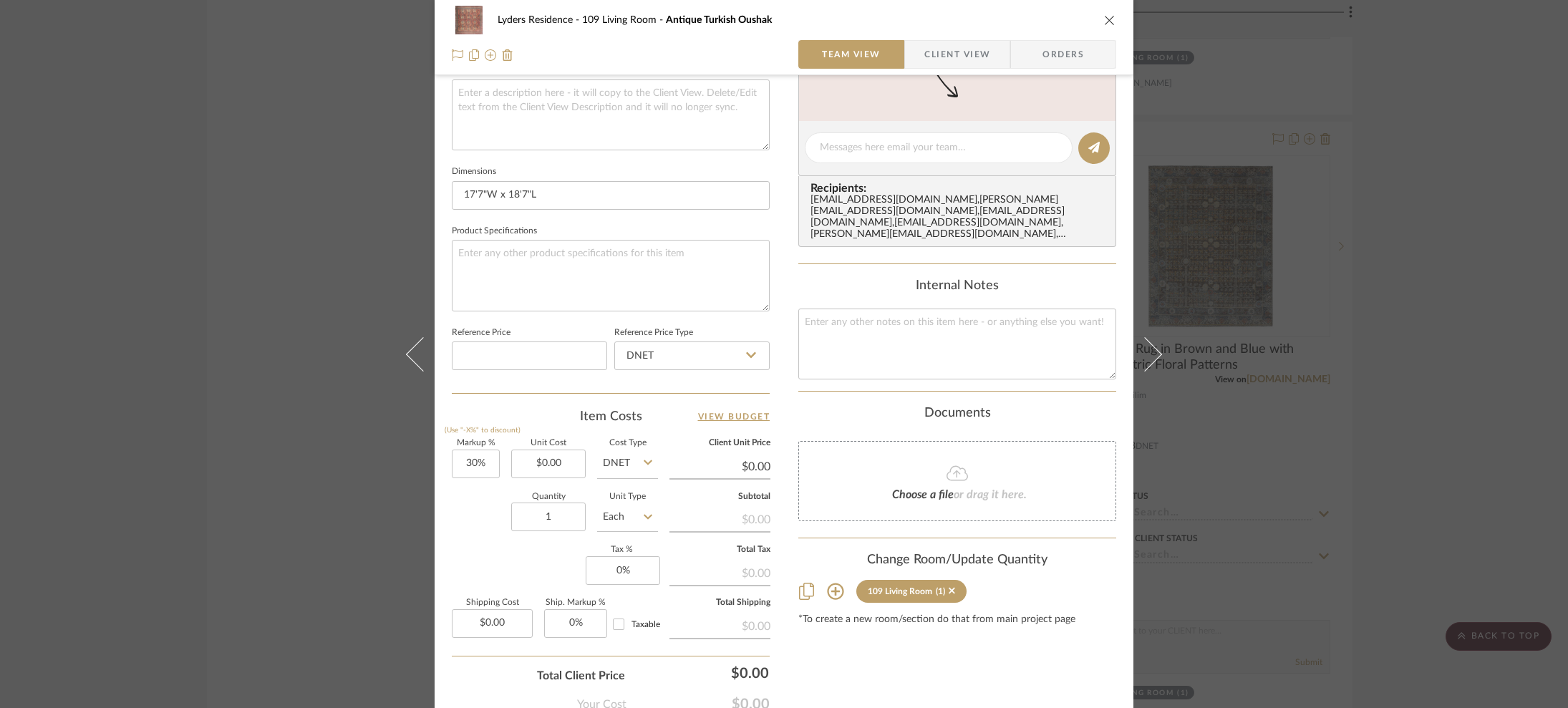
click at [1225, 354] on div "Lyders Residence 109 Living Room Antique Turkish Oushak Team View Client View O…" at bounding box center [784, 354] width 1568 height 708
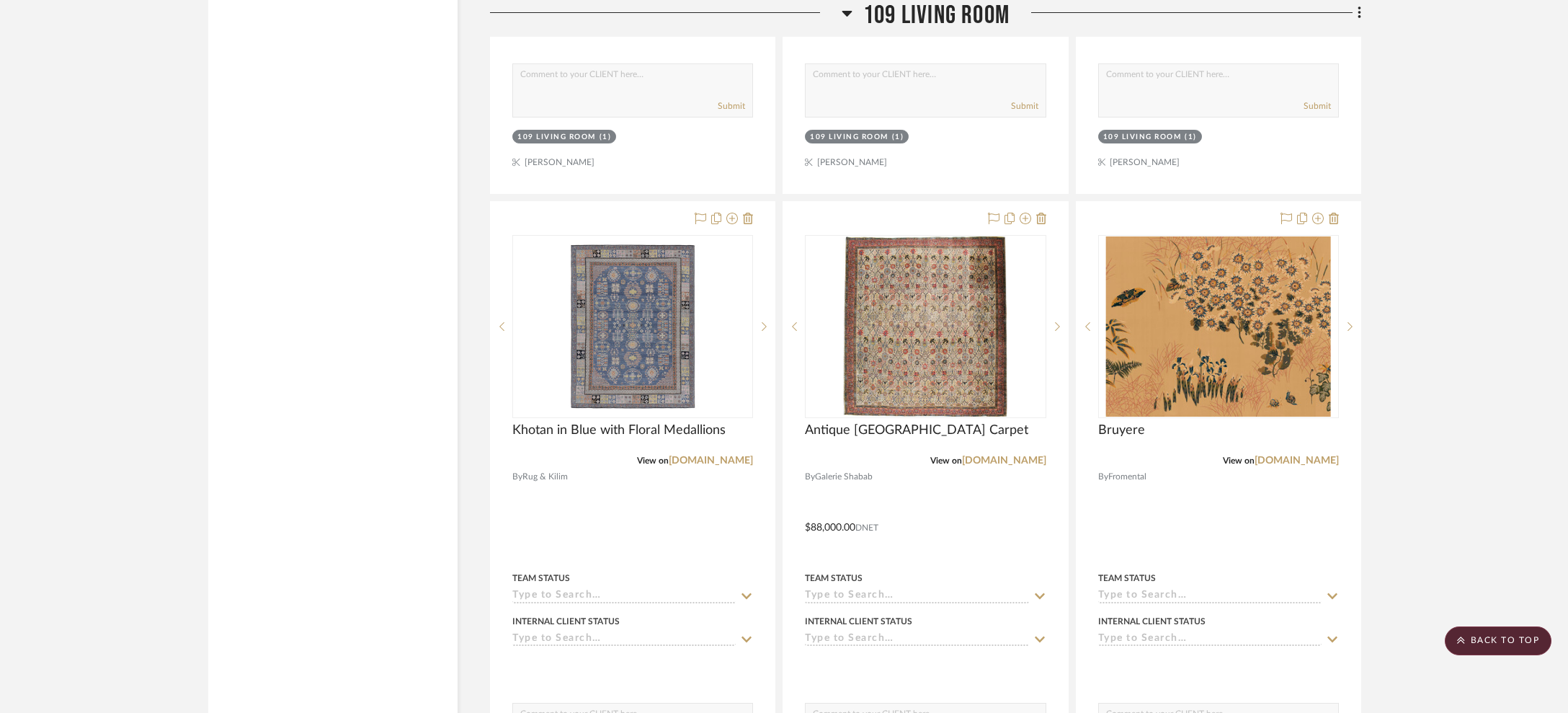
scroll to position [24148, 0]
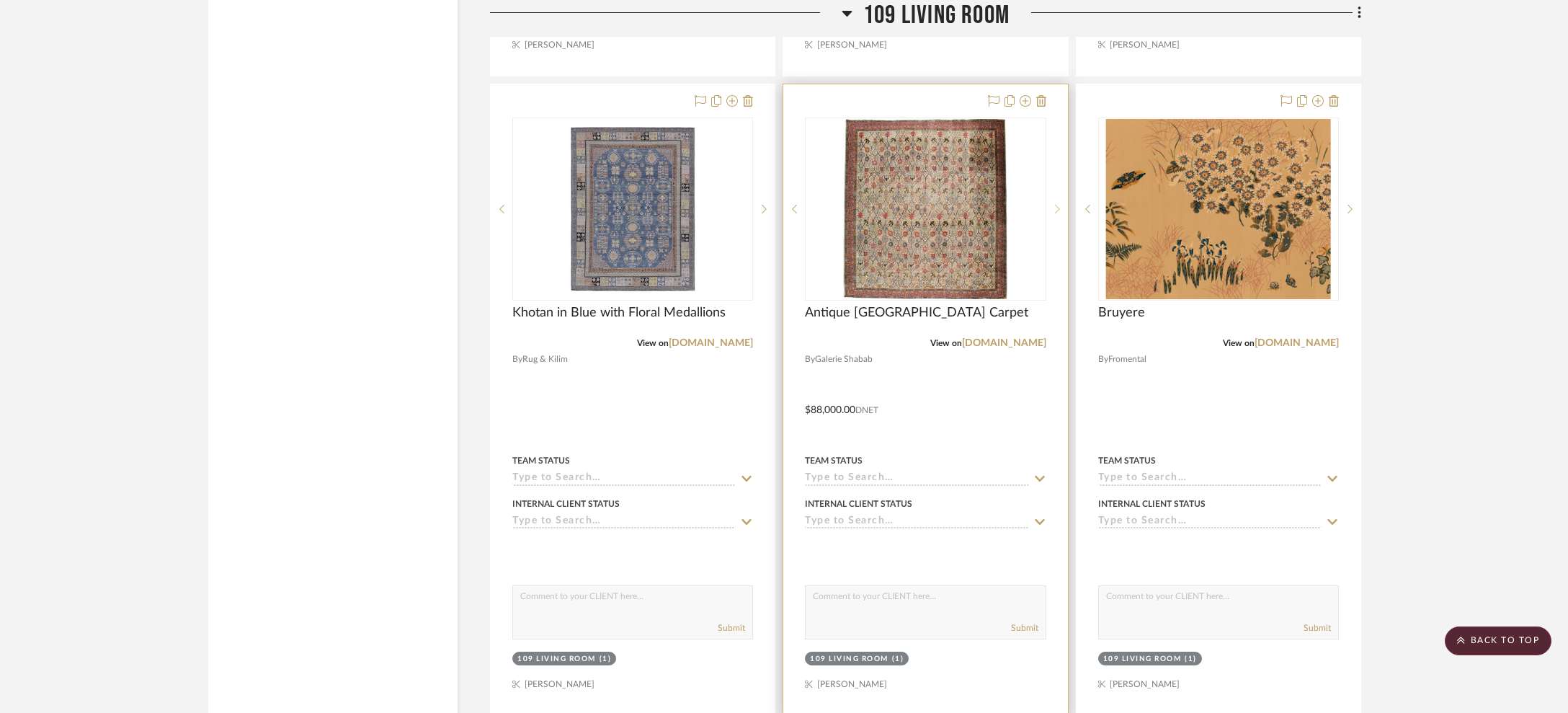
click at [1052, 204] on sr-next-btn at bounding box center [1057, 209] width 22 height 10
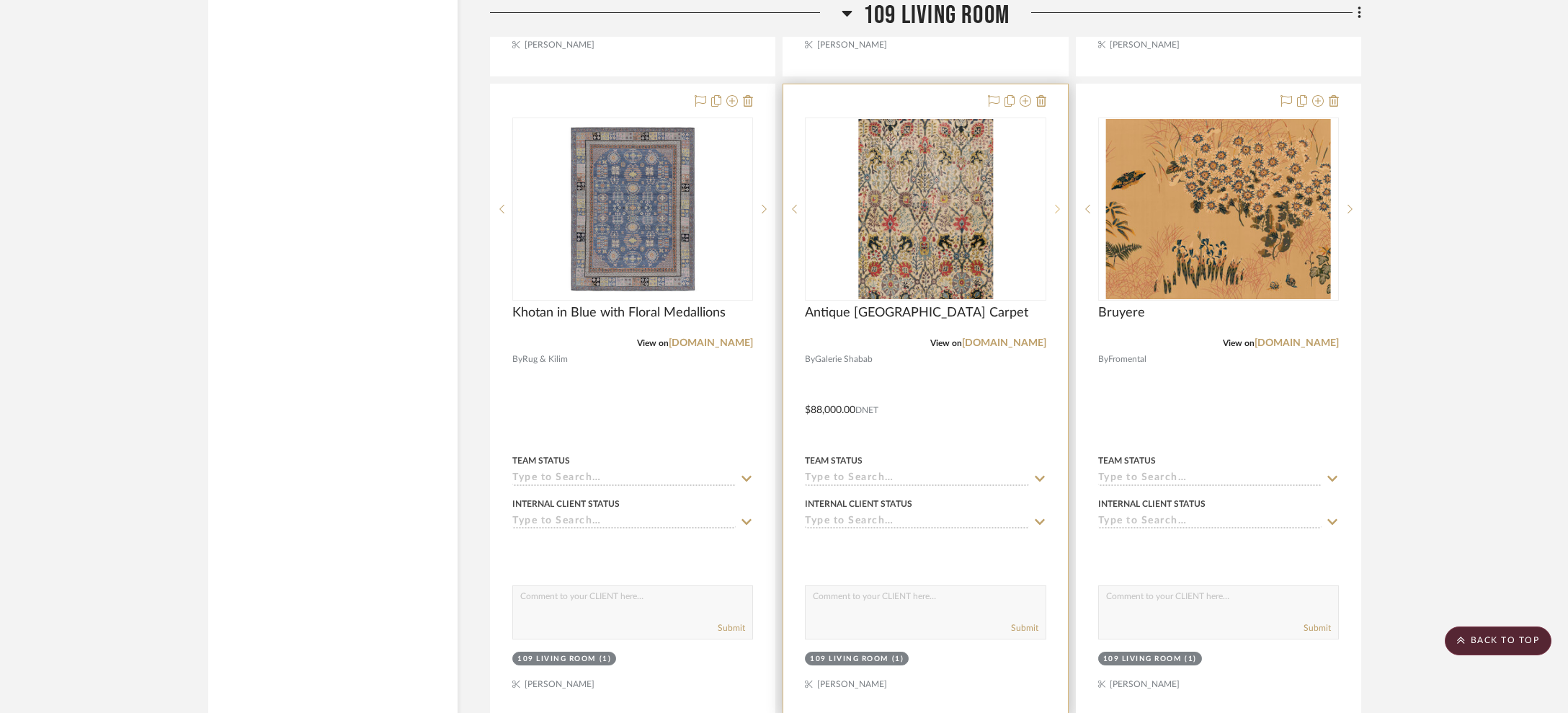
click at [1052, 204] on sr-next-btn at bounding box center [1057, 209] width 22 height 10
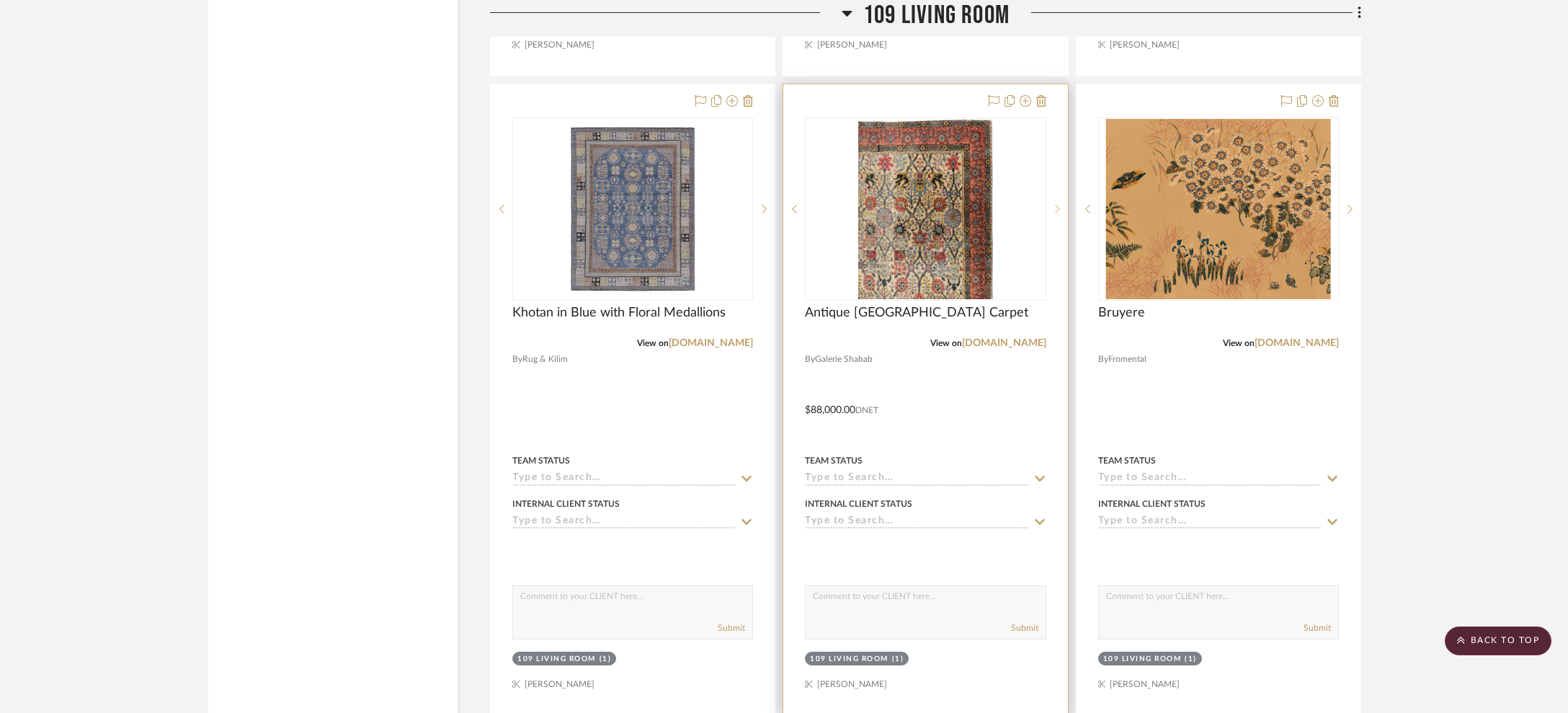
click at [1052, 204] on sr-next-btn at bounding box center [1057, 209] width 22 height 10
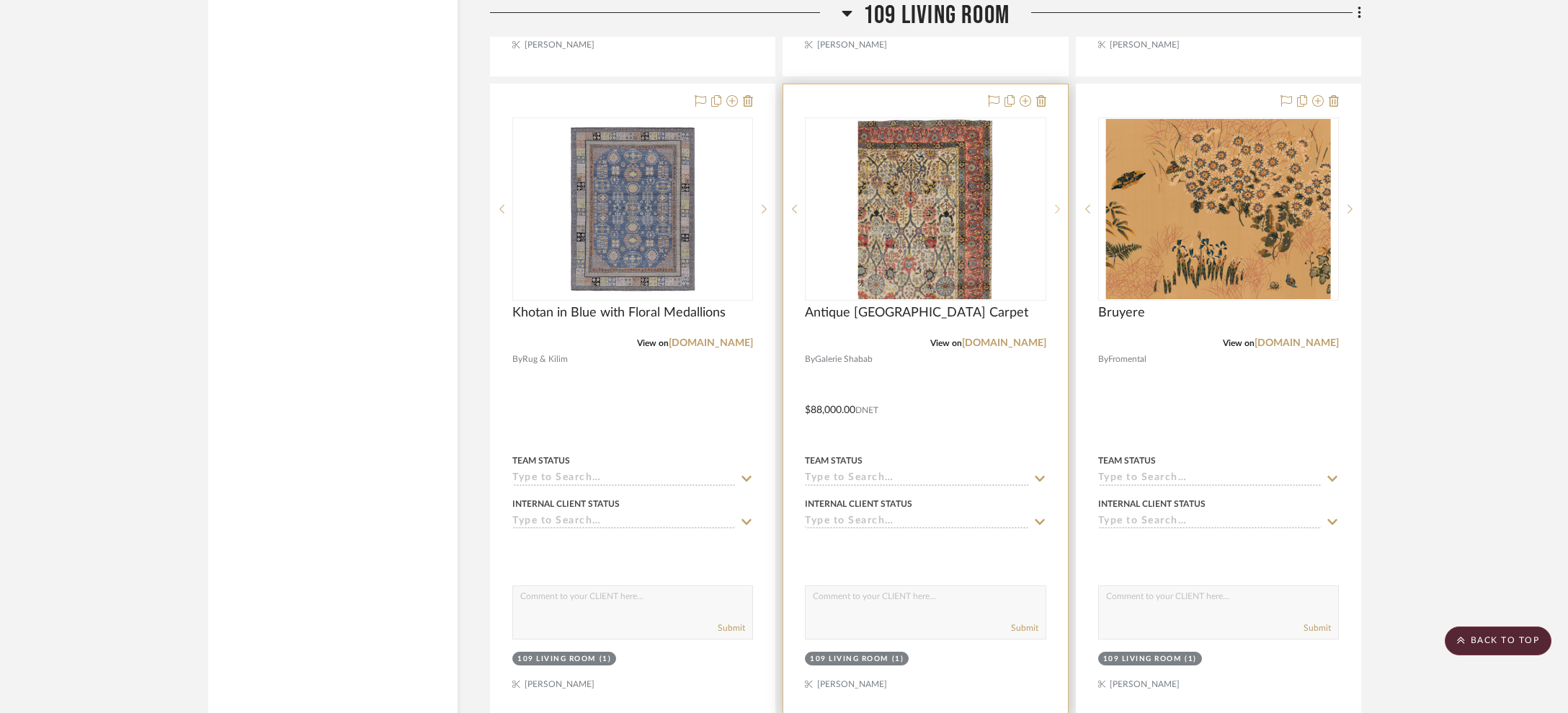
click at [1052, 204] on sr-next-btn at bounding box center [1057, 209] width 22 height 10
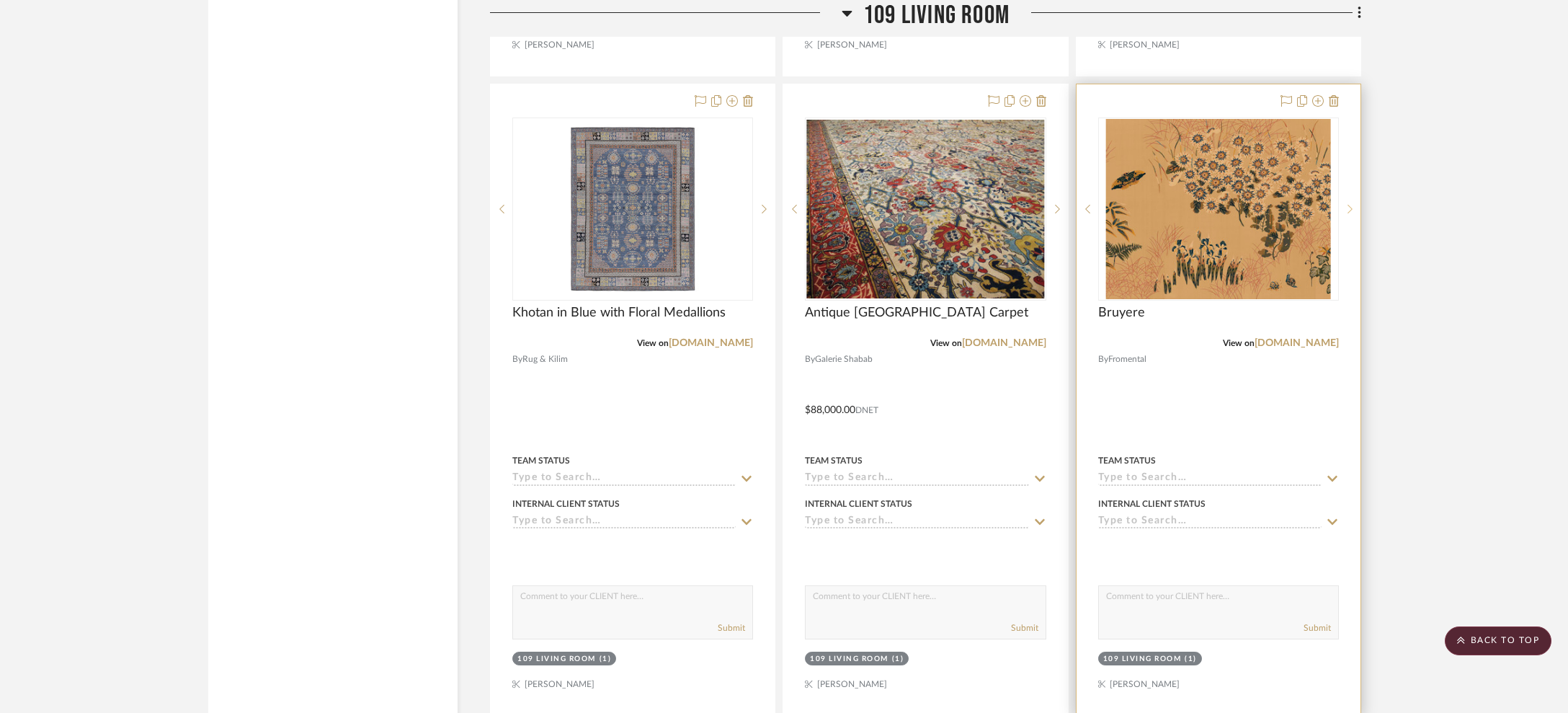
click at [1233, 204] on sr-next-btn at bounding box center [1349, 209] width 22 height 10
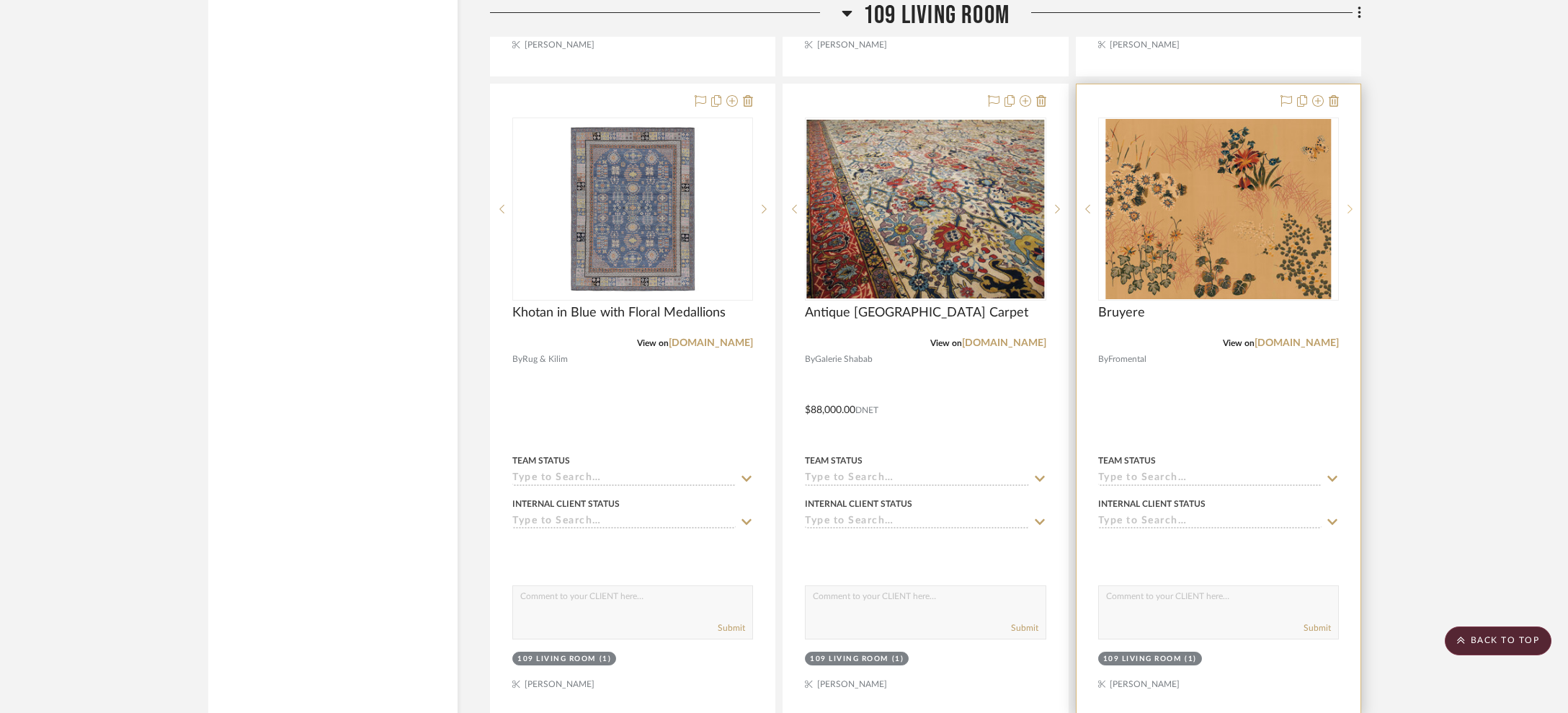
click at [1233, 204] on sr-next-btn at bounding box center [1349, 209] width 22 height 10
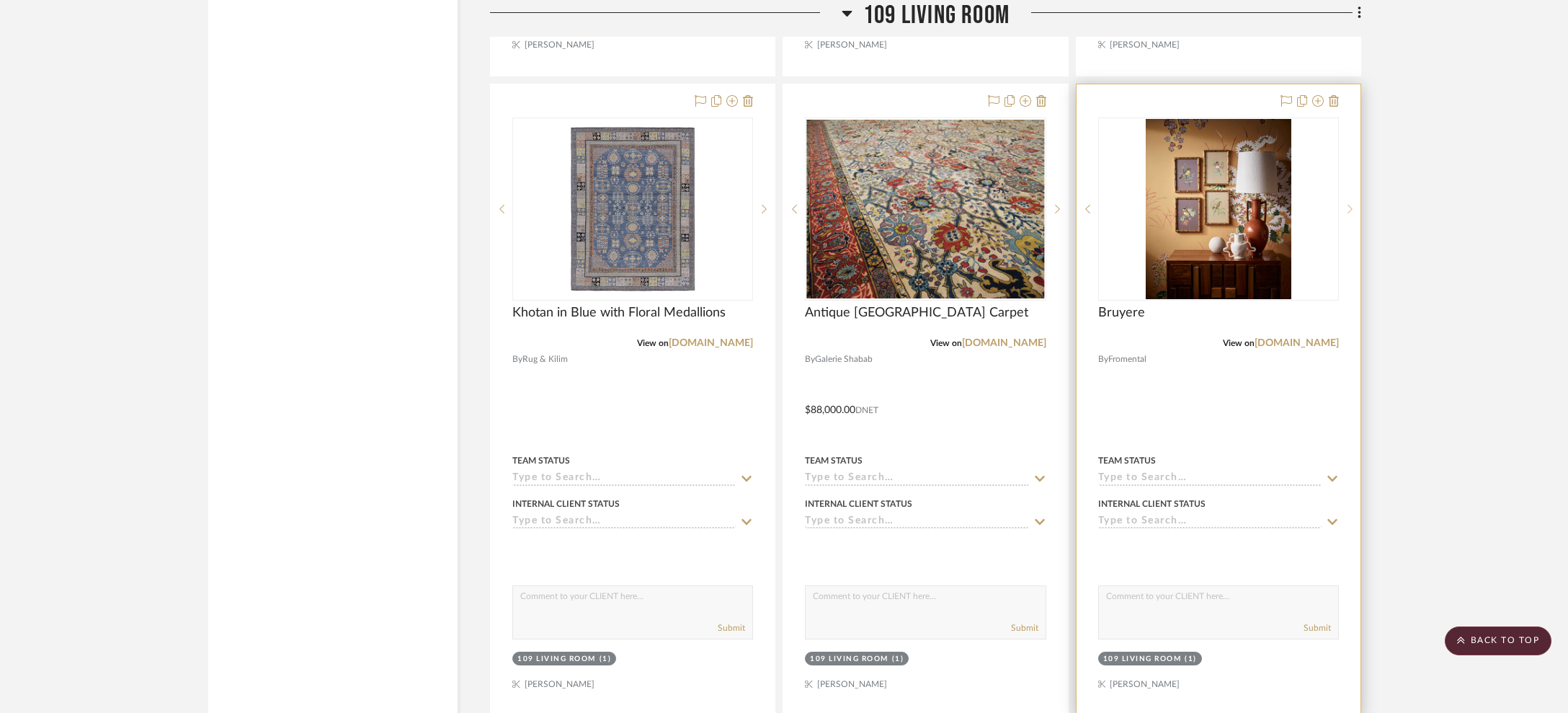
click at [1233, 204] on sr-next-btn at bounding box center [1349, 209] width 22 height 10
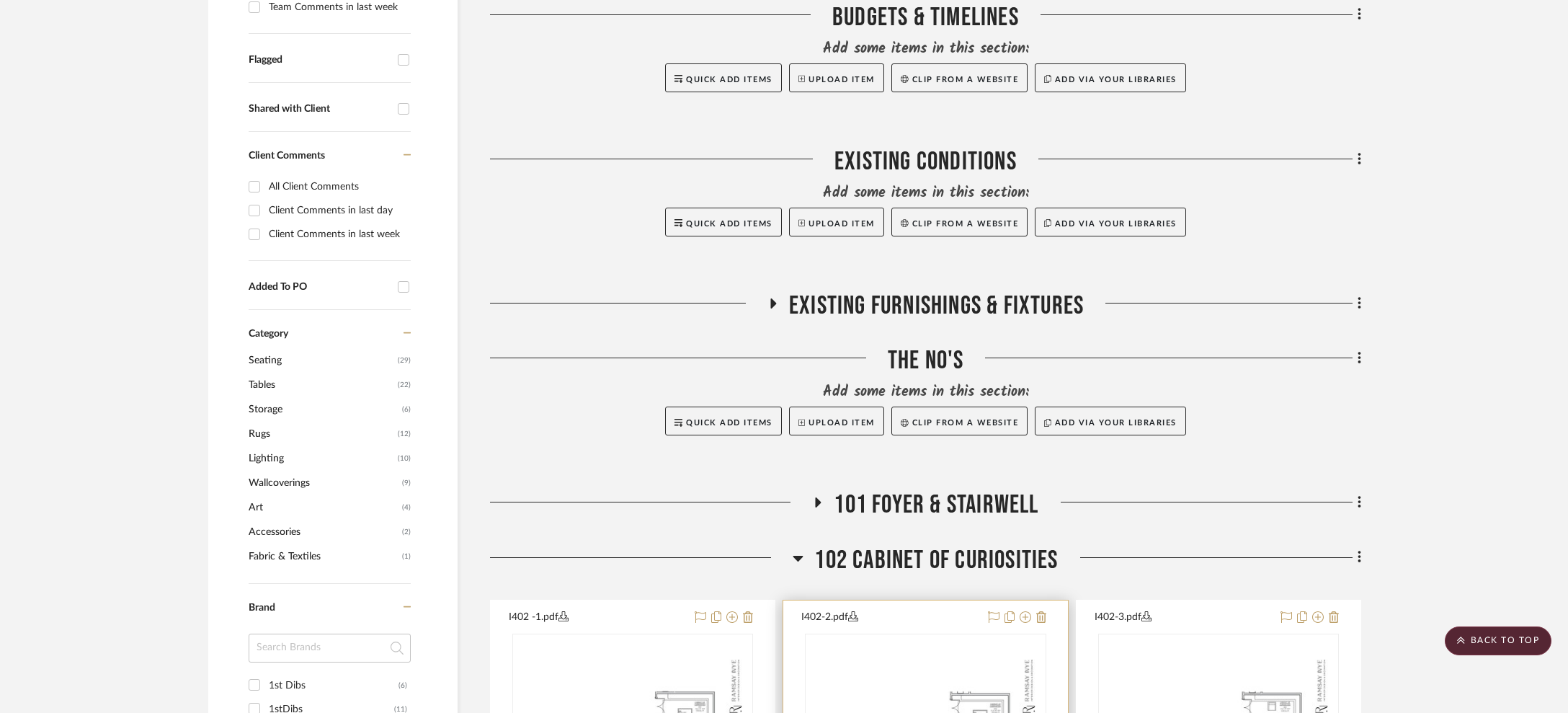
scroll to position [572, 0]
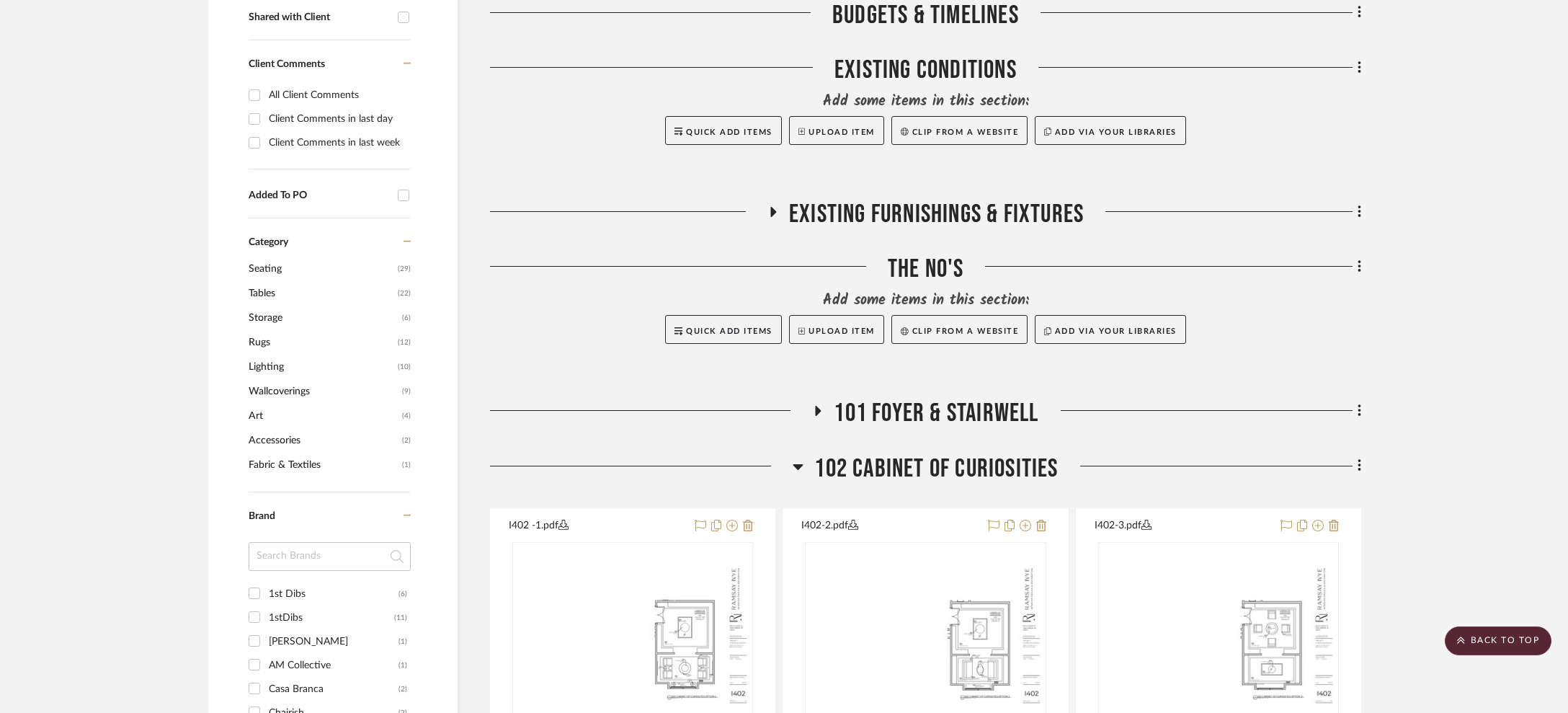
click at [921, 419] on span "101 Foyer & Stairwell" at bounding box center [936, 413] width 205 height 31
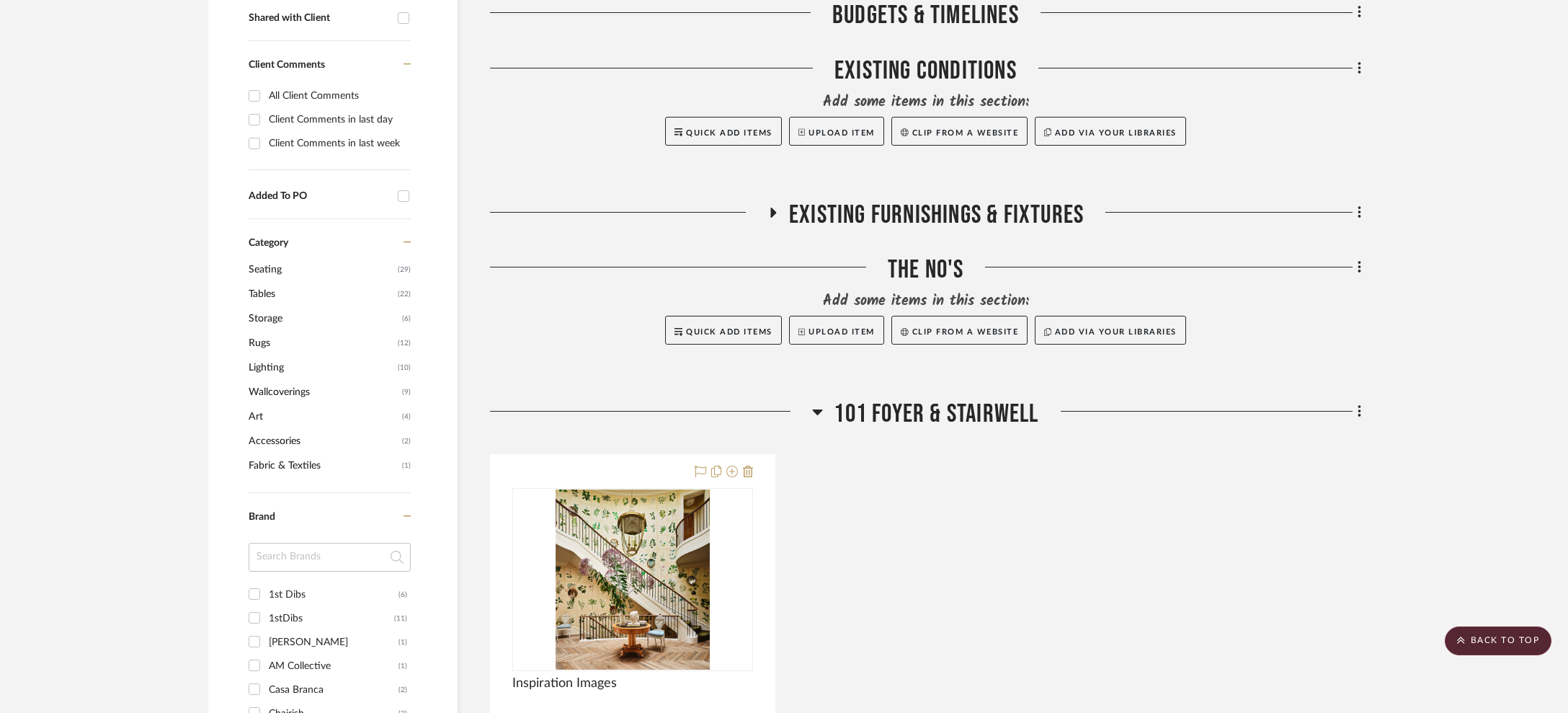
click at [922, 405] on span "101 Foyer & Stairwell" at bounding box center [936, 414] width 205 height 31
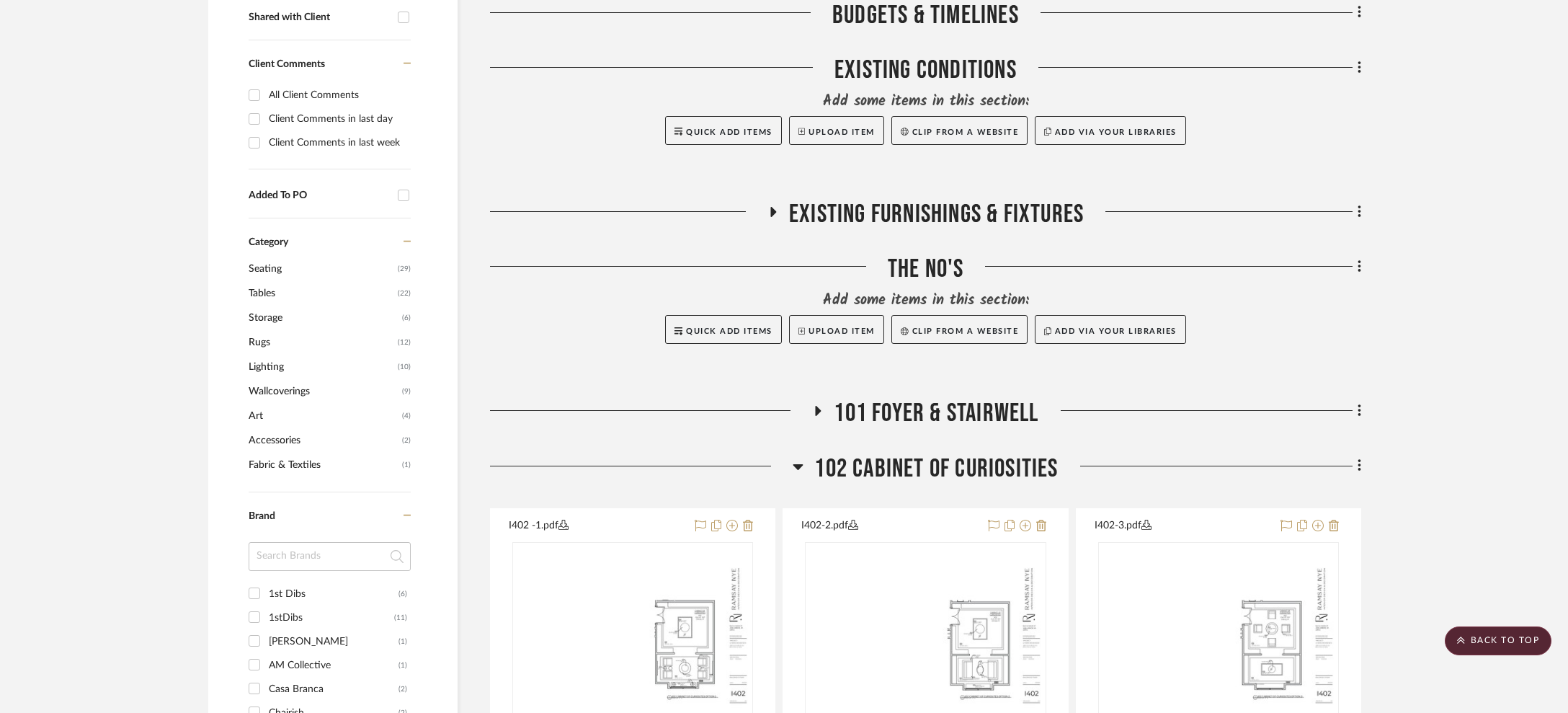
click at [915, 459] on span "102 Cabinet of Curiosities" at bounding box center [936, 469] width 244 height 31
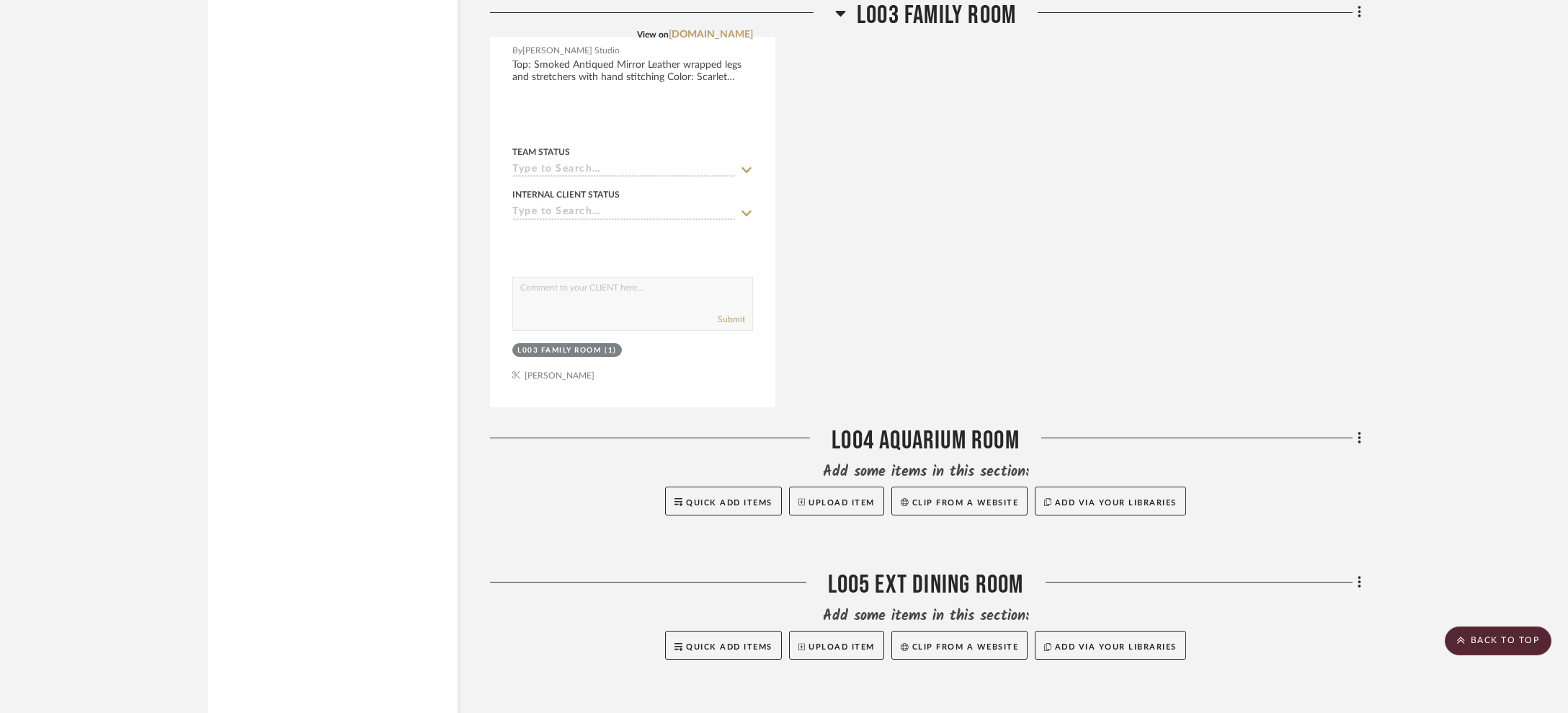
scroll to position [16132, 0]
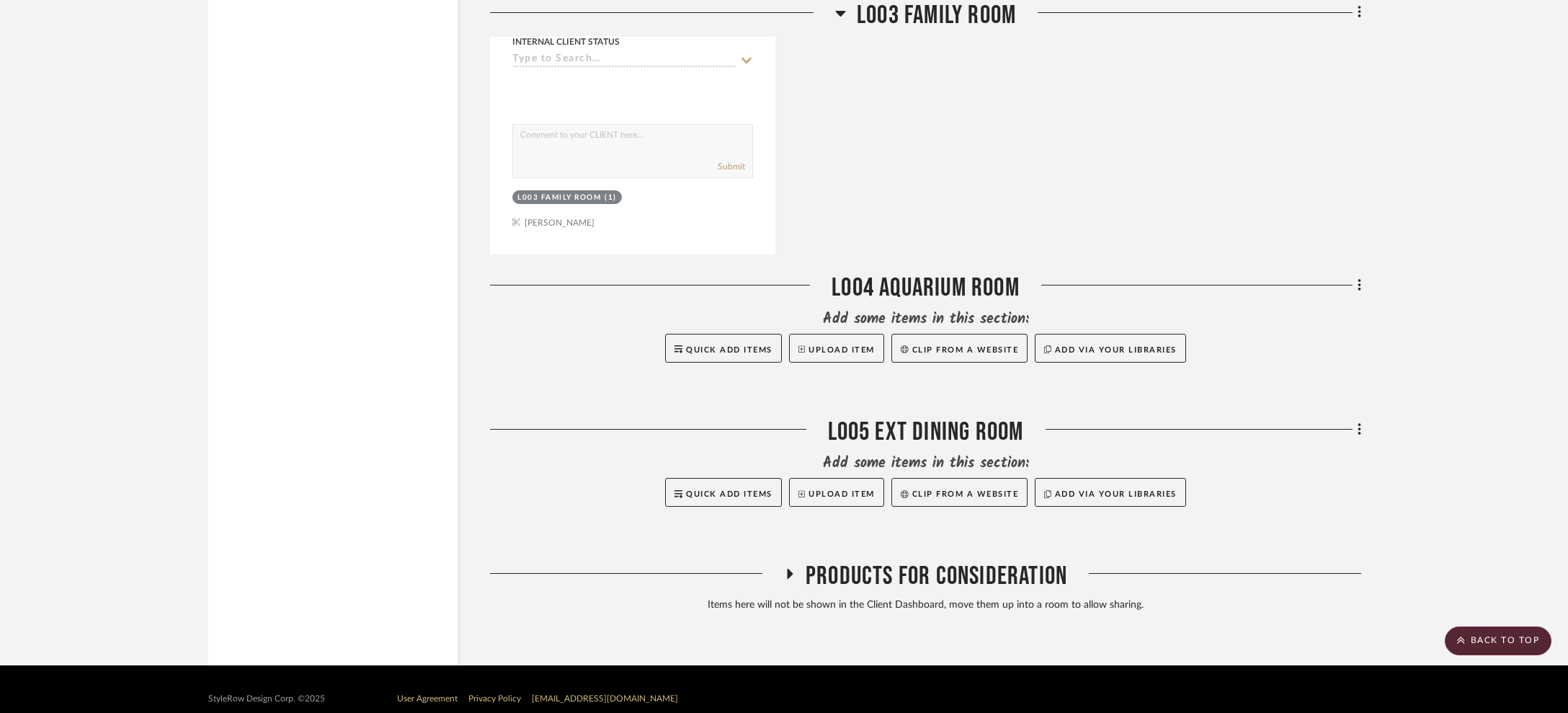
click at [884, 561] on span "Products For Consideration" at bounding box center [936, 577] width 261 height 31
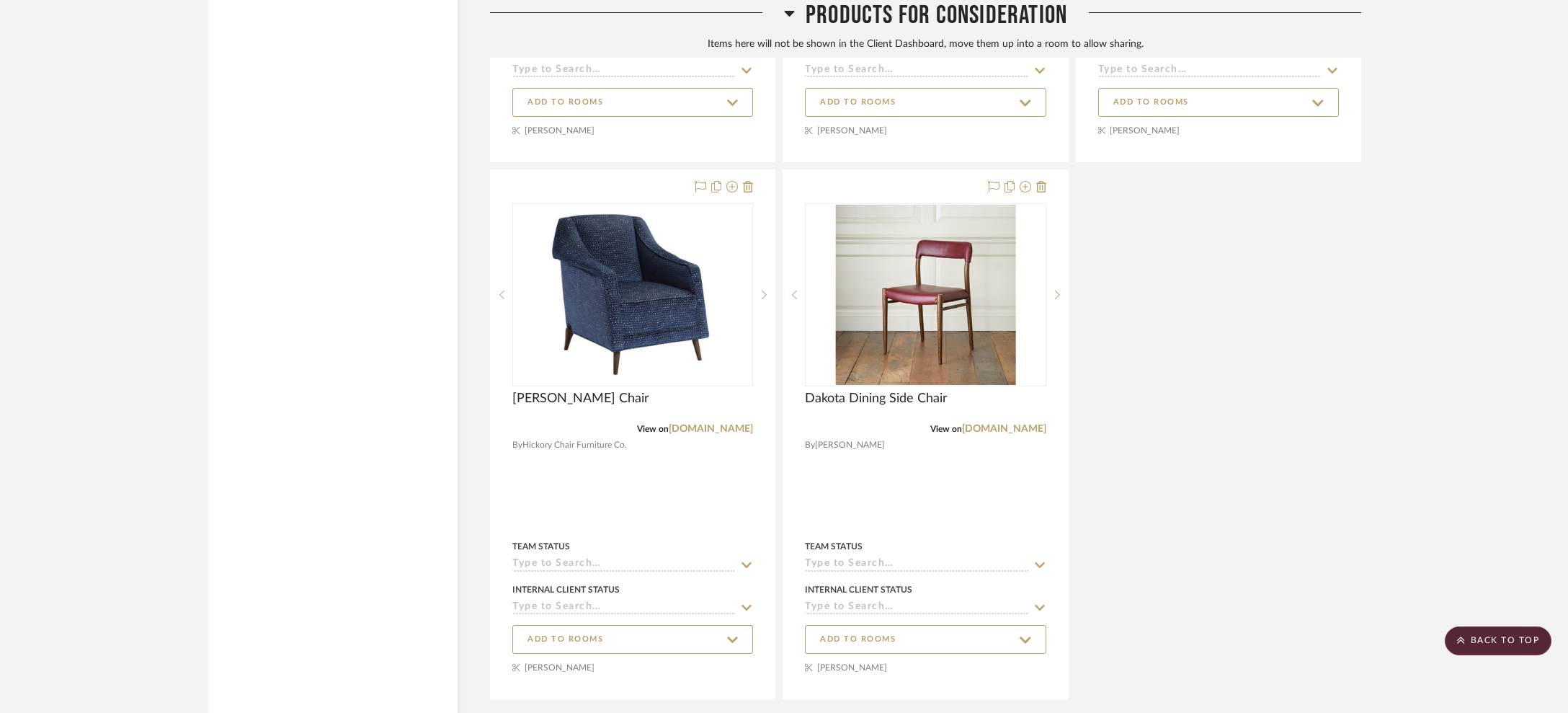
scroll to position [17796, 0]
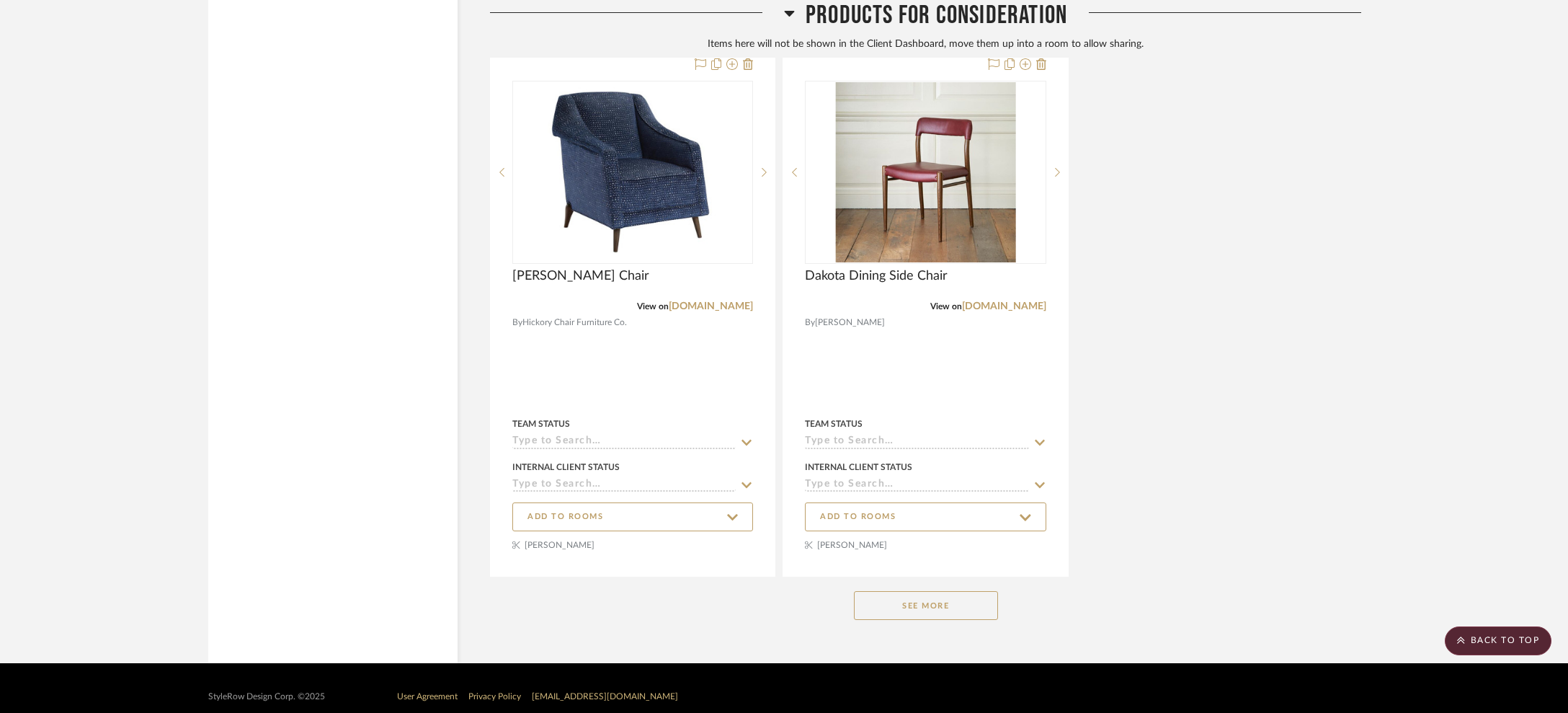
click at [899, 591] on button "See More" at bounding box center [926, 605] width 144 height 29
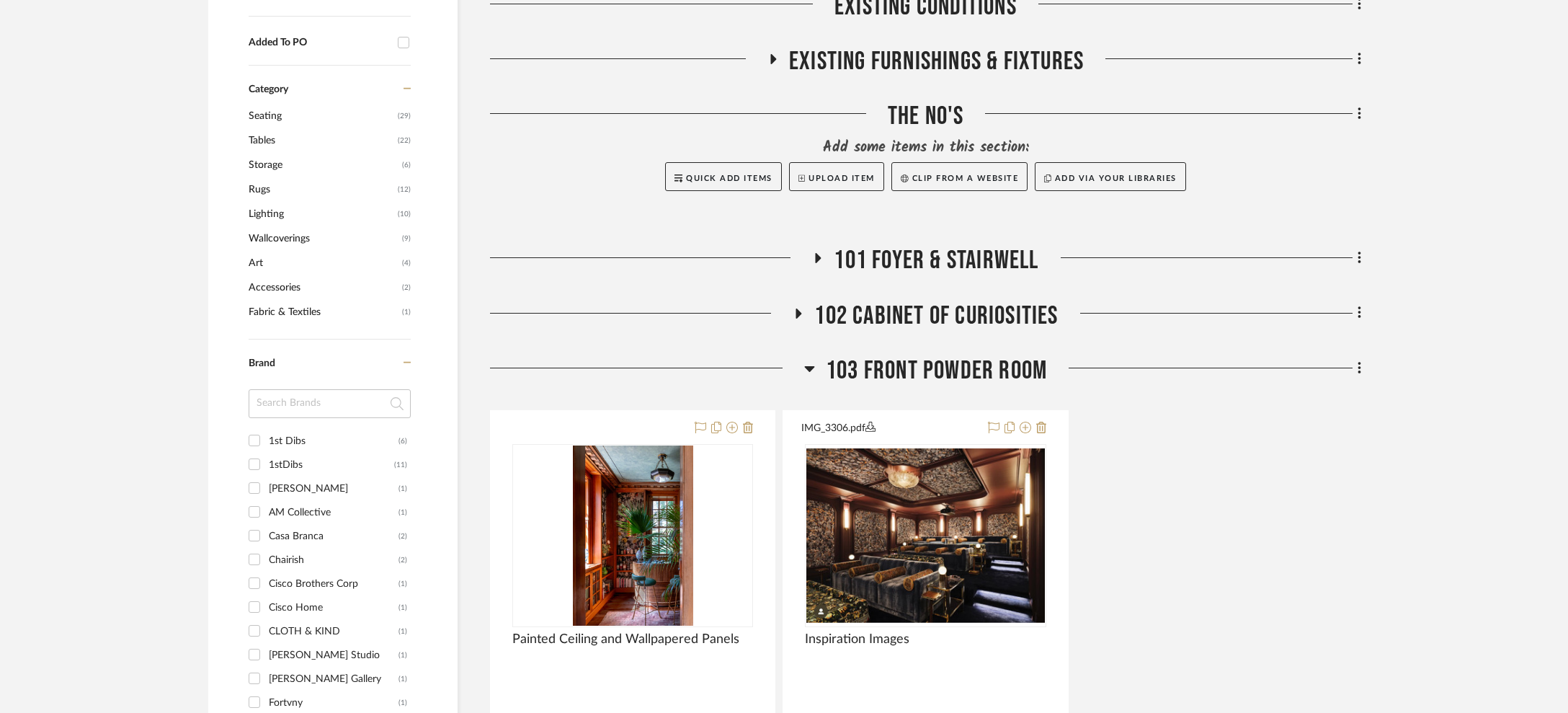
scroll to position [733, 0]
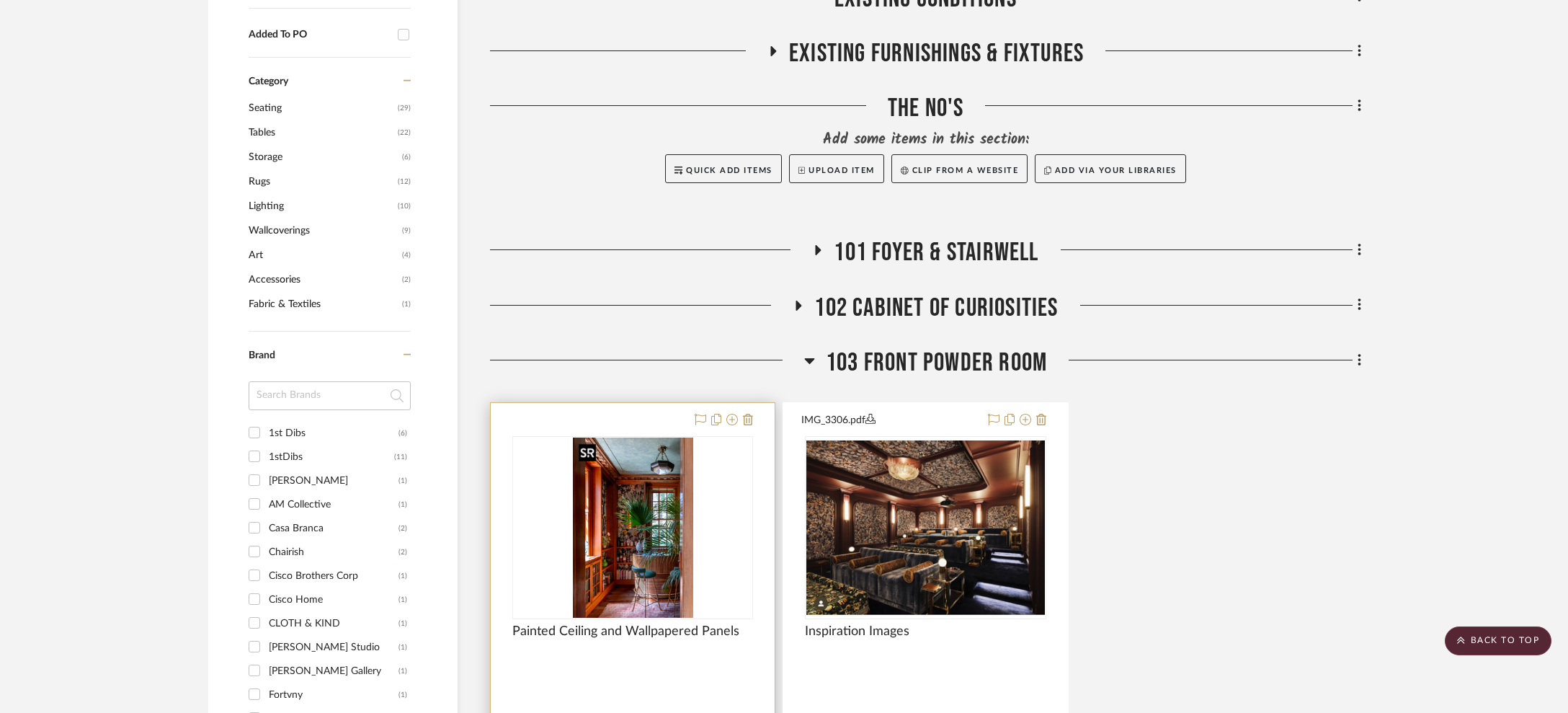
click at [0, 0] on img at bounding box center [0, 0] width 0 height 0
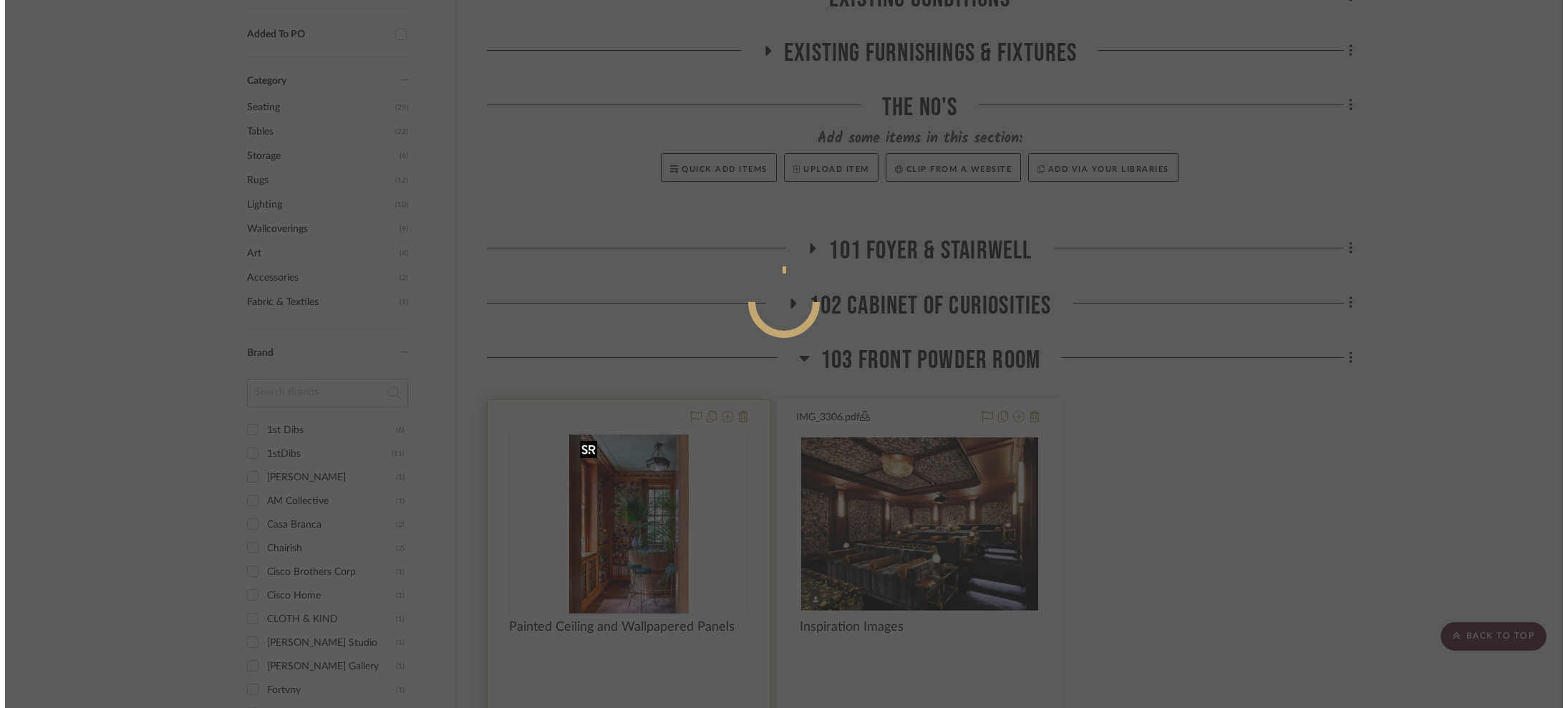
scroll to position [0, 0]
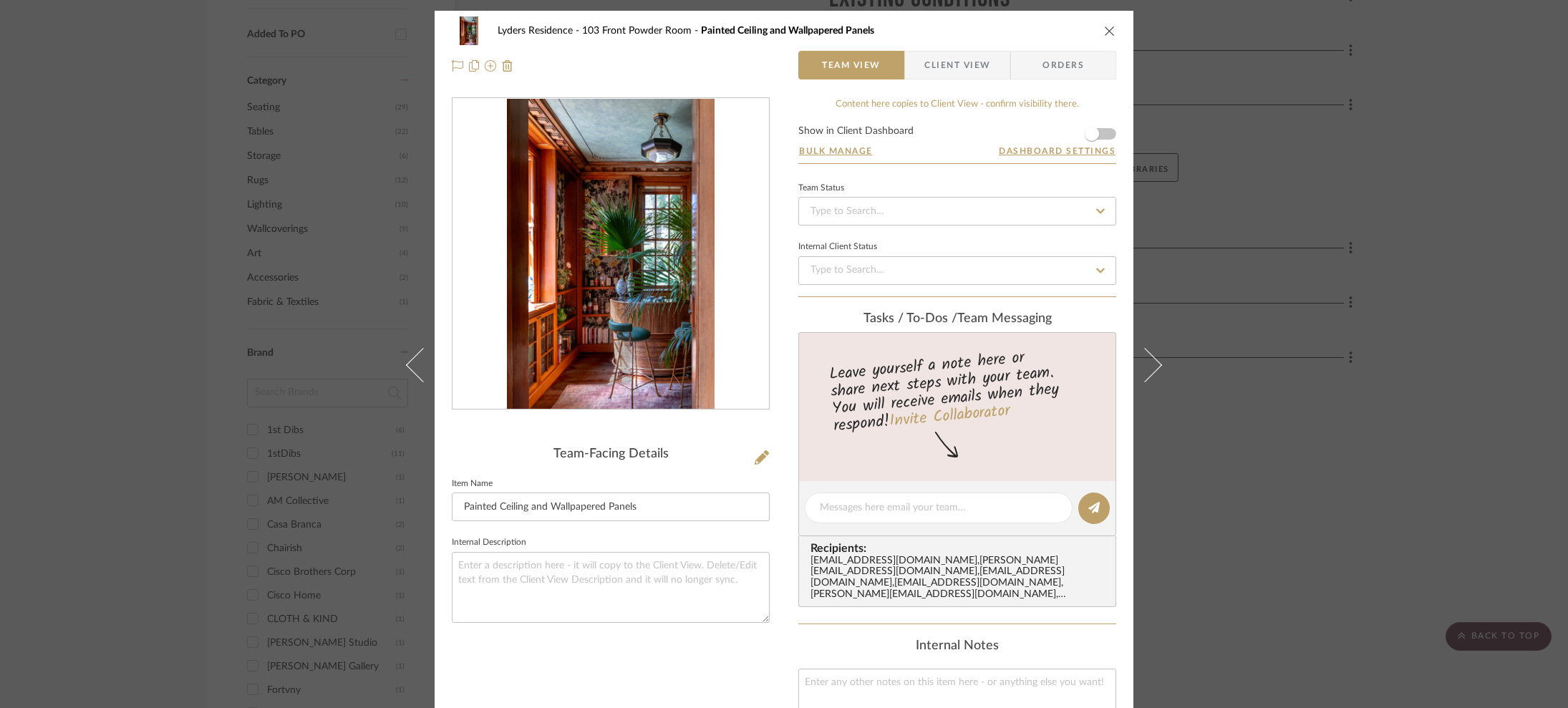
click at [567, 258] on div at bounding box center [610, 254] width 317 height 312
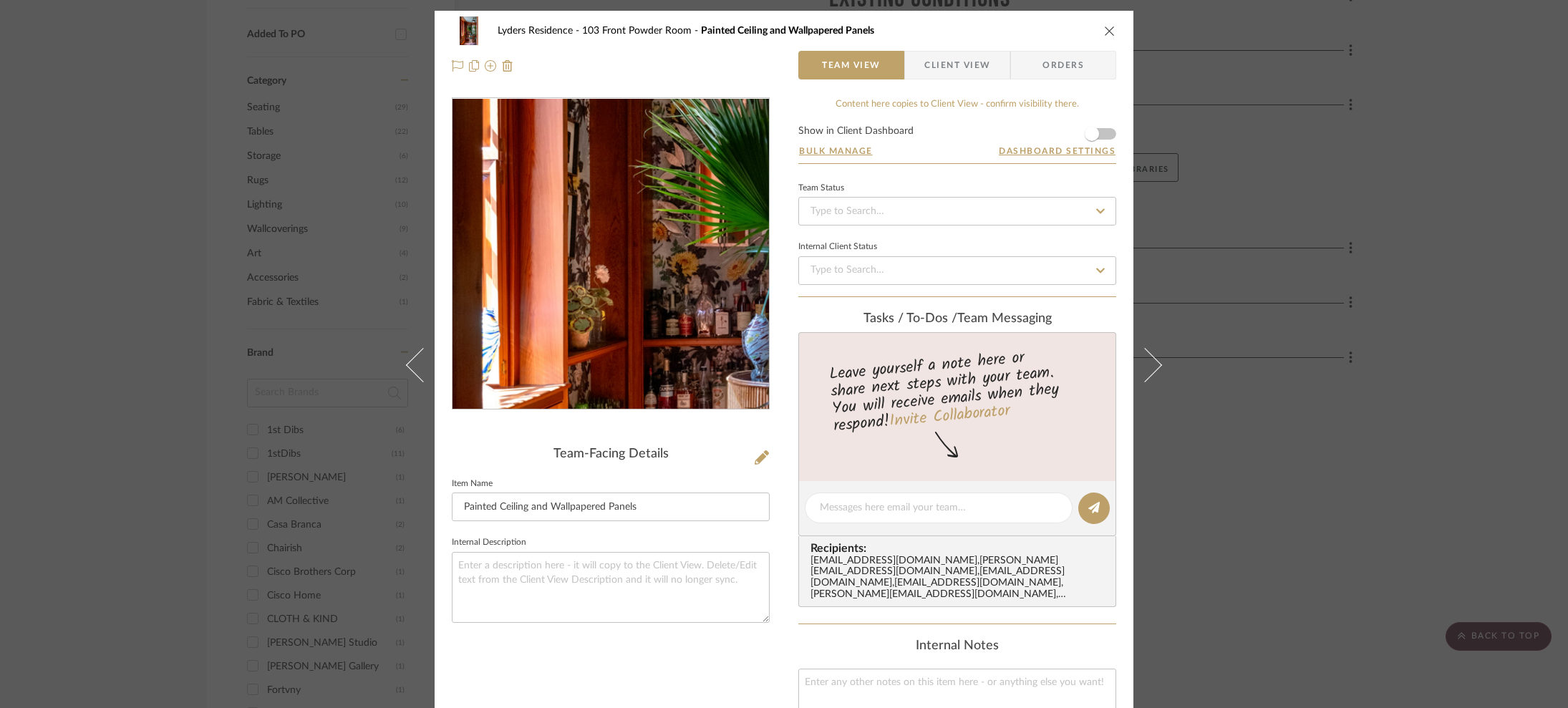
click at [677, 241] on img "0" at bounding box center [611, 254] width 207 height 310
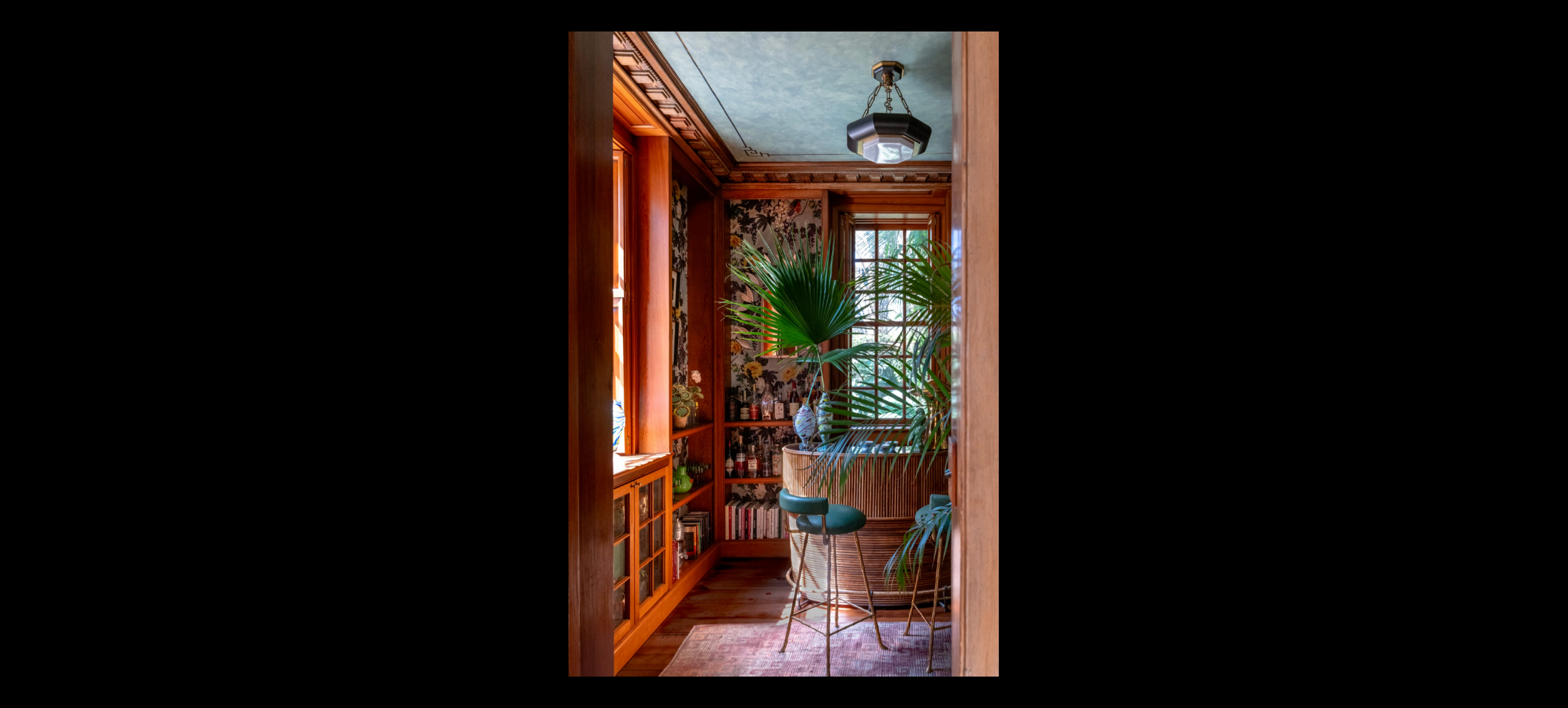
click at [1225, 222] on div at bounding box center [1352, 385] width 1568 height 708
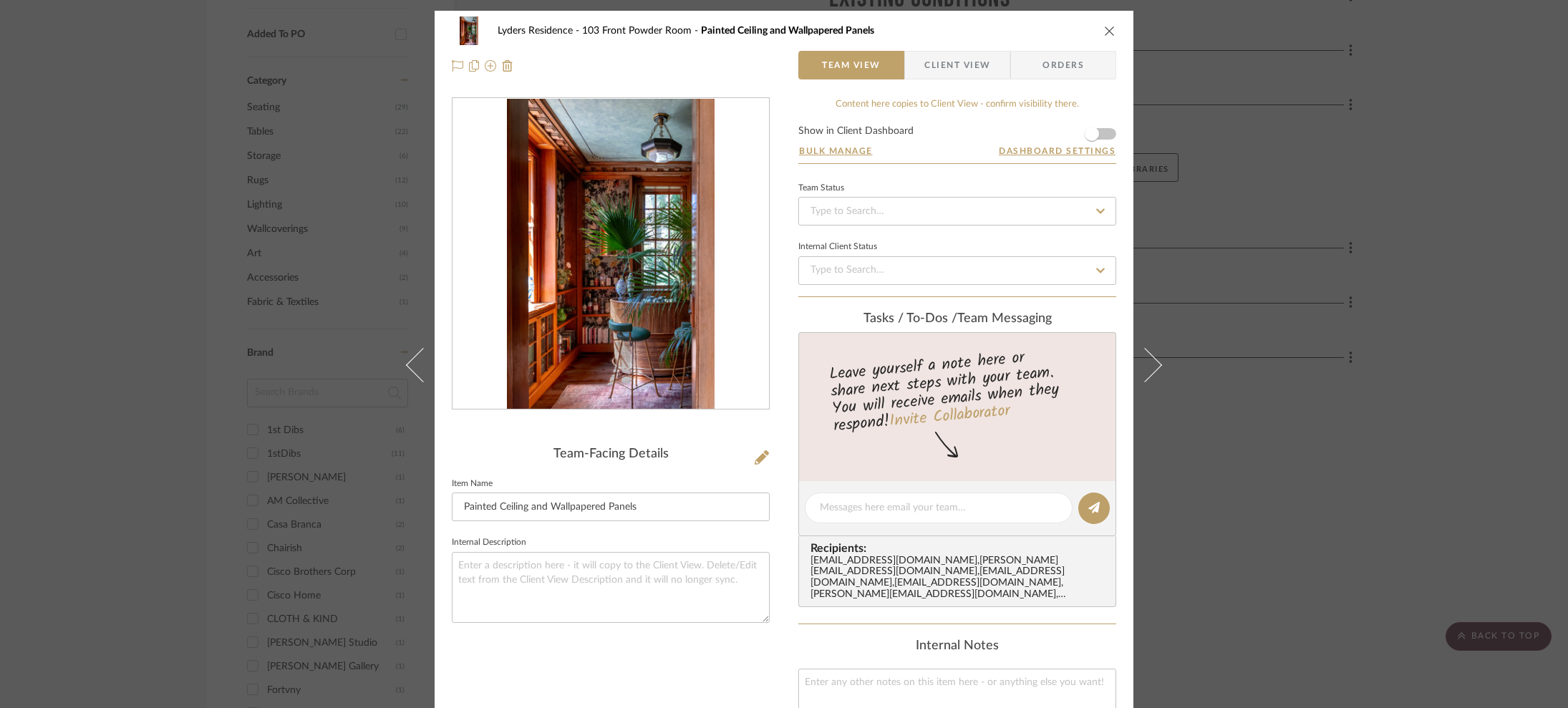
click at [1225, 222] on div "Lyders Residence 103 Front Powder Room Painted Ceiling and Wallpapered Panels T…" at bounding box center [784, 354] width 1568 height 708
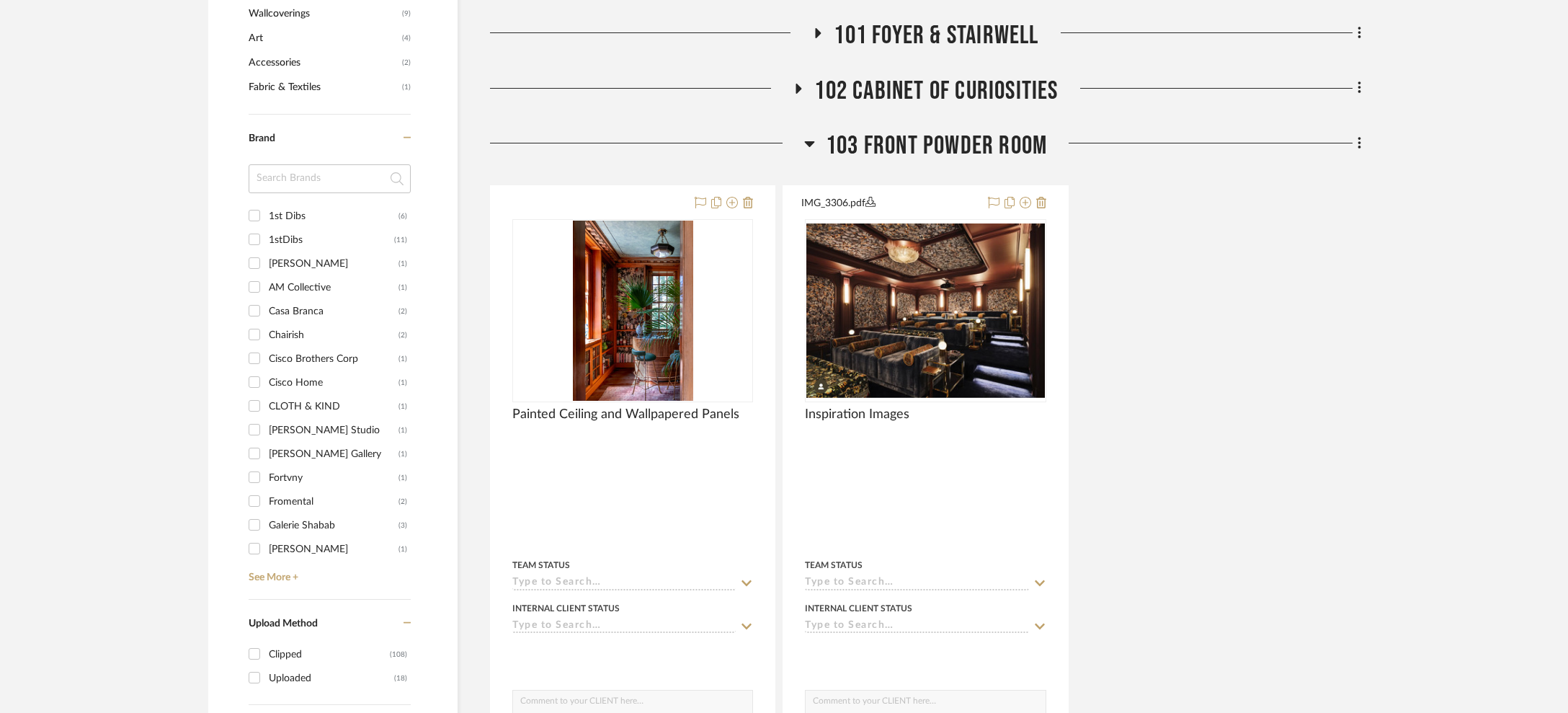
scroll to position [1001, 0]
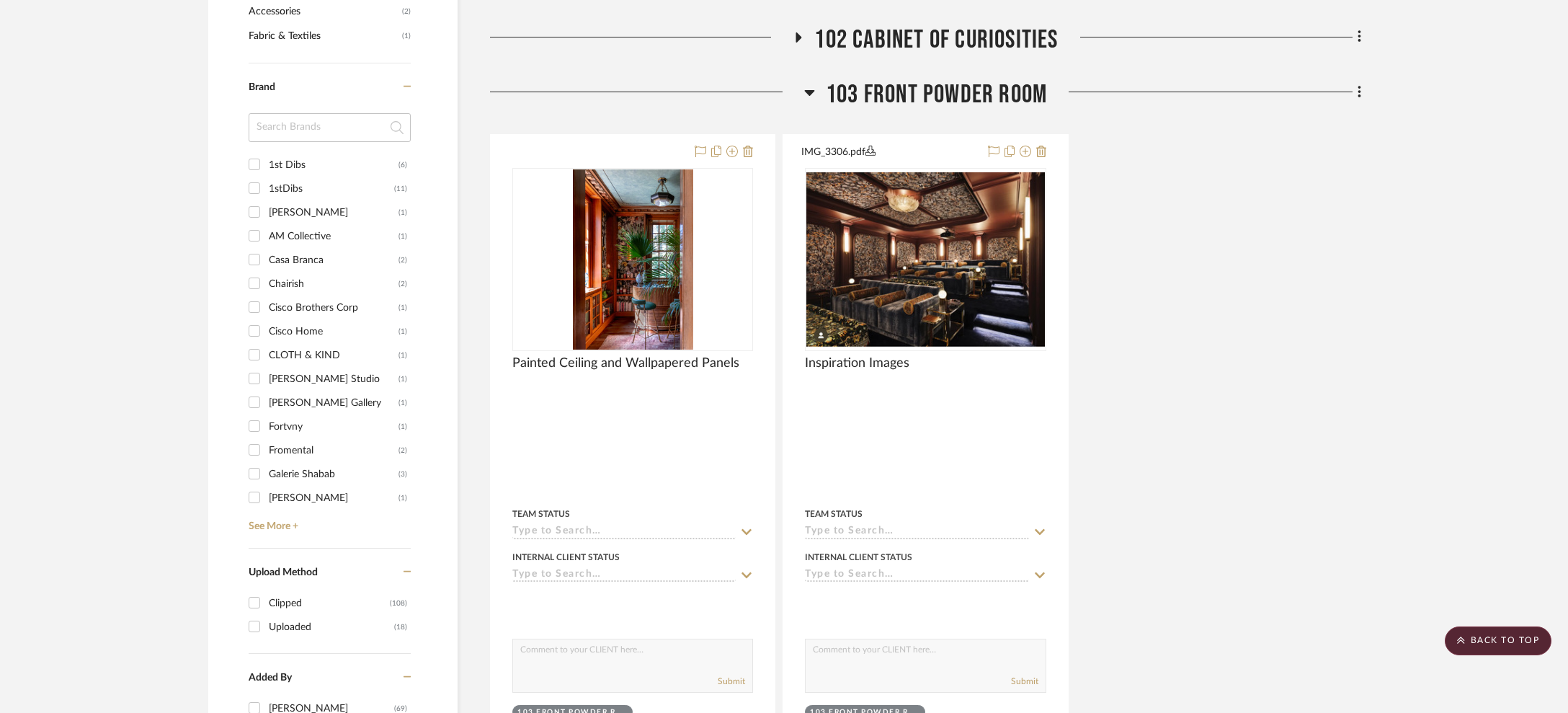
drag, startPoint x: 930, startPoint y: 90, endPoint x: 933, endPoint y: 179, distance: 89.1
click at [930, 90] on span "103 Front Powder Room" at bounding box center [936, 95] width 221 height 31
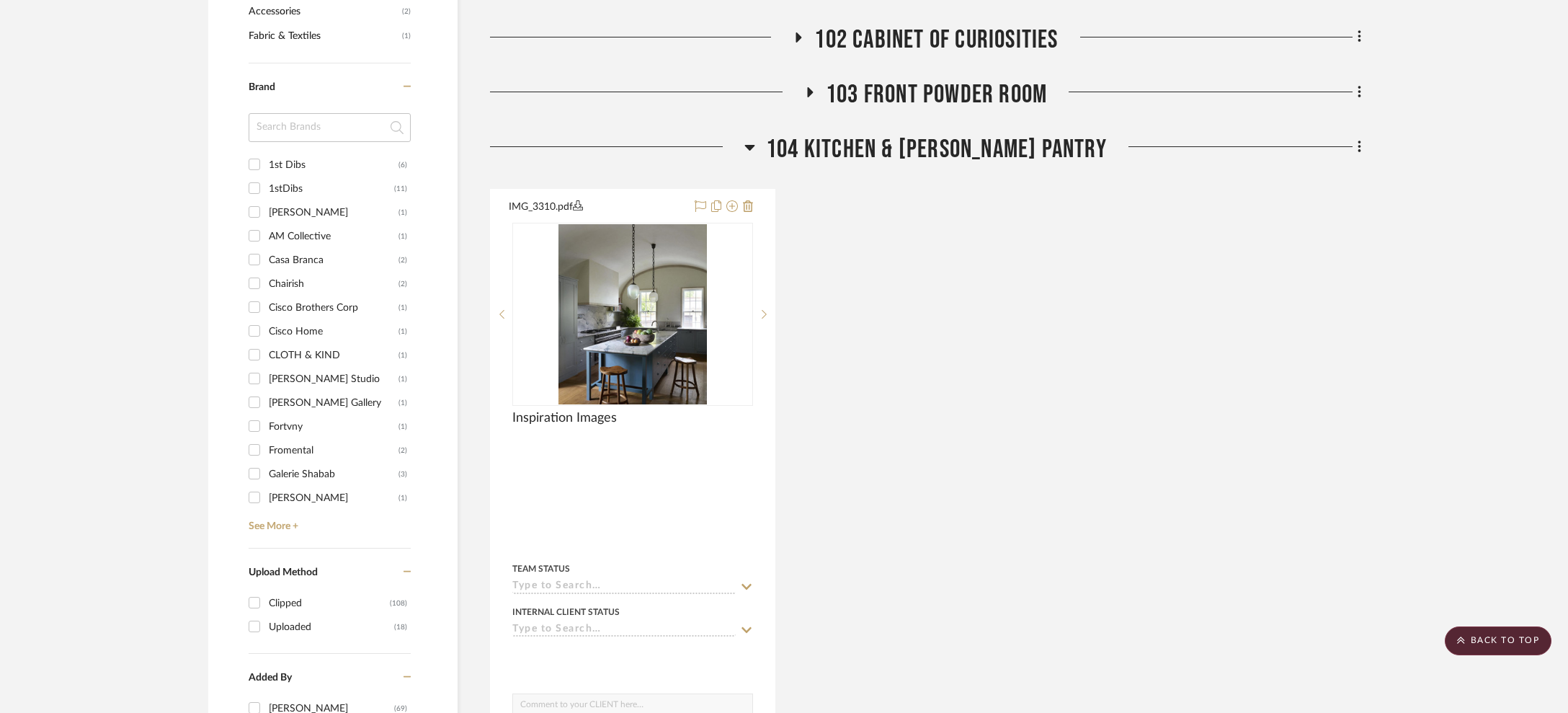
click at [941, 146] on span "104 Kitchen & Butler's Pantry" at bounding box center [936, 149] width 341 height 31
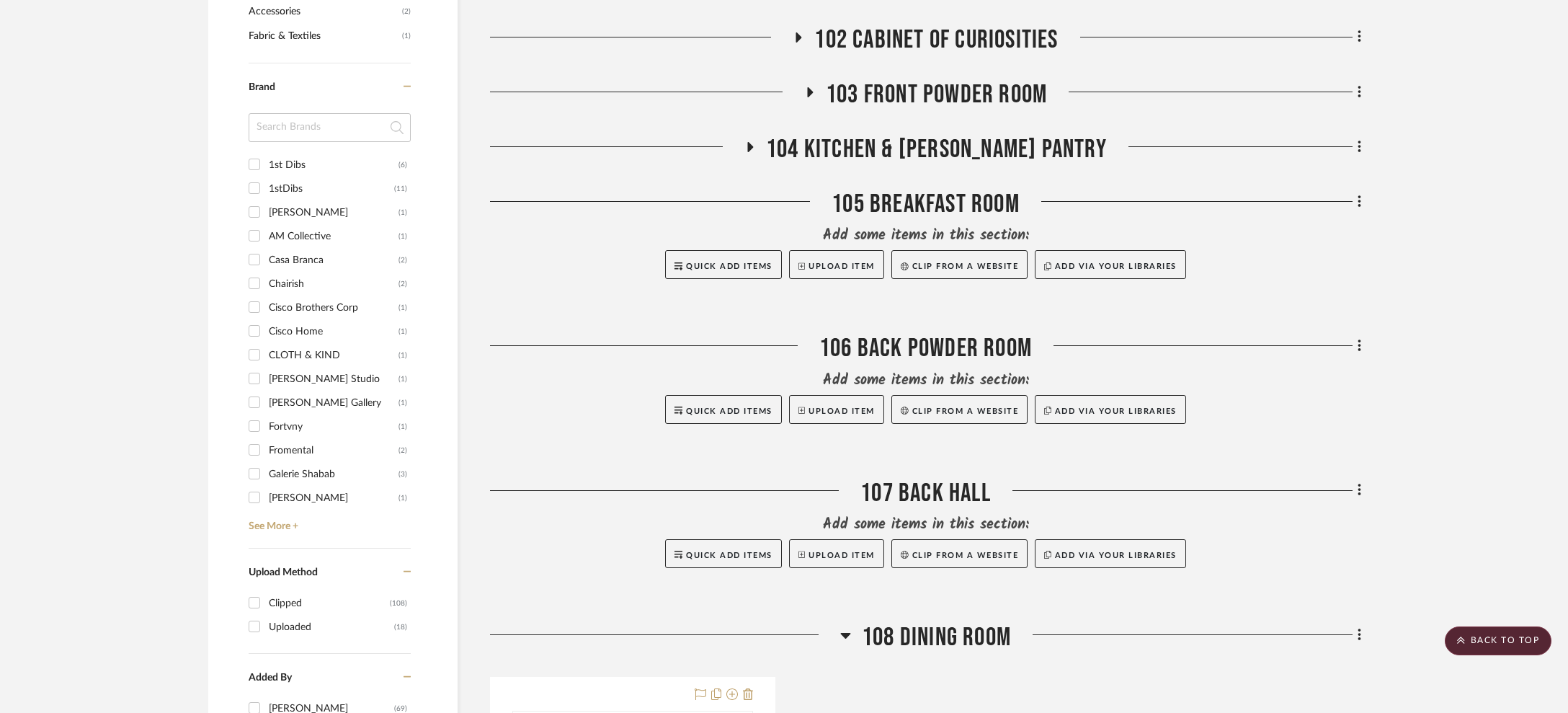
click at [911, 146] on span "104 Kitchen & Butler's Pantry" at bounding box center [936, 149] width 341 height 31
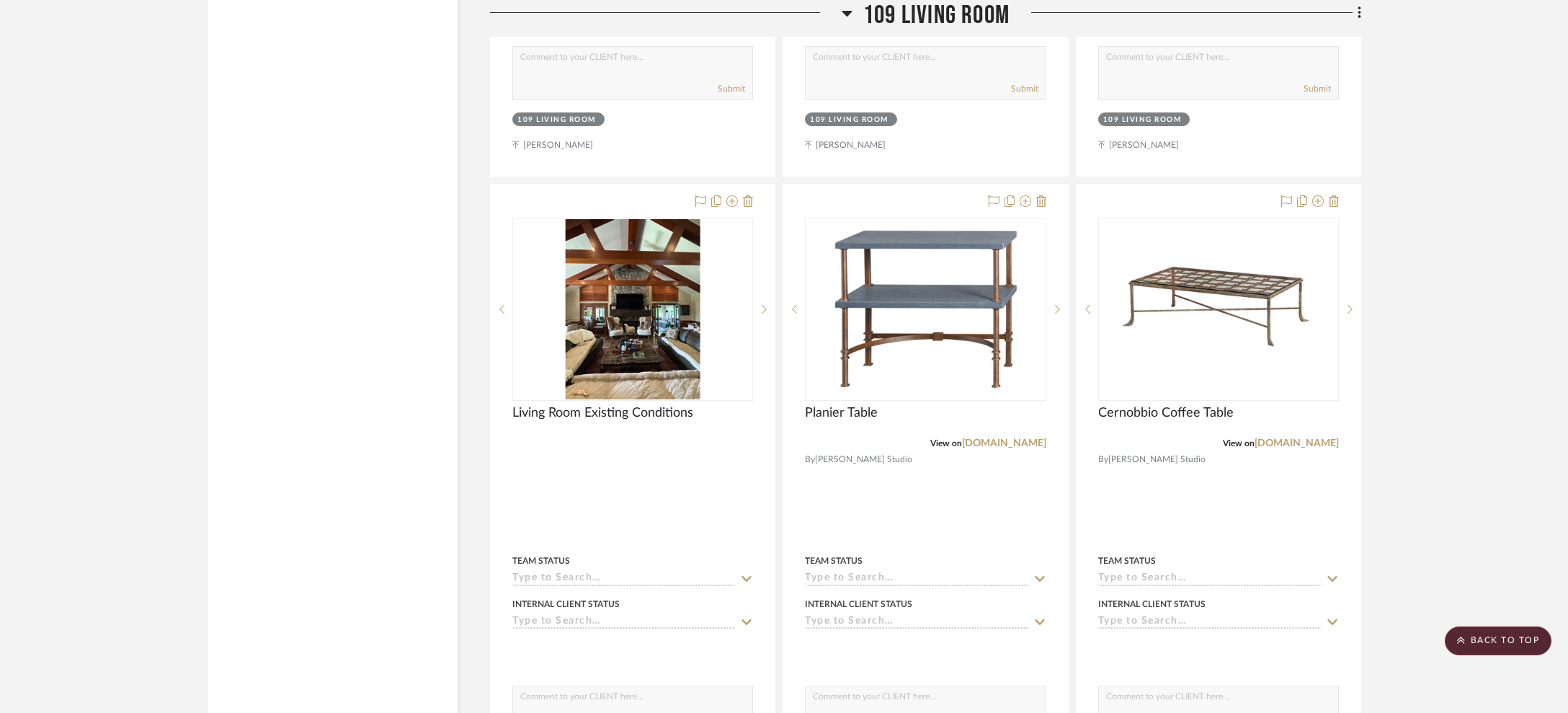
scroll to position [3481, 0]
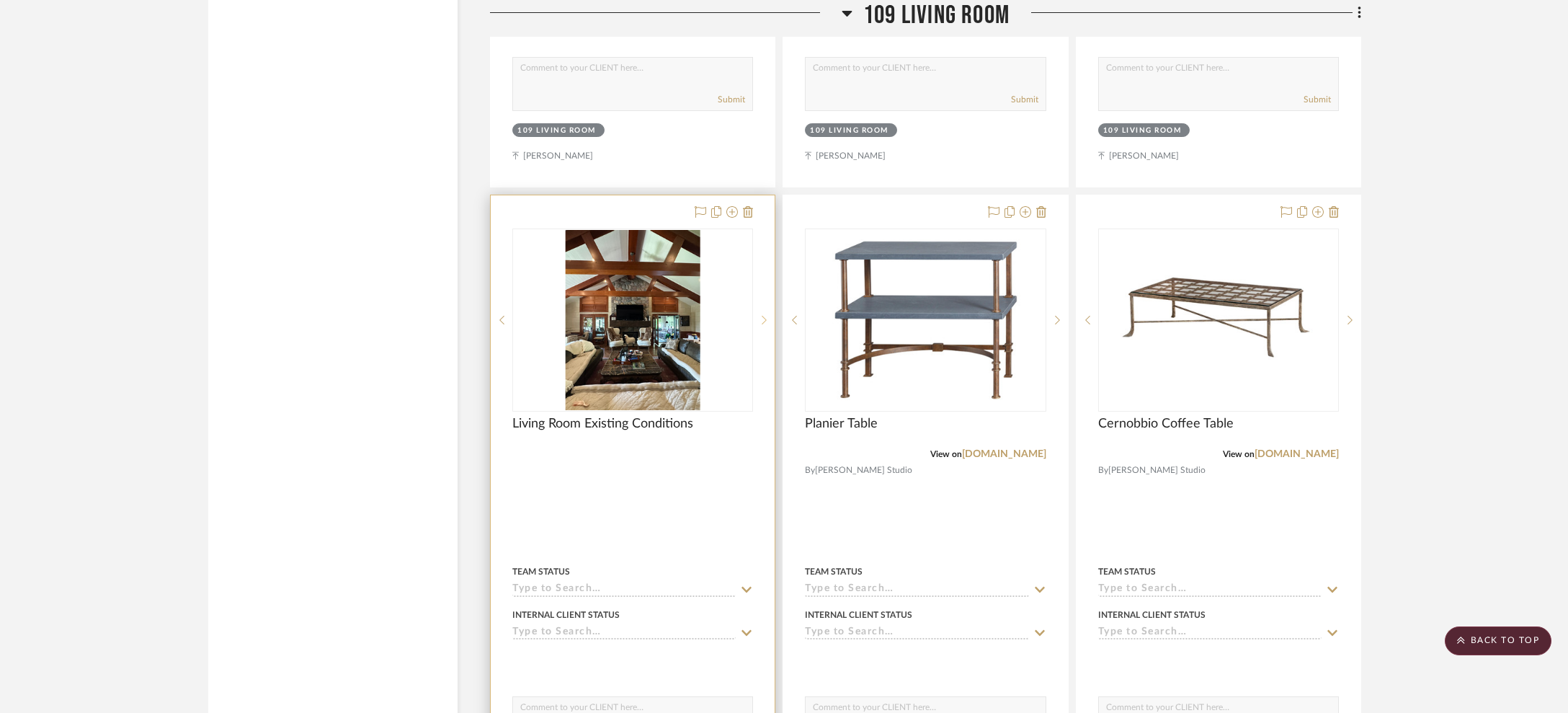
click at [767, 316] on icon at bounding box center [765, 320] width 5 height 9
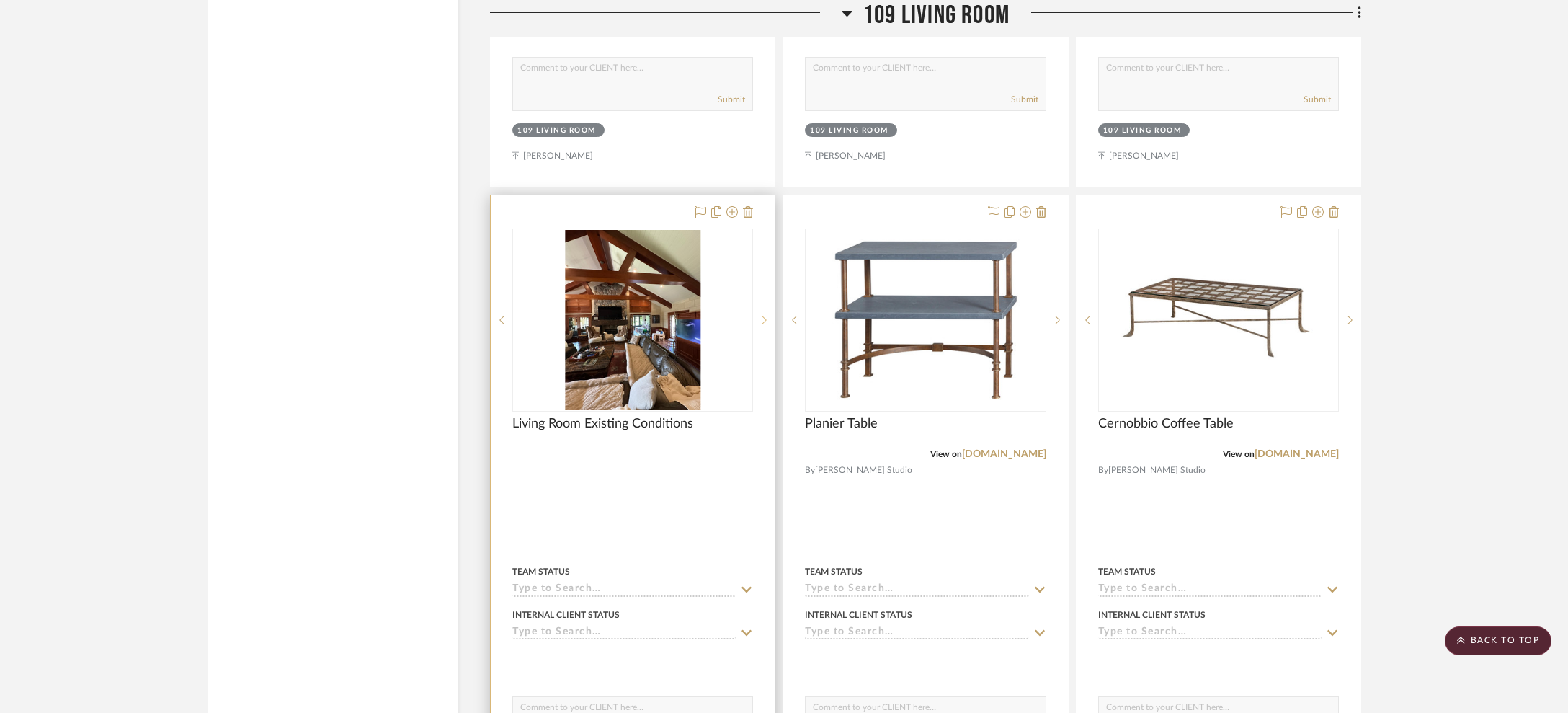
click at [767, 316] on icon at bounding box center [765, 320] width 5 height 9
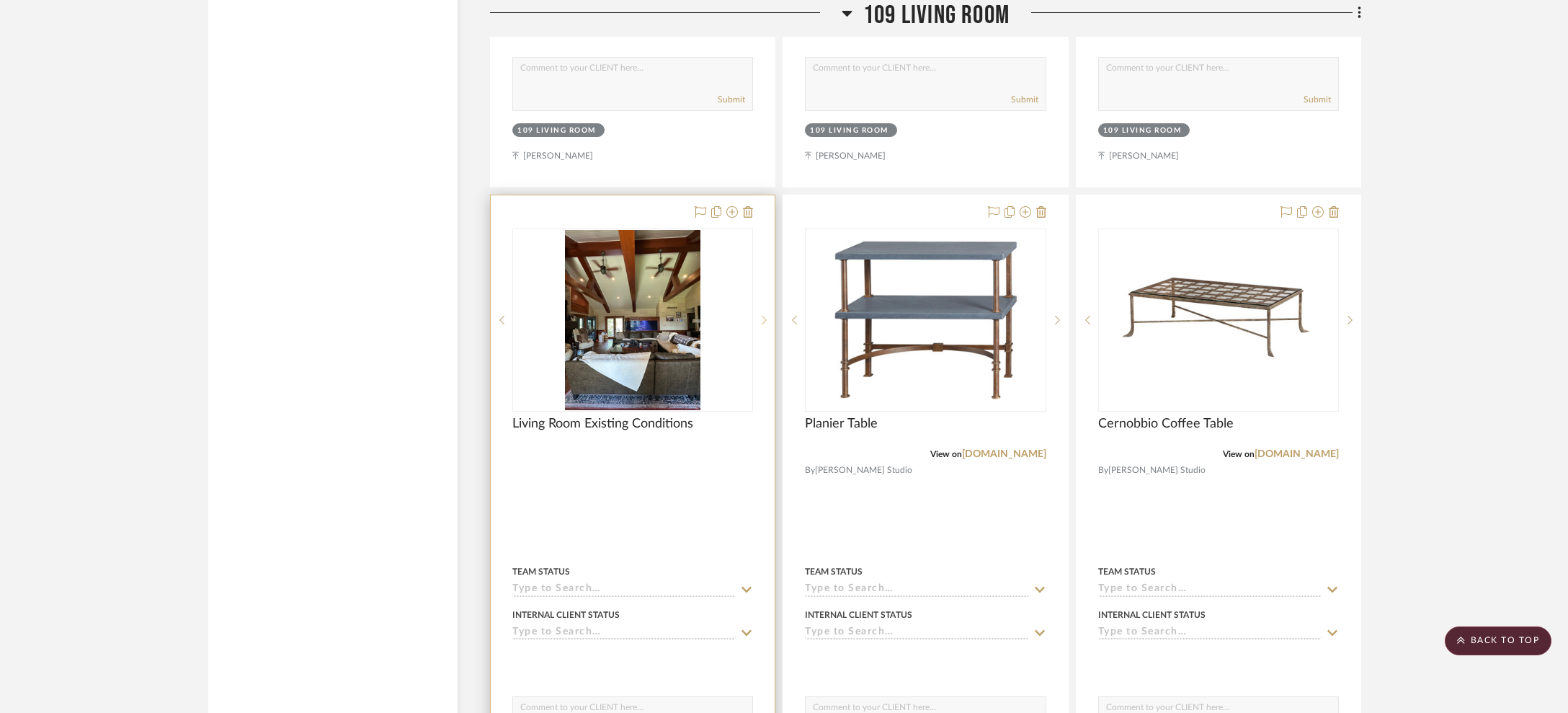
click at [767, 316] on icon at bounding box center [765, 320] width 5 height 9
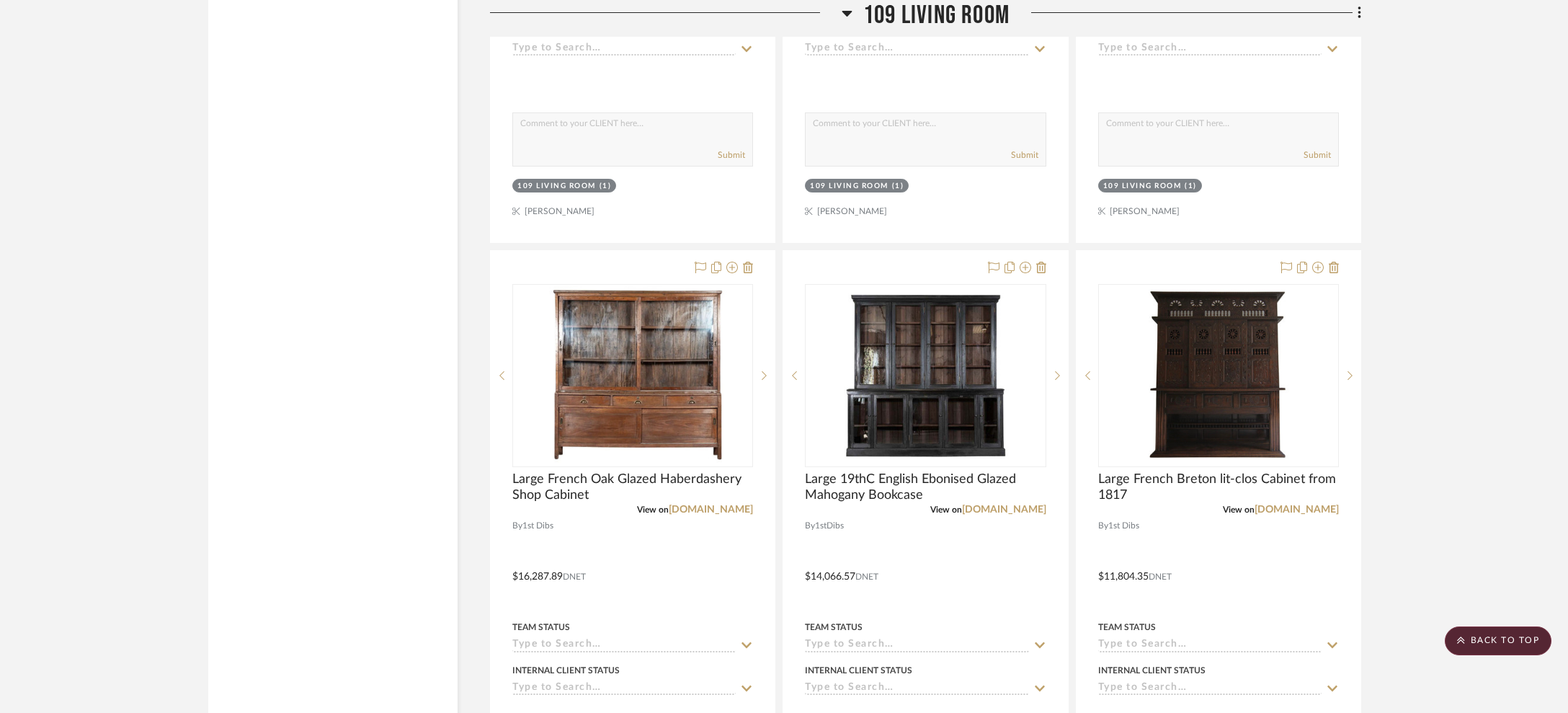
scroll to position [4761, 0]
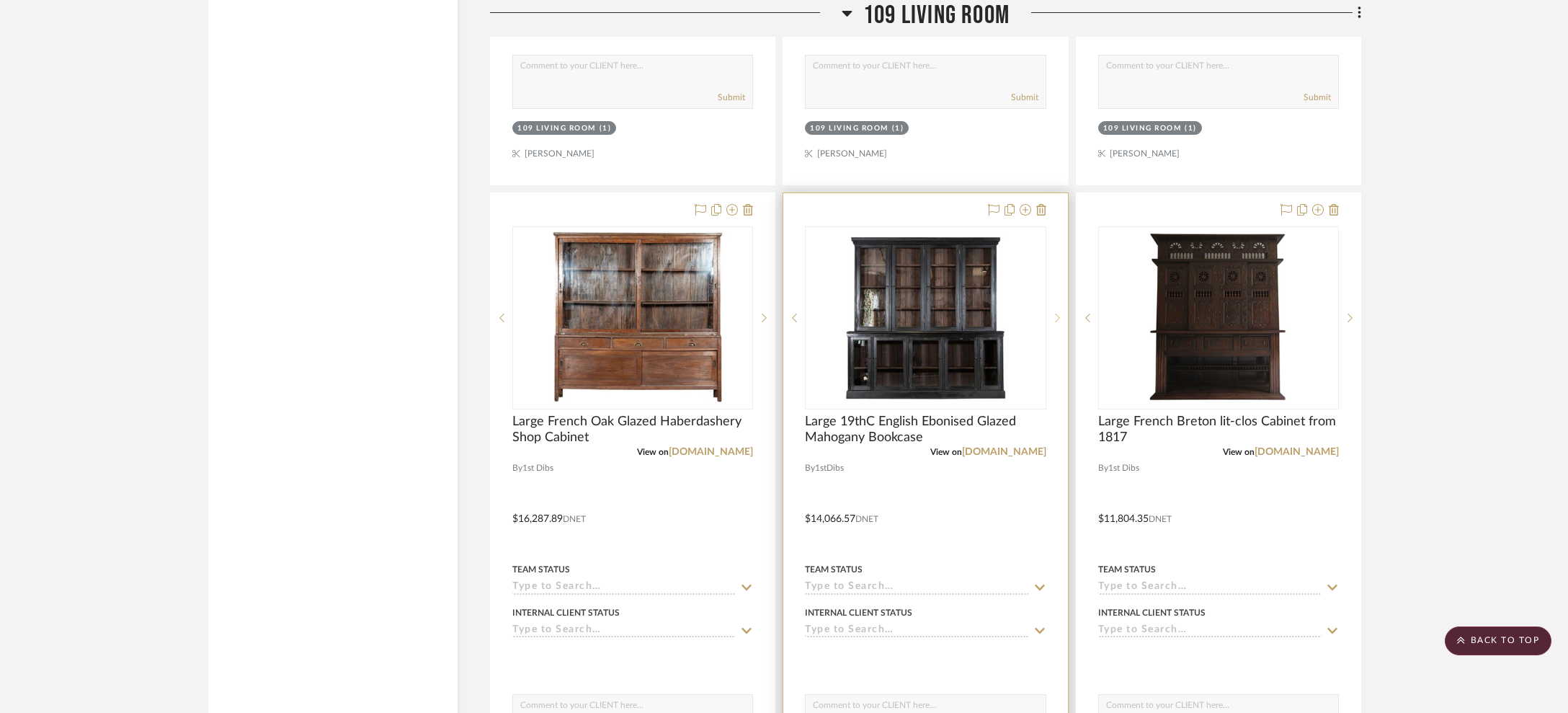
click at [1061, 313] on sr-next-btn at bounding box center [1057, 318] width 22 height 10
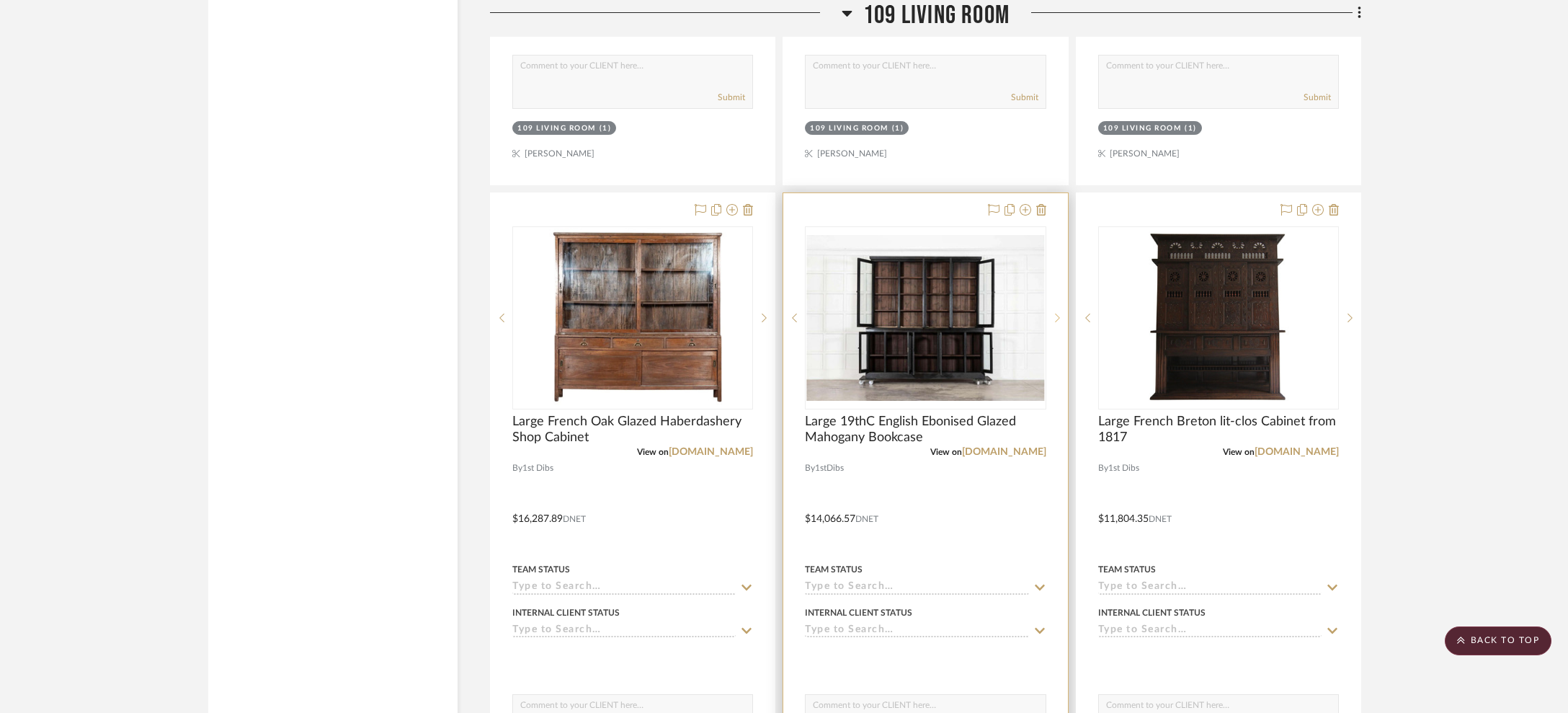
click at [1061, 313] on sr-next-btn at bounding box center [1057, 318] width 22 height 10
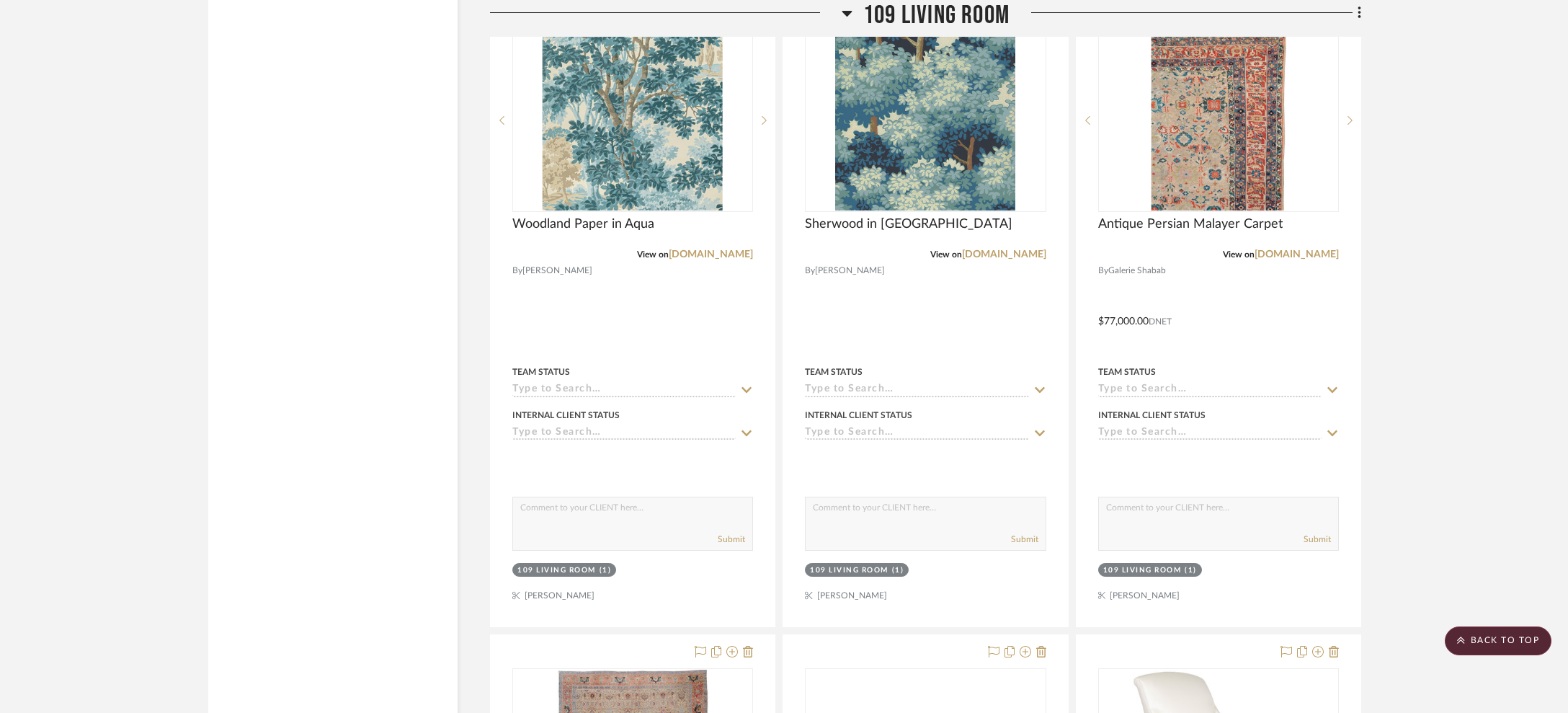
scroll to position [6180, 0]
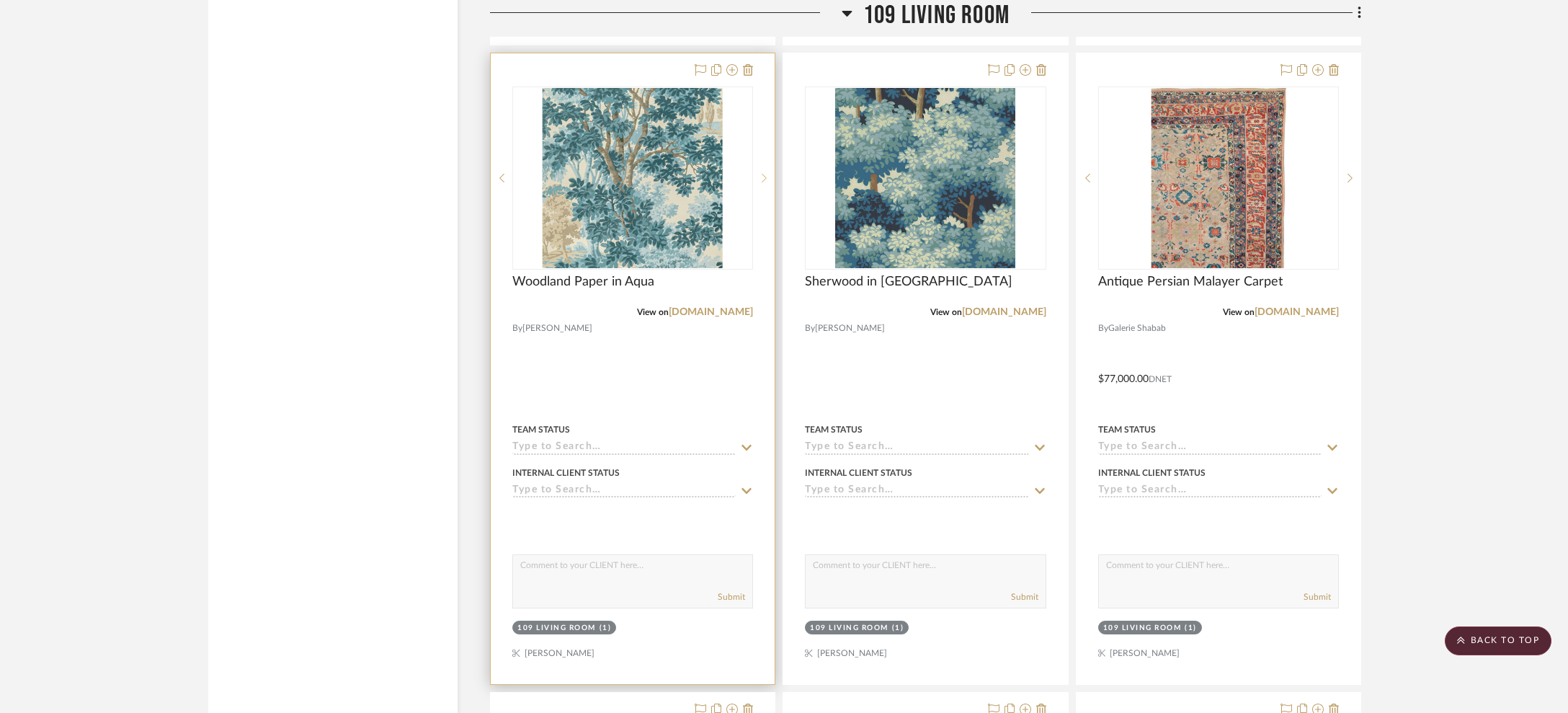
click at [764, 174] on icon at bounding box center [765, 178] width 5 height 9
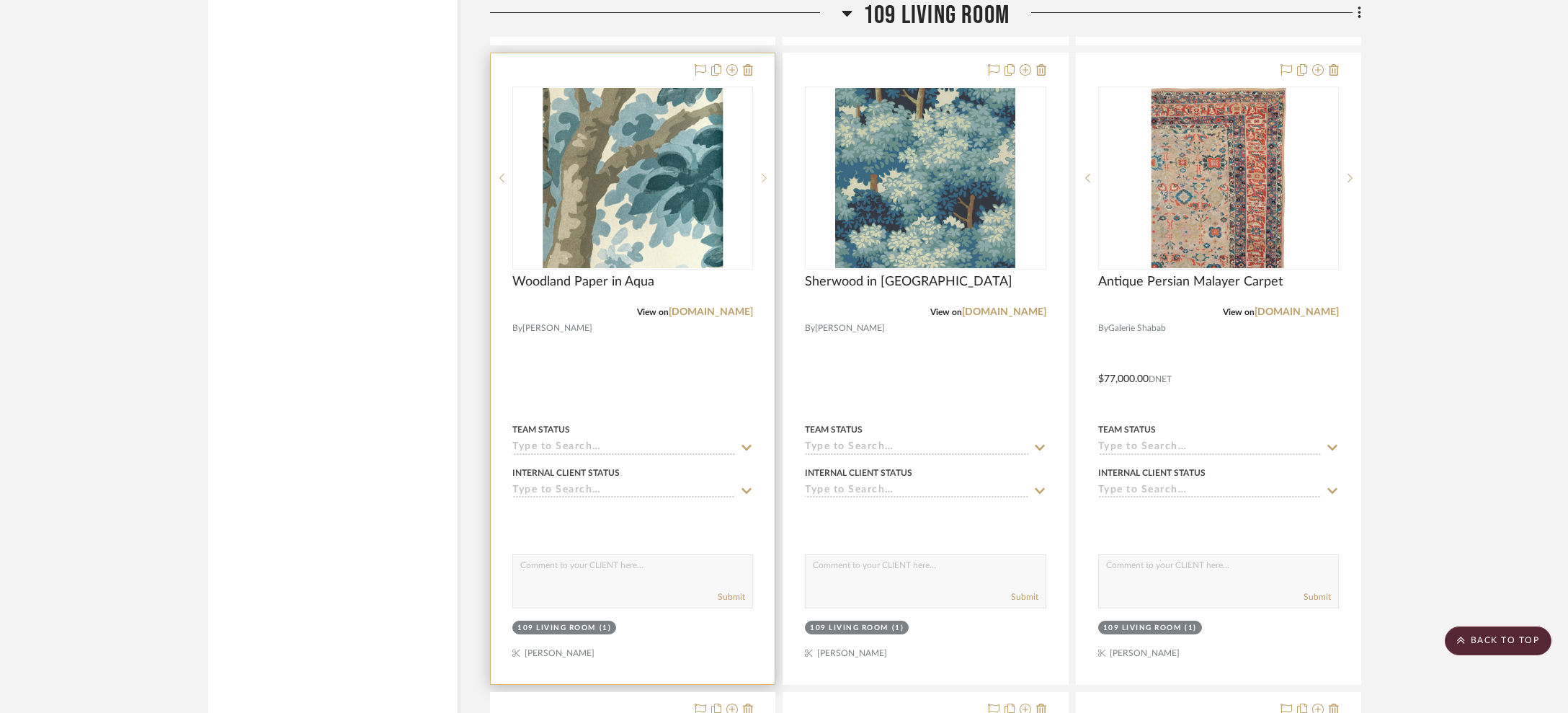
click at [764, 174] on icon at bounding box center [765, 178] width 5 height 9
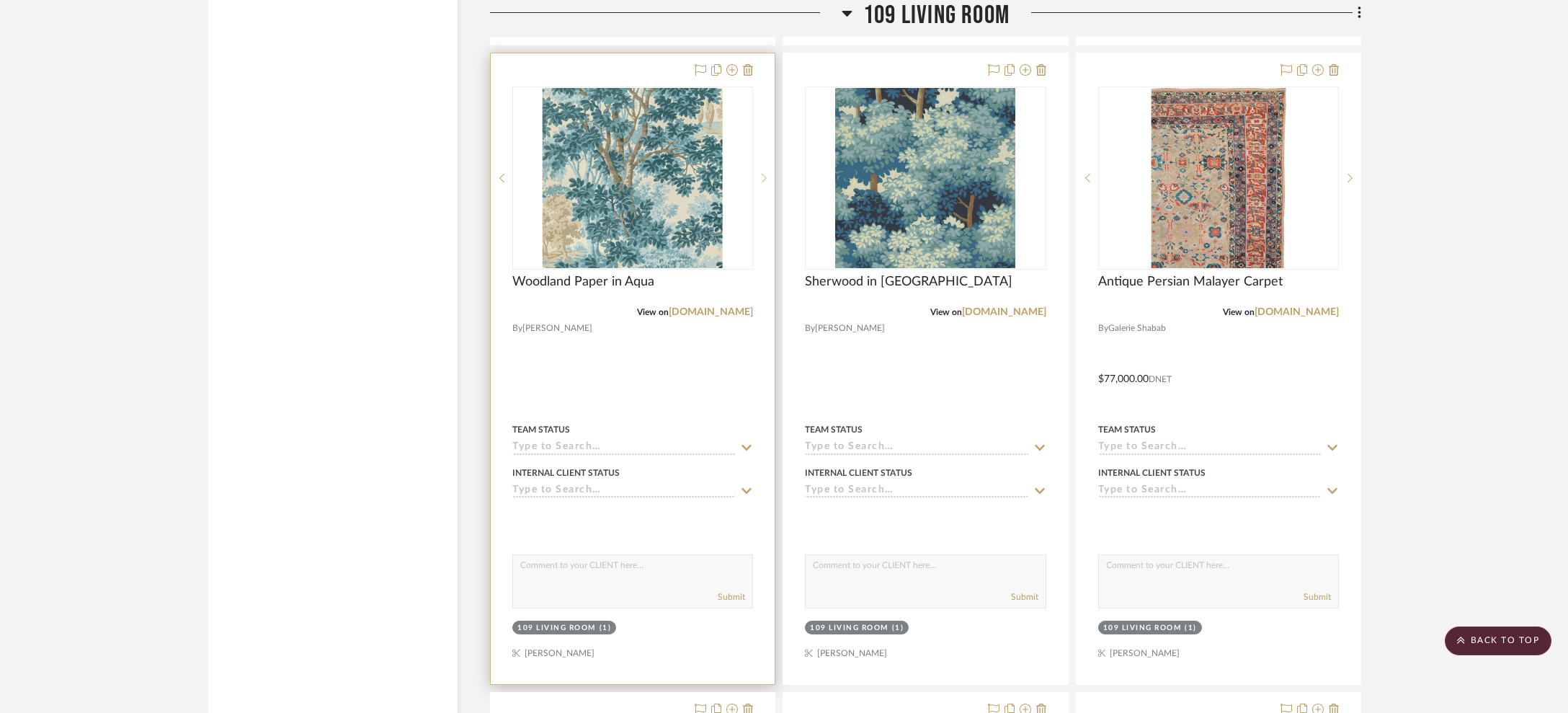
click at [764, 174] on icon at bounding box center [765, 178] width 5 height 9
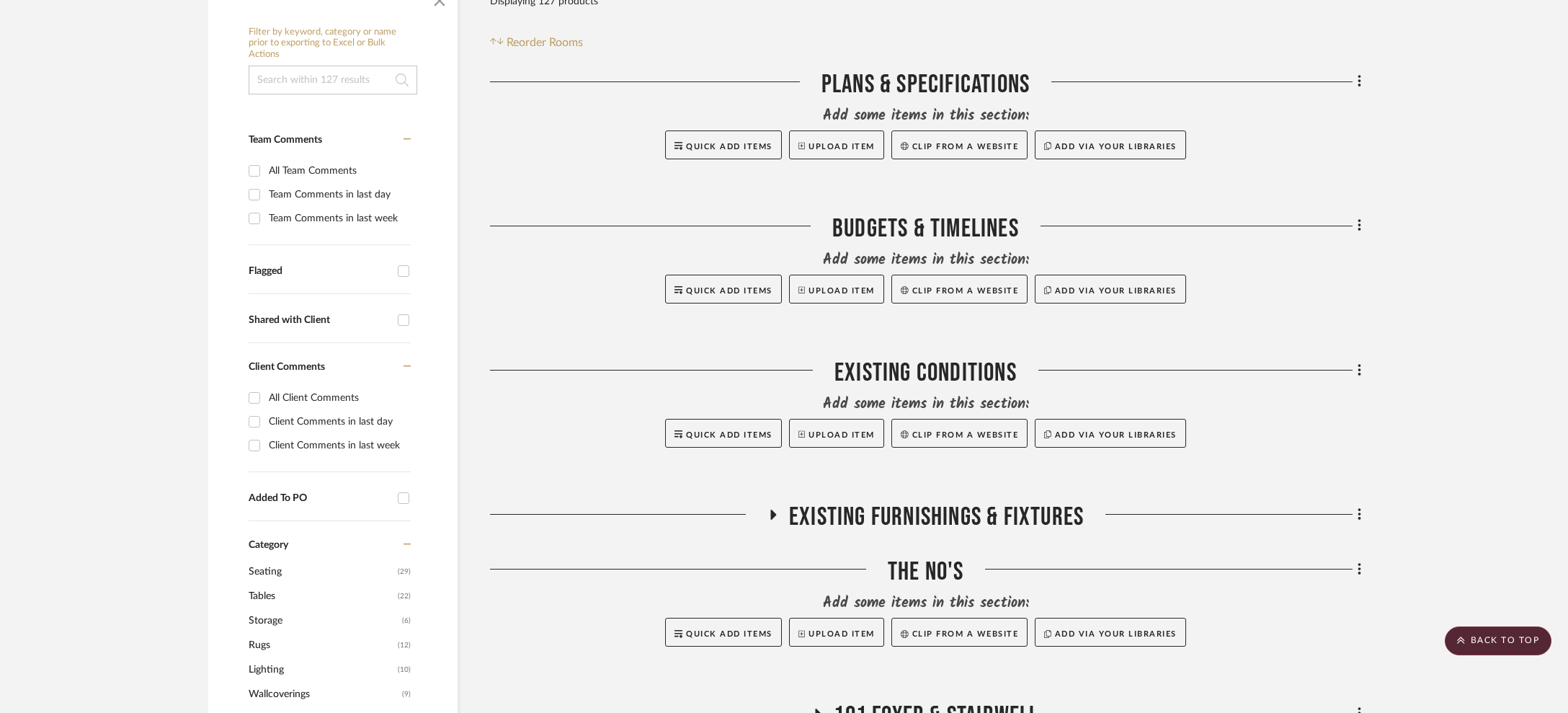
scroll to position [0, 0]
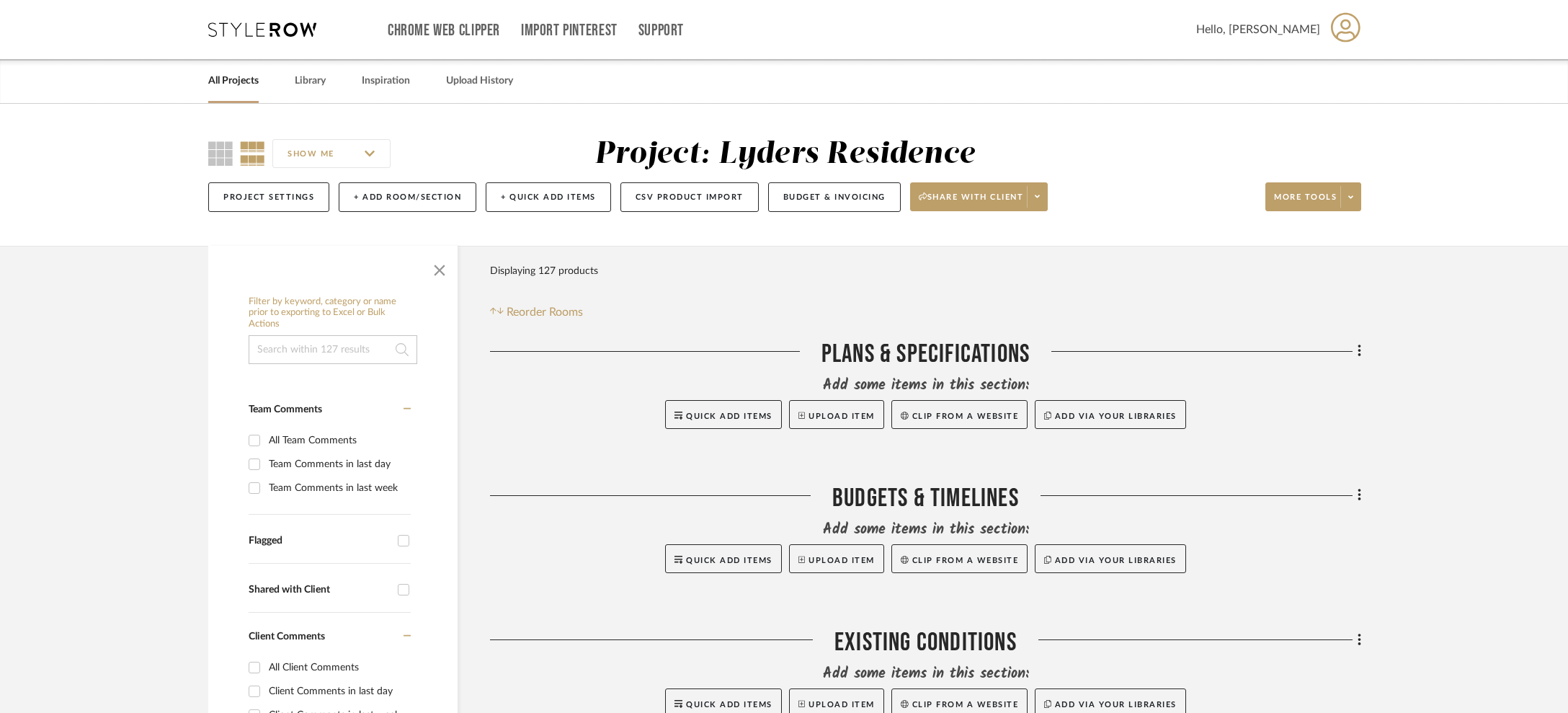
click at [209, 89] on link "All Projects" at bounding box center [234, 81] width 50 height 19
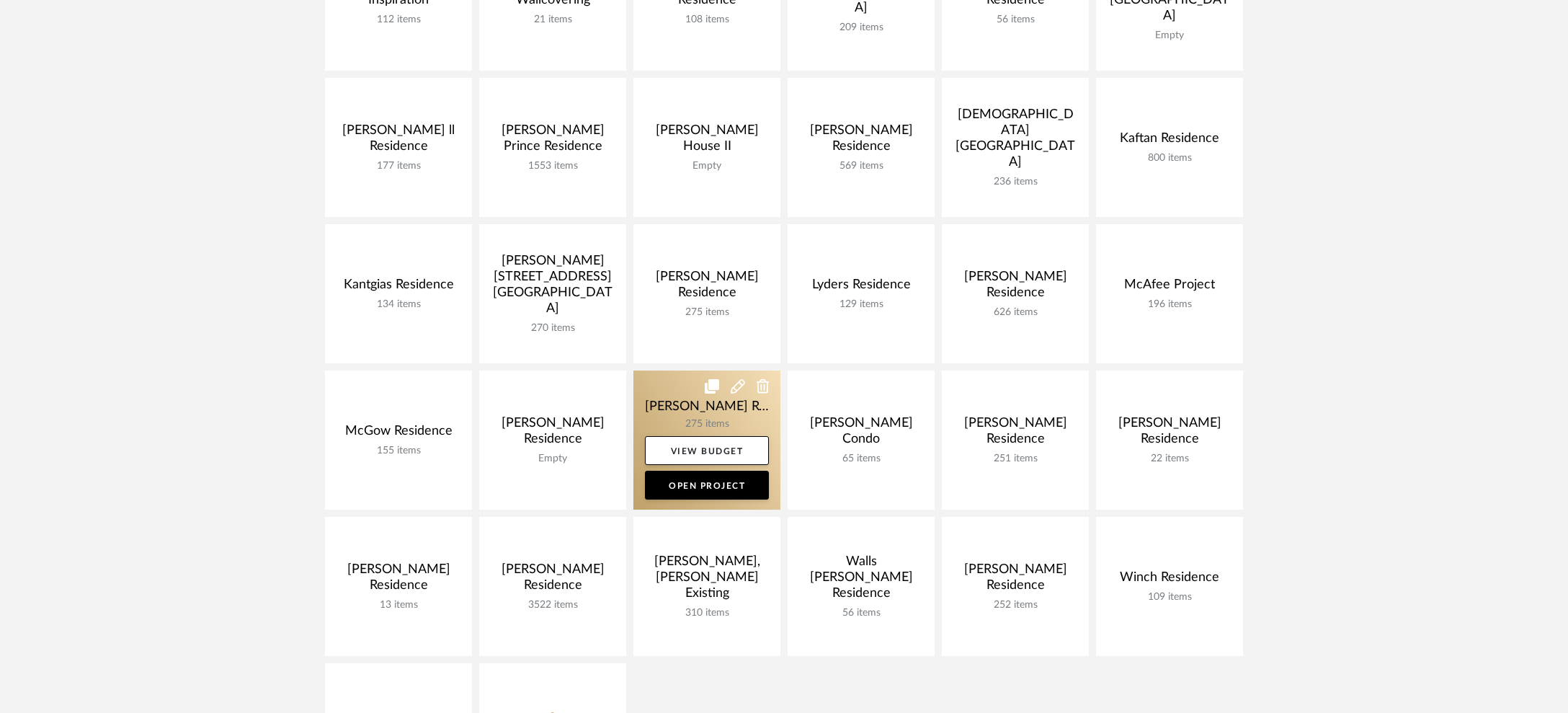
scroll to position [433, 0]
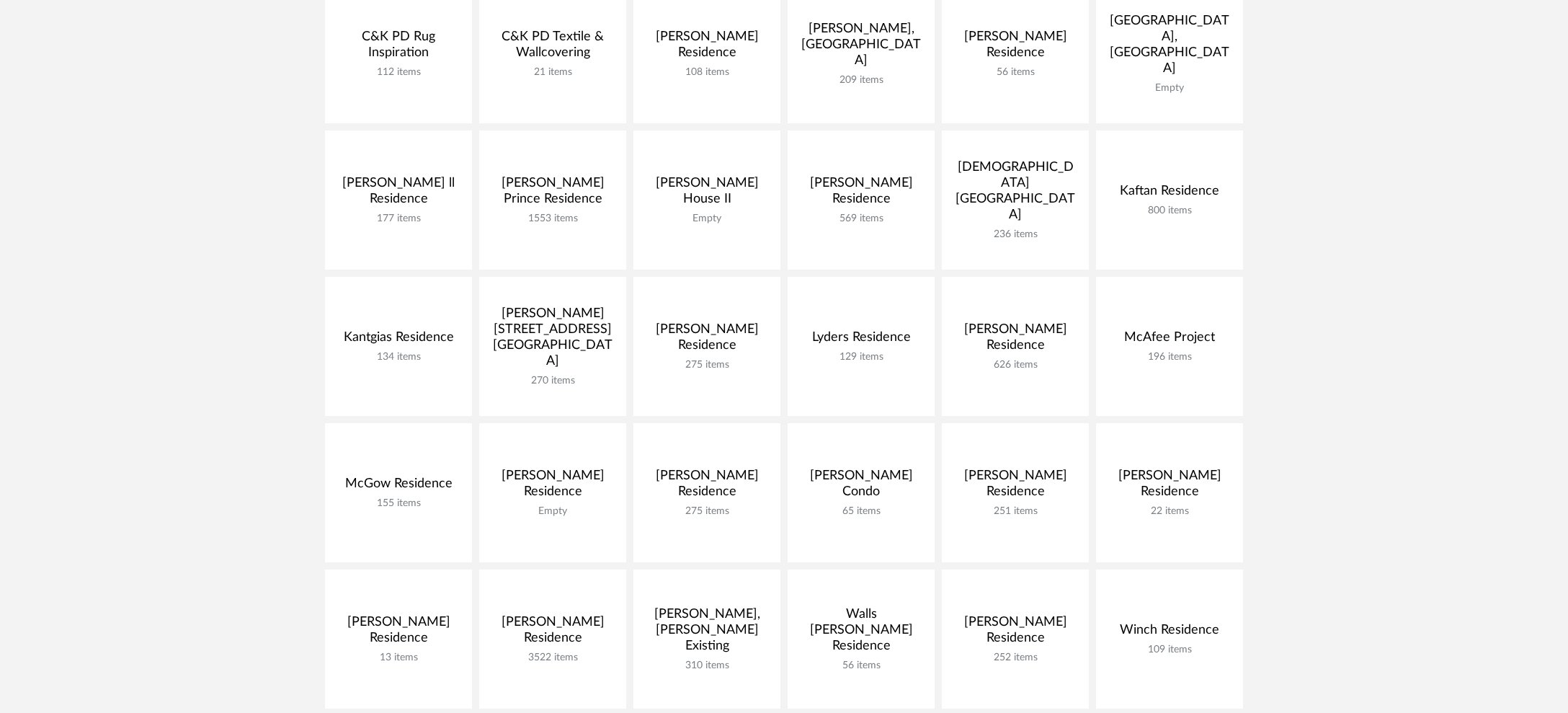
click at [320, 299] on div "Ann Arbor Studio HQ 49 items View Budget Open Project Athens New Studio HQ 36 i…" at bounding box center [783, 349] width 1038 height 1024
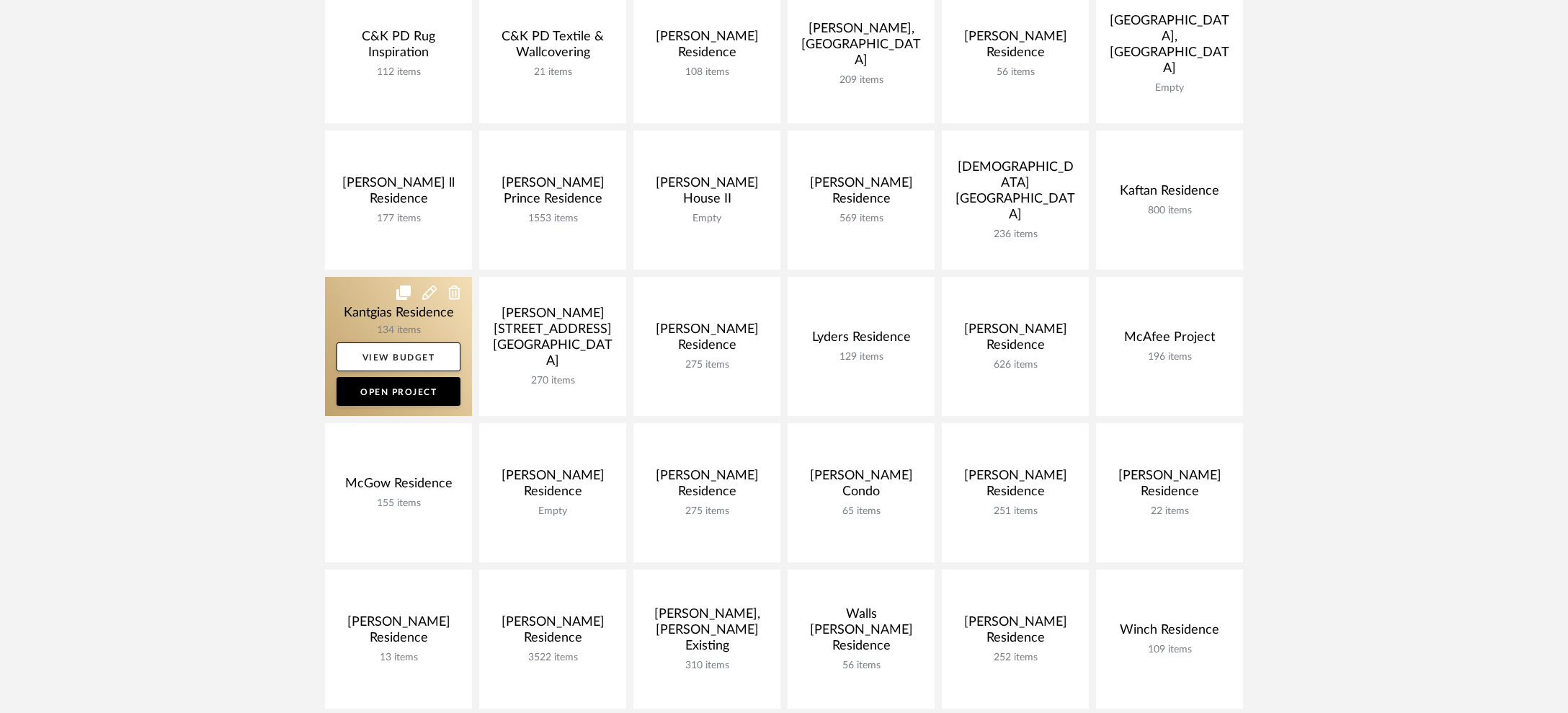
click at [366, 303] on link at bounding box center [398, 347] width 147 height 139
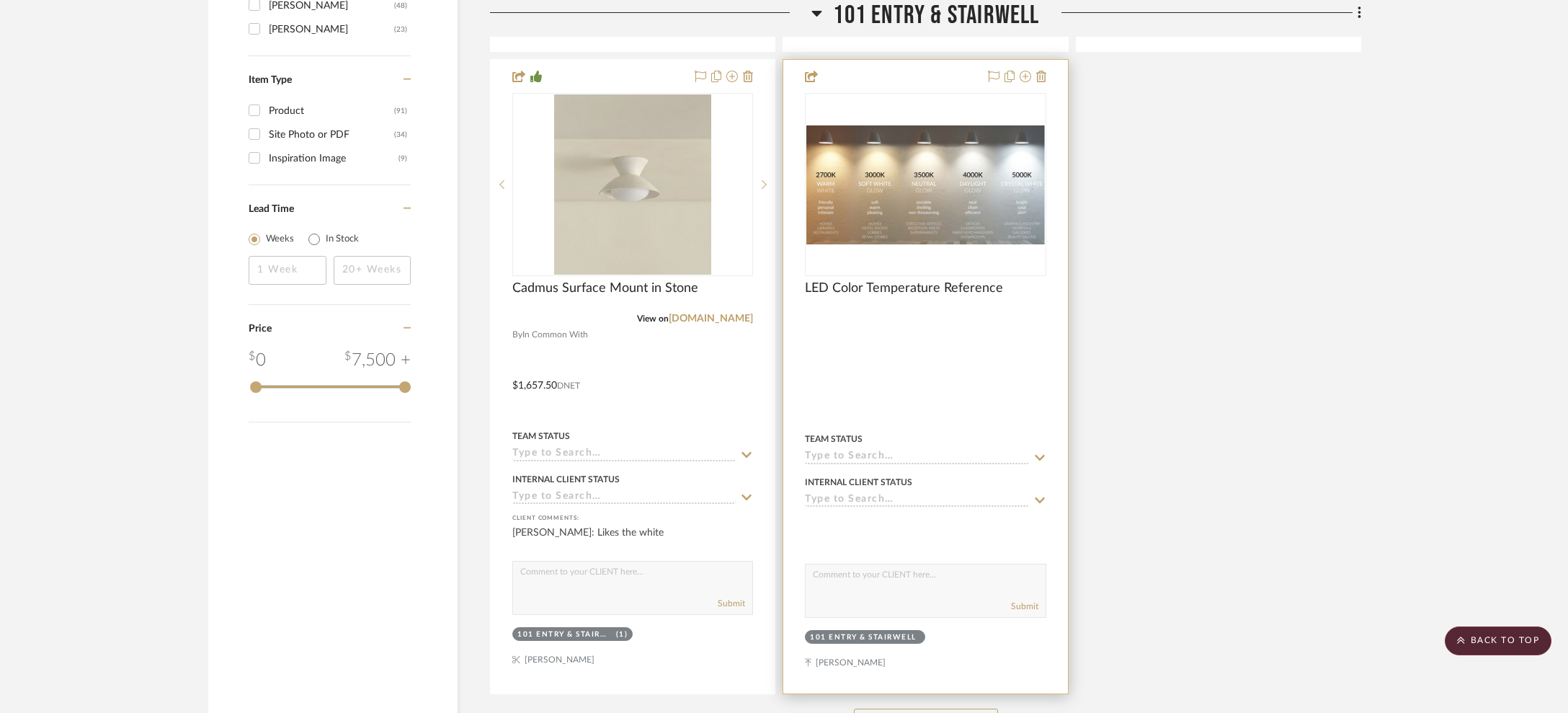
scroll to position [1646, 0]
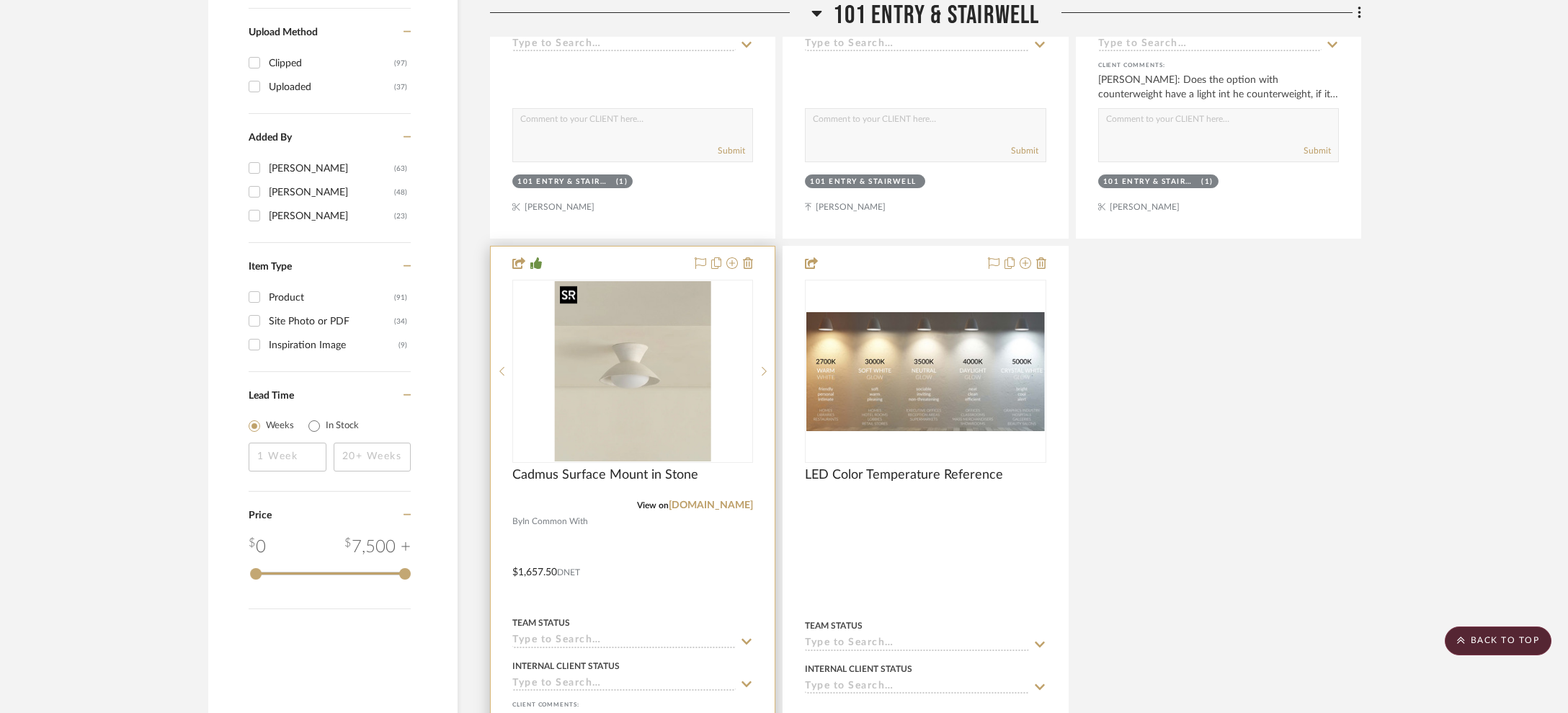
click at [628, 362] on img "0" at bounding box center [632, 371] width 157 height 180
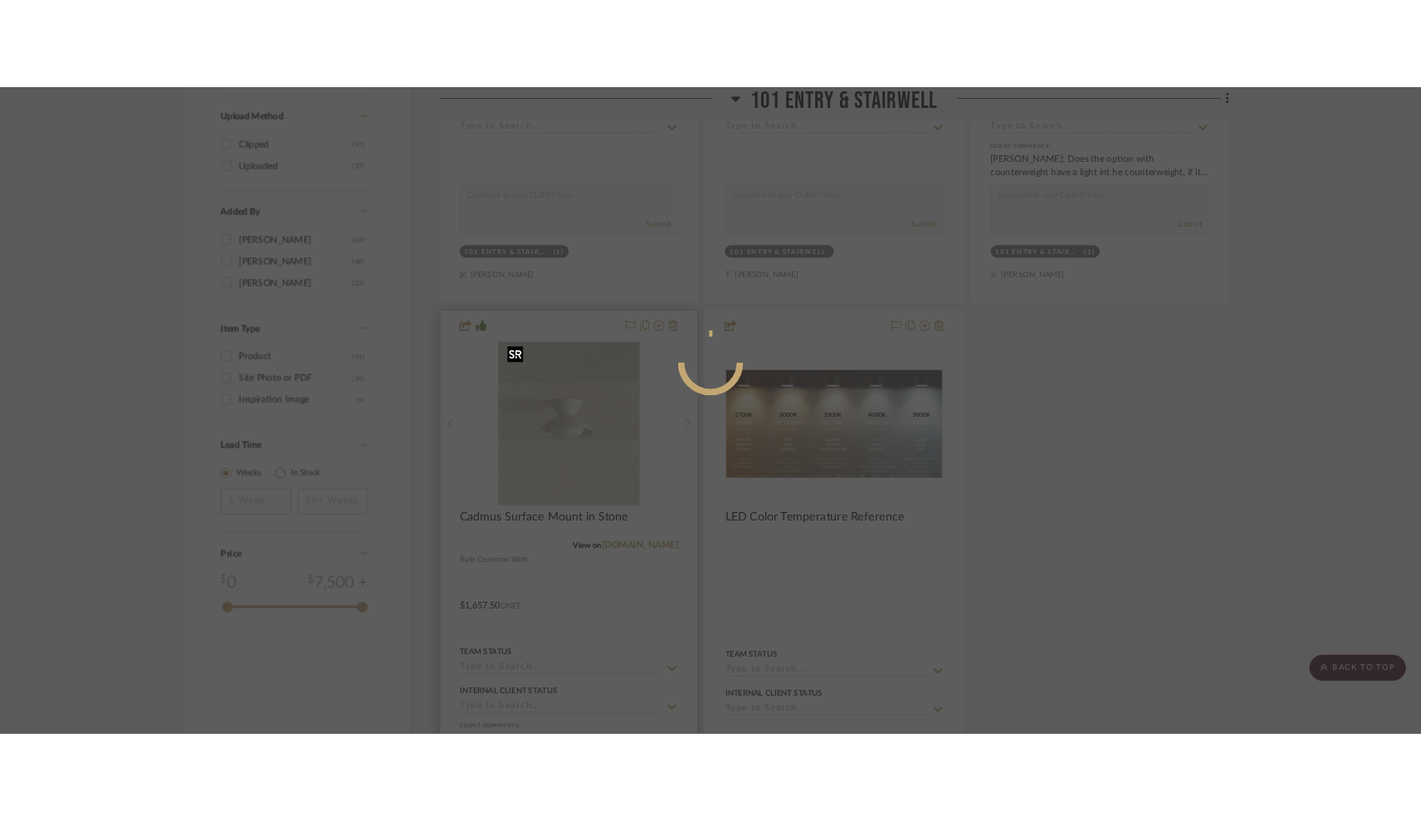
scroll to position [0, 0]
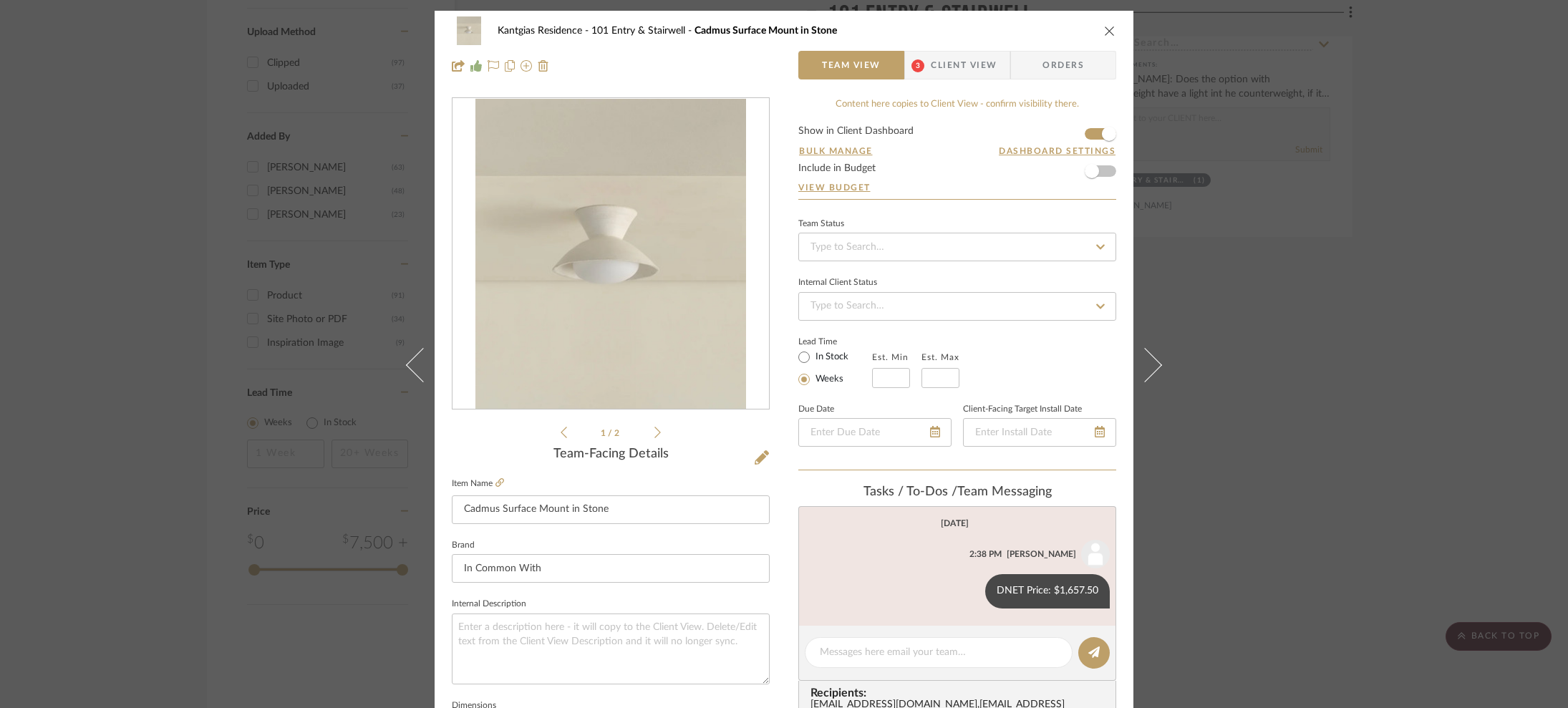
click at [604, 272] on img "0" at bounding box center [611, 254] width 271 height 310
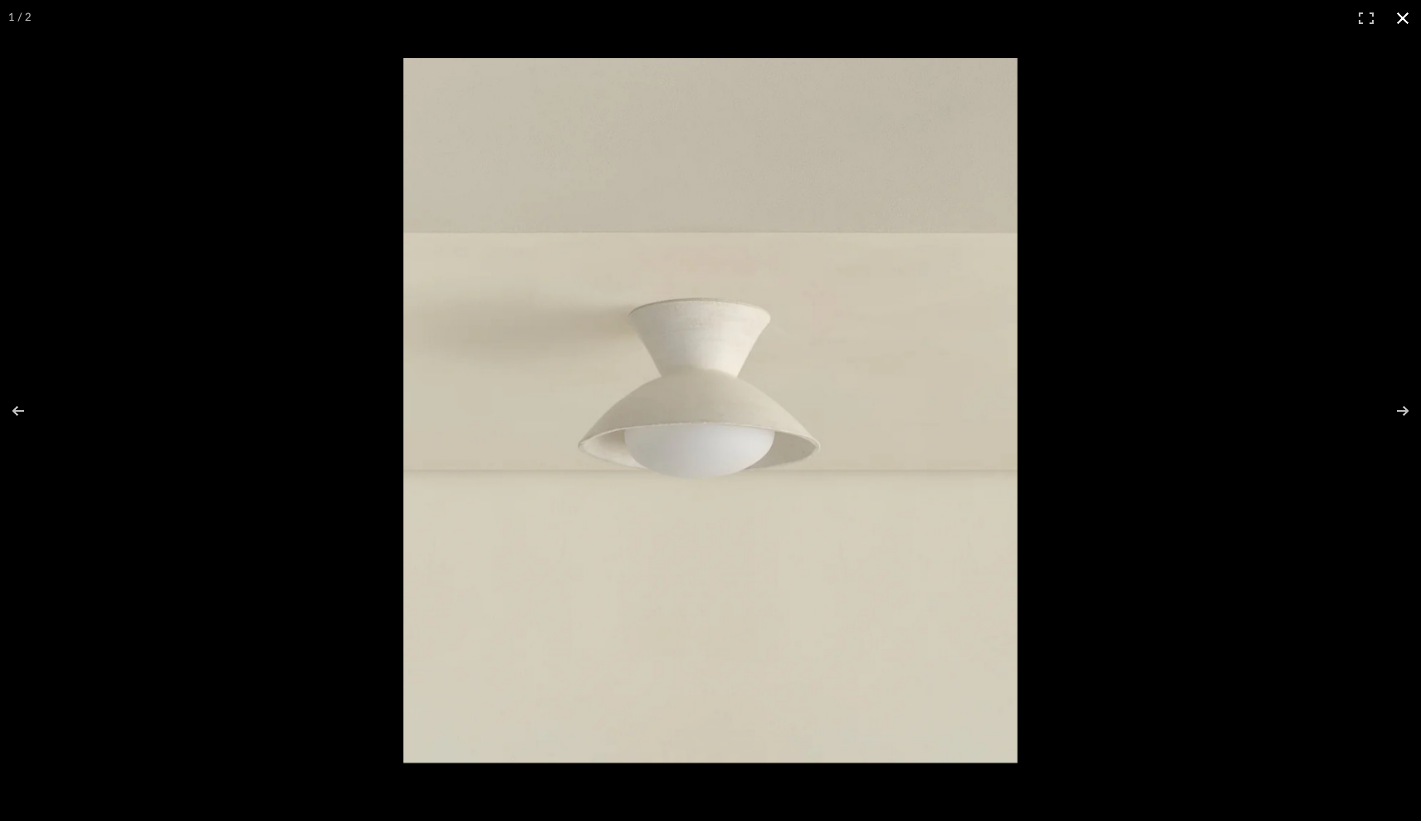
click at [212, 70] on div at bounding box center [710, 410] width 1421 height 821
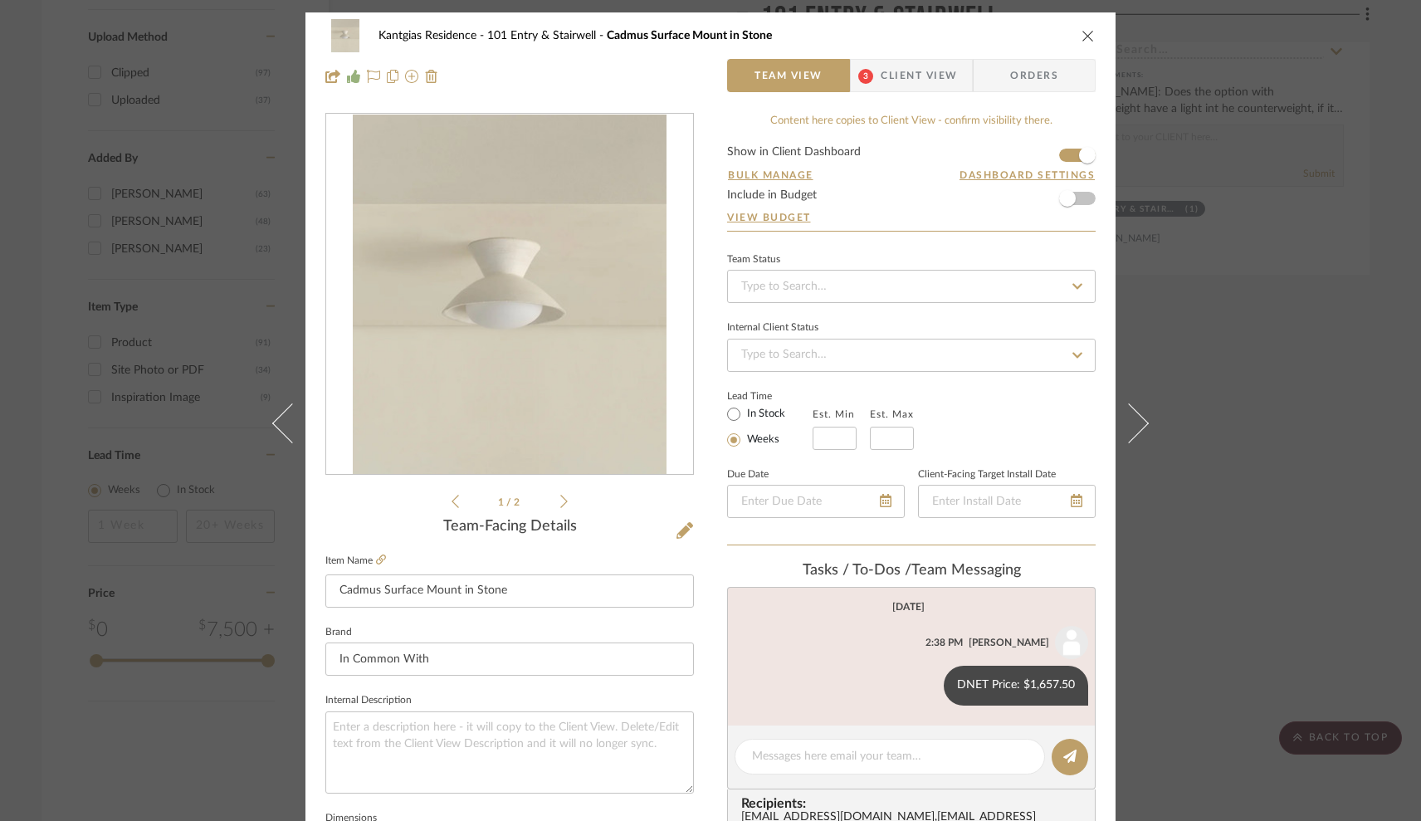
click at [149, 80] on div "Kantgias Residence 101 Entry & Stairwell Cadmus Surface Mount in Stone Team Vie…" at bounding box center [710, 410] width 1421 height 821
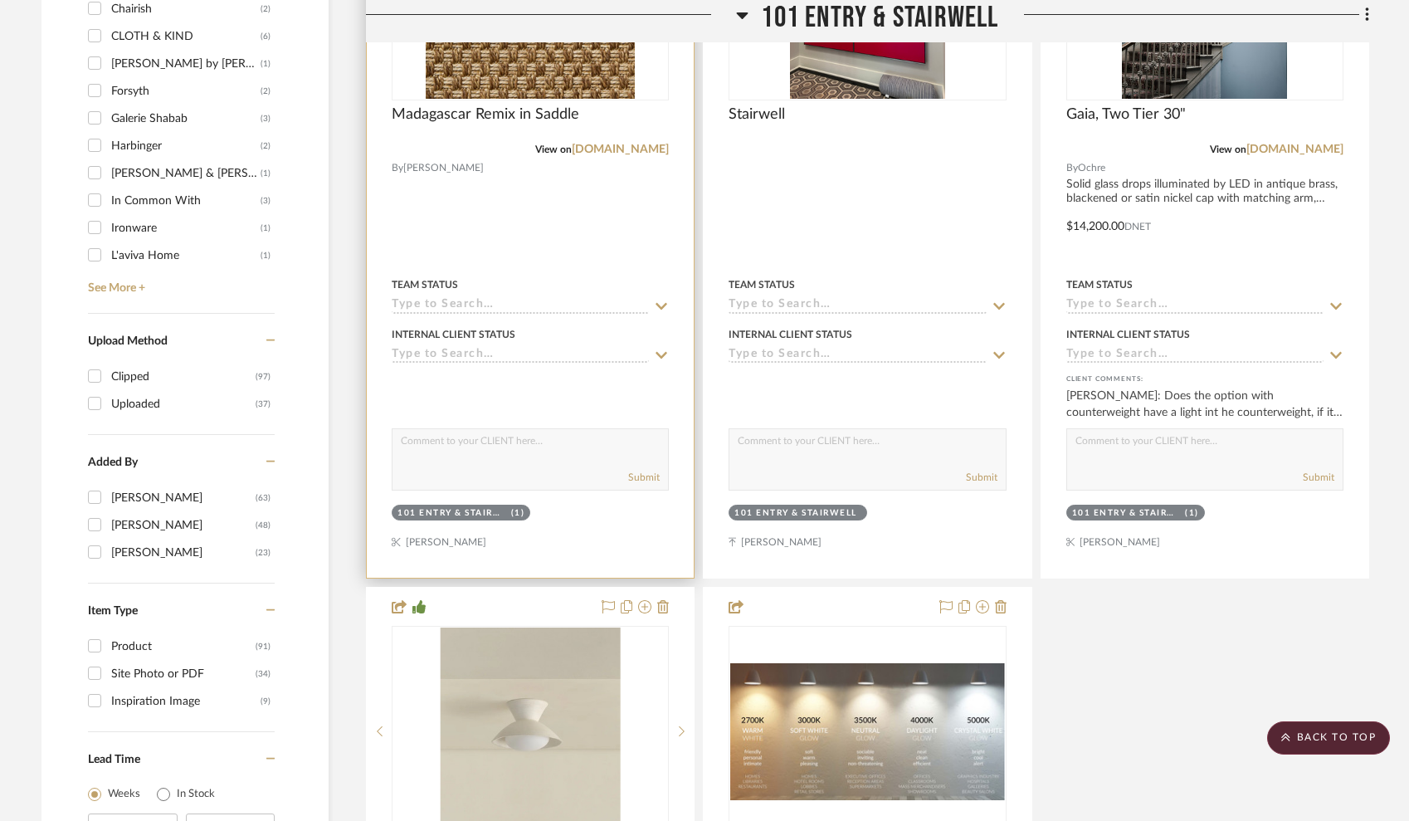
scroll to position [1249, 0]
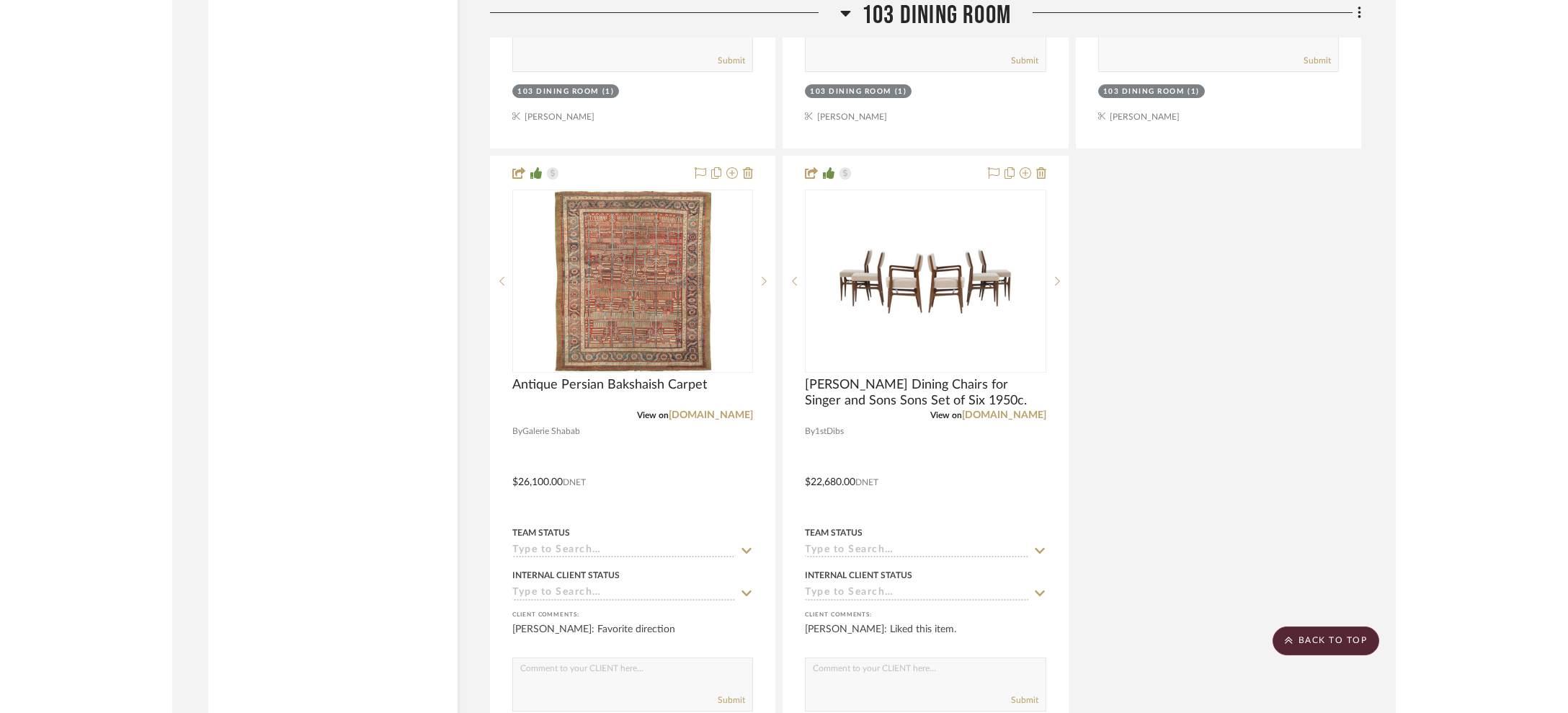
scroll to position [3106, 0]
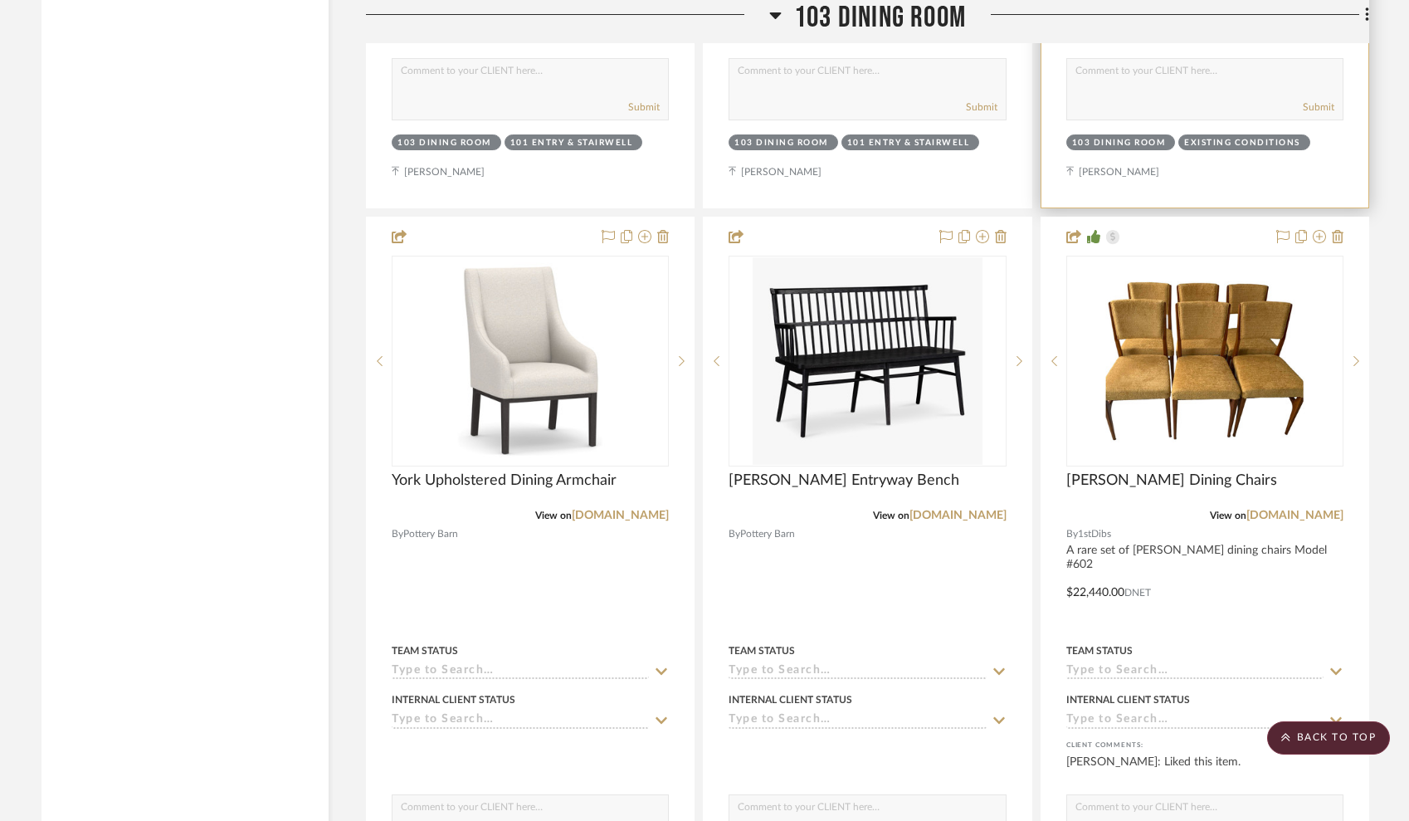
drag, startPoint x: 941, startPoint y: 198, endPoint x: 1069, endPoint y: 44, distance: 200.4
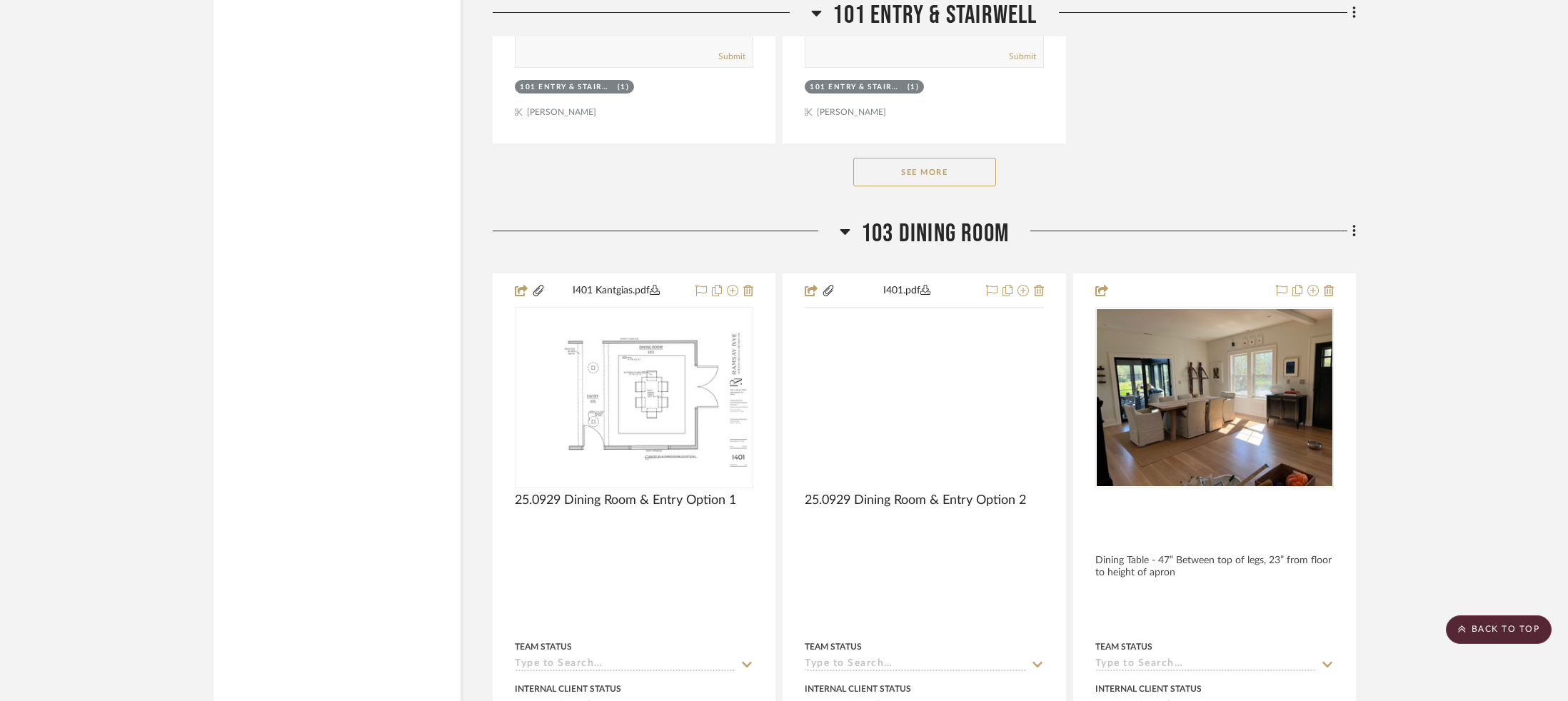
scroll to position [2418, 0]
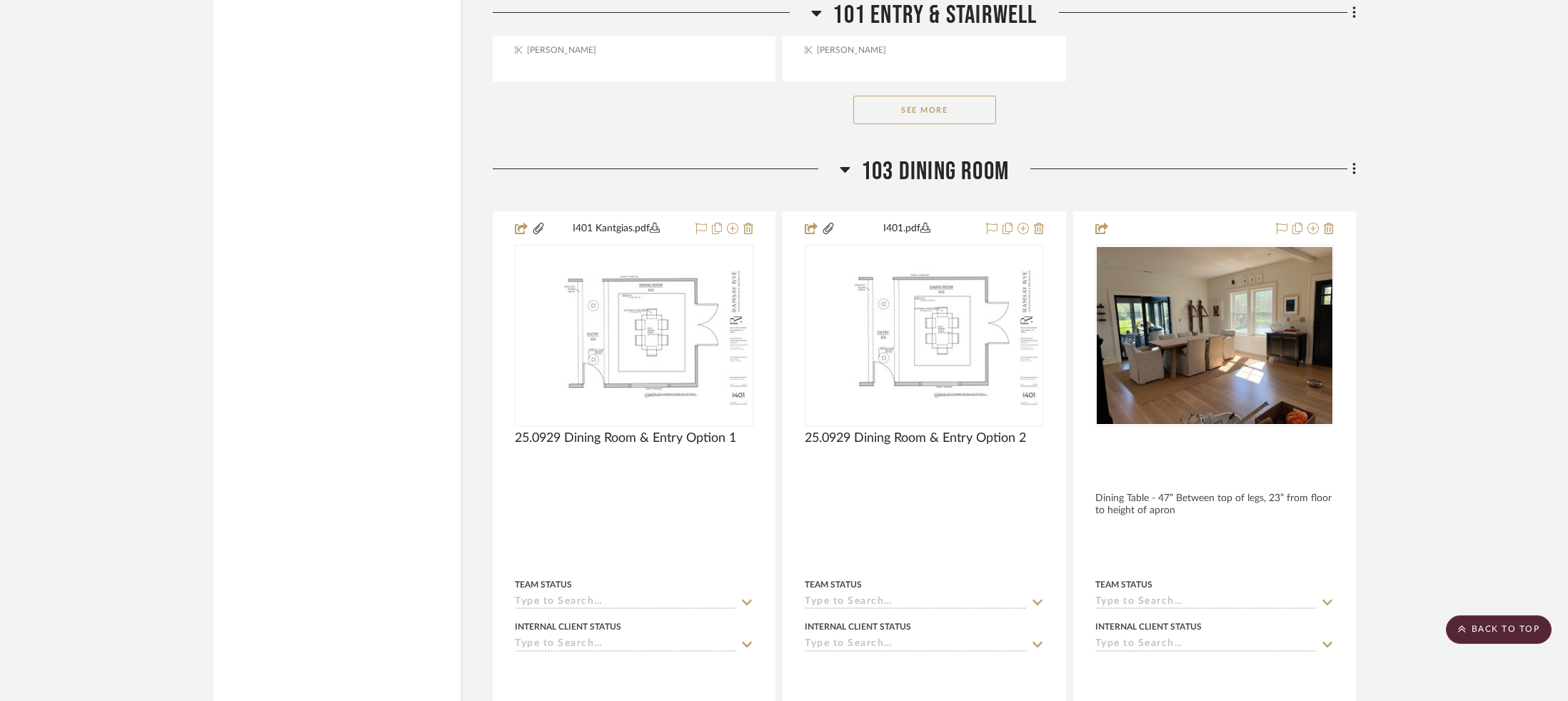
click at [904, 166] on span "103 Dining Room" at bounding box center [935, 172] width 148 height 31
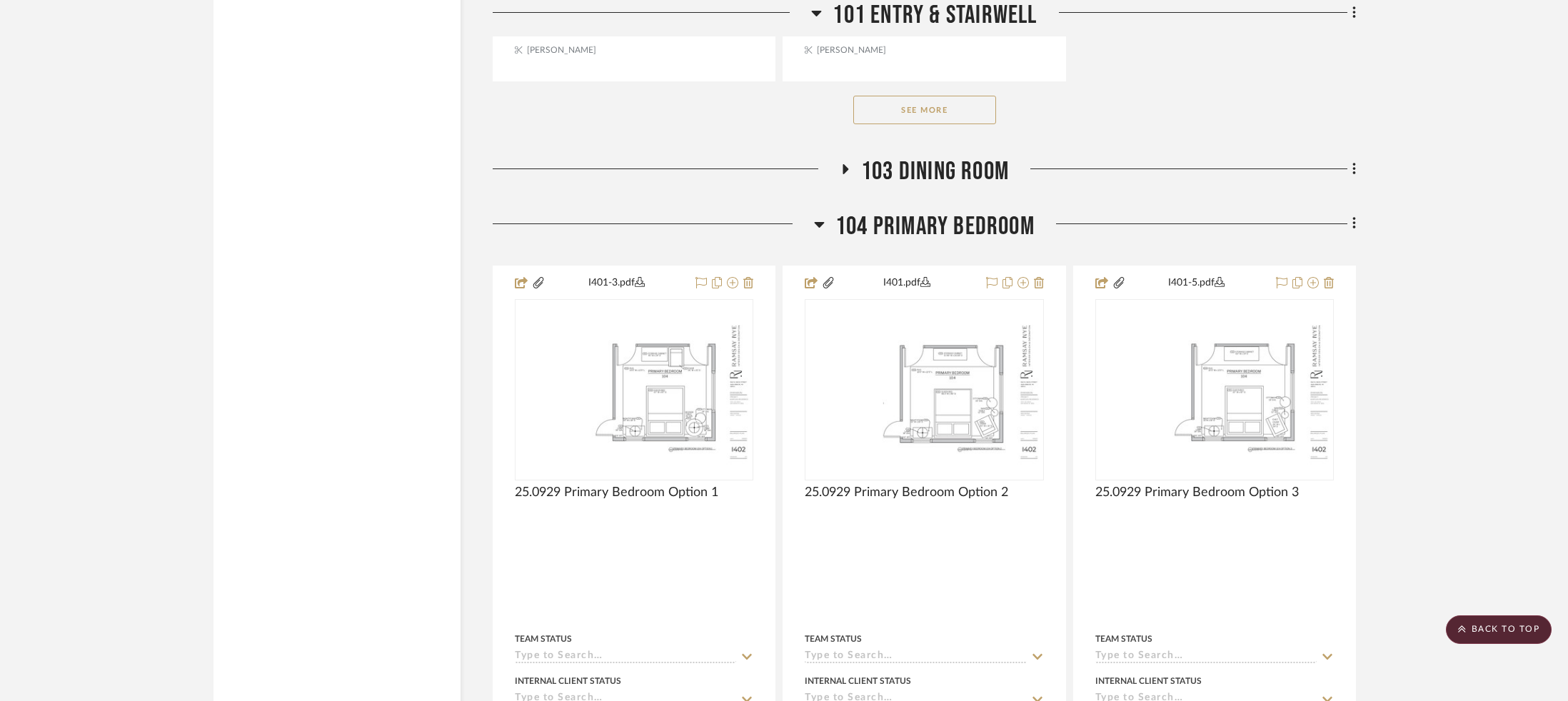
click at [915, 221] on span "104 Primary Bedroom" at bounding box center [935, 227] width 200 height 31
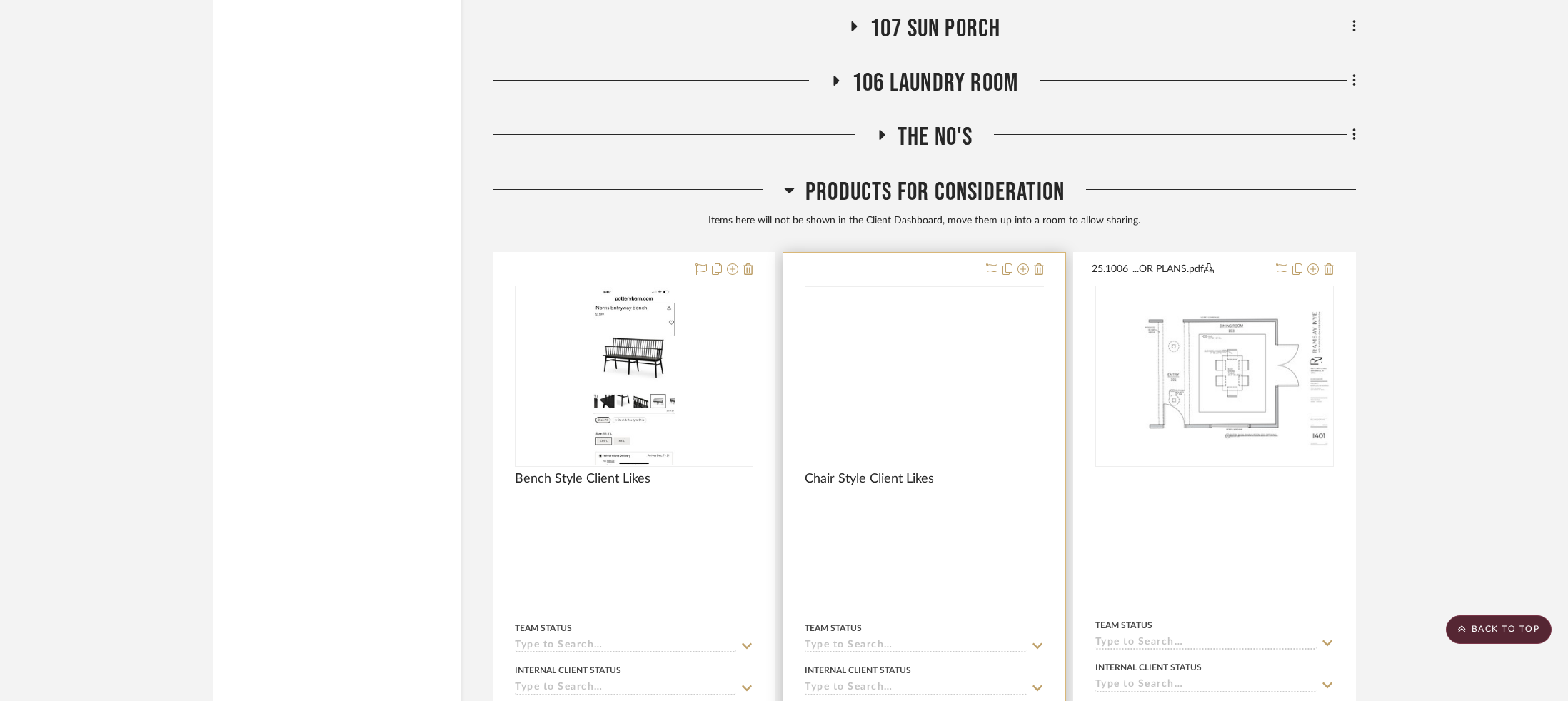
scroll to position [2807, 0]
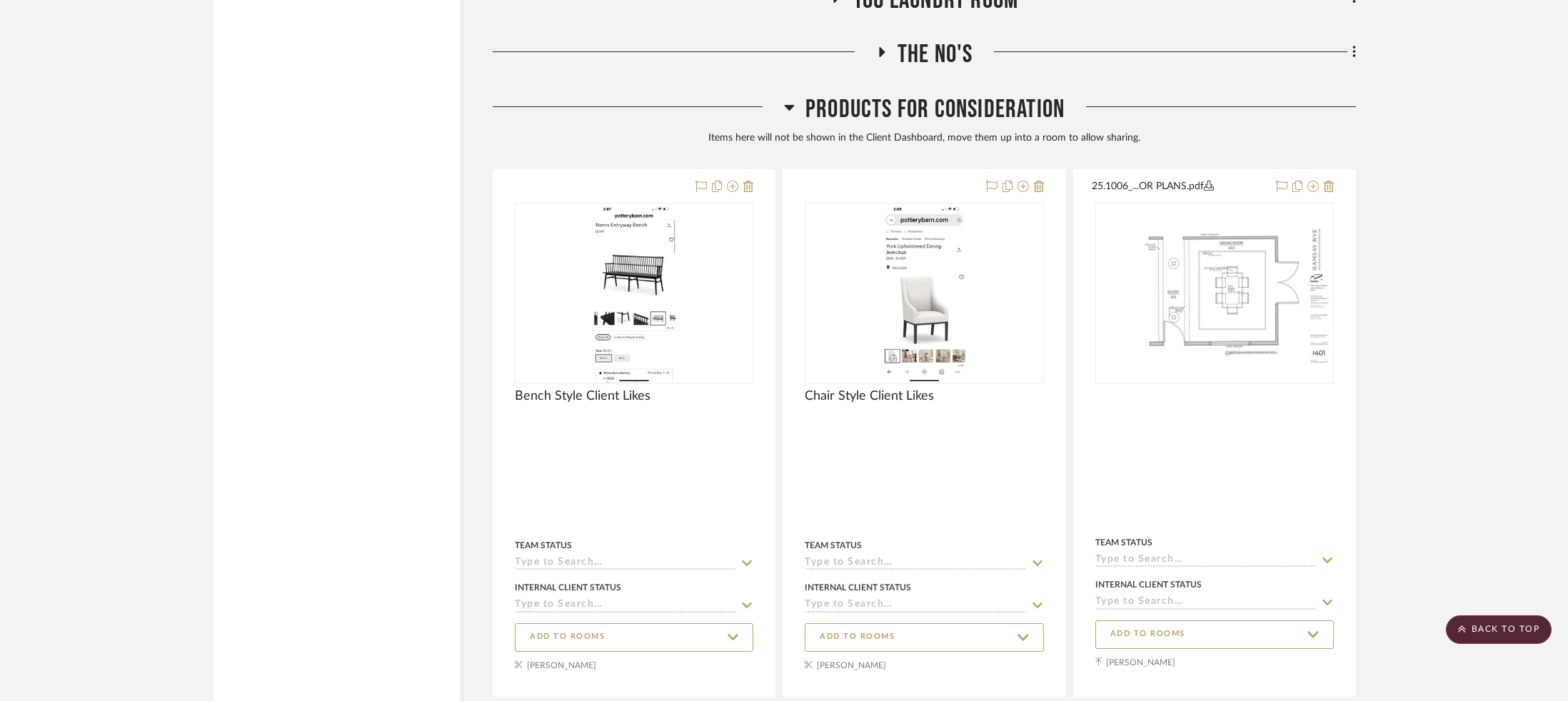
click at [986, 115] on span "Products For Consideration" at bounding box center [935, 110] width 259 height 31
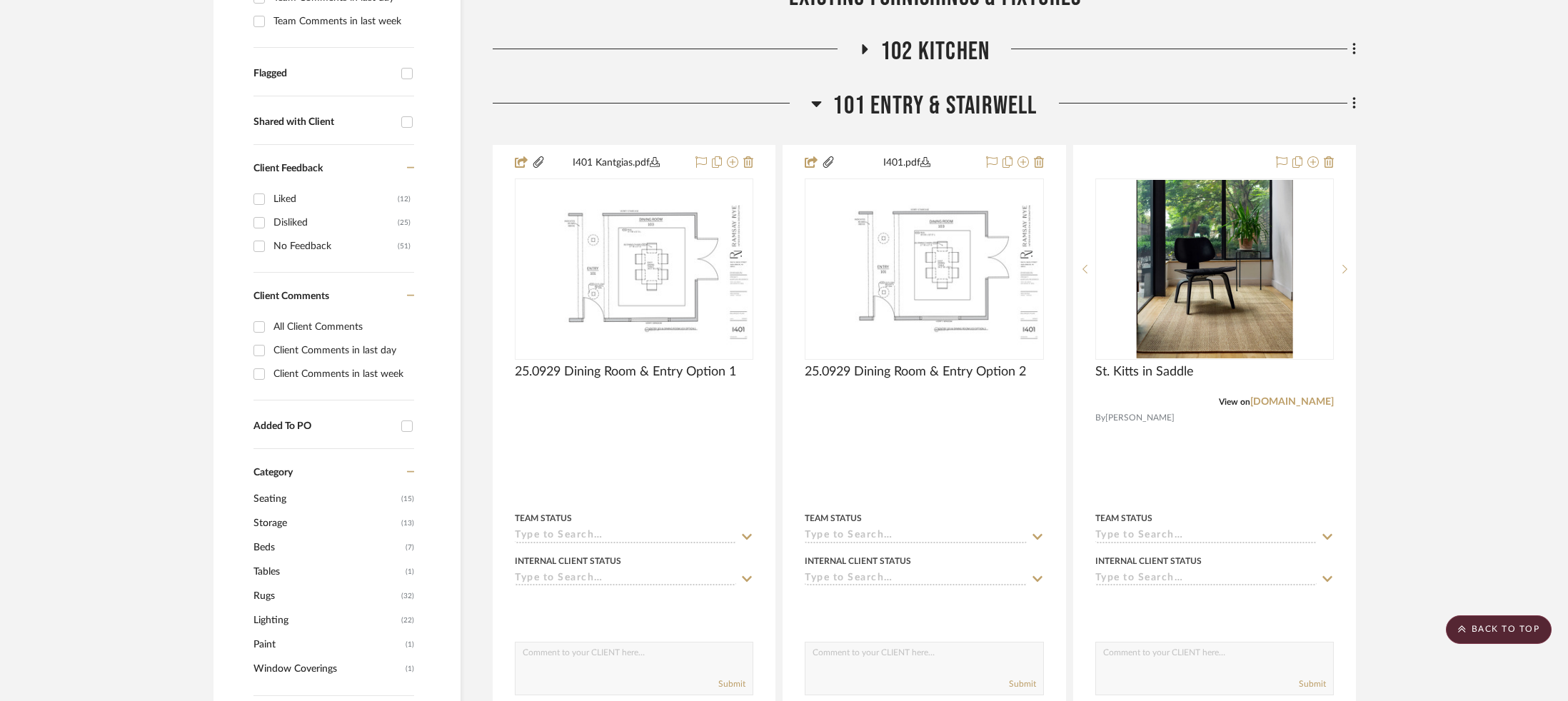
scroll to position [0, 0]
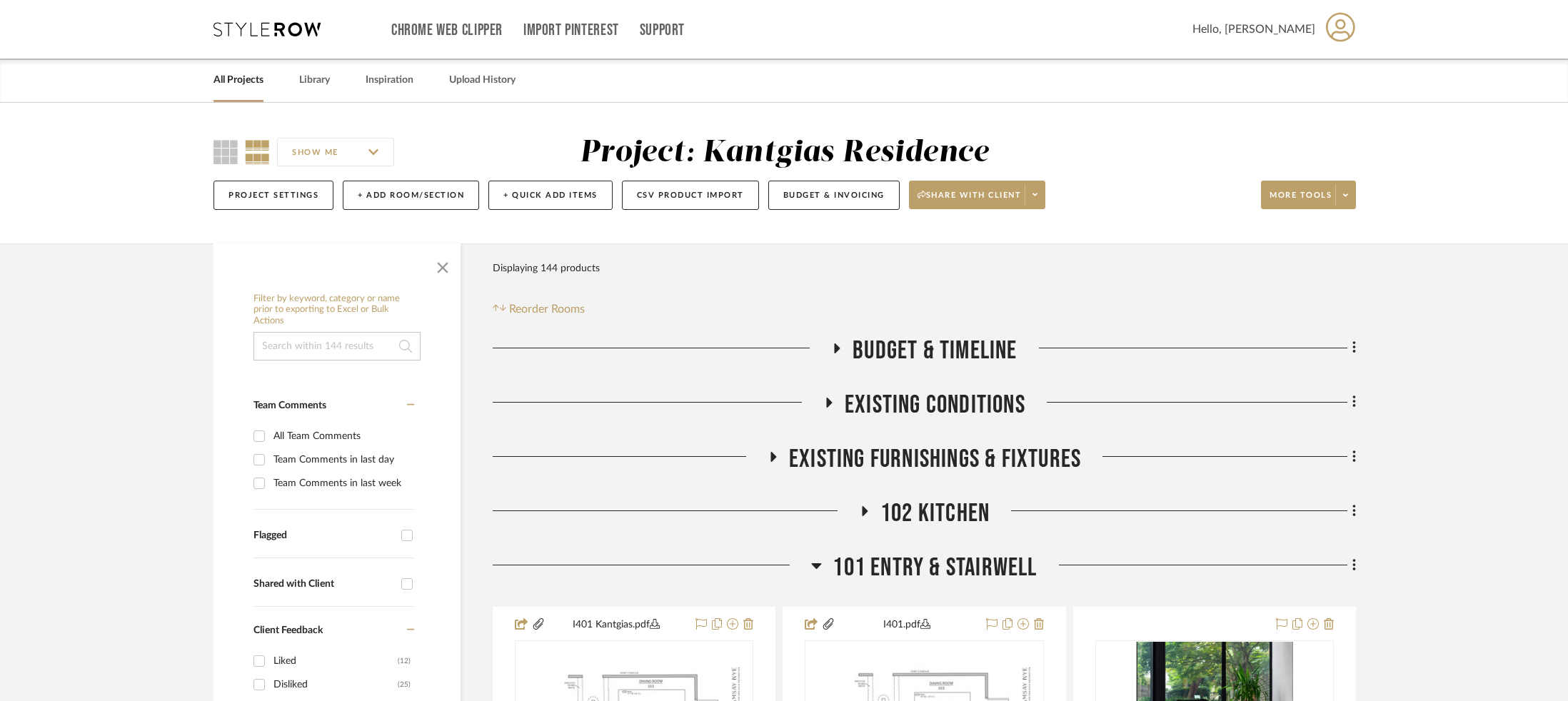
click at [951, 575] on span "101 Entry & Stairwell" at bounding box center [935, 568] width 204 height 31
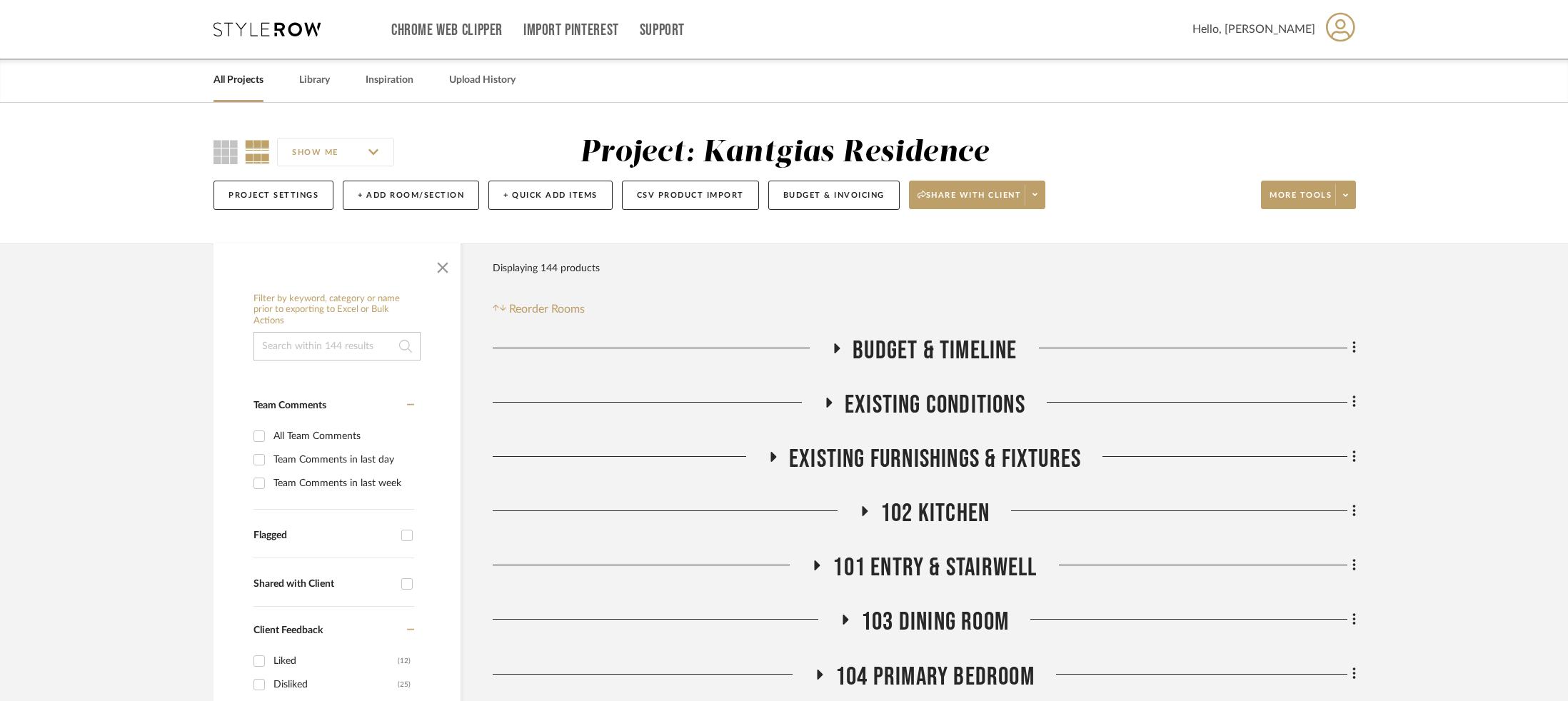
scroll to position [232, 0]
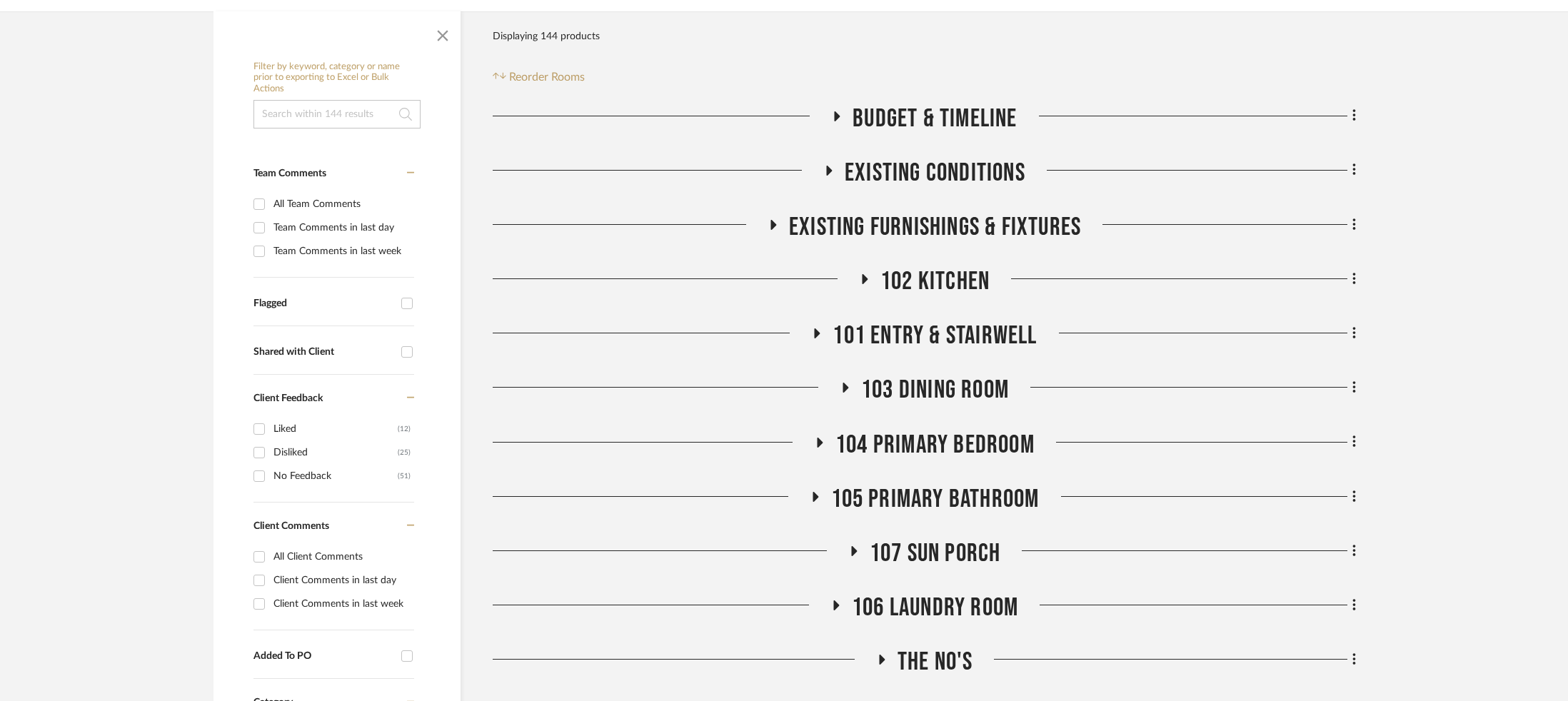
click at [942, 273] on span "102 Kitchen" at bounding box center [935, 282] width 109 height 31
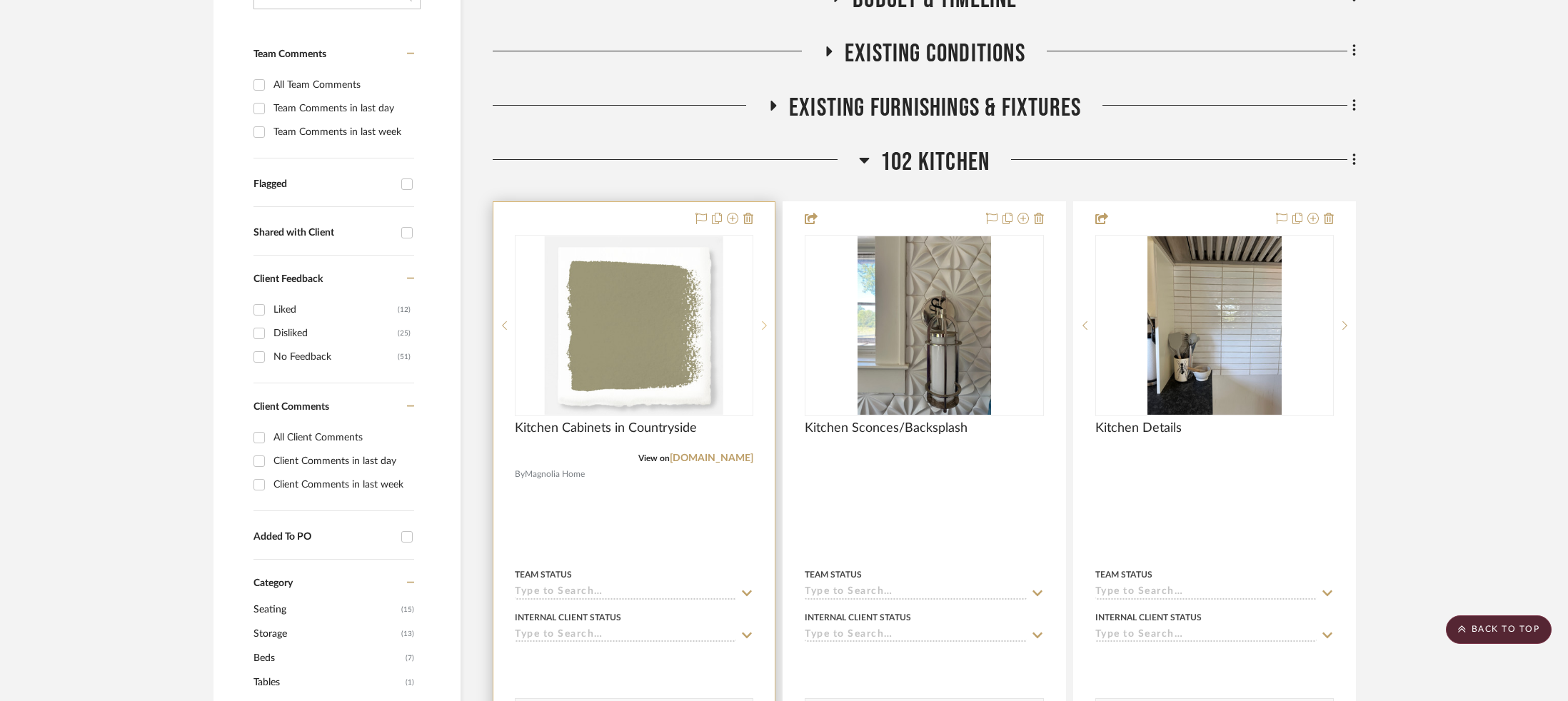
click at [765, 325] on icon at bounding box center [764, 326] width 5 height 10
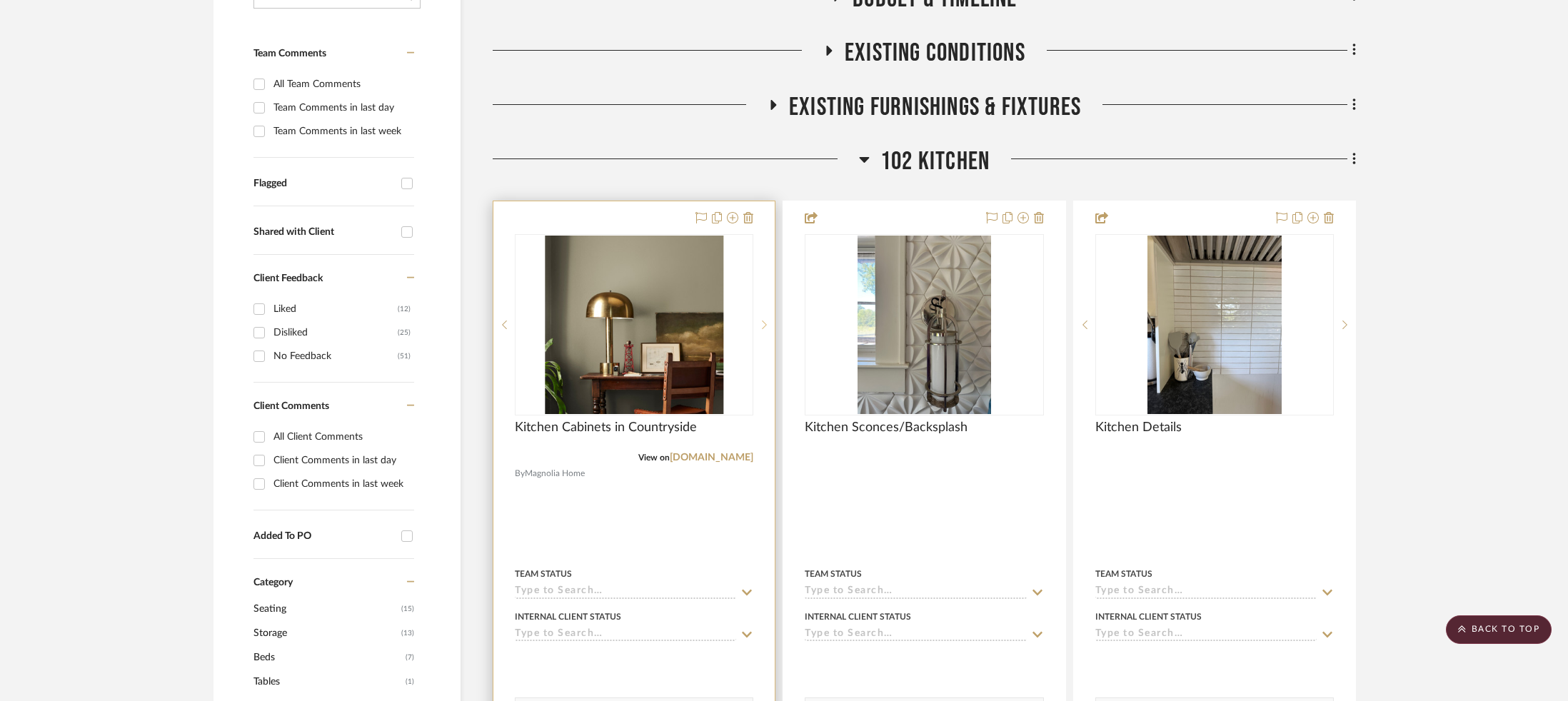
scroll to position [353, 0]
click at [765, 325] on icon at bounding box center [765, 324] width 5 height 9
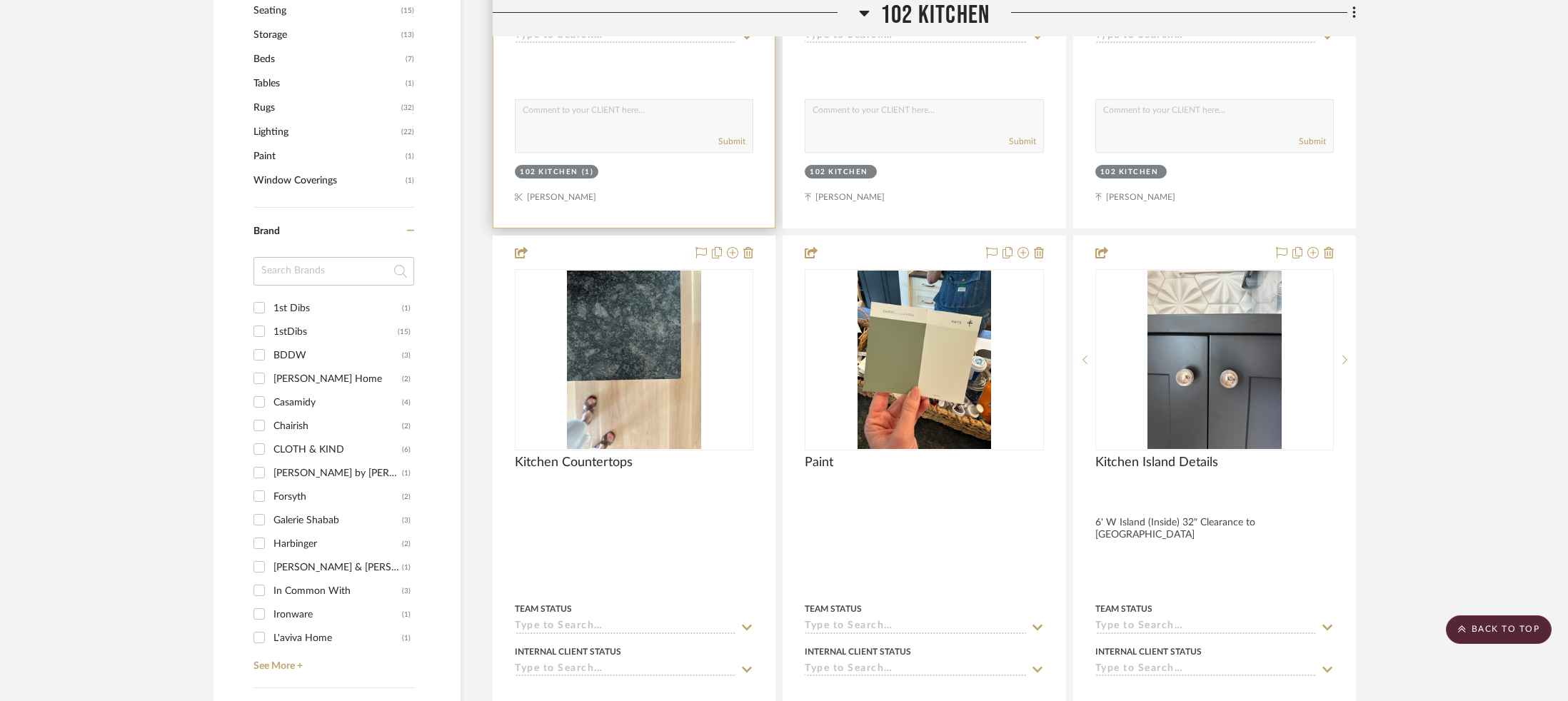
scroll to position [1089, 0]
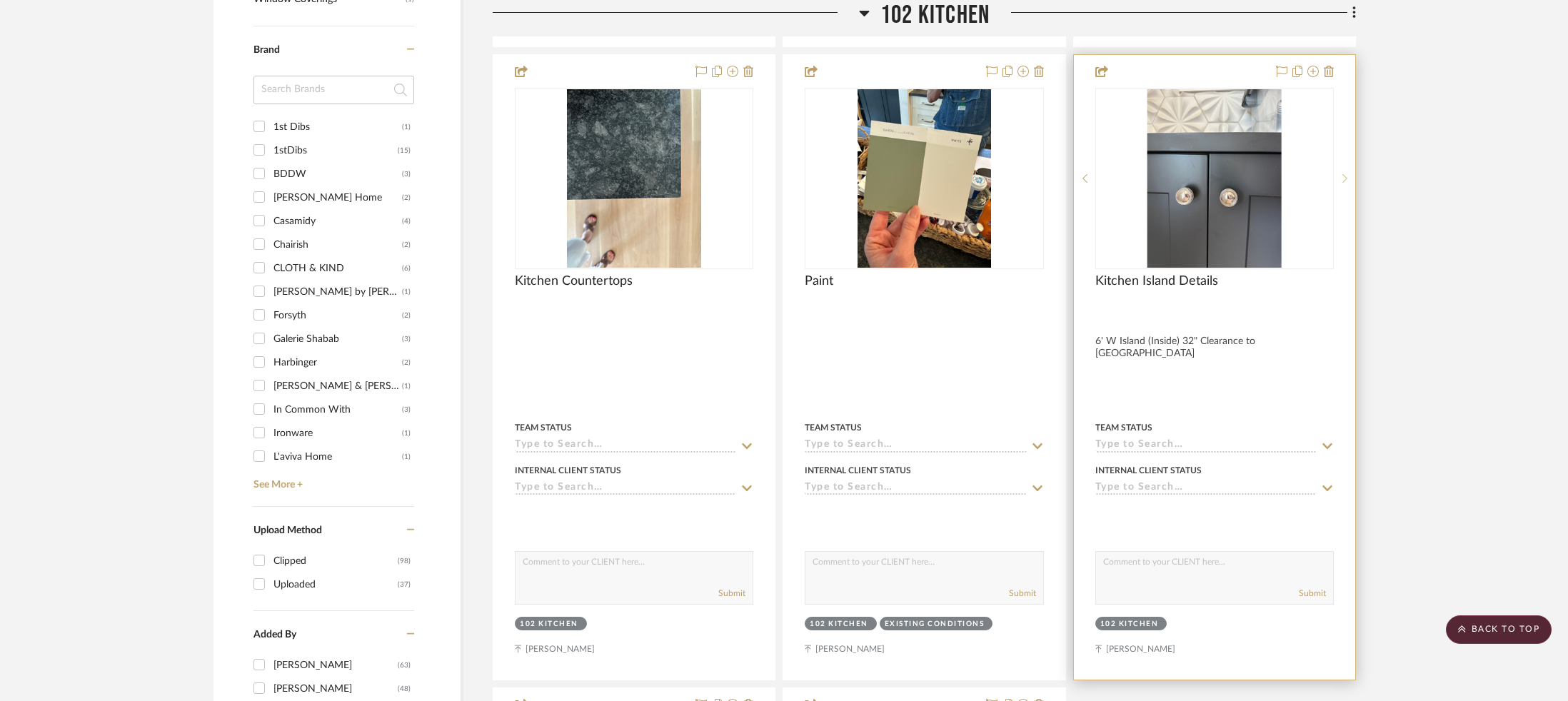
click at [1212, 183] on div at bounding box center [1344, 178] width 22 height 181
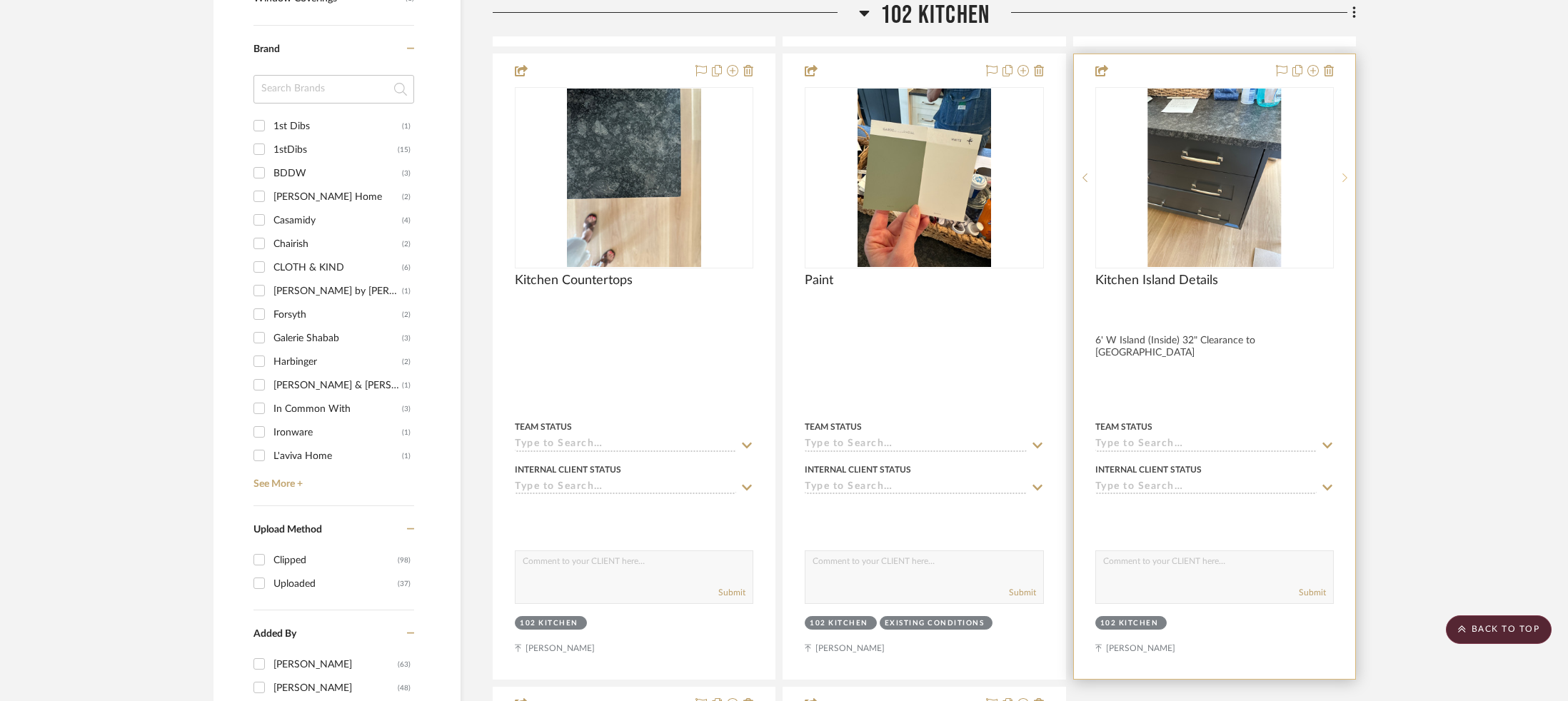
click at [1212, 174] on icon at bounding box center [1345, 178] width 5 height 9
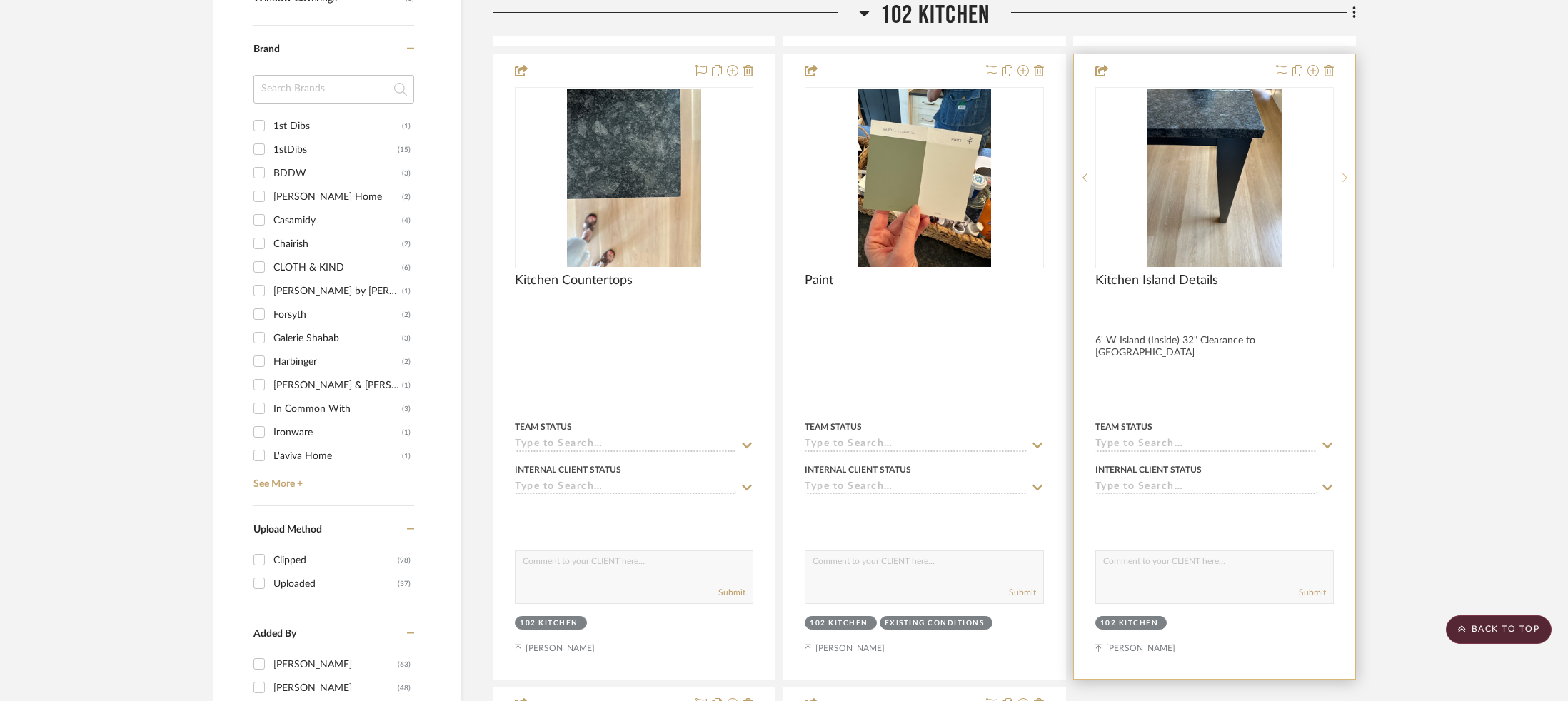
click at [1212, 174] on icon at bounding box center [1345, 178] width 5 height 9
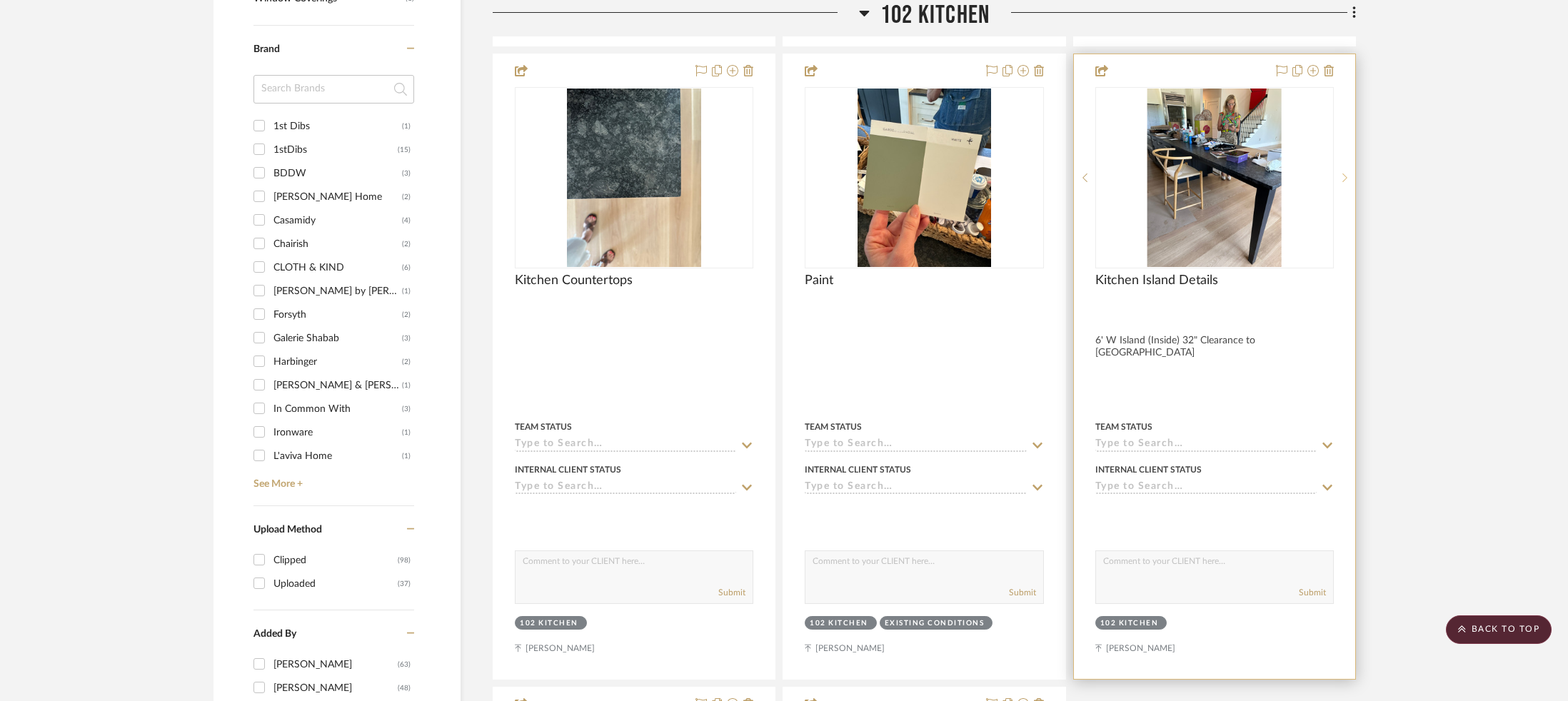
click at [1212, 174] on icon at bounding box center [1345, 178] width 5 height 9
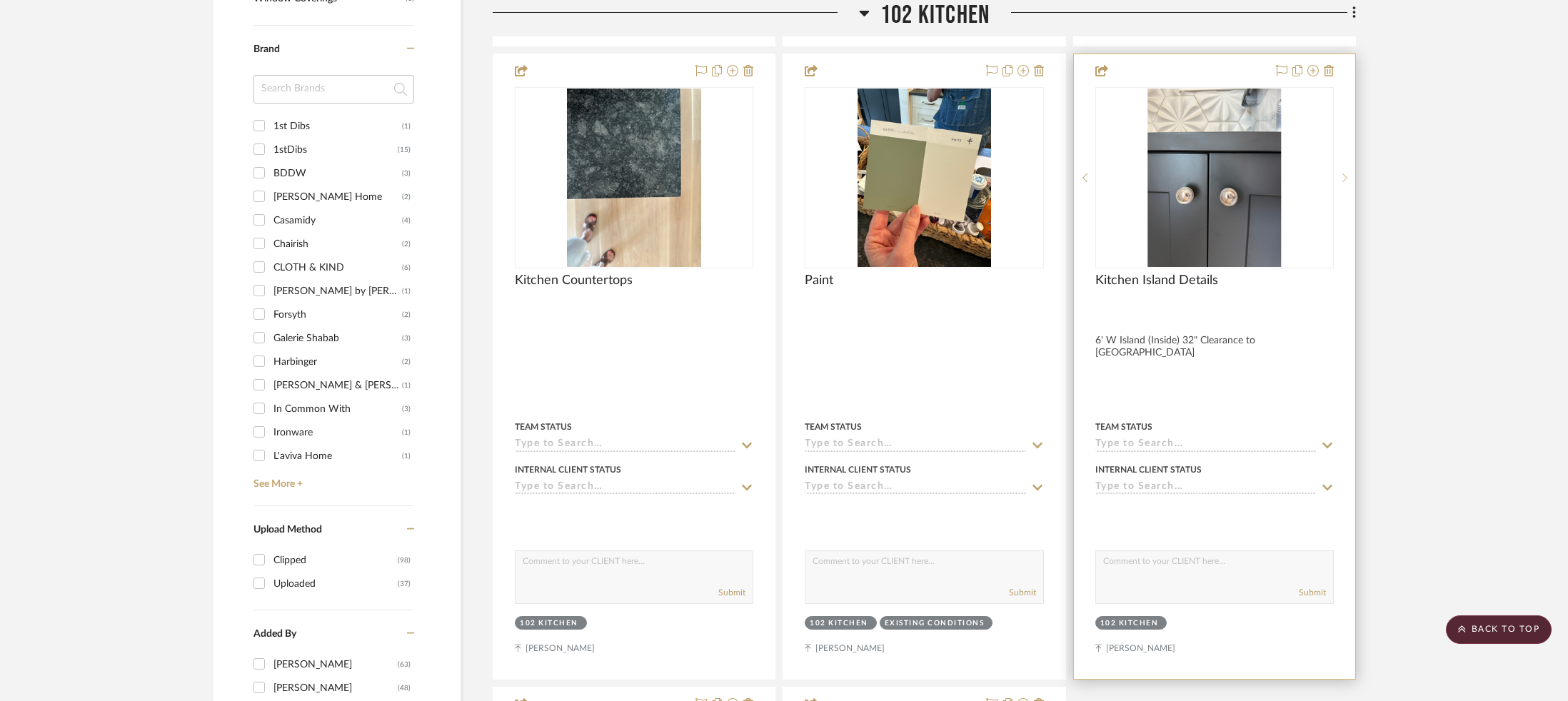
click at [1212, 174] on icon at bounding box center [1345, 178] width 5 height 9
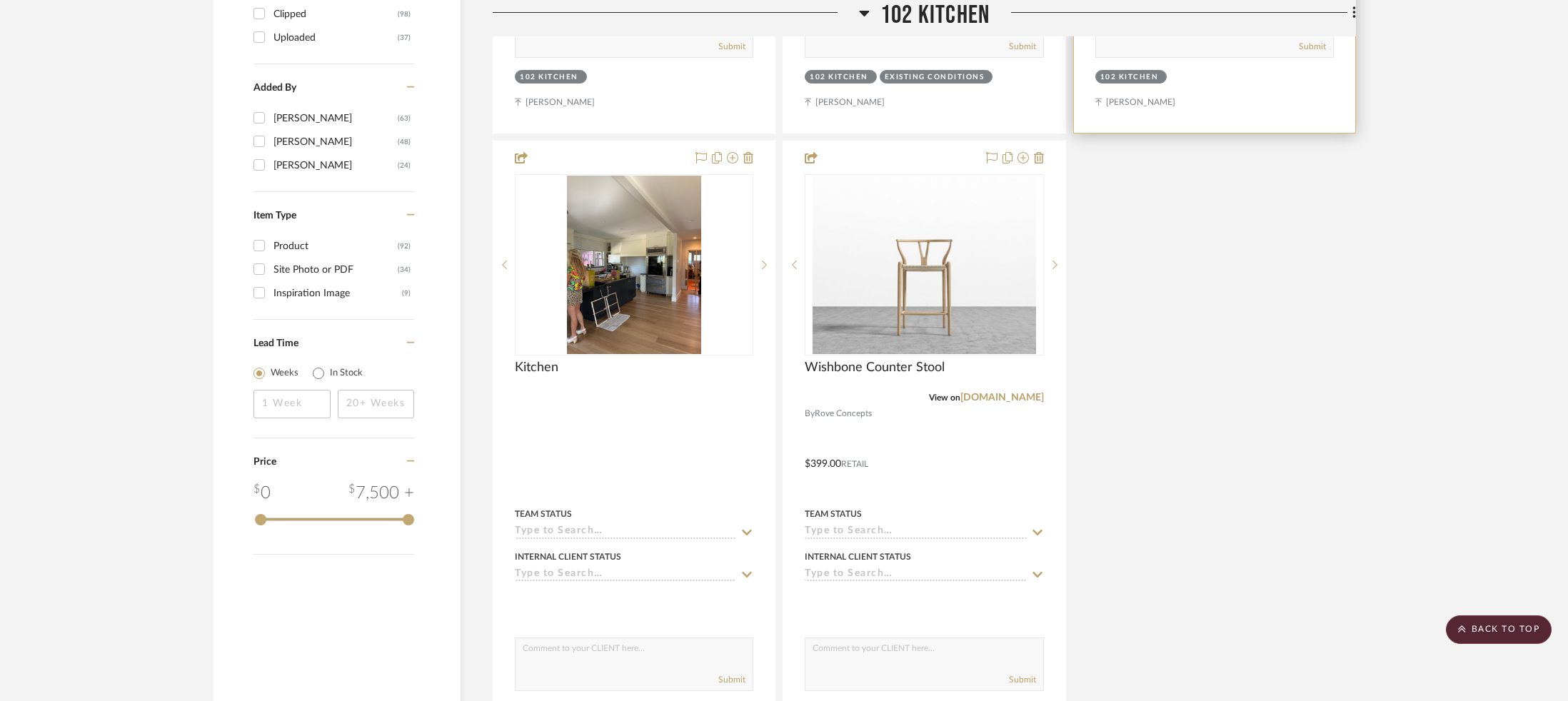
scroll to position [2159, 0]
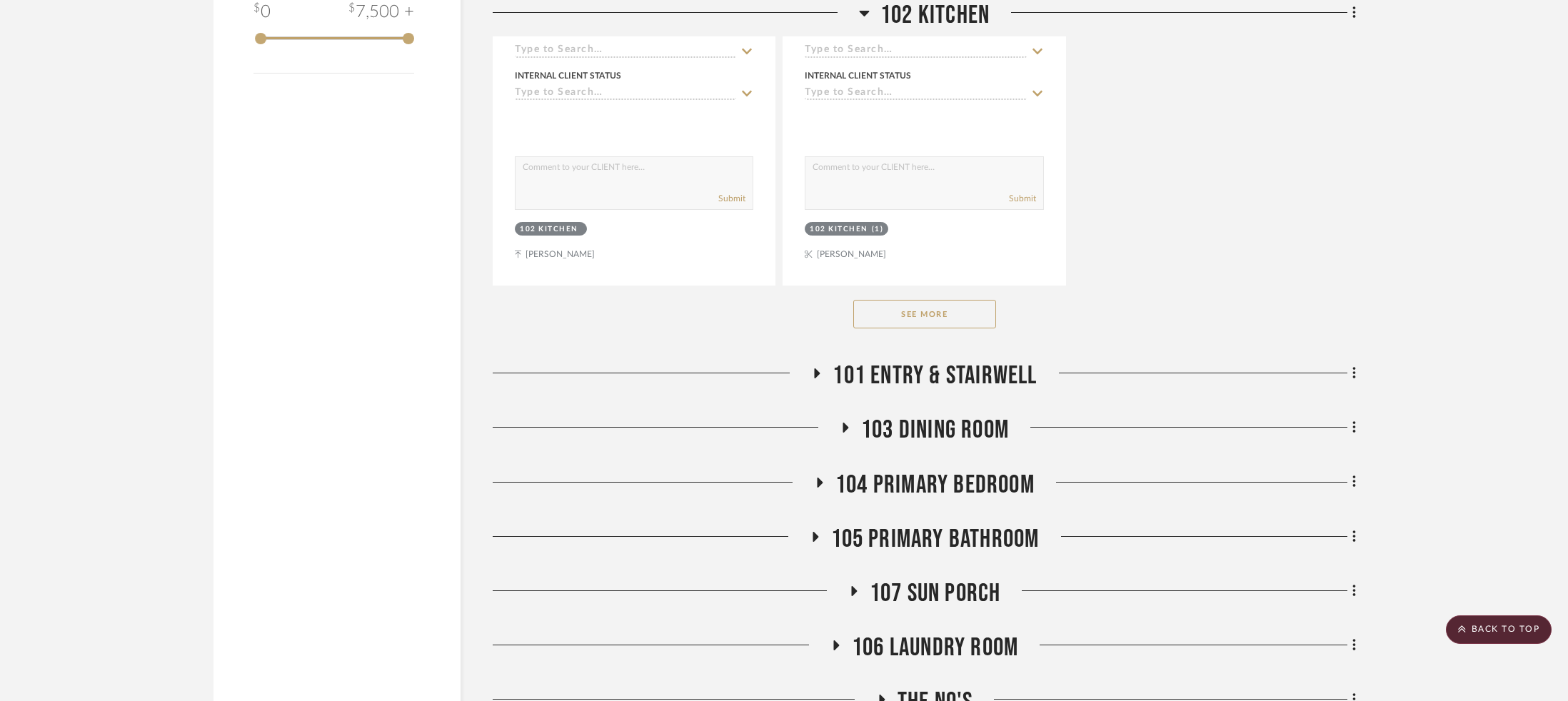
click at [955, 309] on button "See More" at bounding box center [925, 314] width 143 height 28
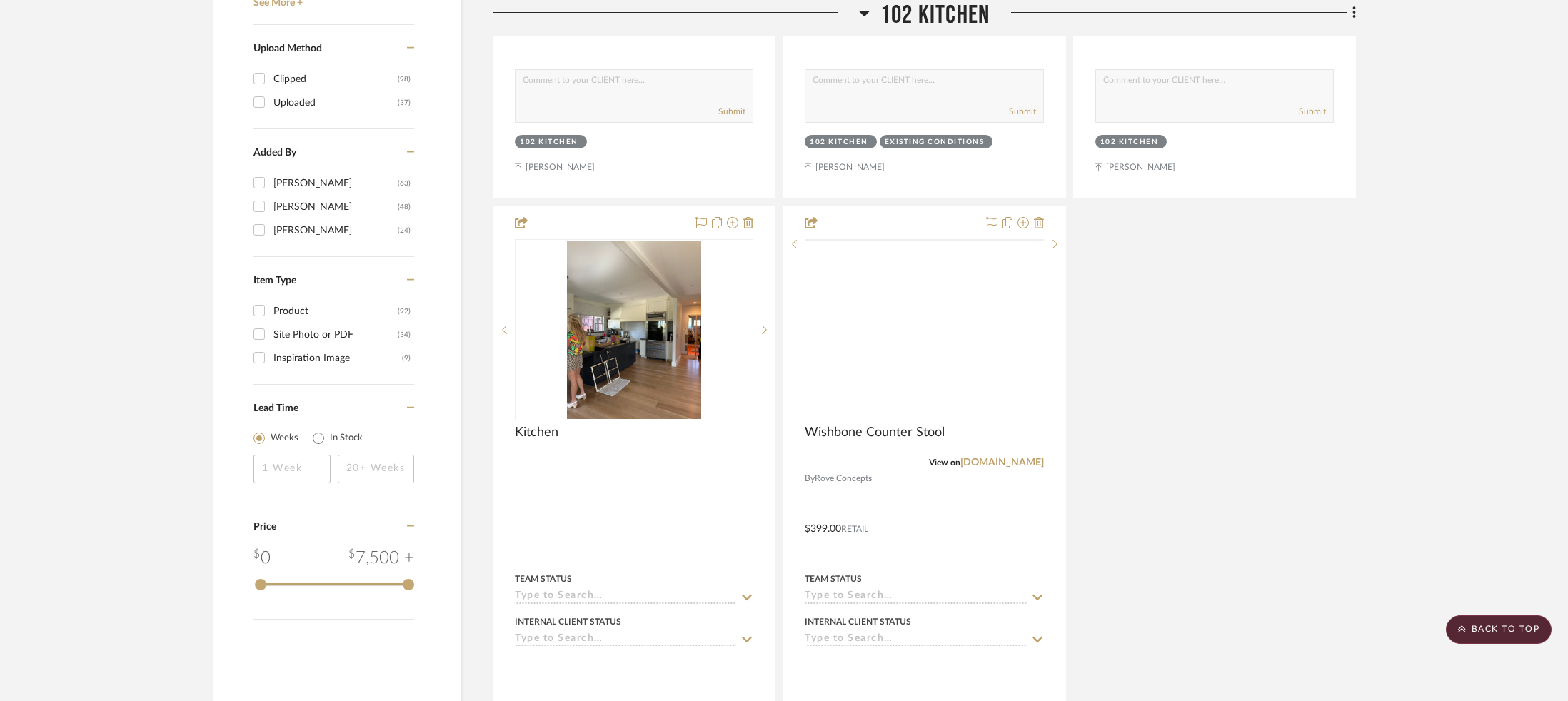
scroll to position [1571, 0]
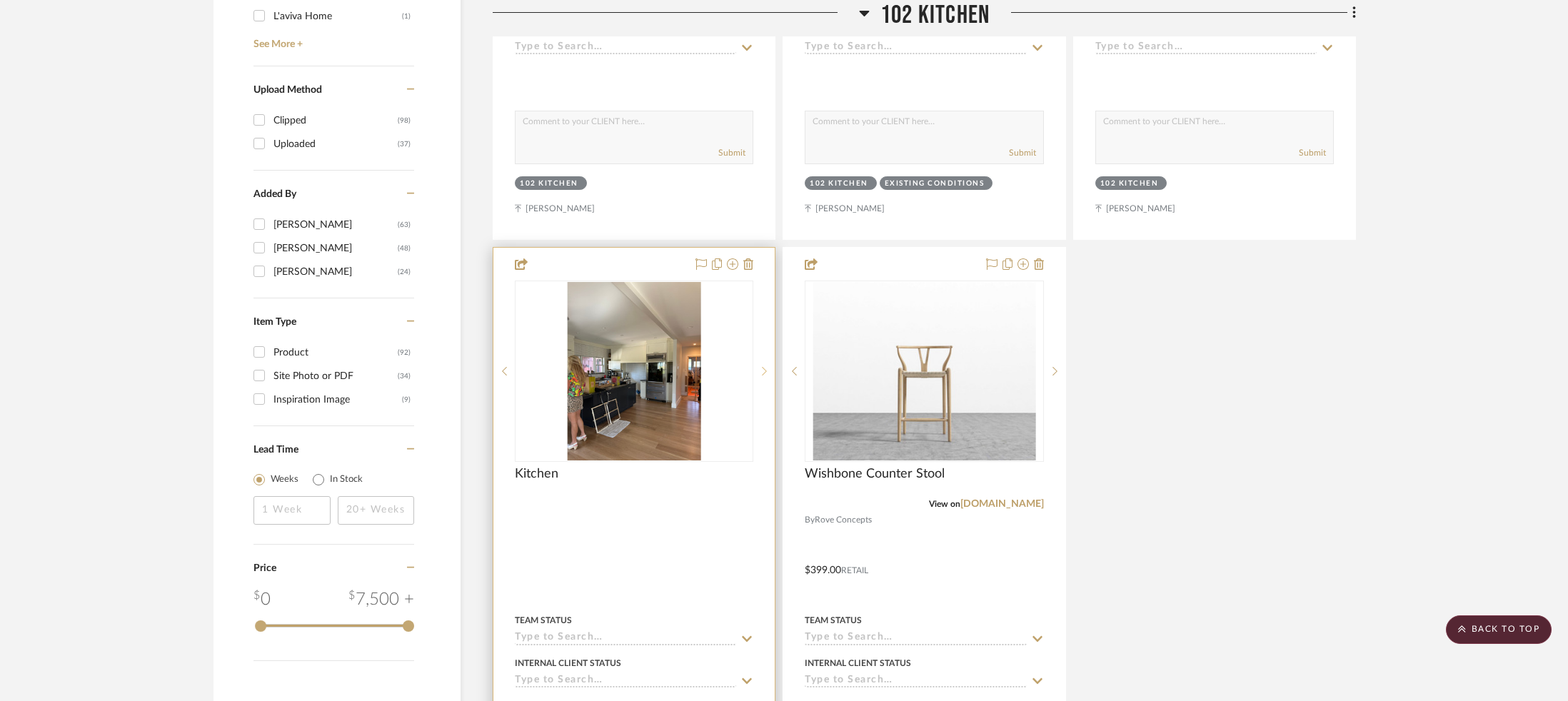
click at [762, 367] on icon at bounding box center [764, 372] width 5 height 10
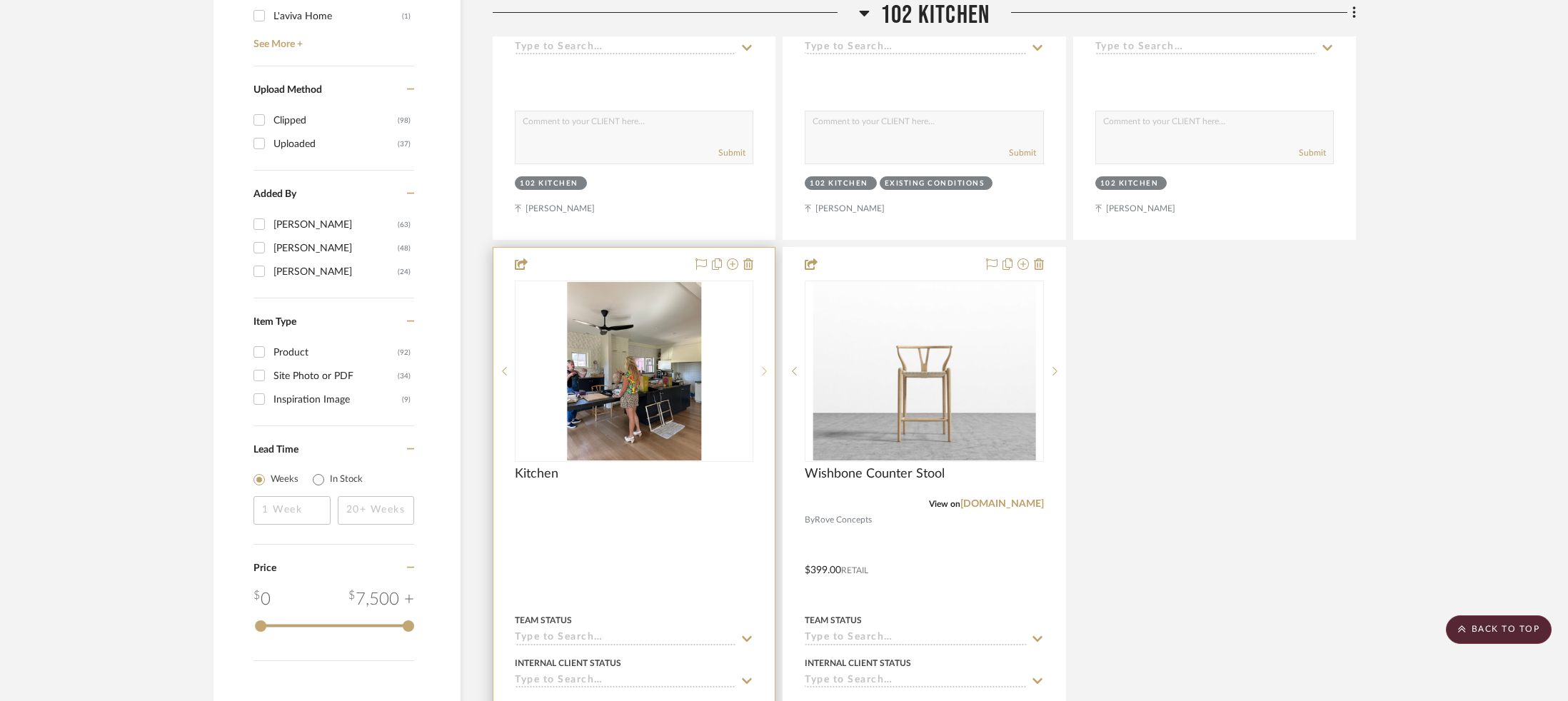
click at [762, 367] on icon at bounding box center [764, 372] width 5 height 10
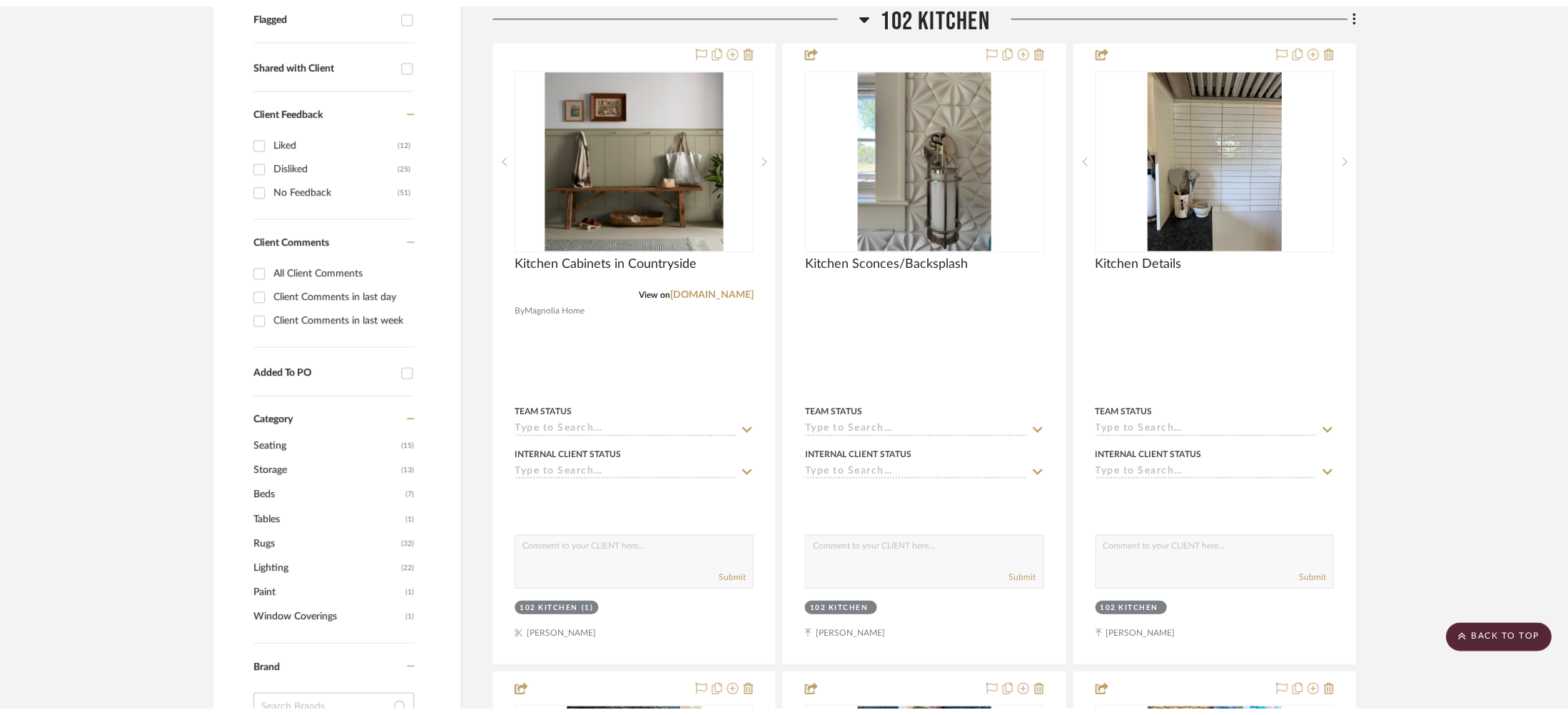
scroll to position [542, 0]
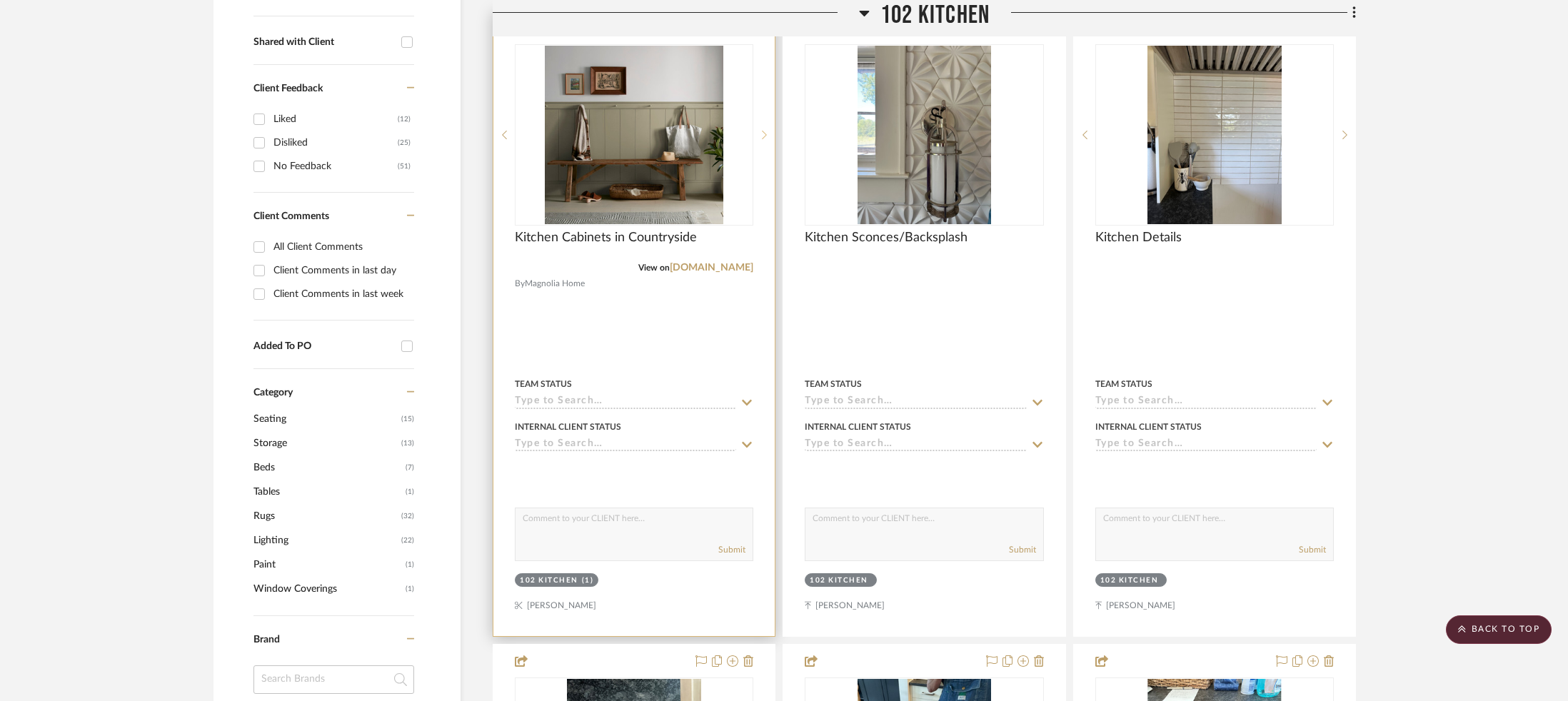
click at [766, 134] on icon at bounding box center [765, 135] width 5 height 9
